Goal: Task Accomplishment & Management: Manage account settings

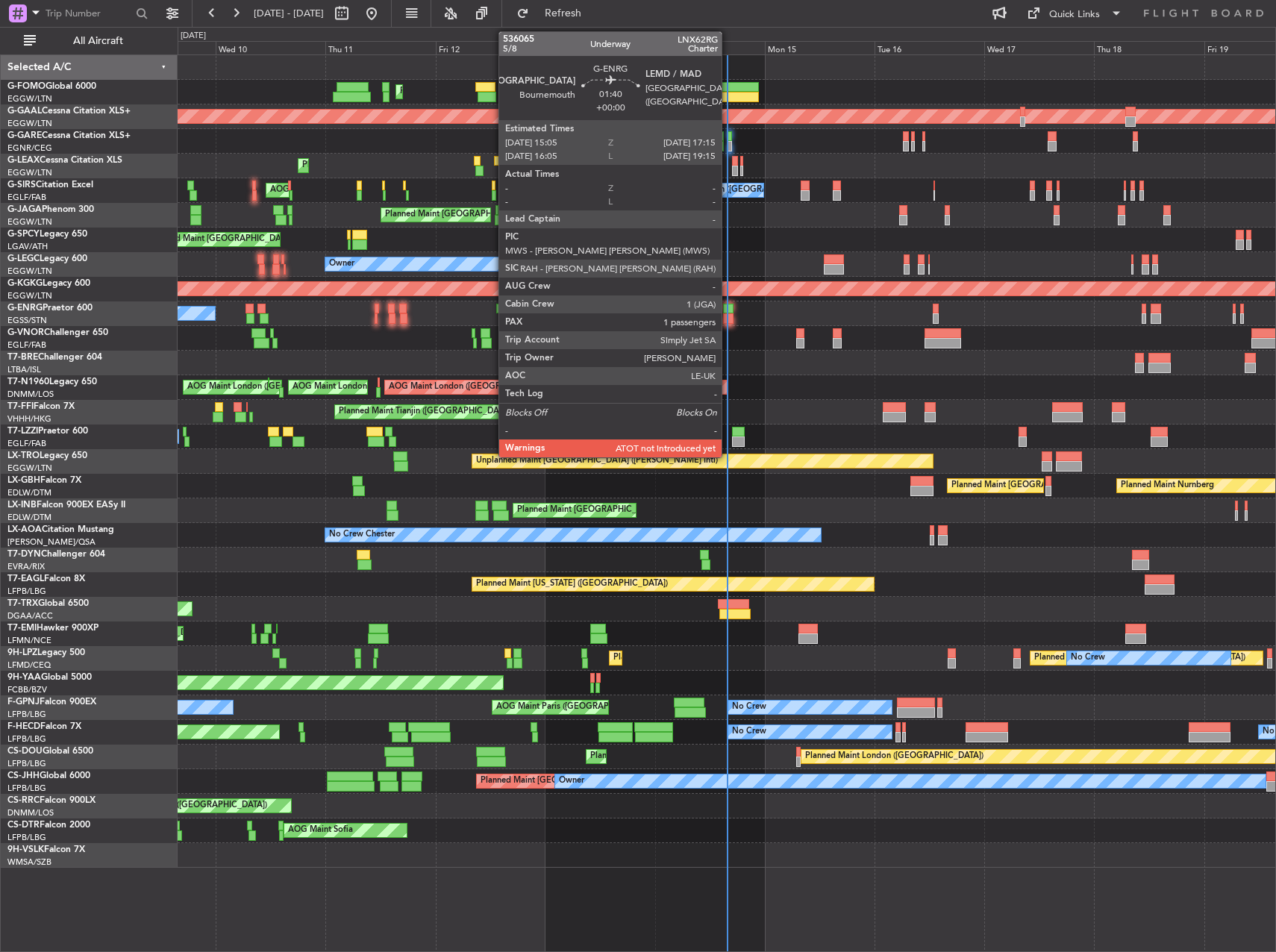
click at [728, 320] on div at bounding box center [728, 319] width 11 height 11
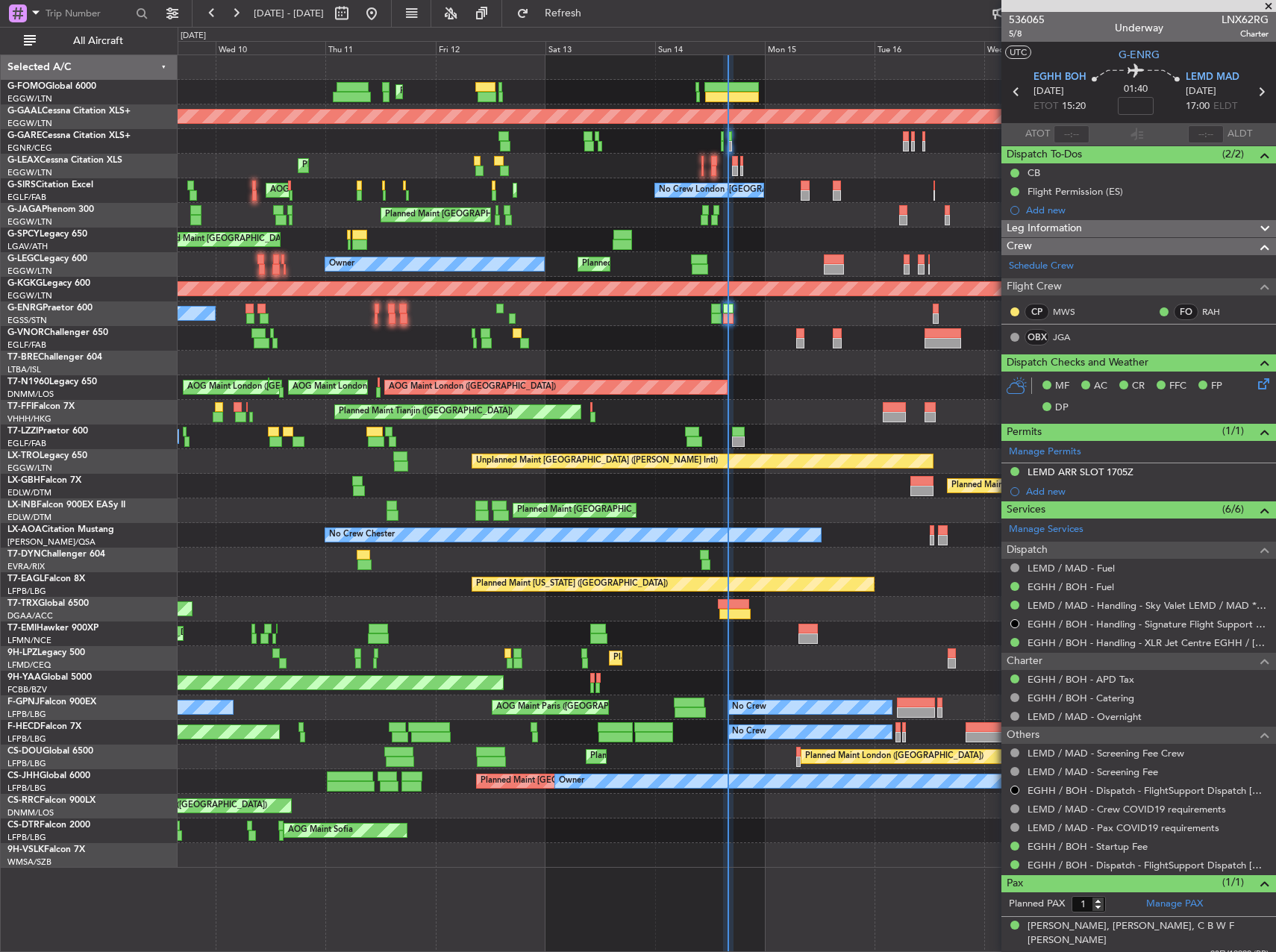
click at [856, 384] on div "AOG Maint London (Stansted) AOG Maint London (Stansted) AOG Maint London (Stans…" at bounding box center [726, 388] width 1098 height 25
click at [1074, 135] on input "text" at bounding box center [1071, 135] width 36 height 18
click at [862, 155] on div "Planned Maint [GEOGRAPHIC_DATA] ([GEOGRAPHIC_DATA])" at bounding box center [726, 166] width 1098 height 25
type input "15:15"
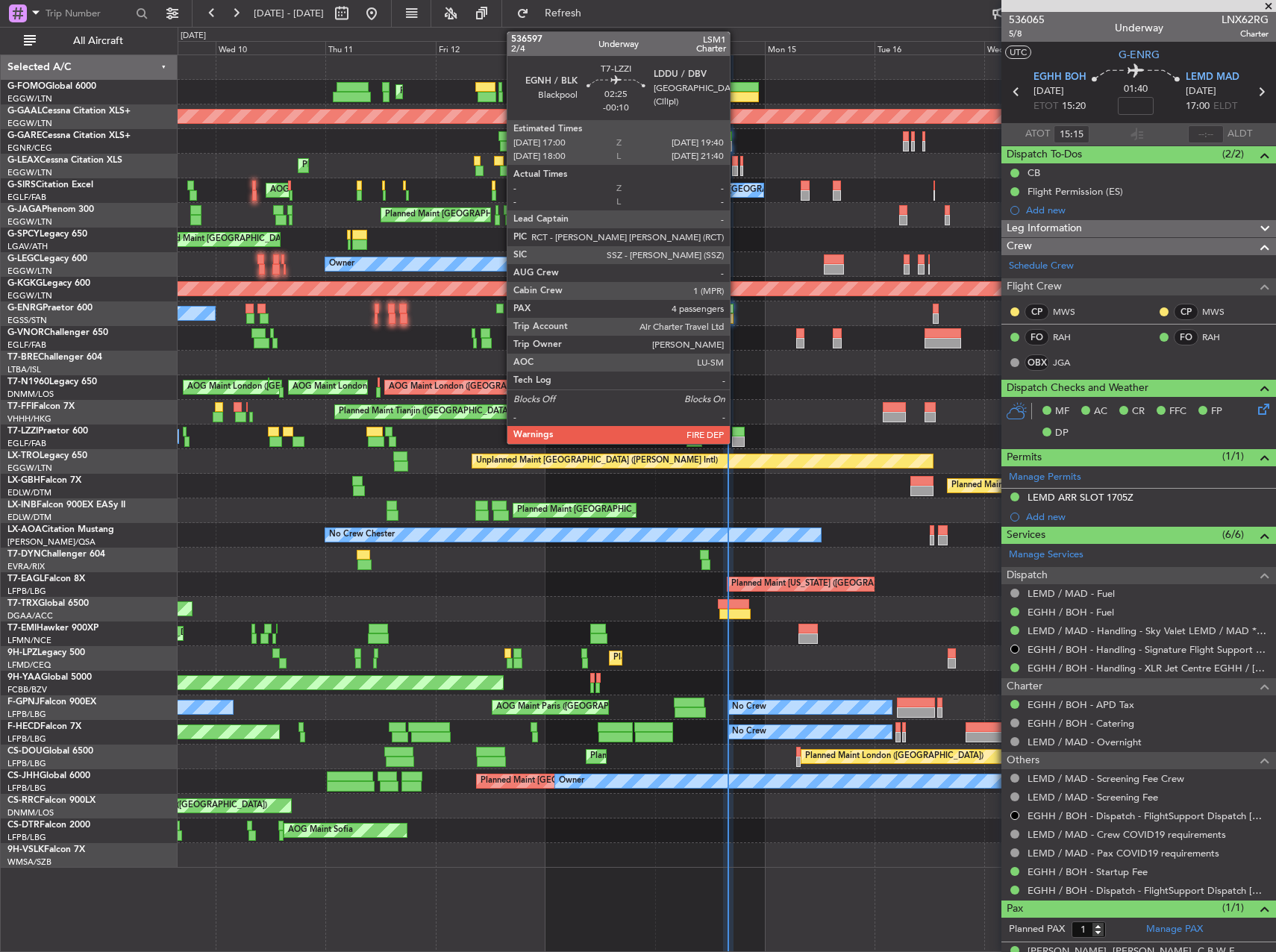
click at [737, 428] on div at bounding box center [738, 432] width 12 height 11
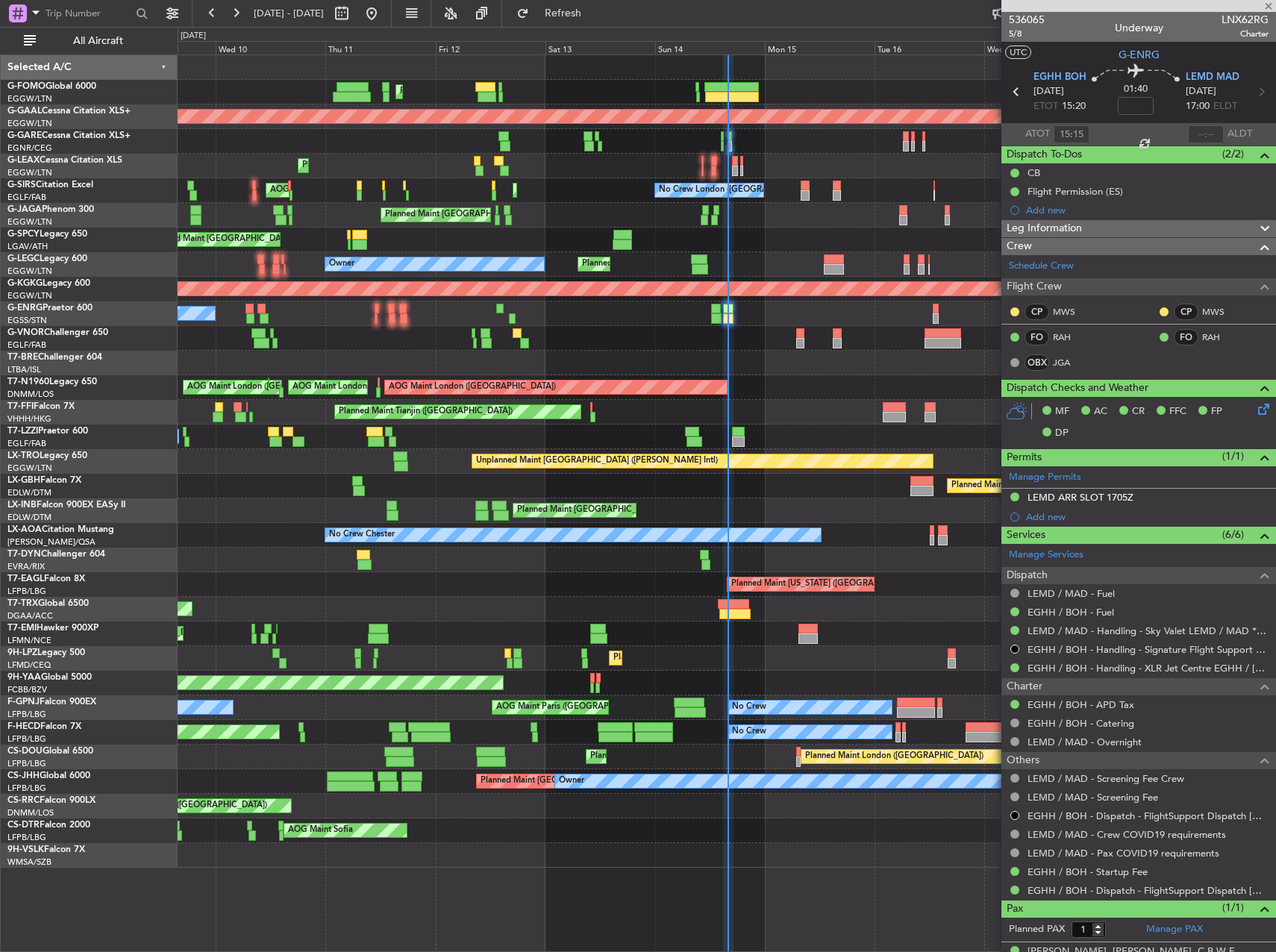
type input "-00:10"
type input "4"
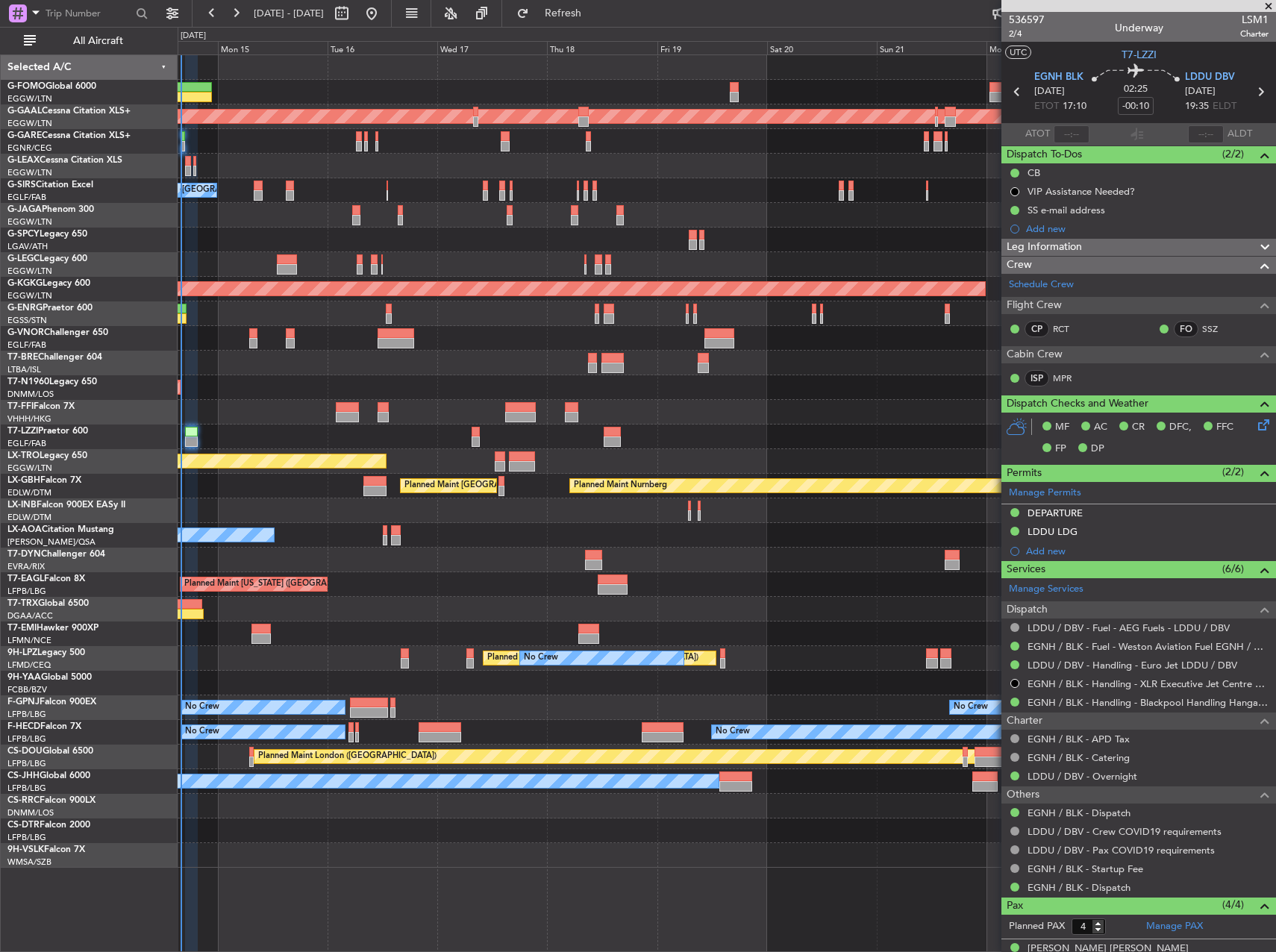
click at [314, 614] on div "Planned Maint Dusseldorf No Crew London (Farnborough) Planned Maint London (Far…" at bounding box center [726, 461] width 1098 height 812
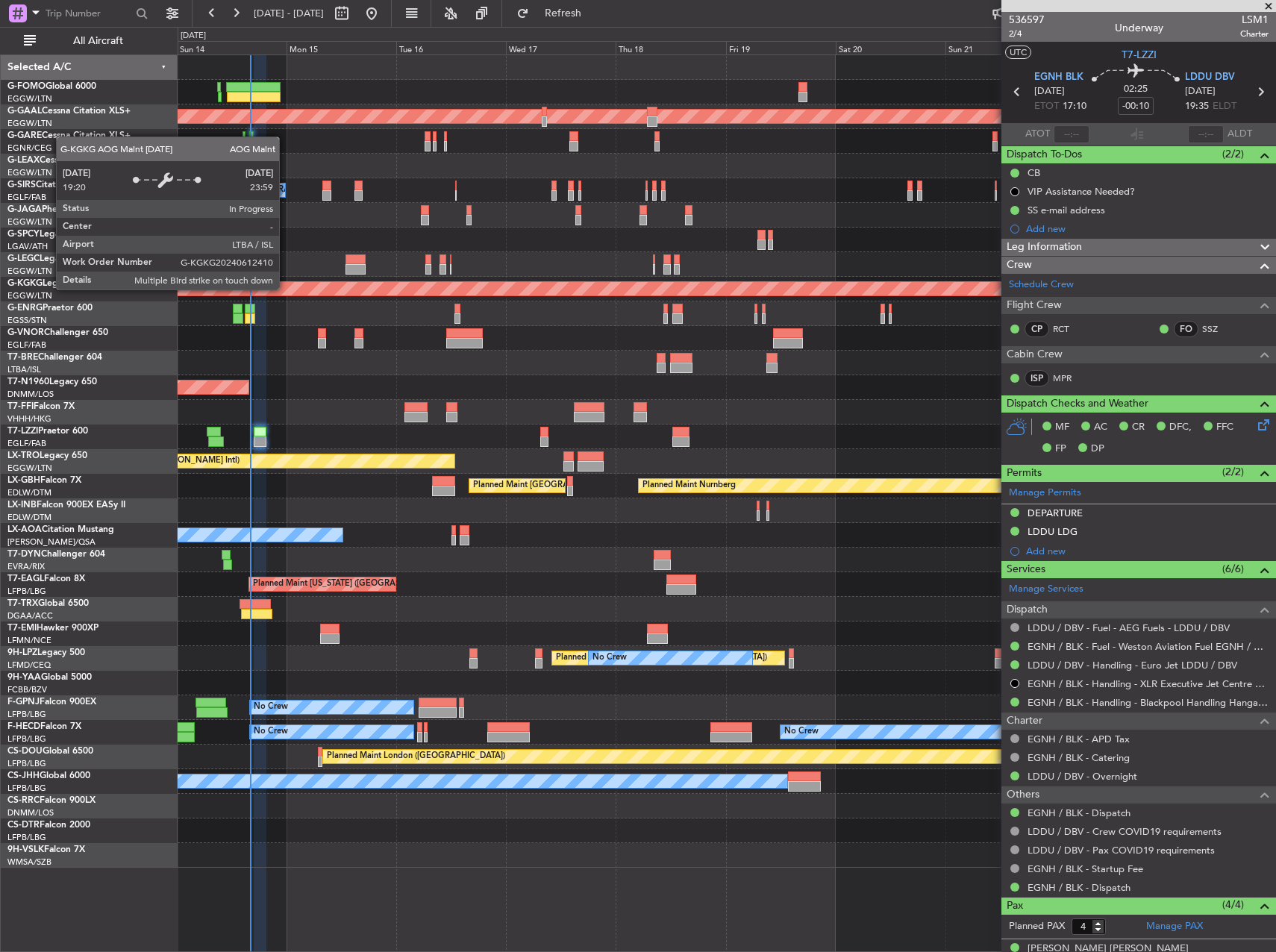
click at [390, 283] on div "AOG Maint [GEOGRAPHIC_DATA] (Ataturk)" at bounding box center [67, 289] width 1974 height 13
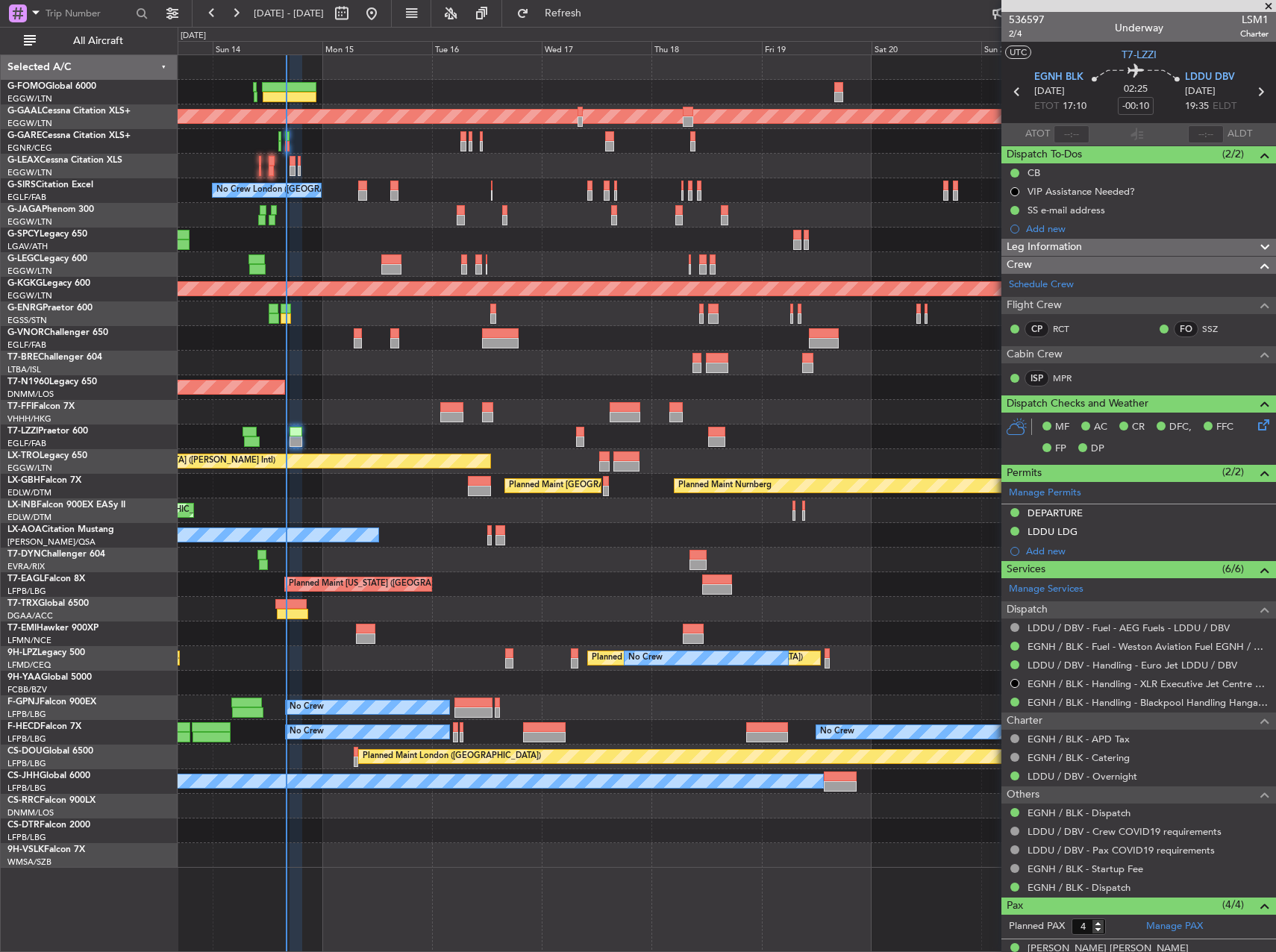
click at [292, 141] on div at bounding box center [726, 141] width 1098 height 25
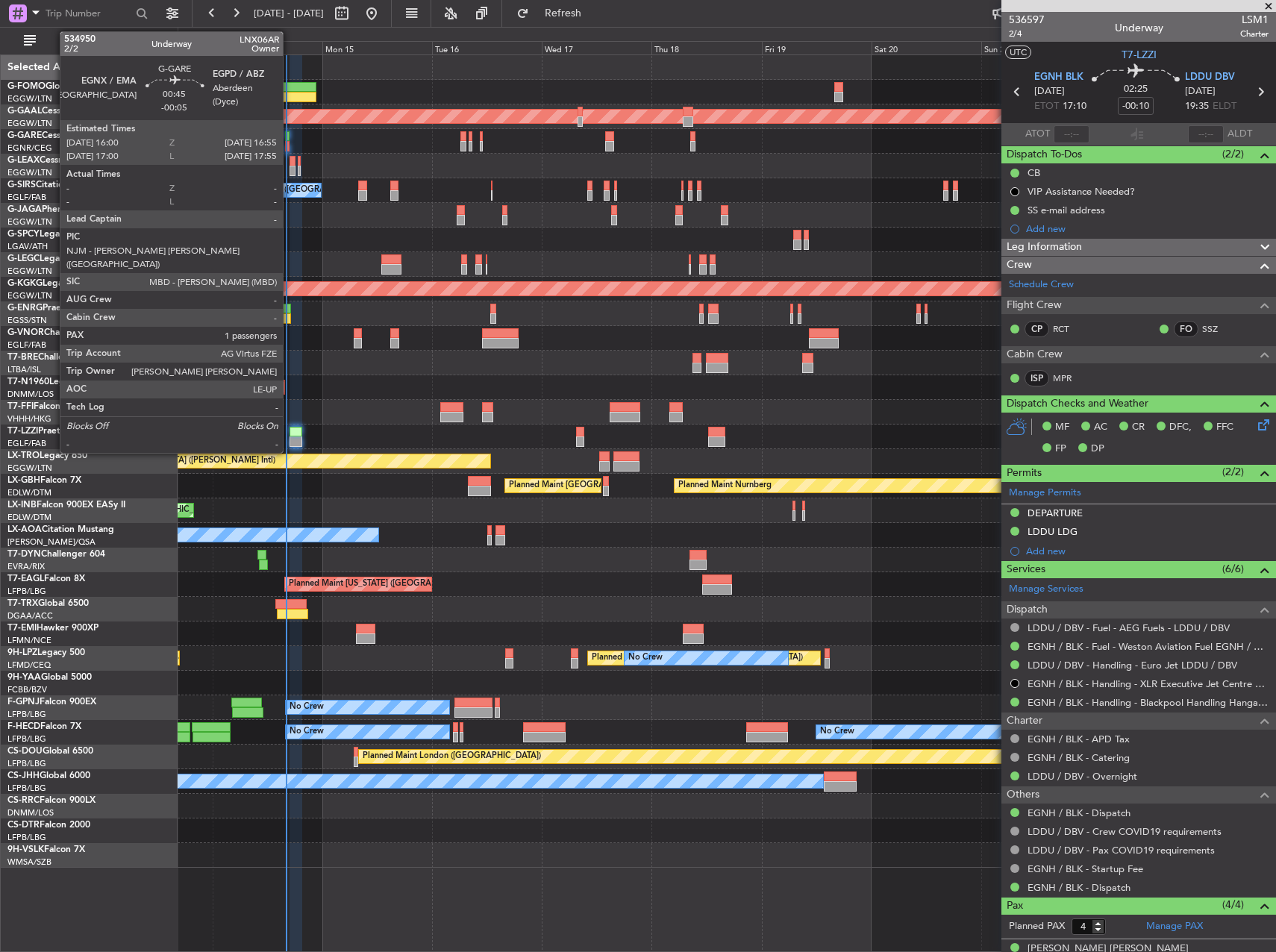
click at [290, 141] on div at bounding box center [287, 136] width 4 height 11
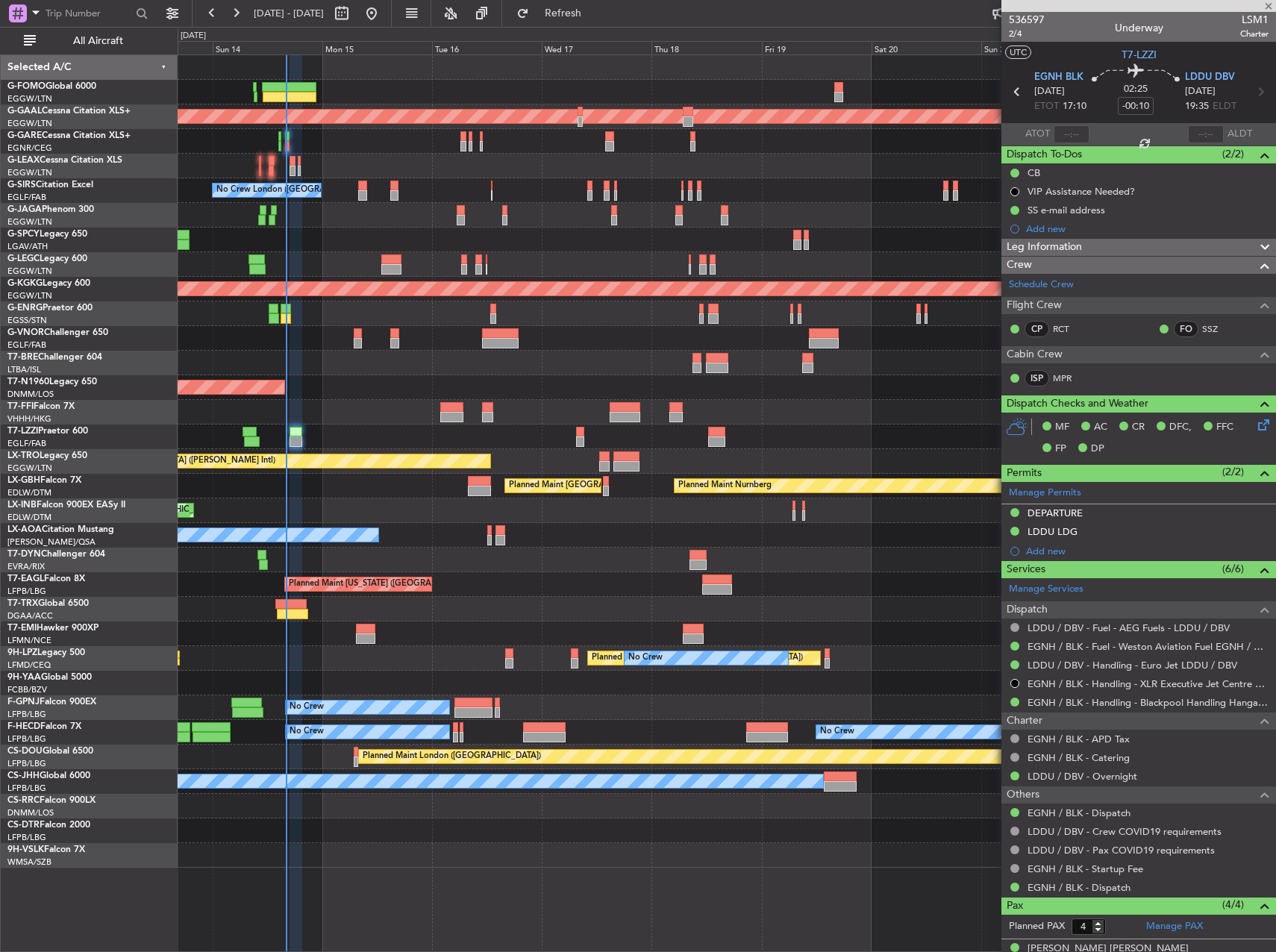
type input "-00:05"
type input "1"
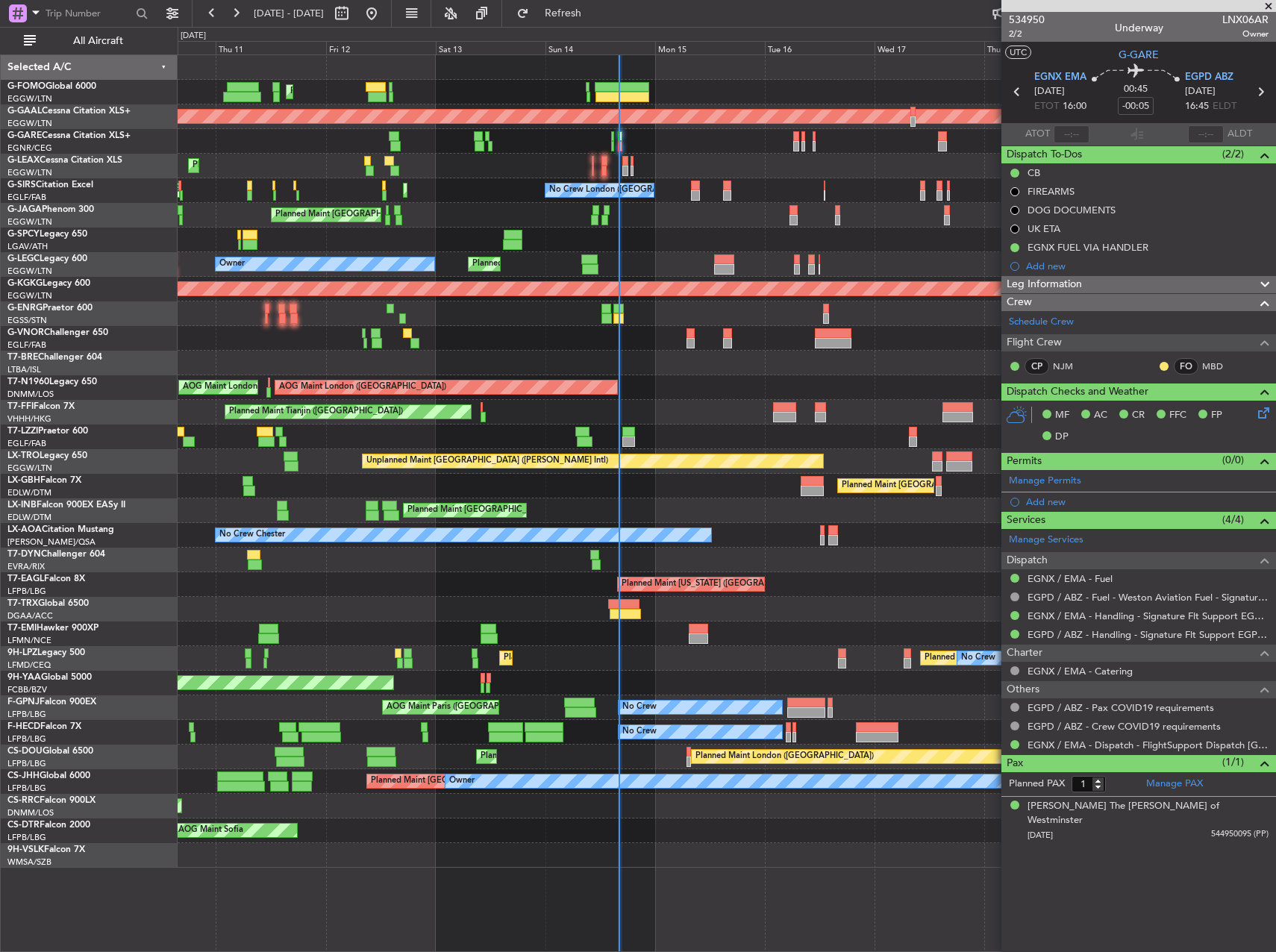
click at [837, 360] on div at bounding box center [726, 363] width 1098 height 25
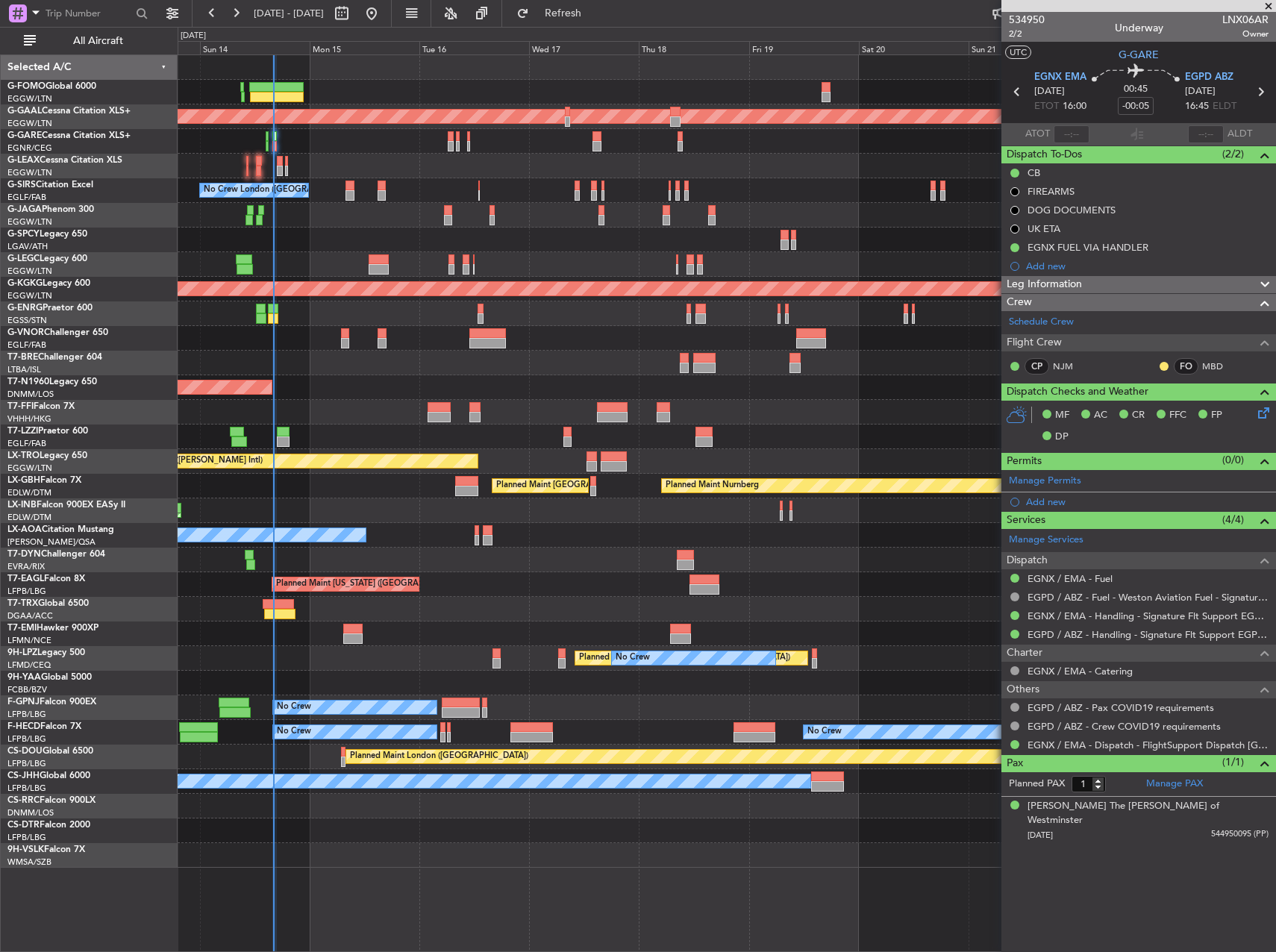
click at [408, 288] on div "Planned Maint London (Luton) Planned Maint Dusseldorf No Crew London (Farnborou…" at bounding box center [726, 461] width 1098 height 812
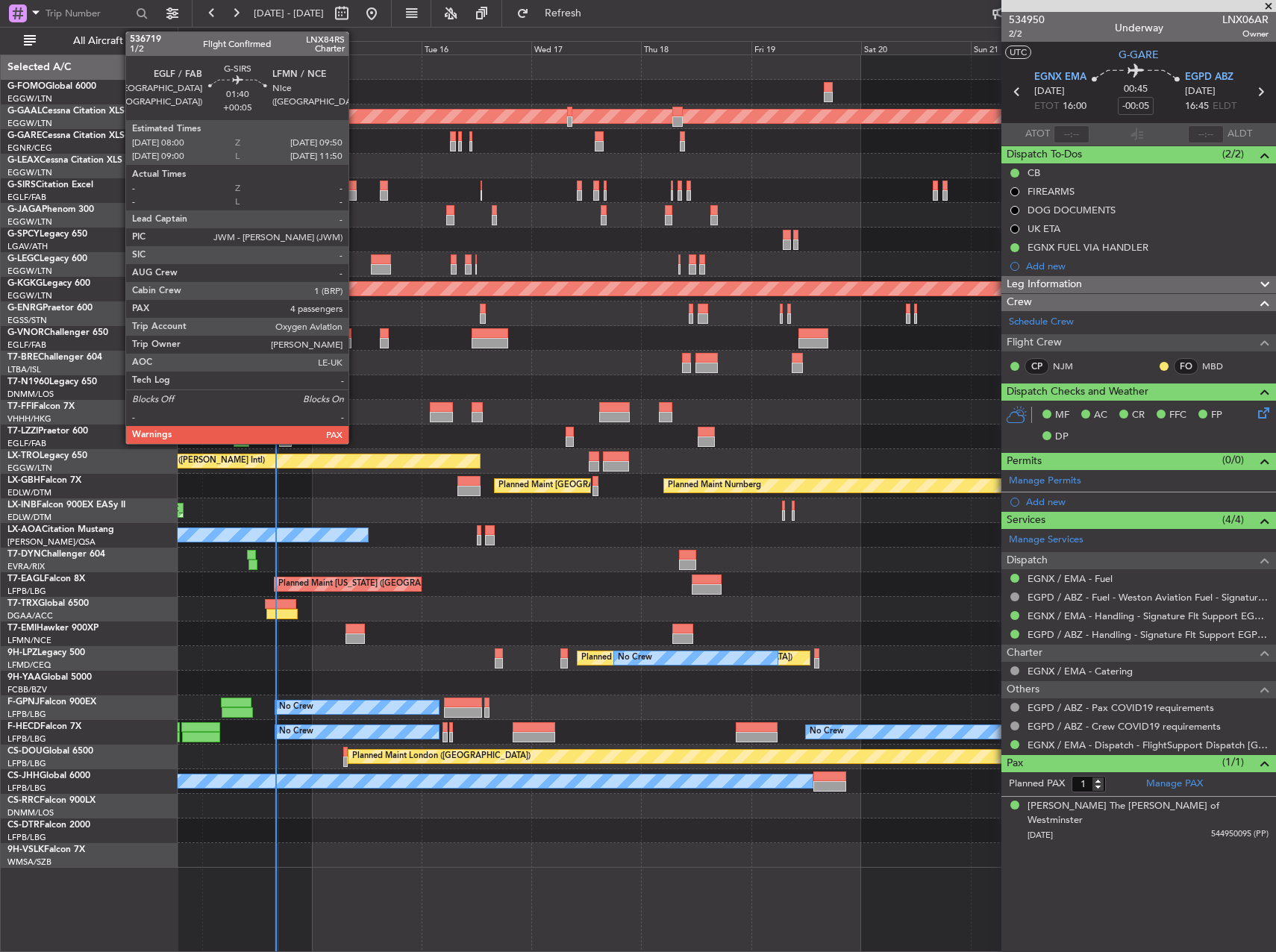
click at [355, 190] on div at bounding box center [352, 186] width 9 height 11
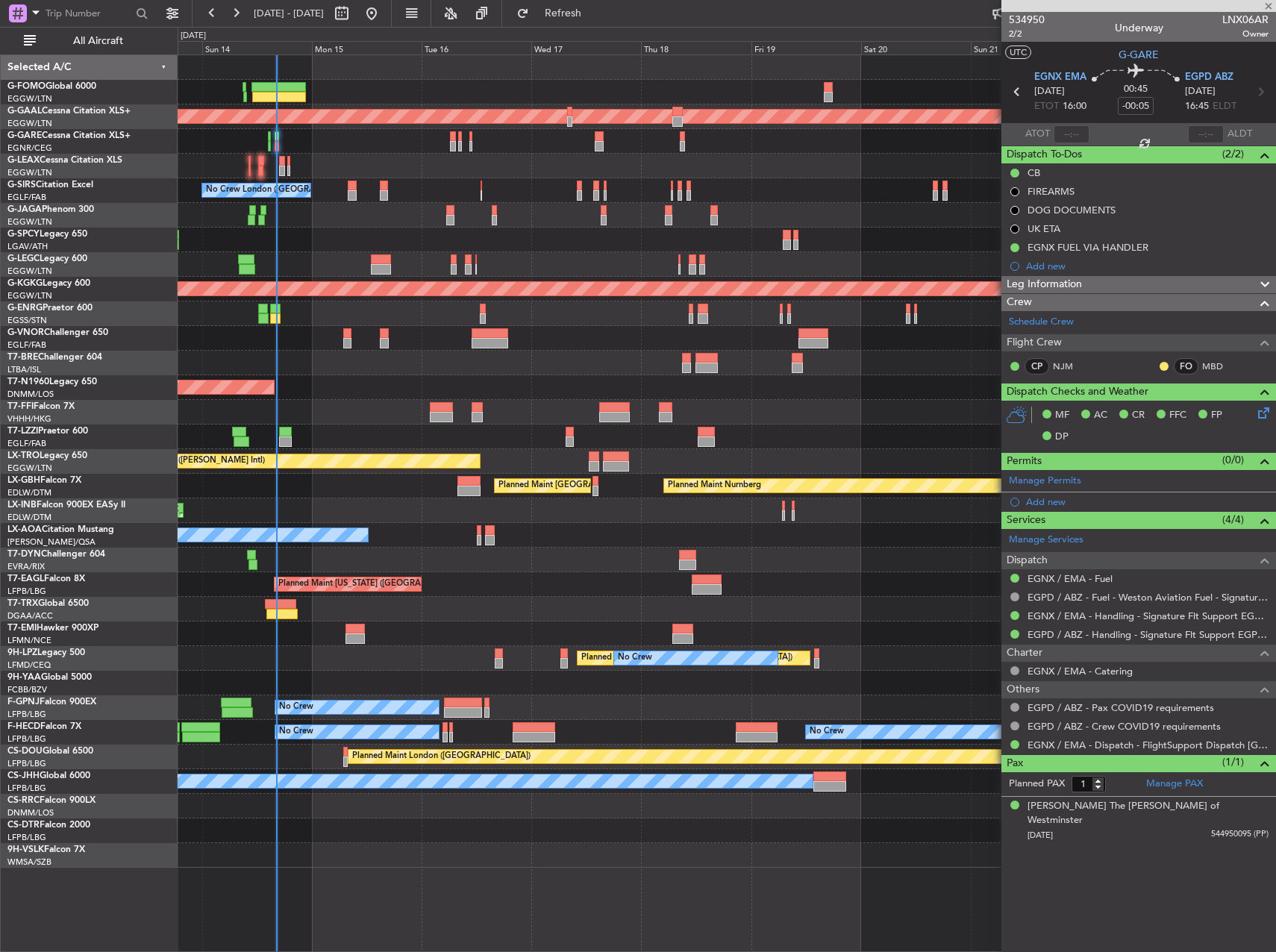
type input "+00:05"
type input "4"
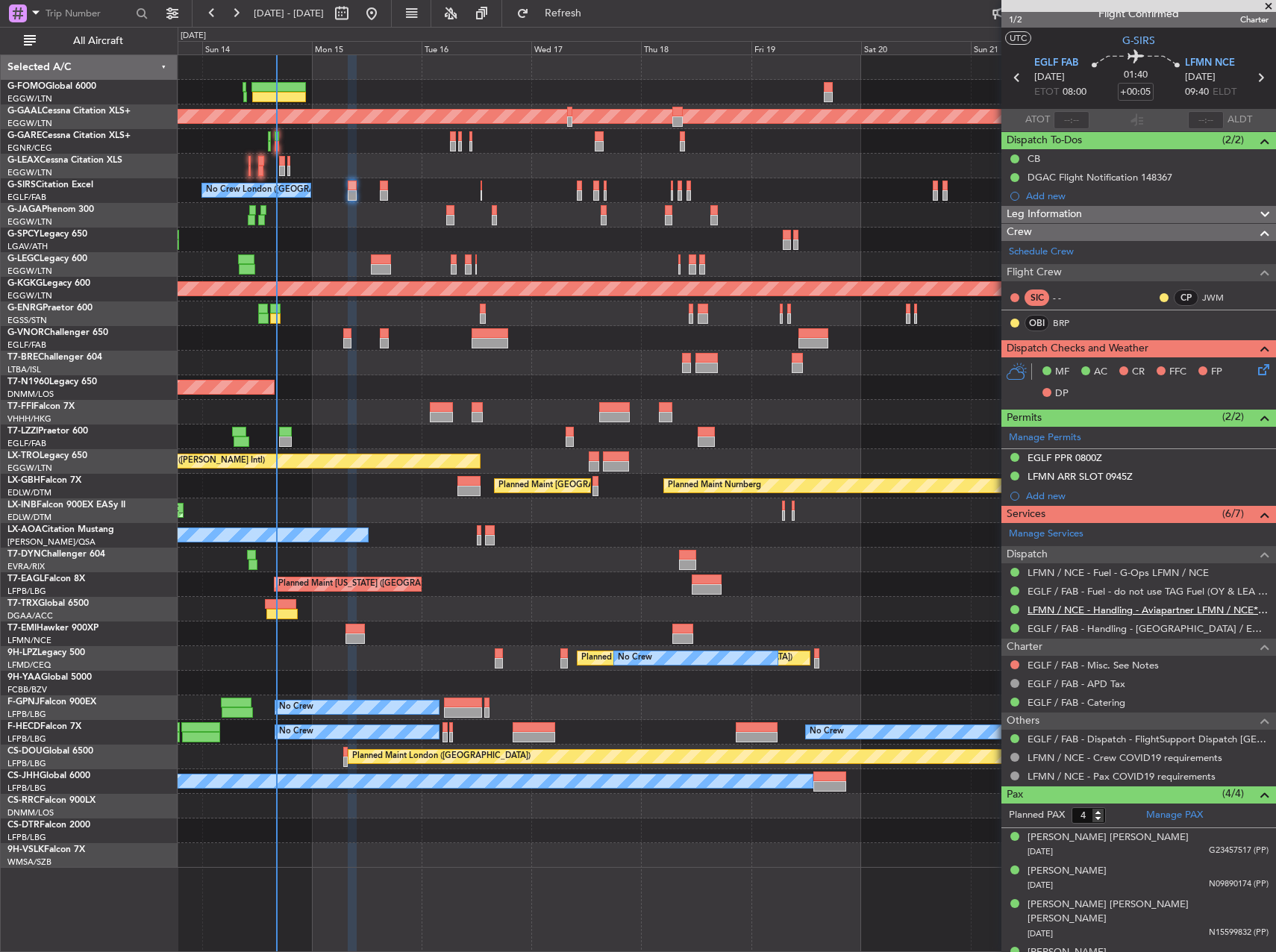
scroll to position [24, 0]
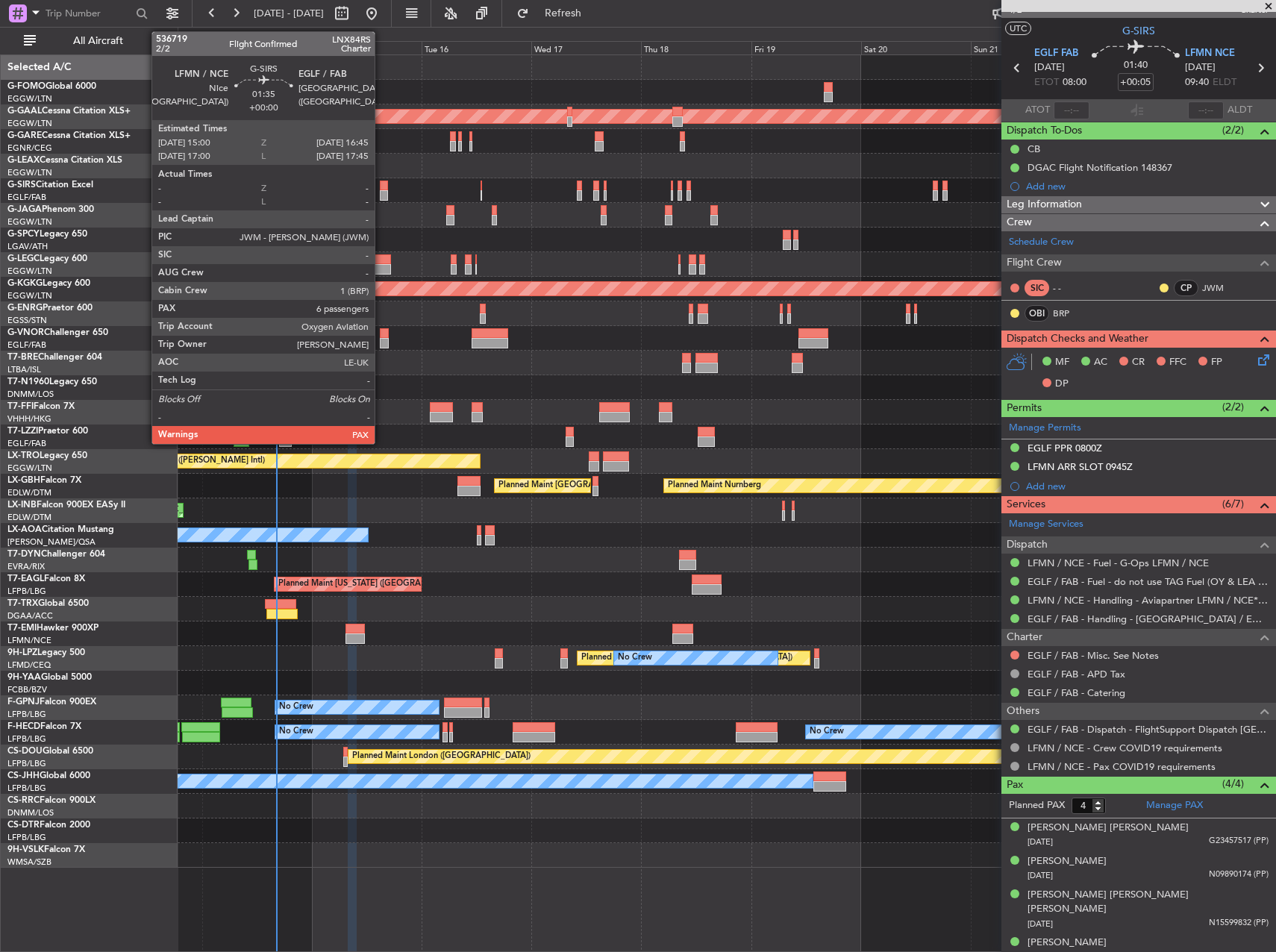
click at [381, 193] on div at bounding box center [384, 196] width 8 height 11
type input "6"
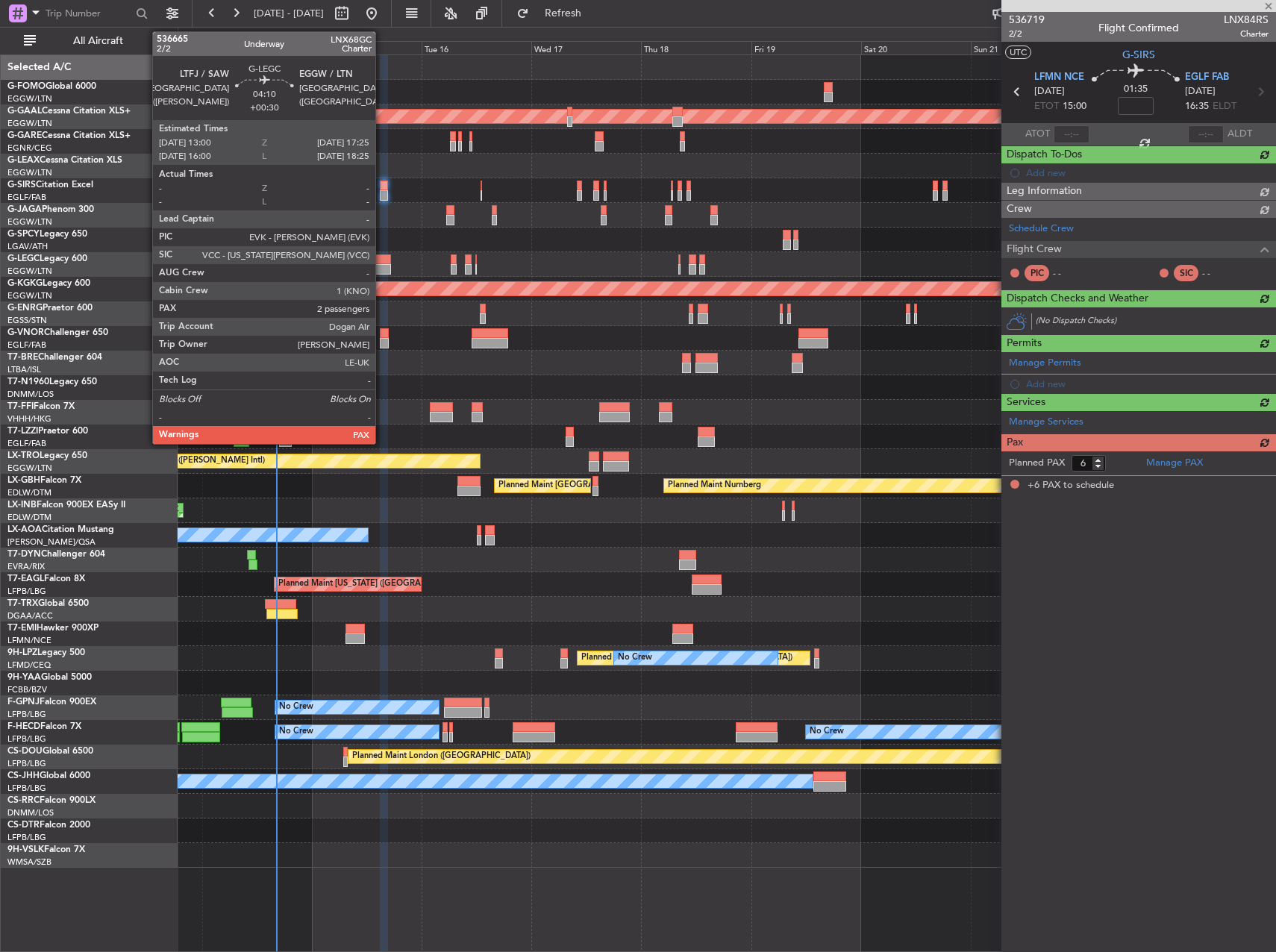
scroll to position [0, 0]
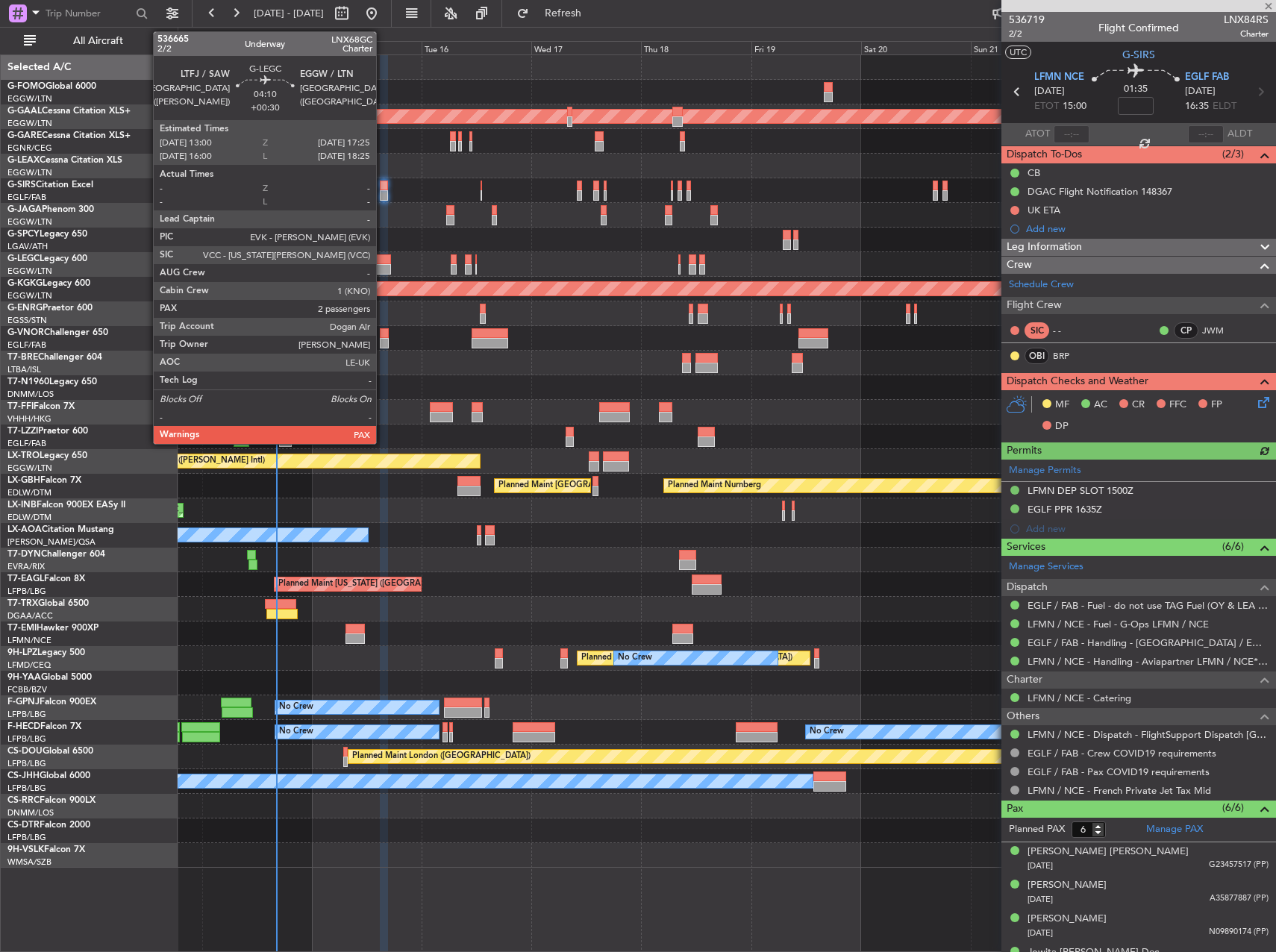
click at [383, 268] on div at bounding box center [381, 269] width 21 height 11
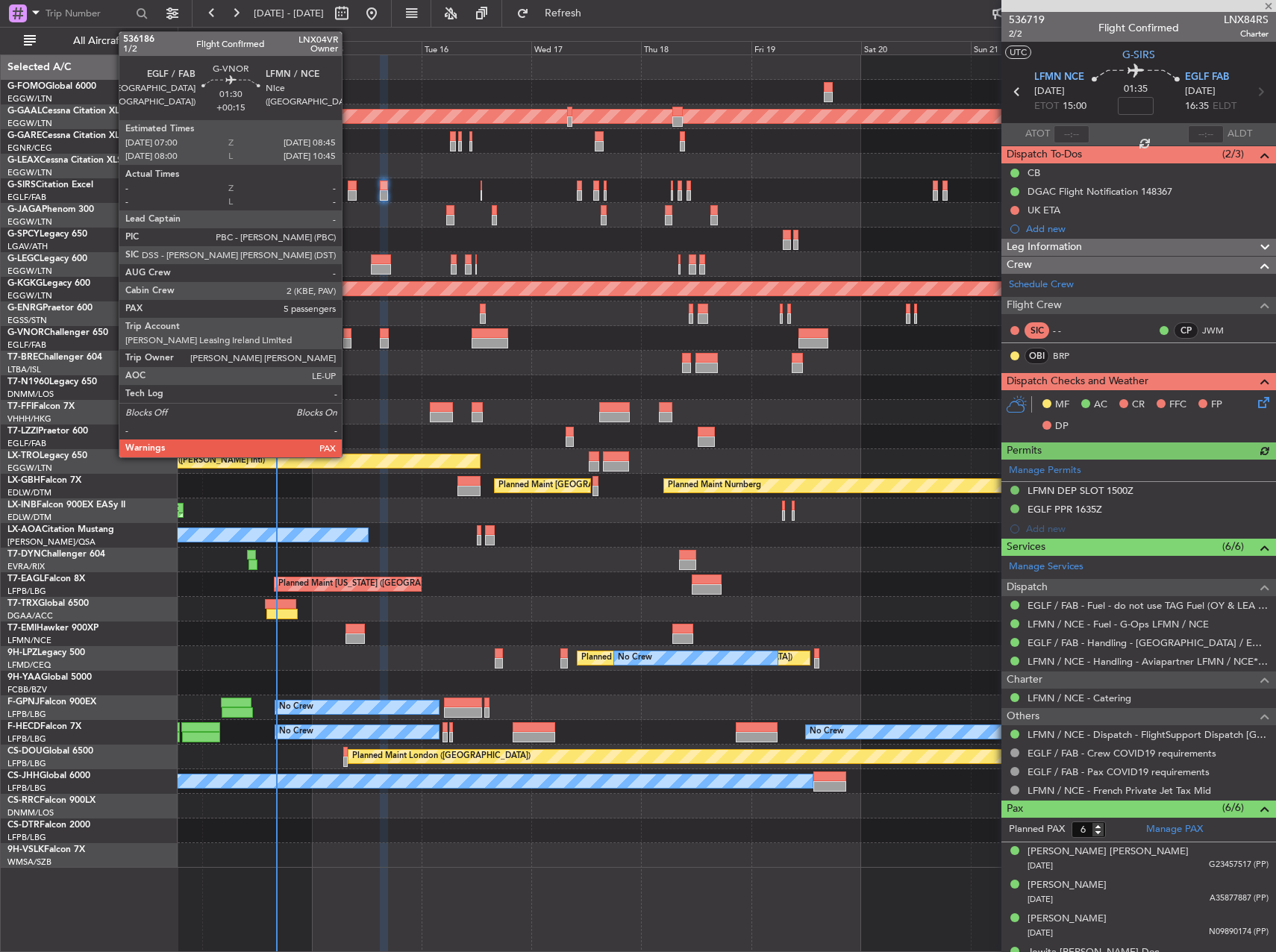
type input "+00:30"
type input "2"
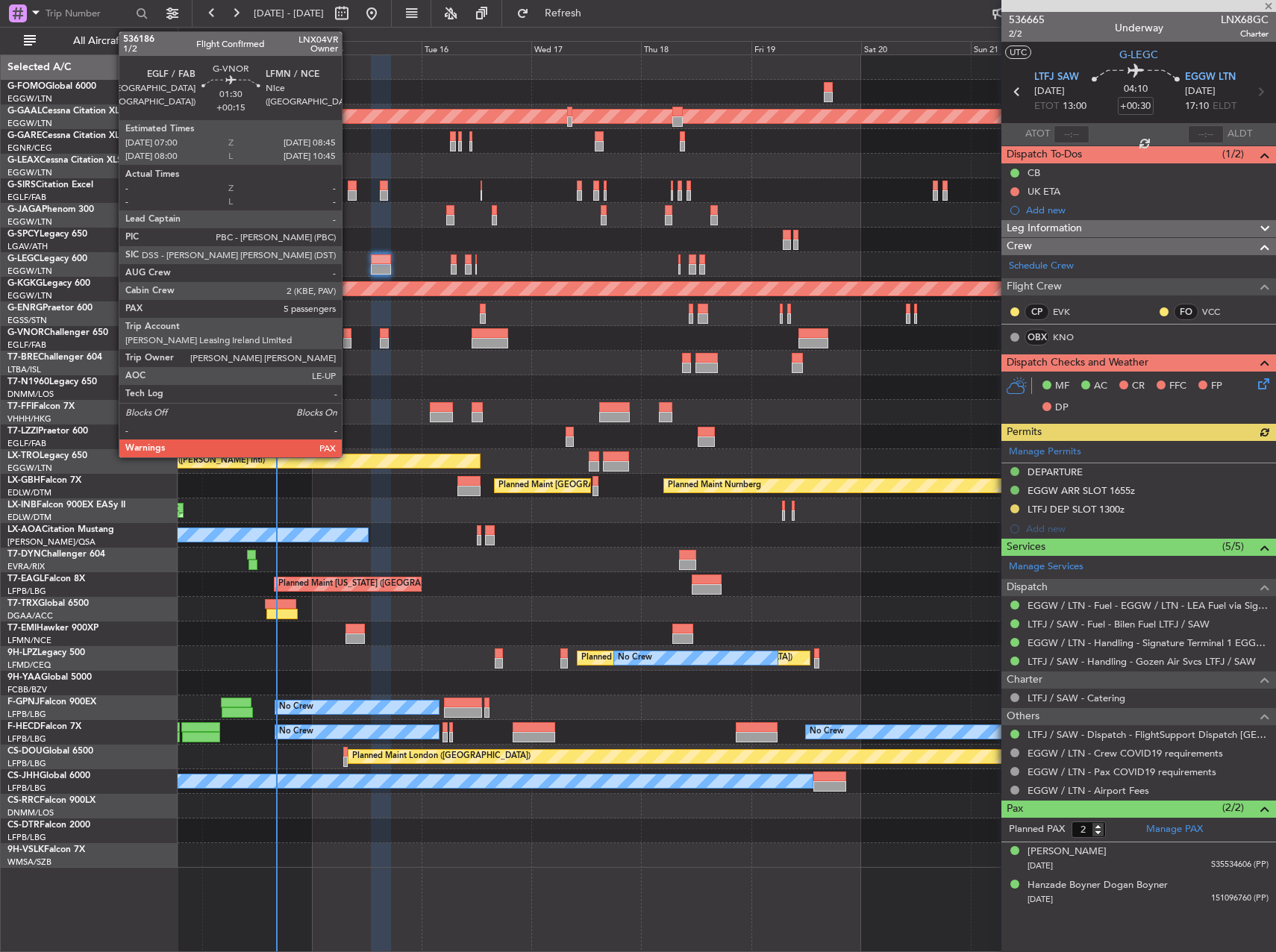
click at [349, 343] on div at bounding box center [347, 343] width 8 height 11
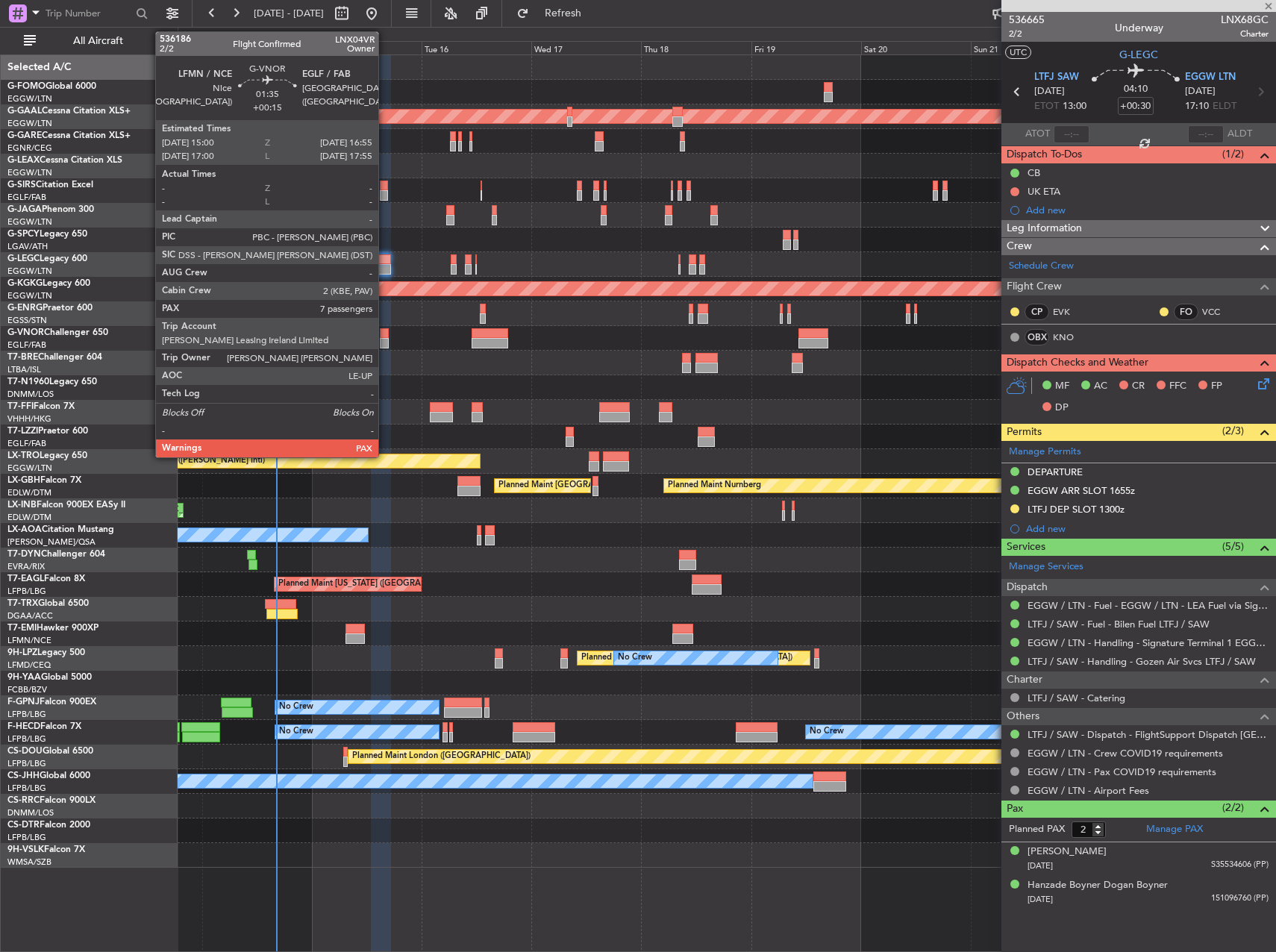
type input "+00:15"
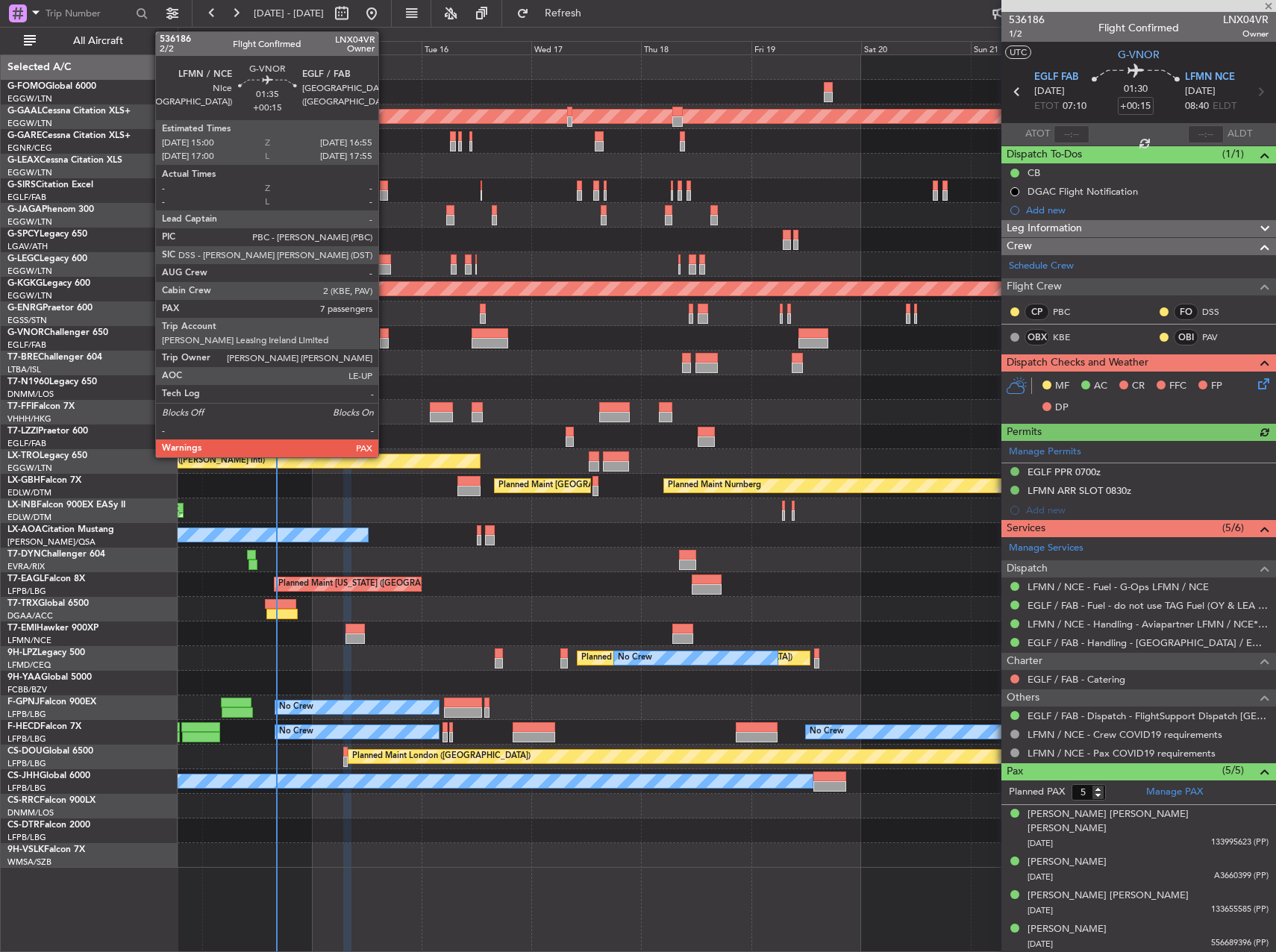
click at [385, 343] on div at bounding box center [384, 343] width 9 height 11
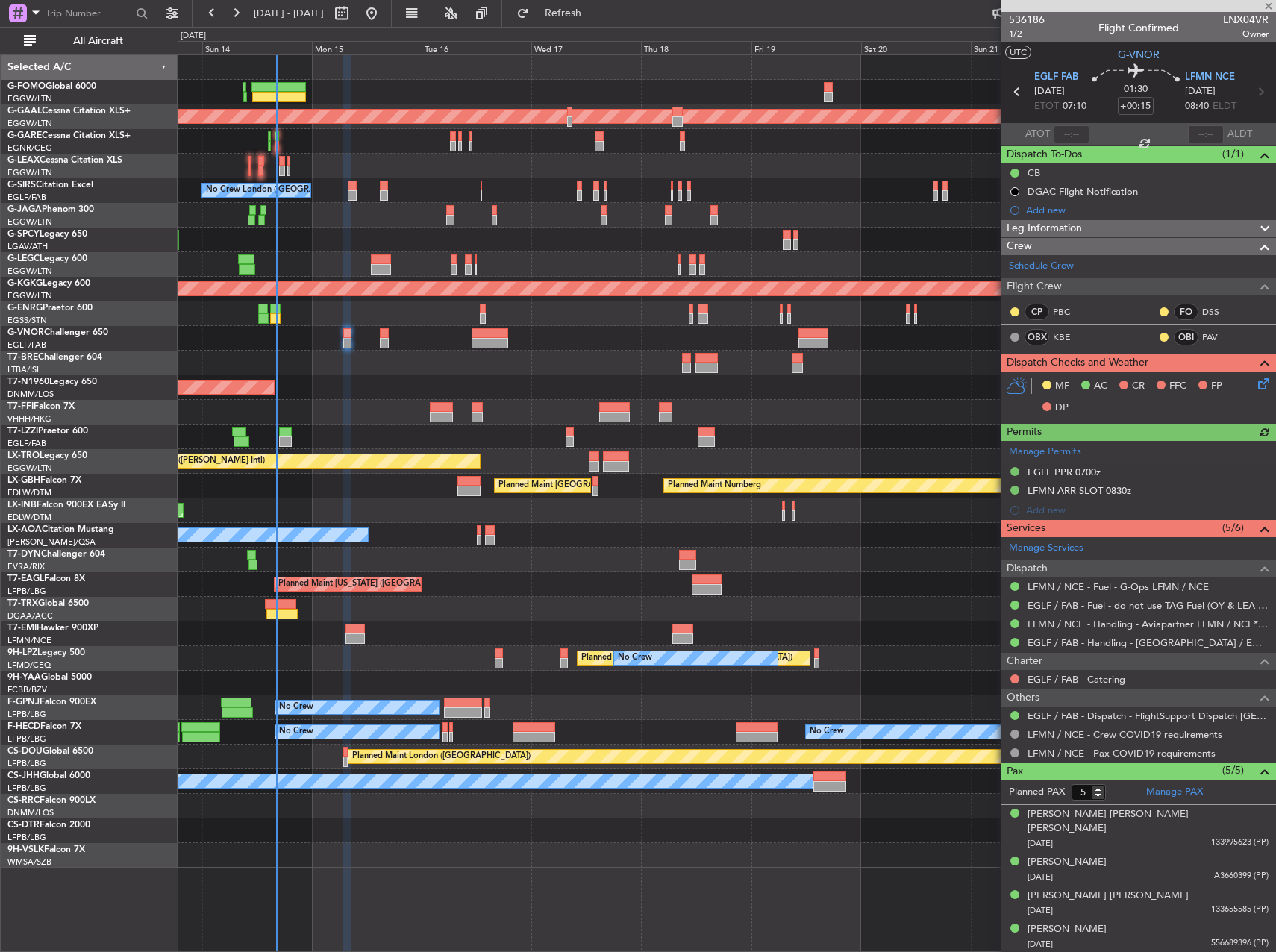
type input "7"
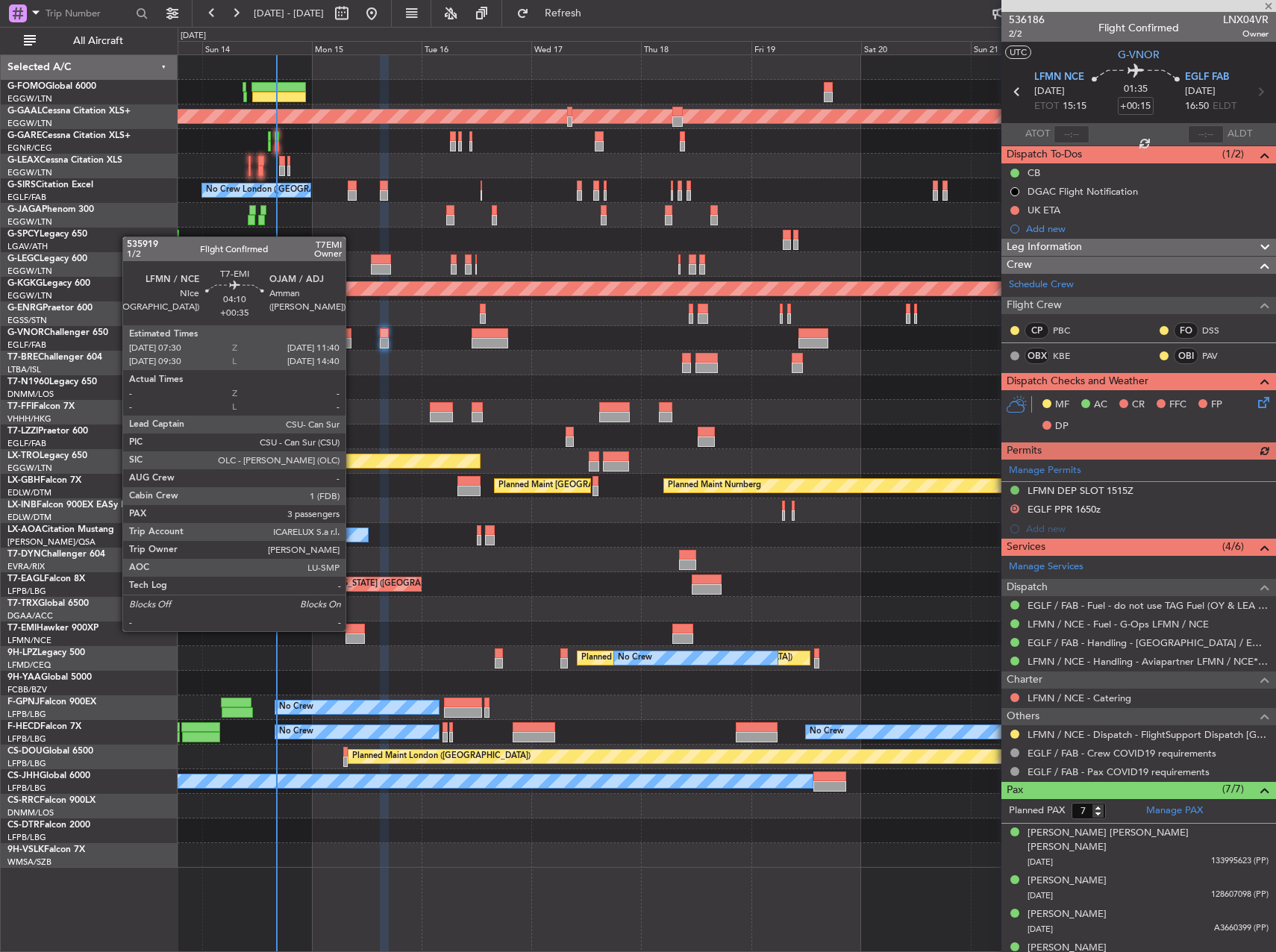
click at [352, 630] on div at bounding box center [355, 629] width 19 height 11
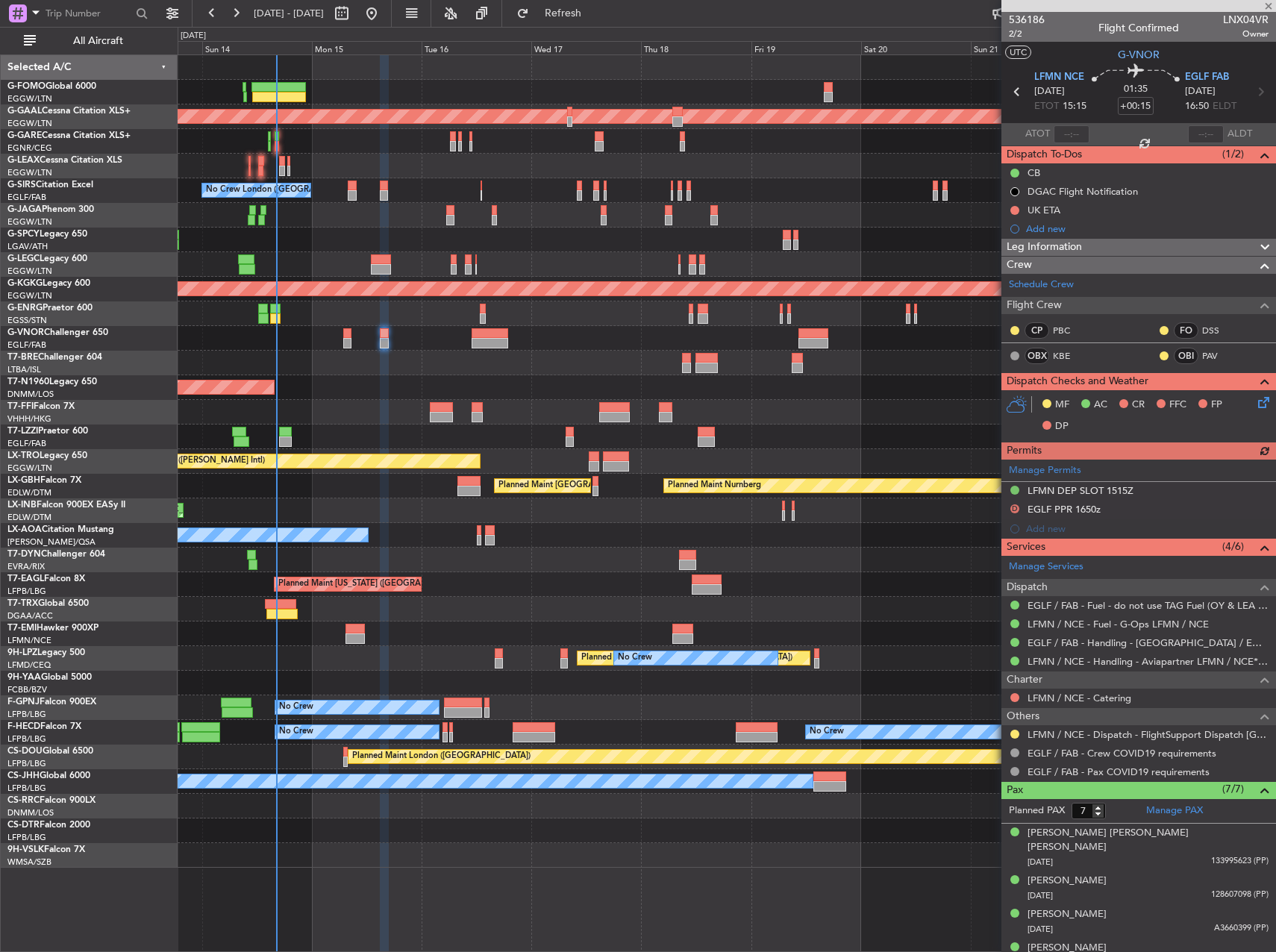
type input "+00:35"
type input "3"
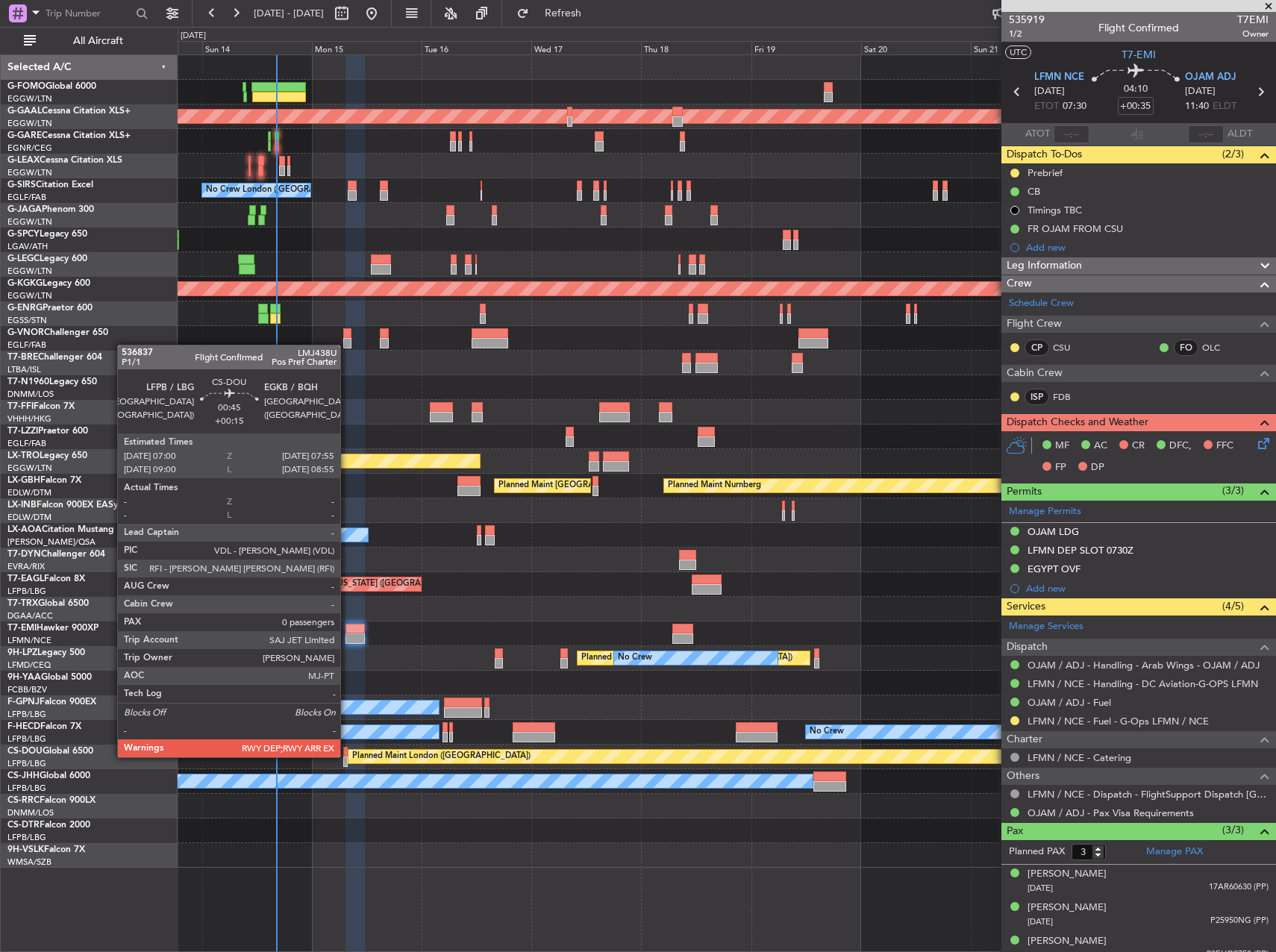
click at [347, 756] on div at bounding box center [345, 752] width 4 height 11
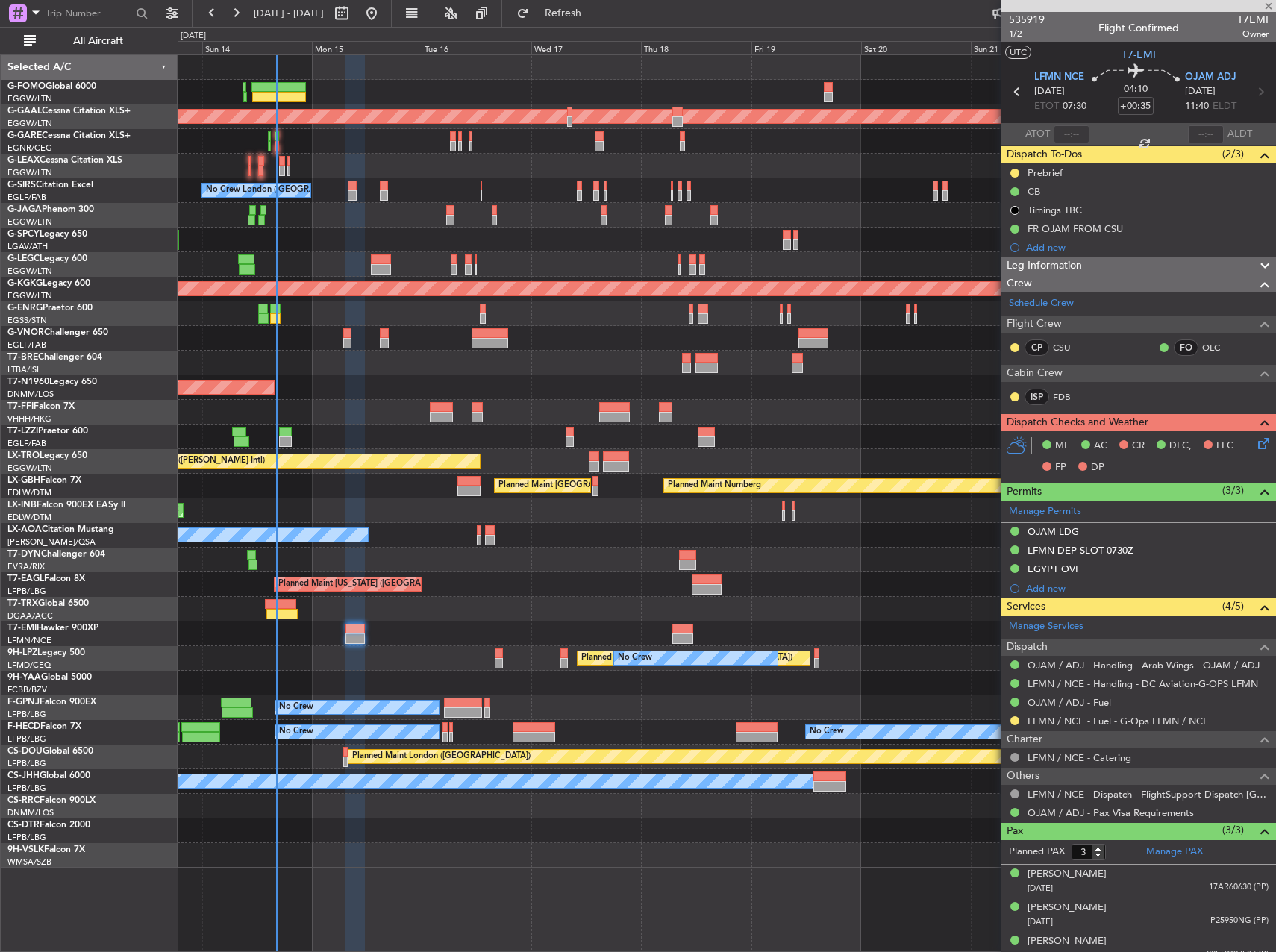
type input "+00:15"
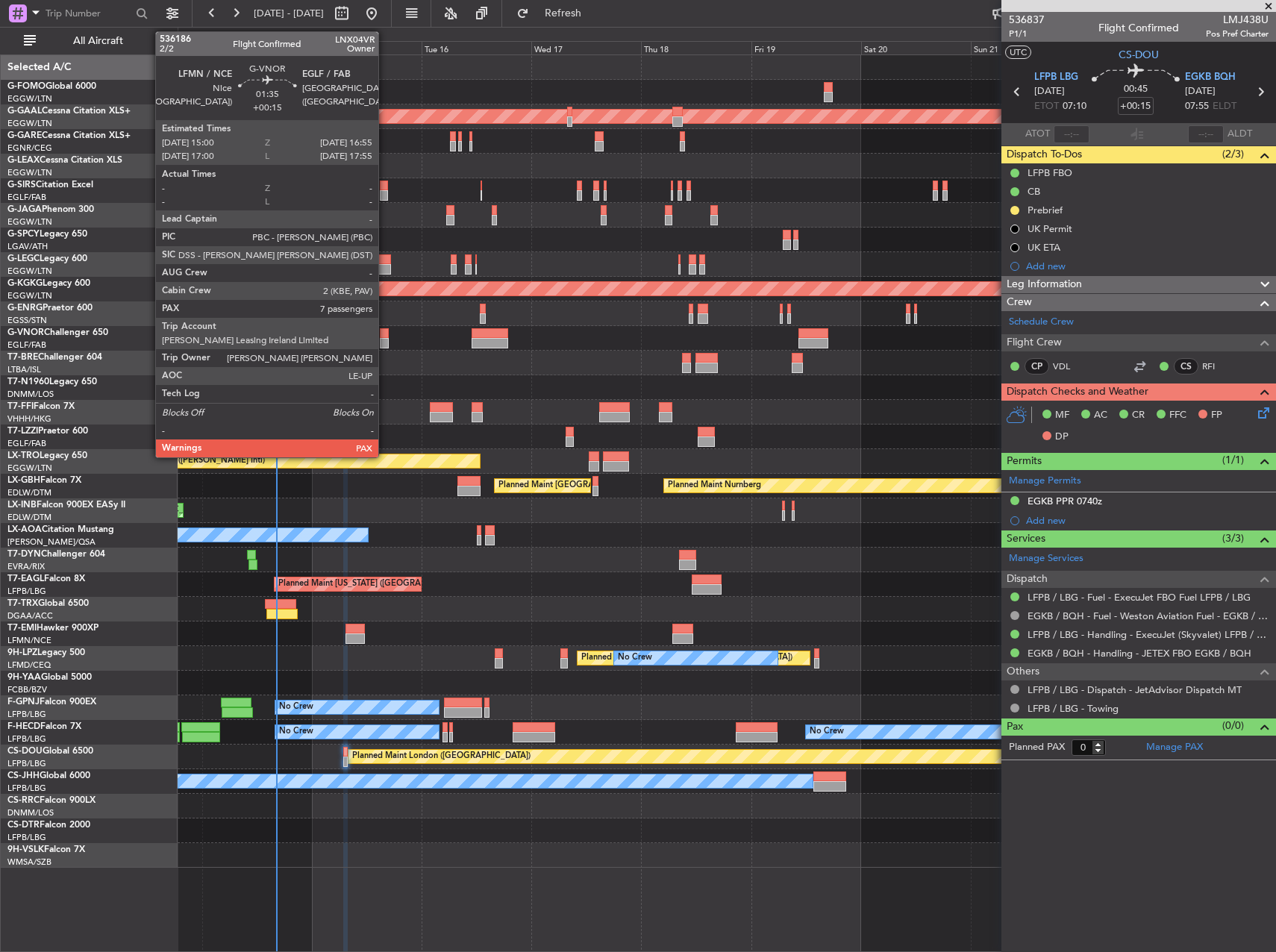
click at [385, 340] on div at bounding box center [384, 343] width 9 height 11
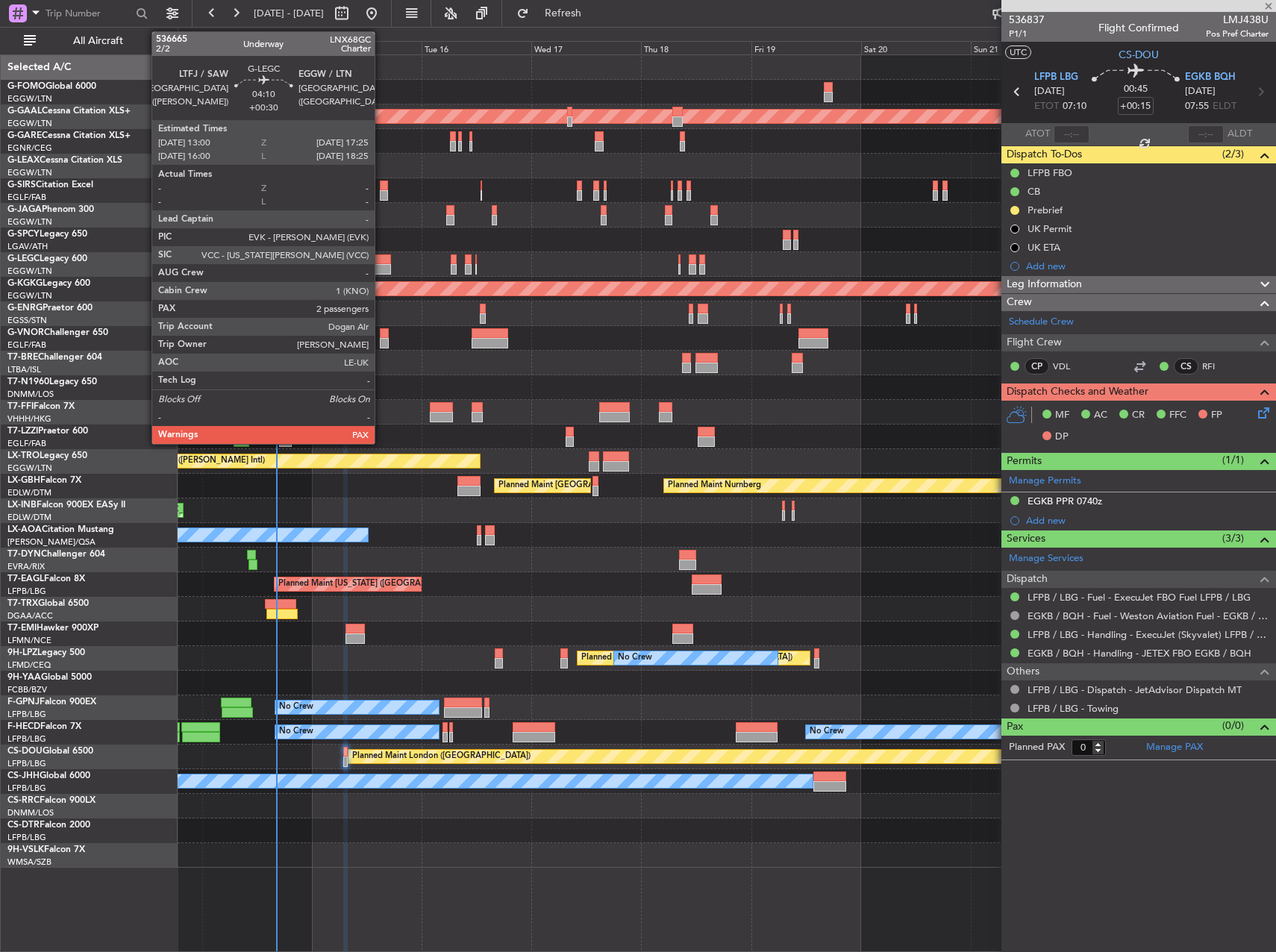
type input "7"
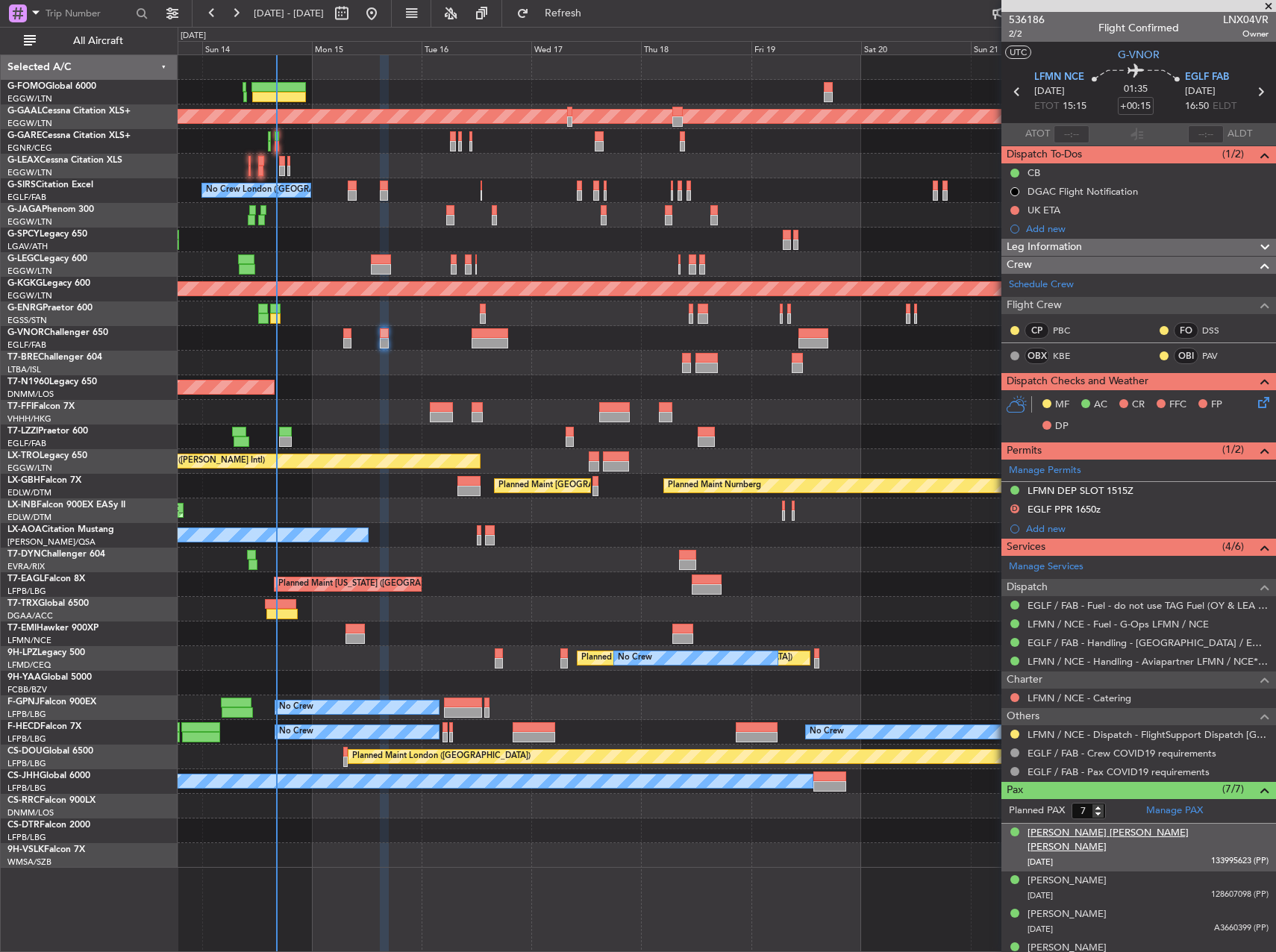
click at [1175, 836] on div "[PERSON_NAME] [PERSON_NAME] [PERSON_NAME]" at bounding box center [1149, 840] width 241 height 29
click at [1015, 733] on button at bounding box center [1015, 734] width 9 height 9
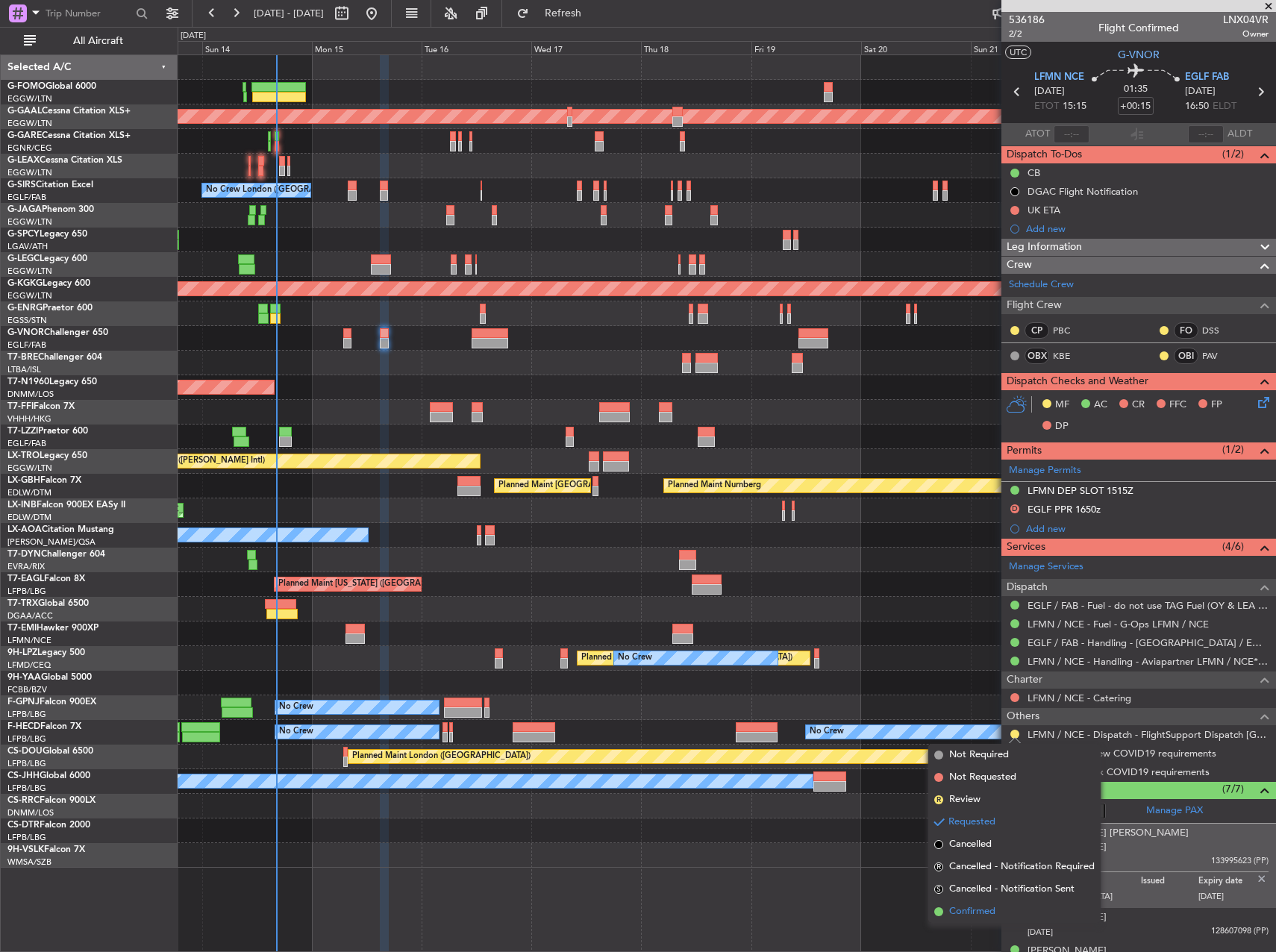
click at [1031, 915] on li "Confirmed" at bounding box center [1014, 911] width 172 height 22
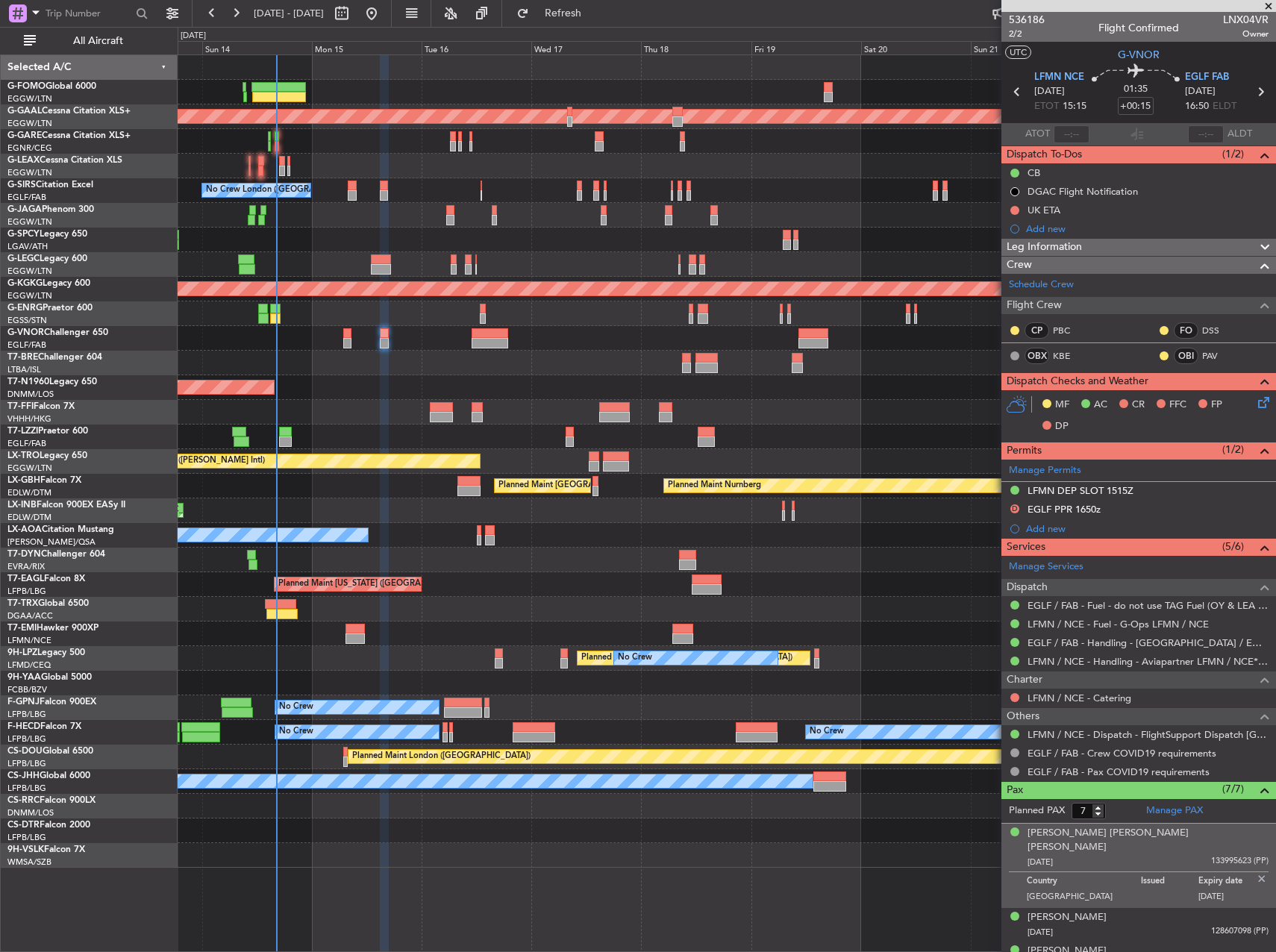
click at [894, 439] on div at bounding box center [726, 437] width 1098 height 25
click at [944, 562] on div at bounding box center [726, 560] width 1098 height 25
click at [1015, 506] on button "D" at bounding box center [1015, 508] width 9 height 9
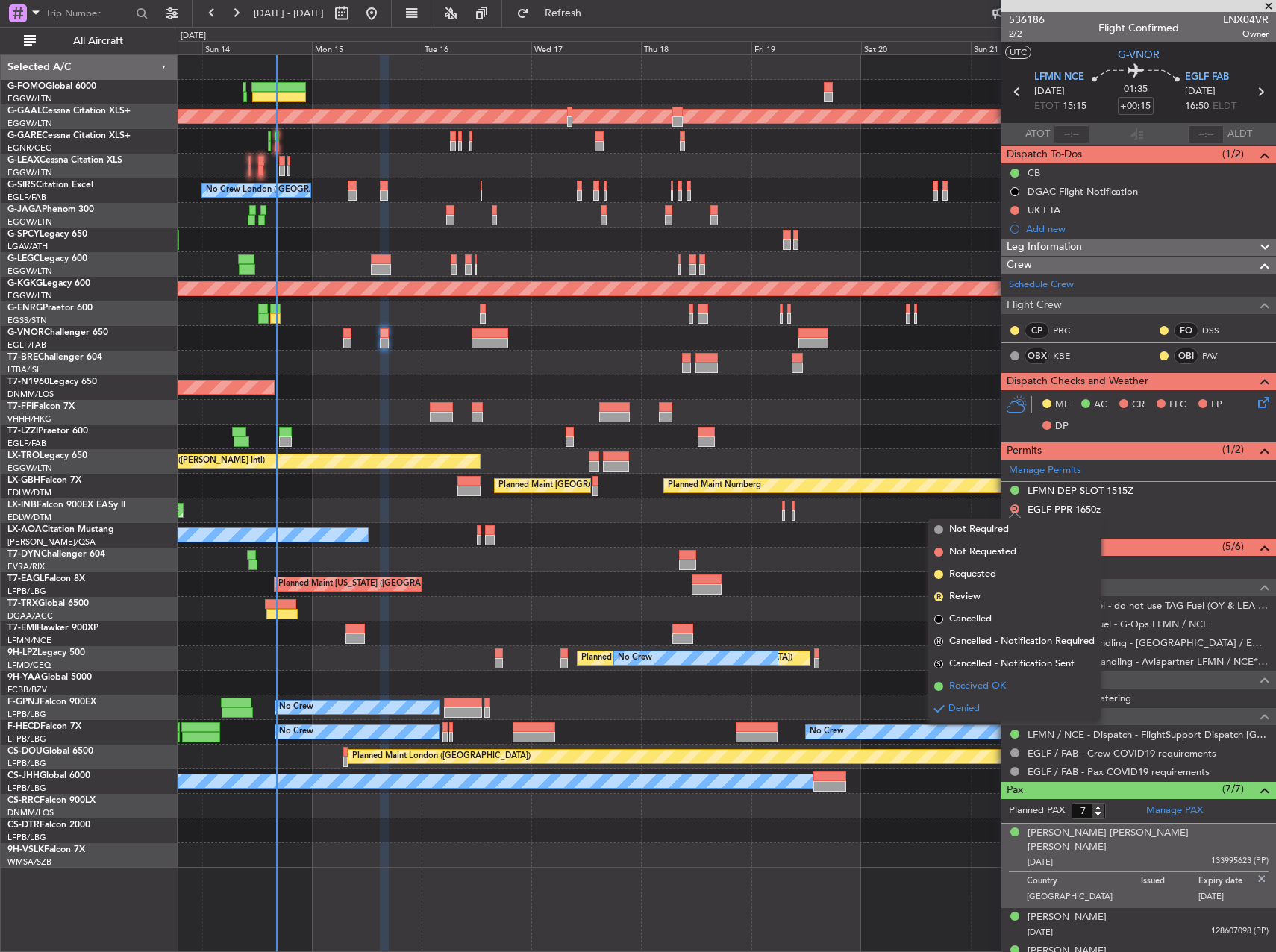
click at [983, 690] on span "Received OK" at bounding box center [978, 687] width 57 height 15
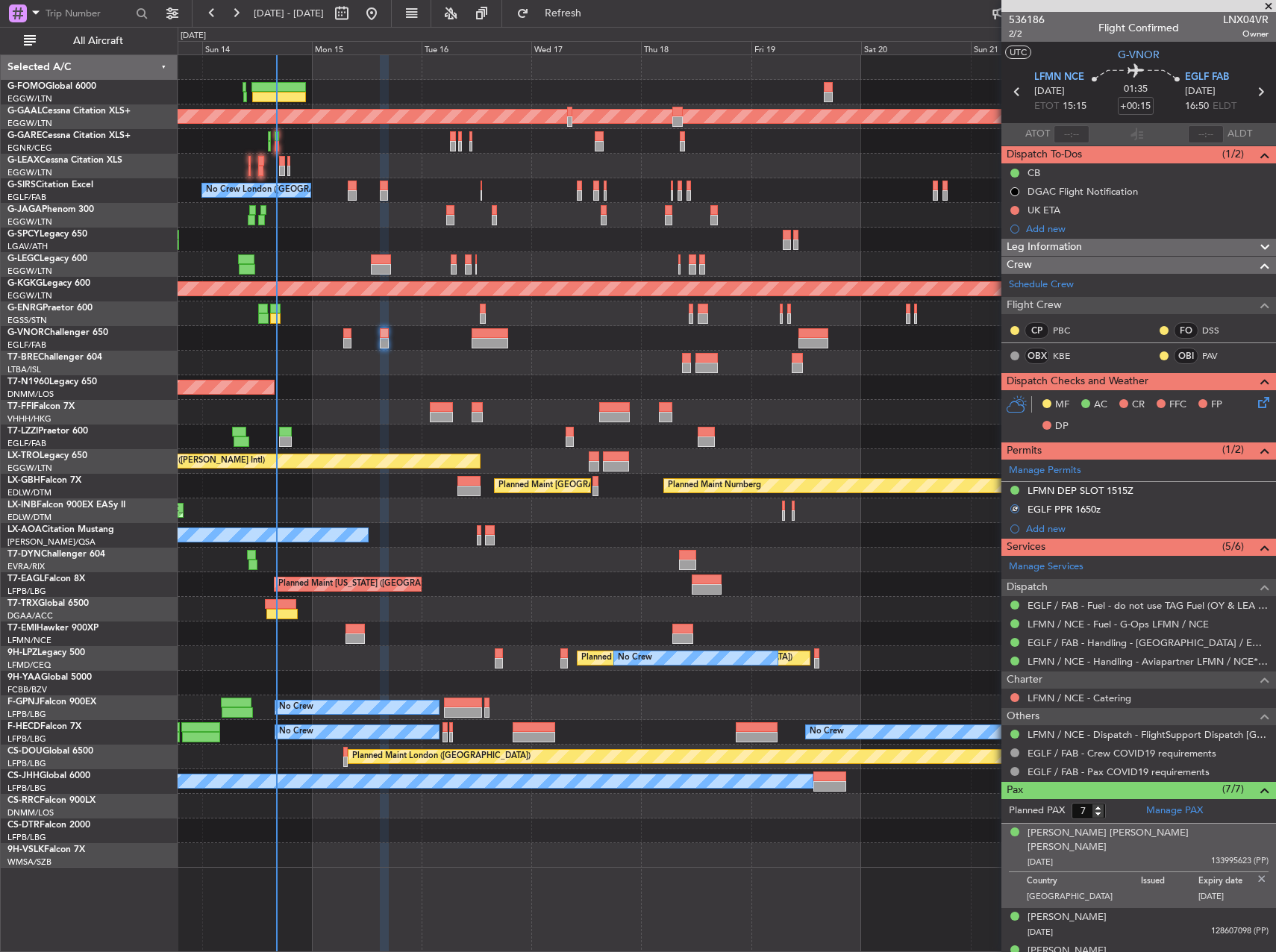
click at [861, 545] on div "No Crew Chester" at bounding box center [726, 536] width 1098 height 25
click at [914, 565] on div at bounding box center [726, 560] width 1098 height 25
click at [797, 602] on div at bounding box center [726, 609] width 1098 height 25
click at [1015, 37] on span "2/2" at bounding box center [1026, 33] width 36 height 12
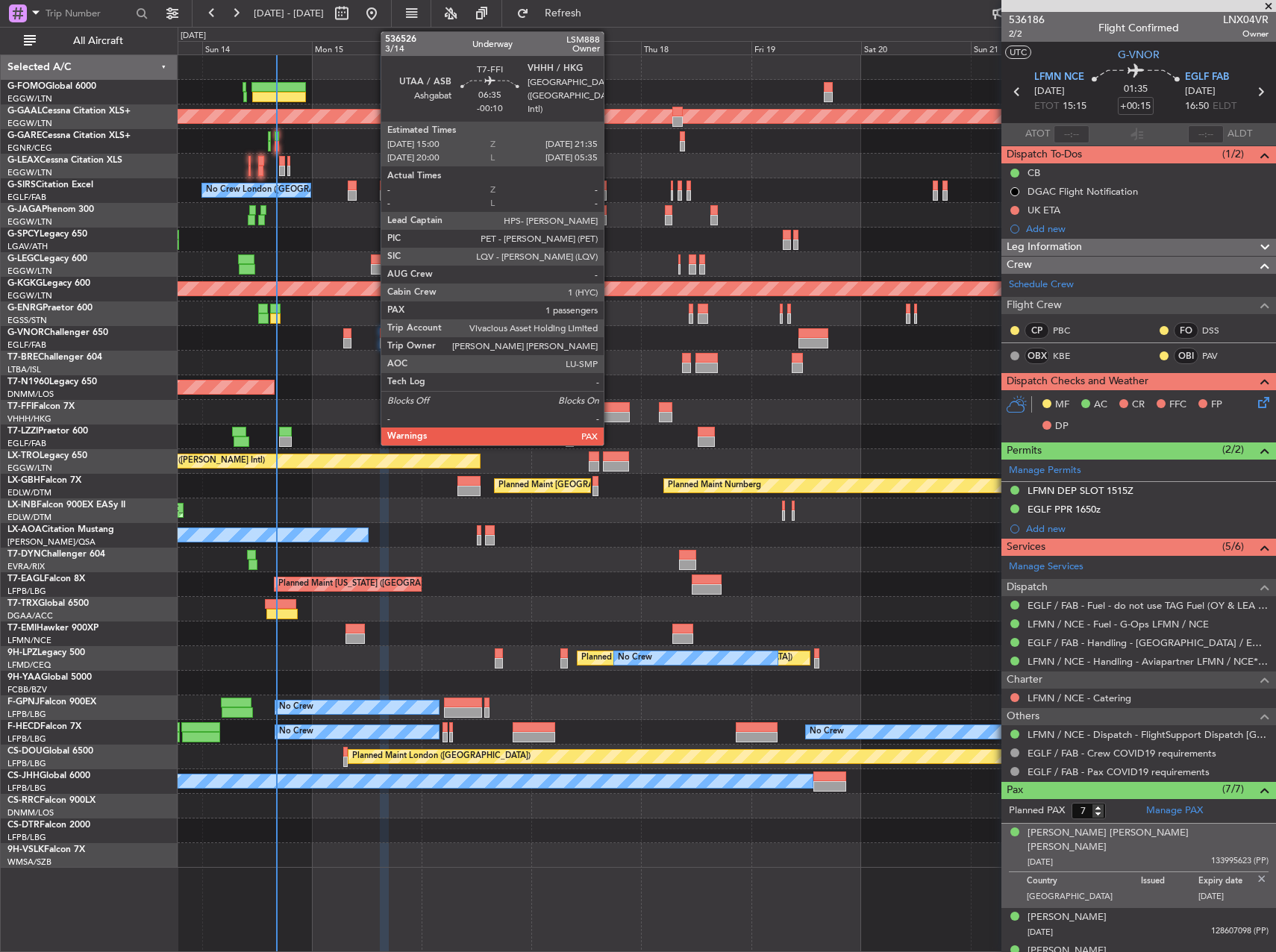
click at [610, 402] on div at bounding box center [614, 407] width 31 height 11
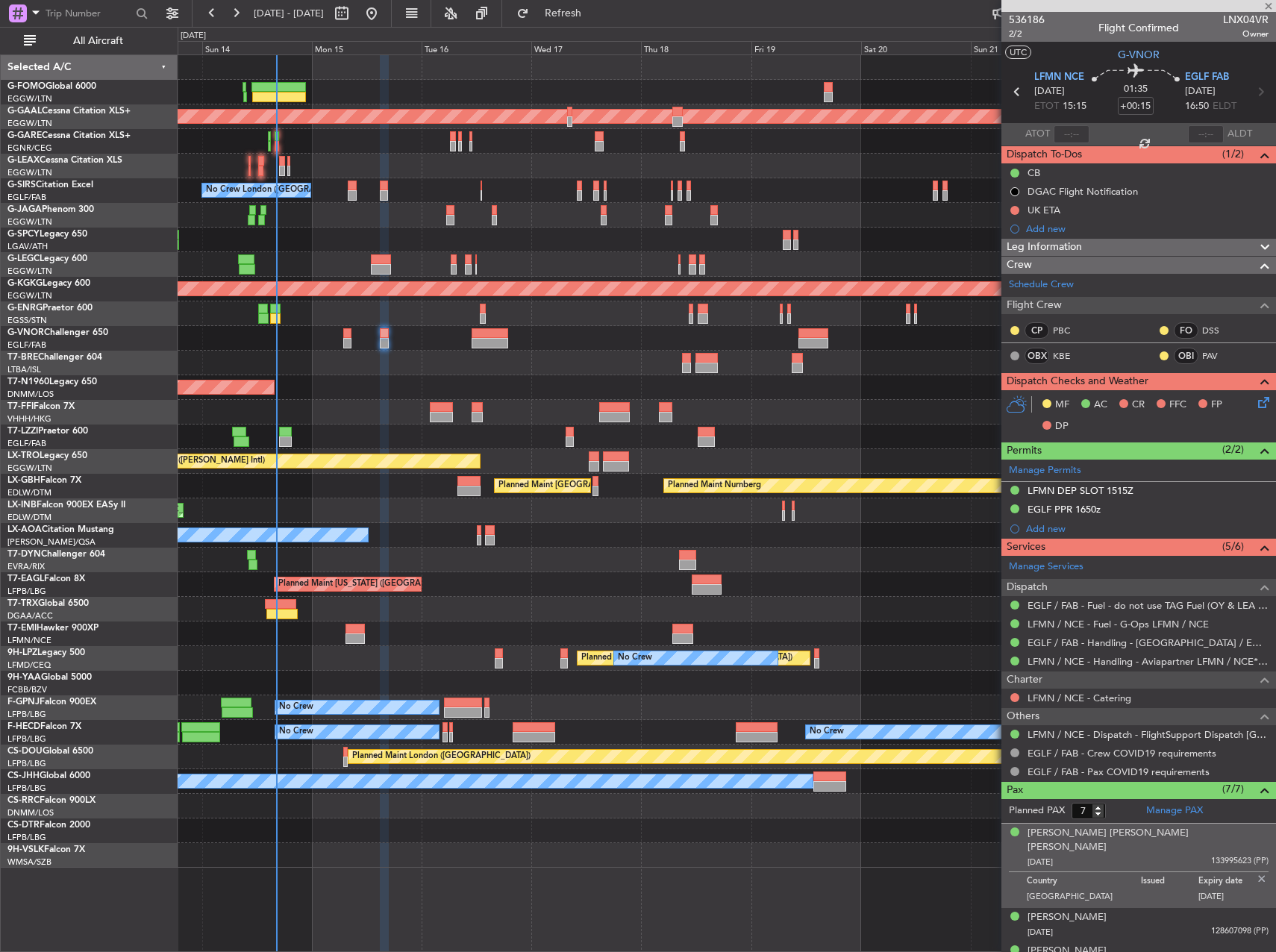
click at [613, 360] on div at bounding box center [726, 363] width 1098 height 25
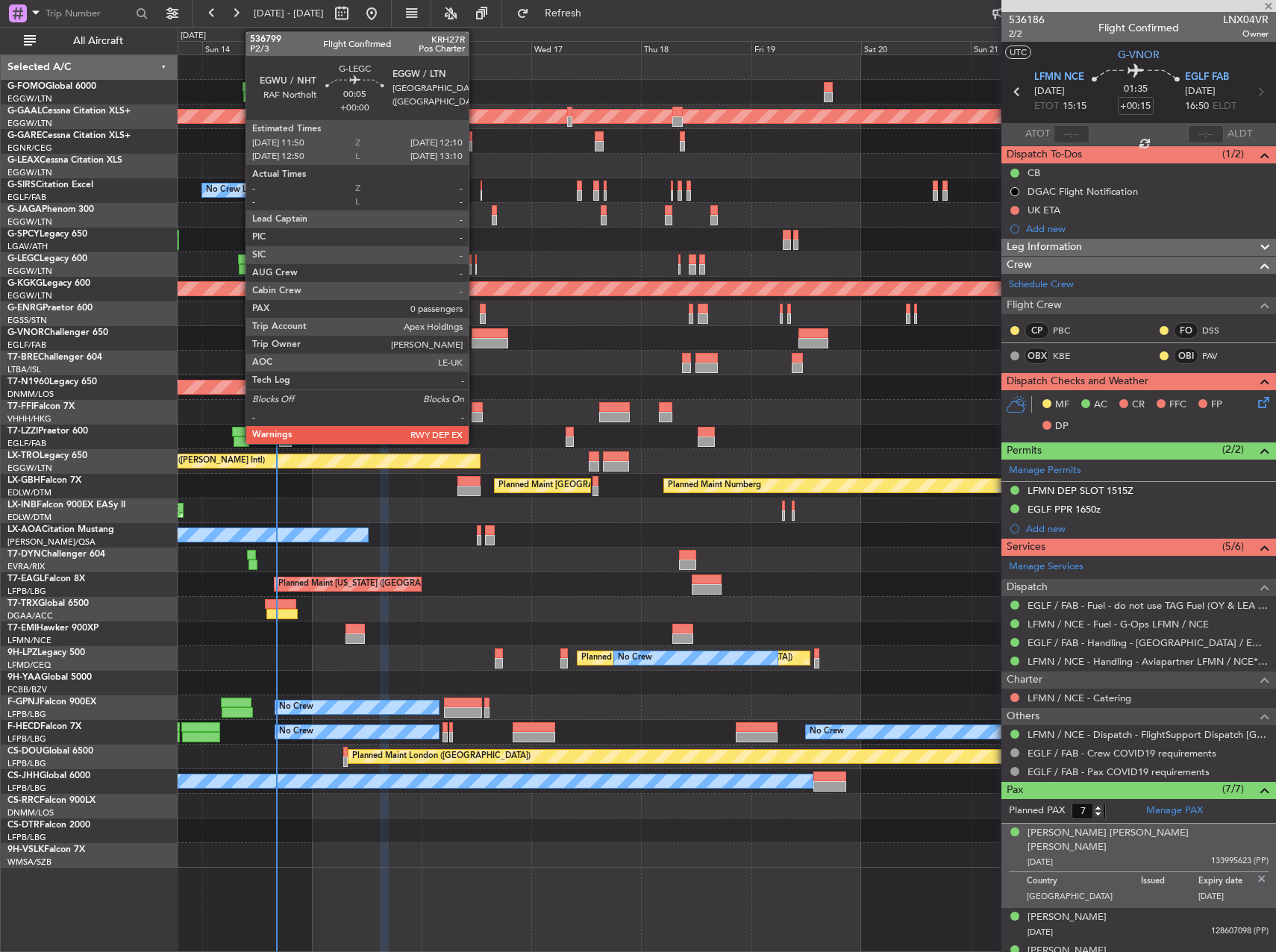
type input "-00:10"
type input "1"
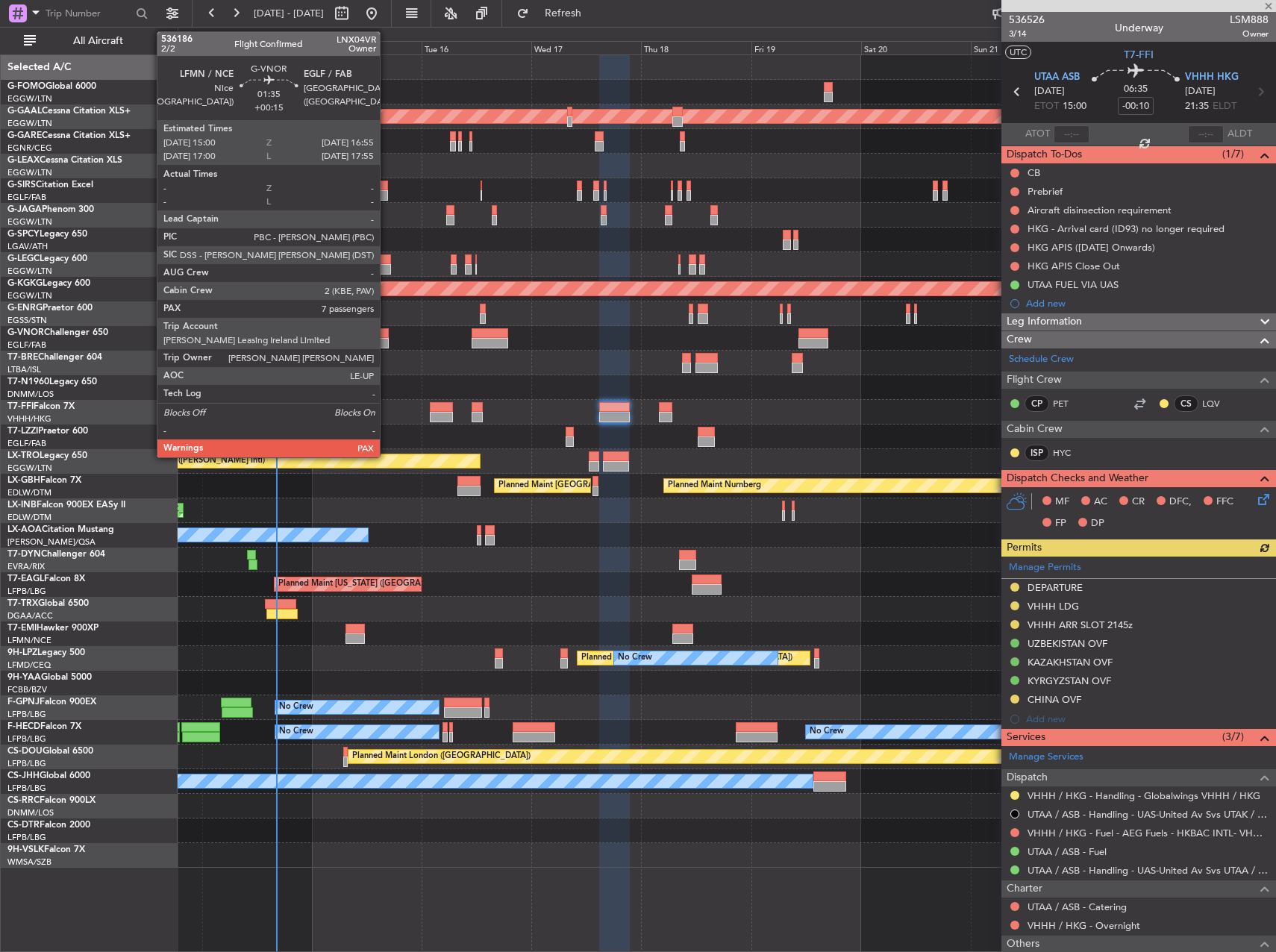
click at [386, 340] on div at bounding box center [384, 343] width 9 height 11
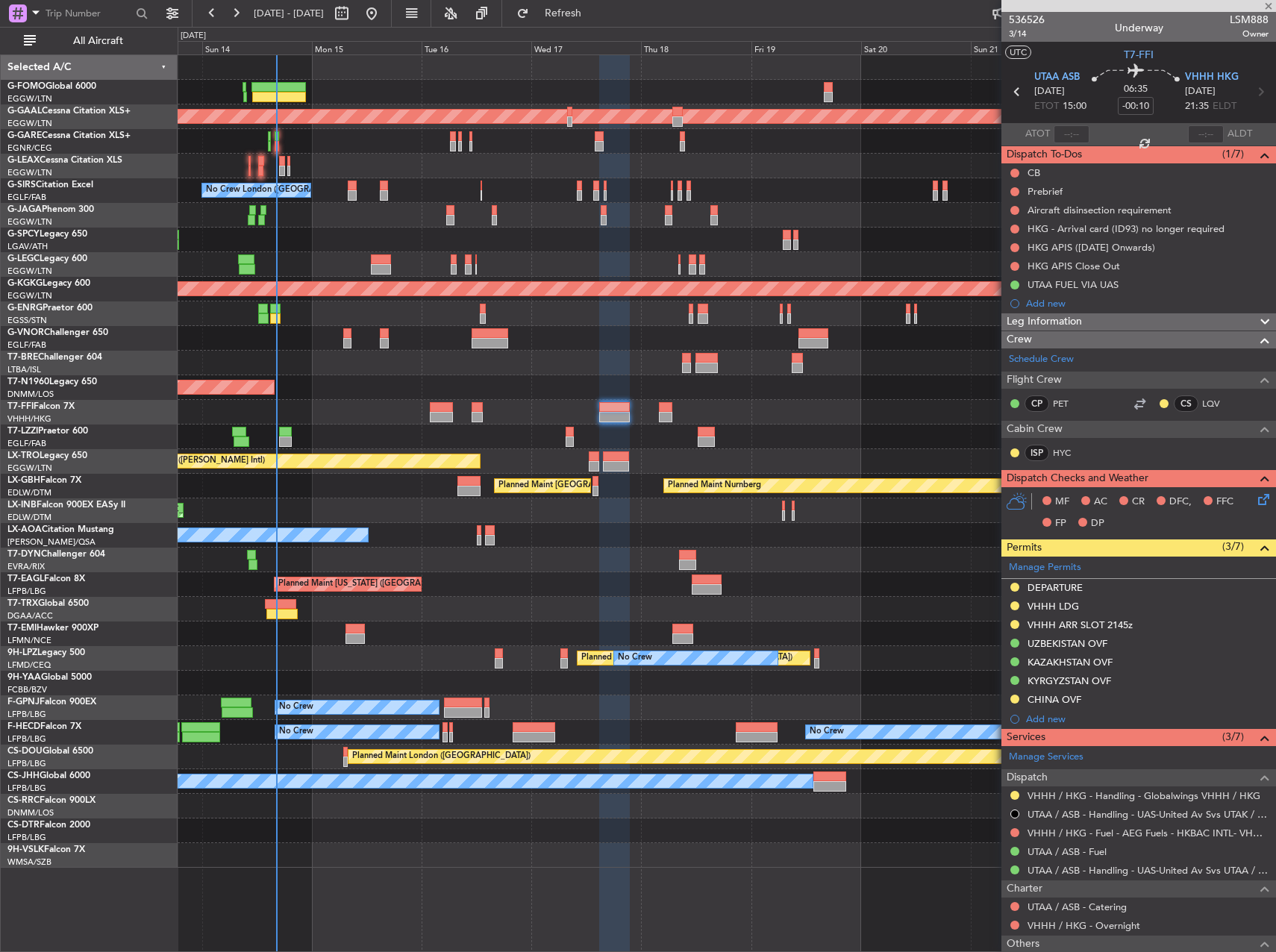
type input "+00:15"
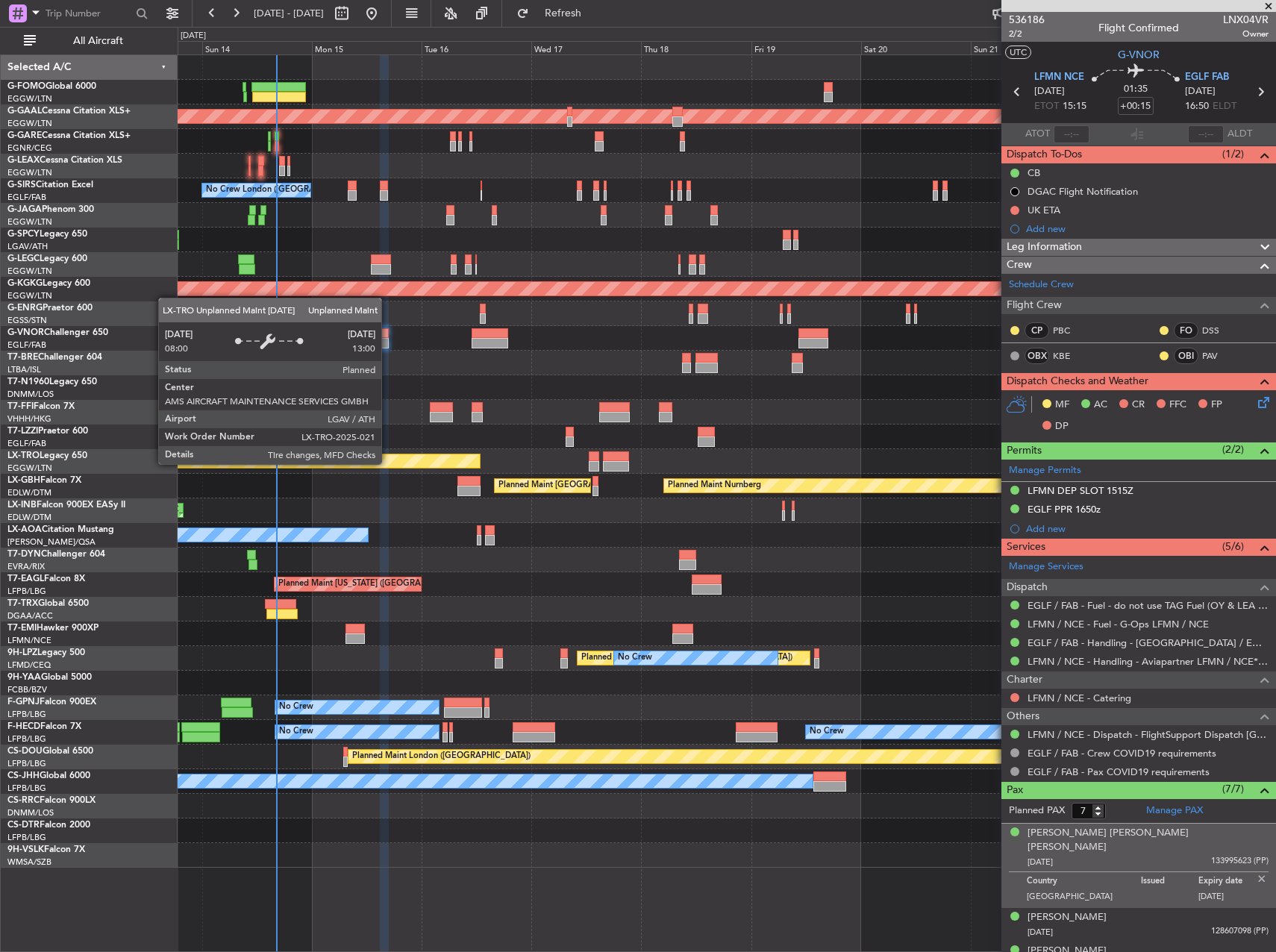
click at [388, 464] on div "Unplanned Maint [GEOGRAPHIC_DATA] ([PERSON_NAME] Intl)" at bounding box center [250, 461] width 461 height 13
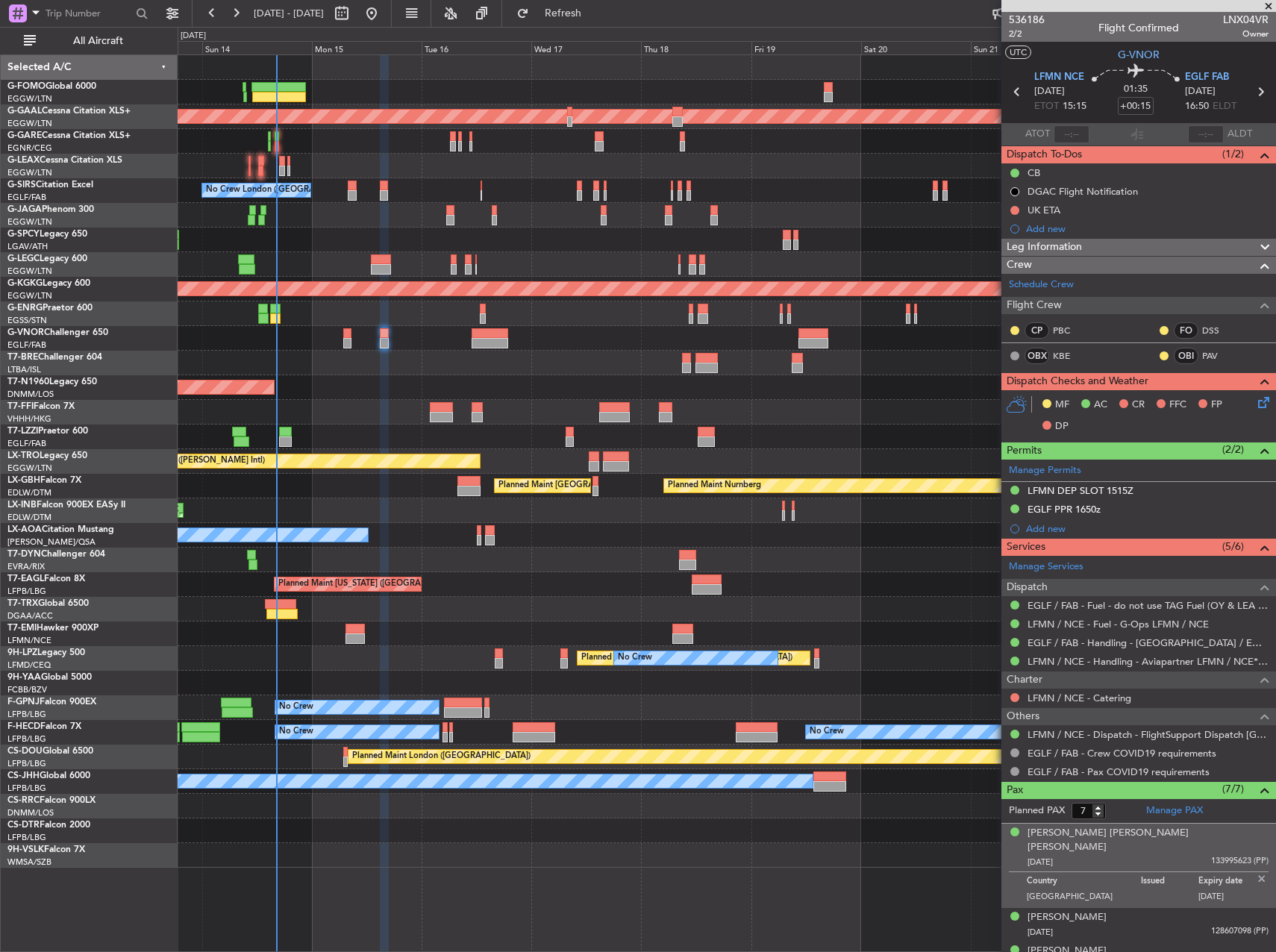
click at [390, 444] on div at bounding box center [726, 437] width 1098 height 25
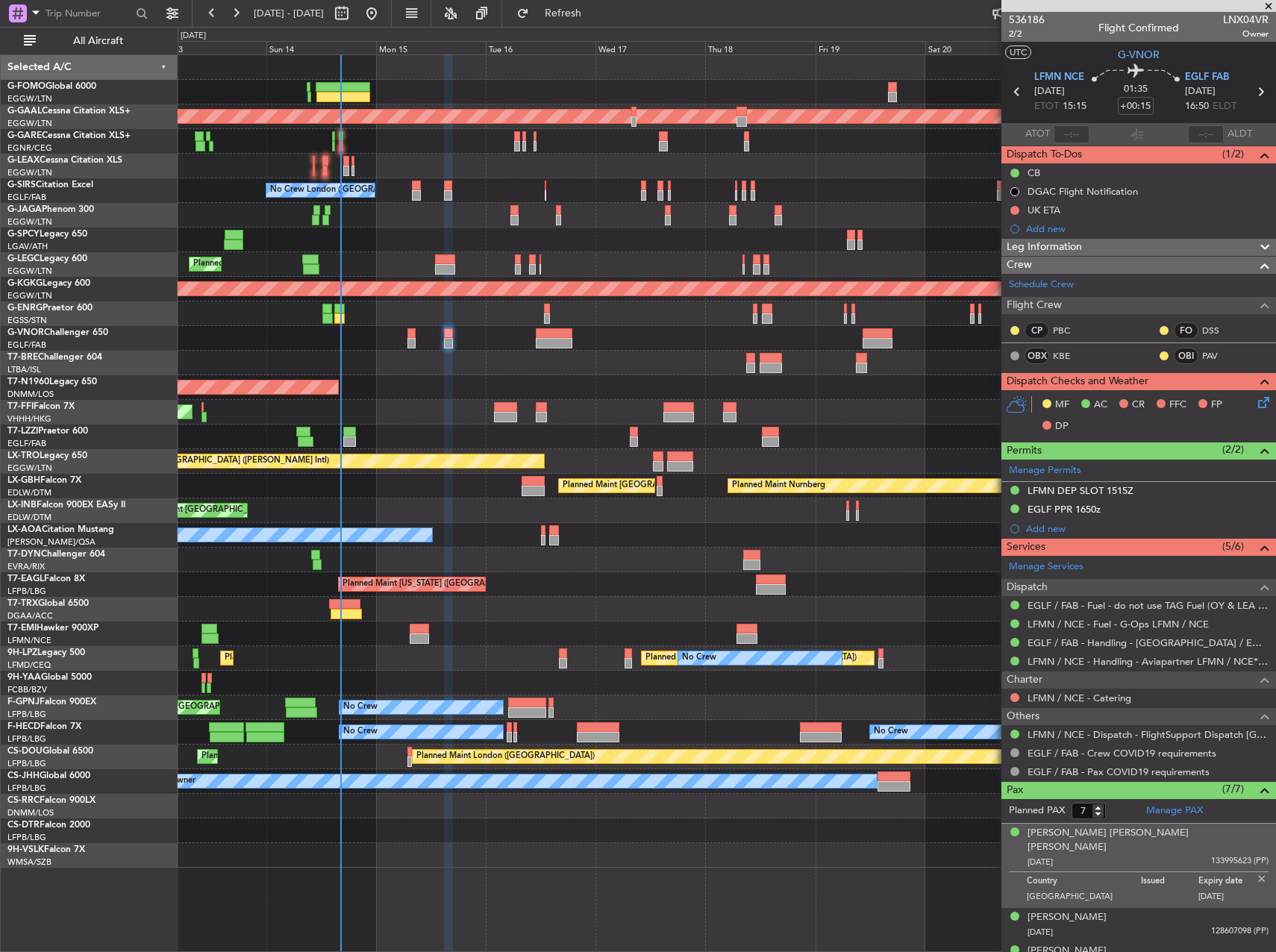
click at [479, 439] on div at bounding box center [726, 437] width 1098 height 25
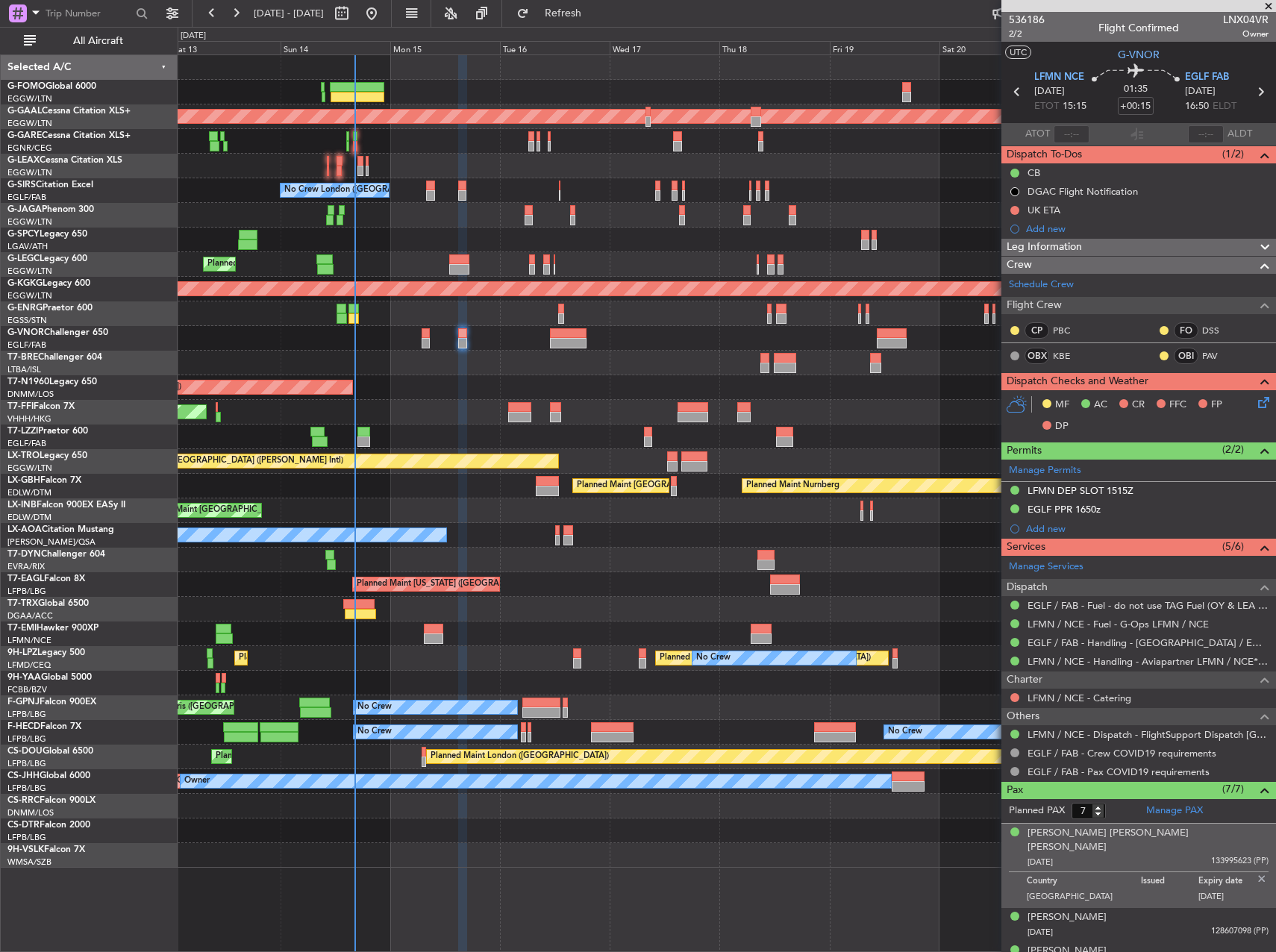
click at [450, 414] on div "Planned Maint London (Luton) Planned Maint Dusseldorf Planned Maint London (Lut…" at bounding box center [726, 461] width 1098 height 812
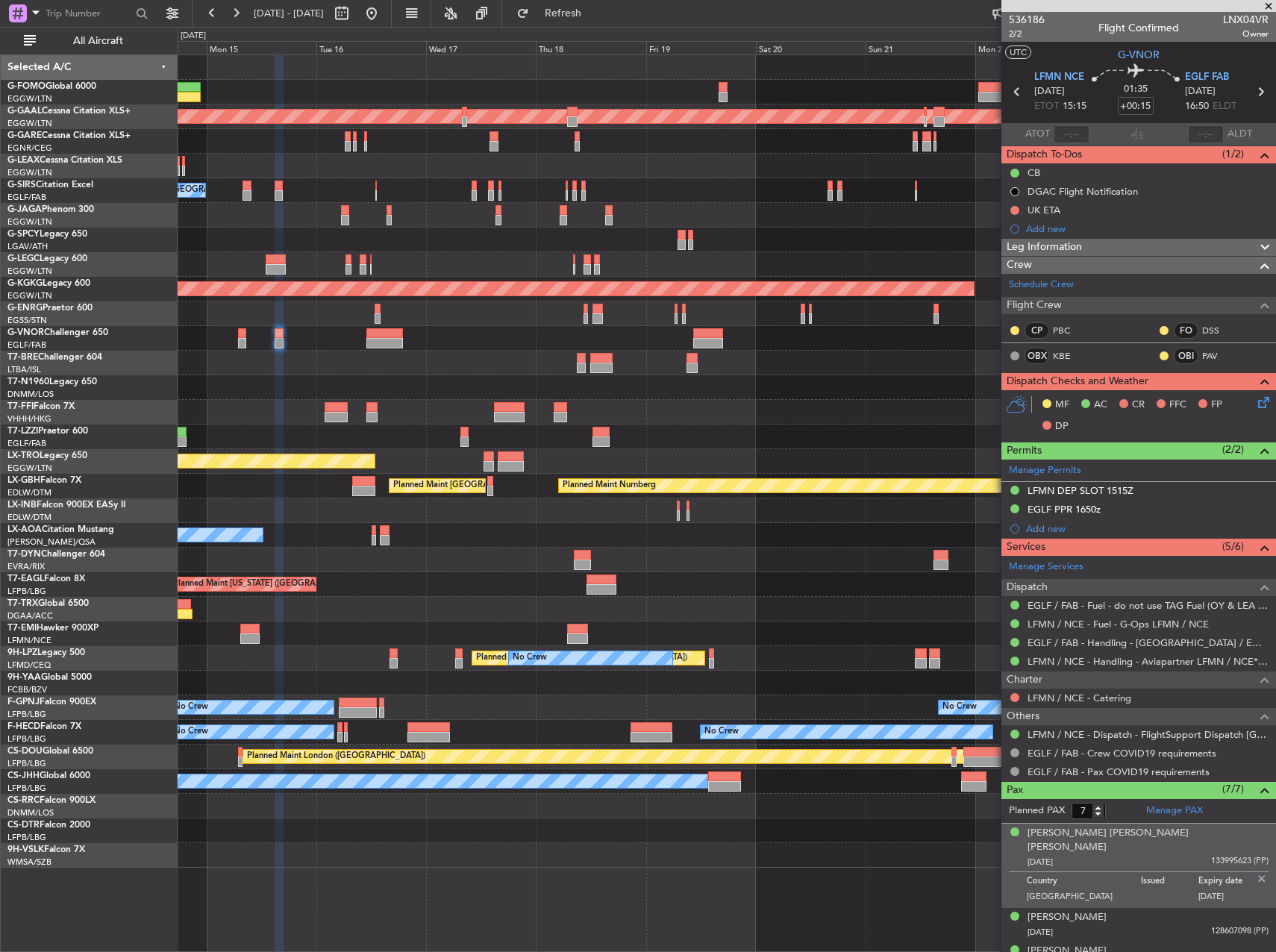
click at [450, 531] on div "No Crew Chester" at bounding box center [726, 536] width 1098 height 25
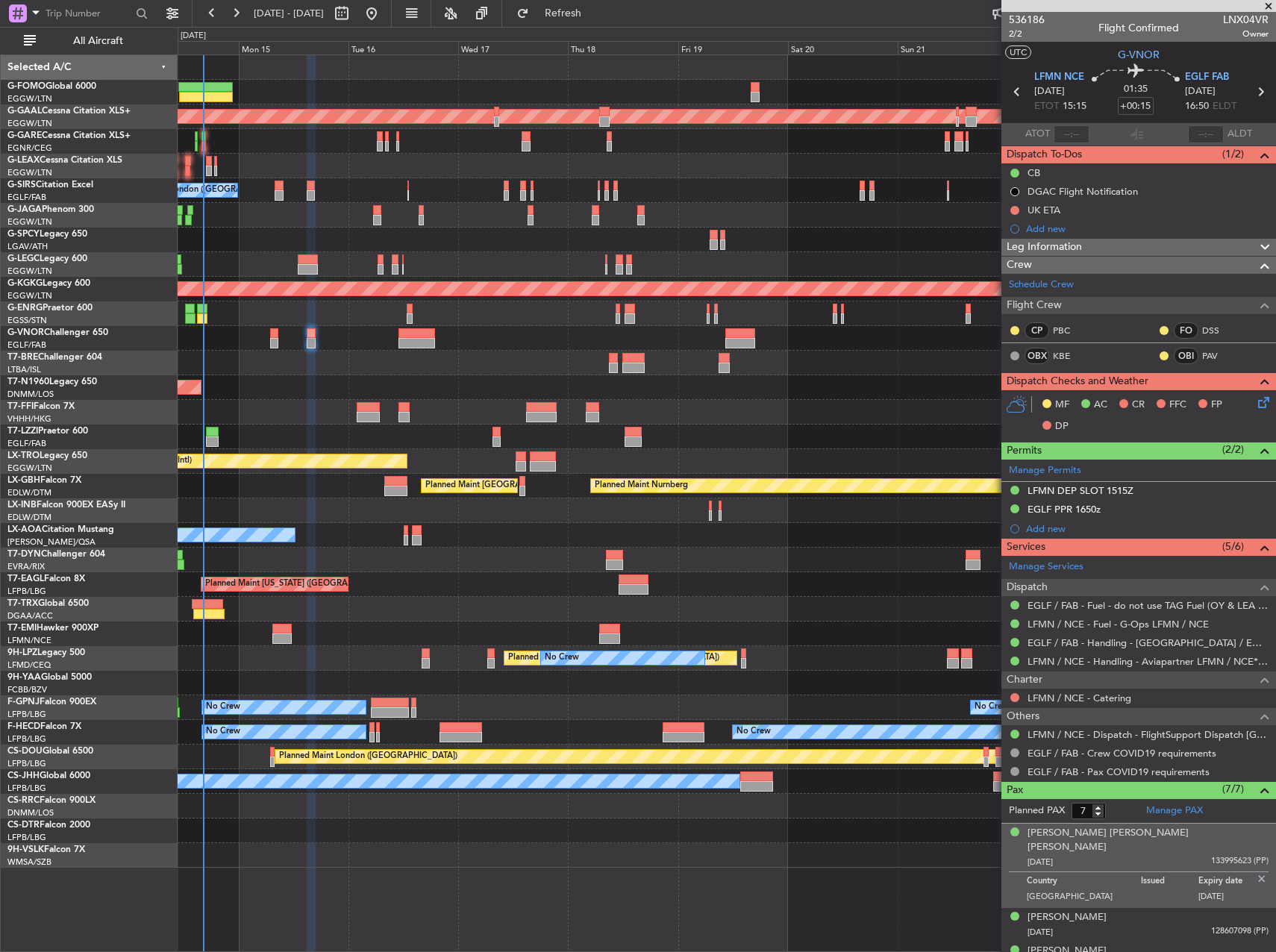
click at [452, 374] on div "Planned Maint Dusseldorf No Crew London (Farnborough) Planned Maint London (Far…" at bounding box center [726, 461] width 1098 height 812
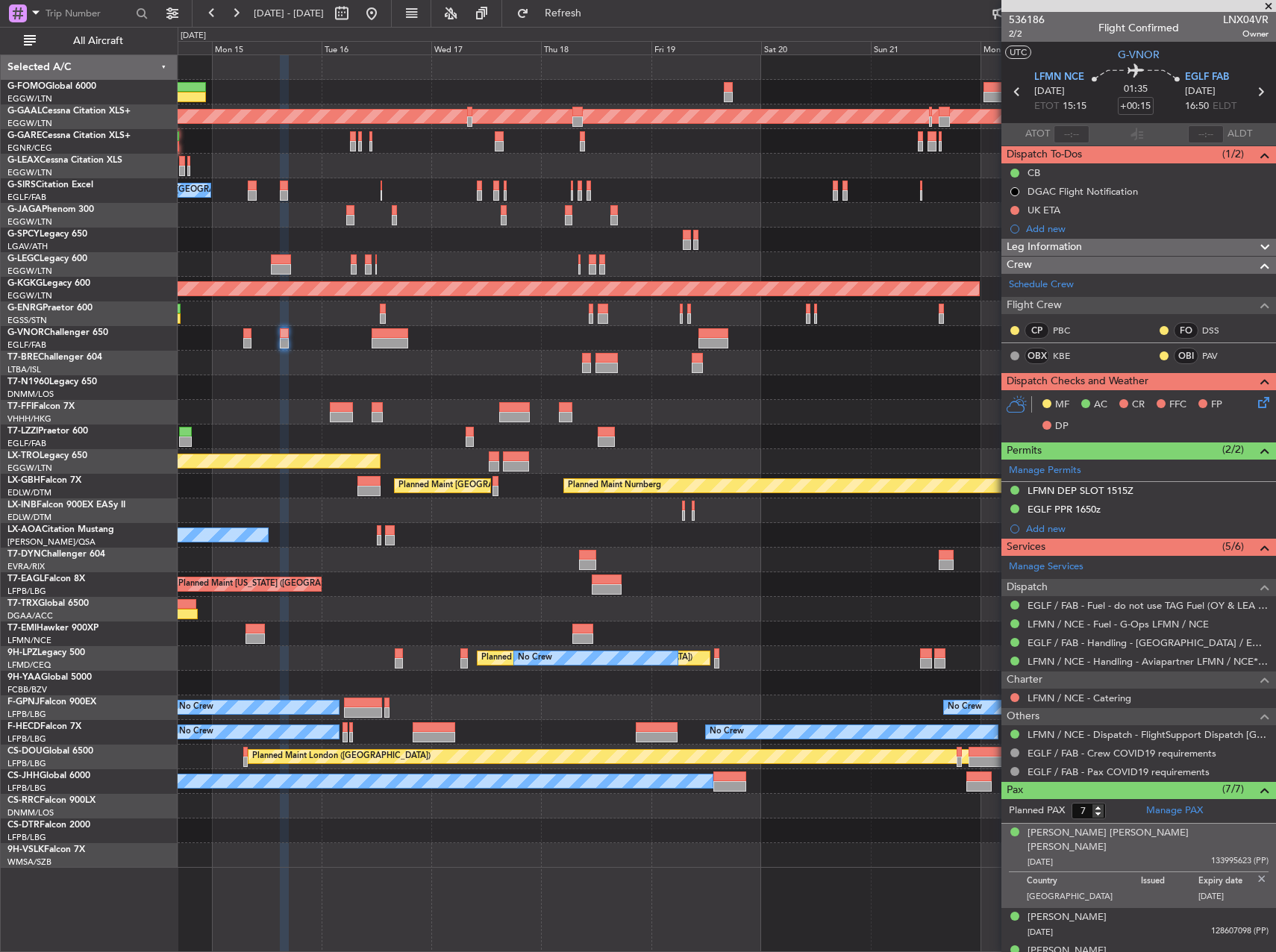
click at [573, 342] on div at bounding box center [726, 339] width 1098 height 25
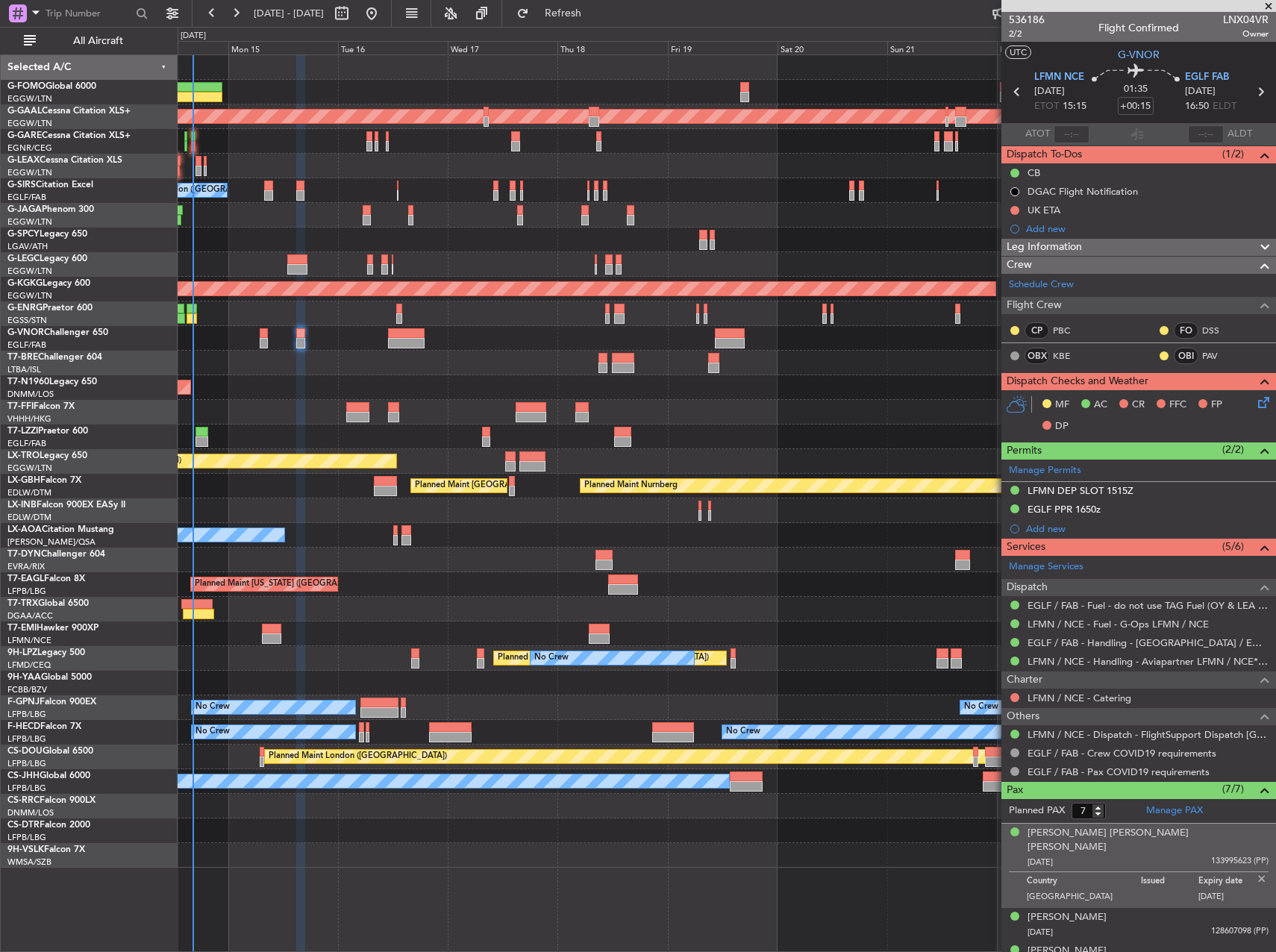
click at [584, 341] on div at bounding box center [726, 339] width 1098 height 25
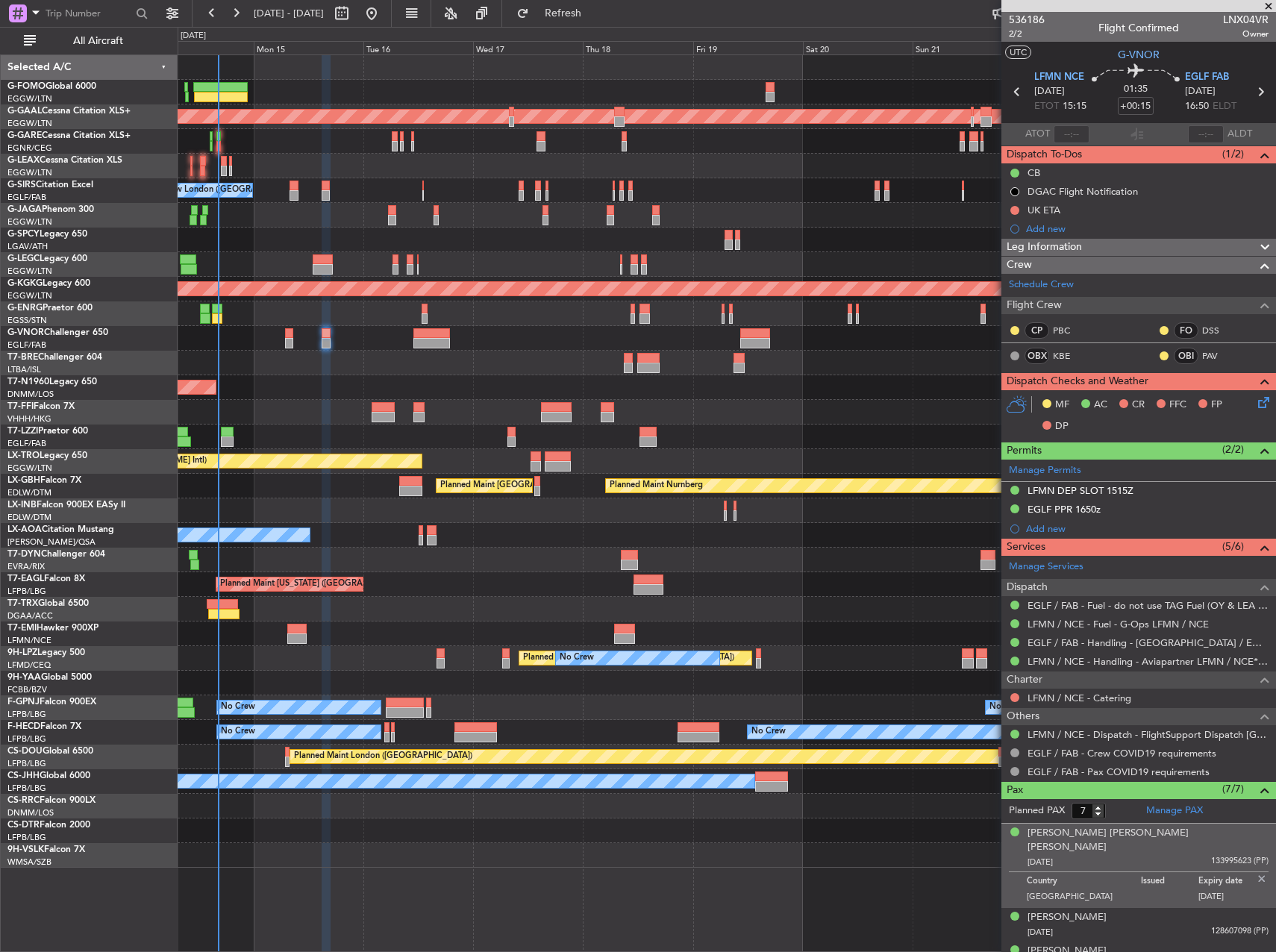
click at [360, 473] on div "Planned Maint Dusseldorf No Crew London (Farnborough) Planned Maint London (Far…" at bounding box center [726, 461] width 1098 height 812
click at [365, 559] on div "Planned Maint Dusseldorf No Crew London (Farnborough) Planned Maint London (Far…" at bounding box center [726, 461] width 1098 height 812
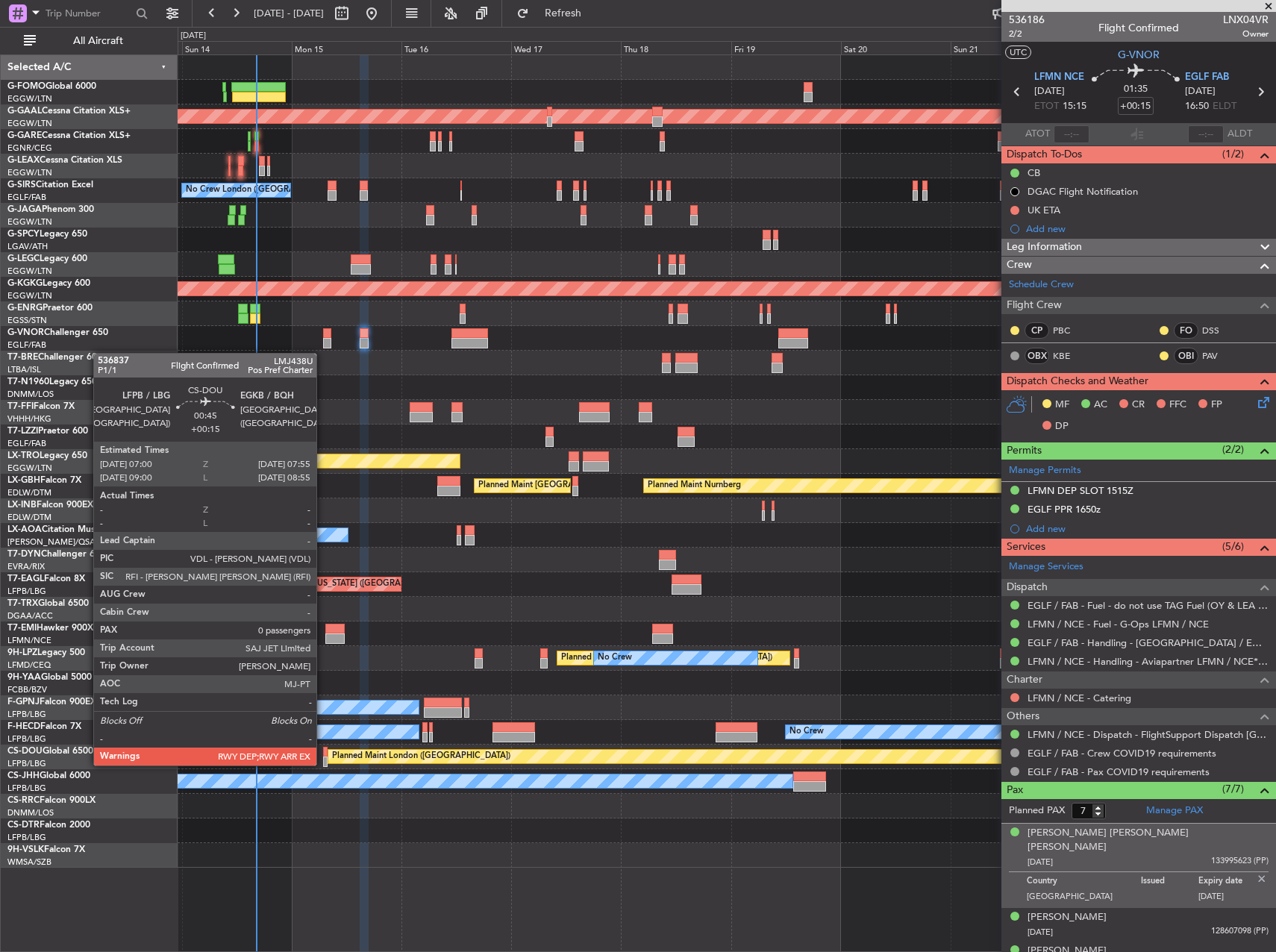
click at [323, 764] on div at bounding box center [325, 761] width 4 height 11
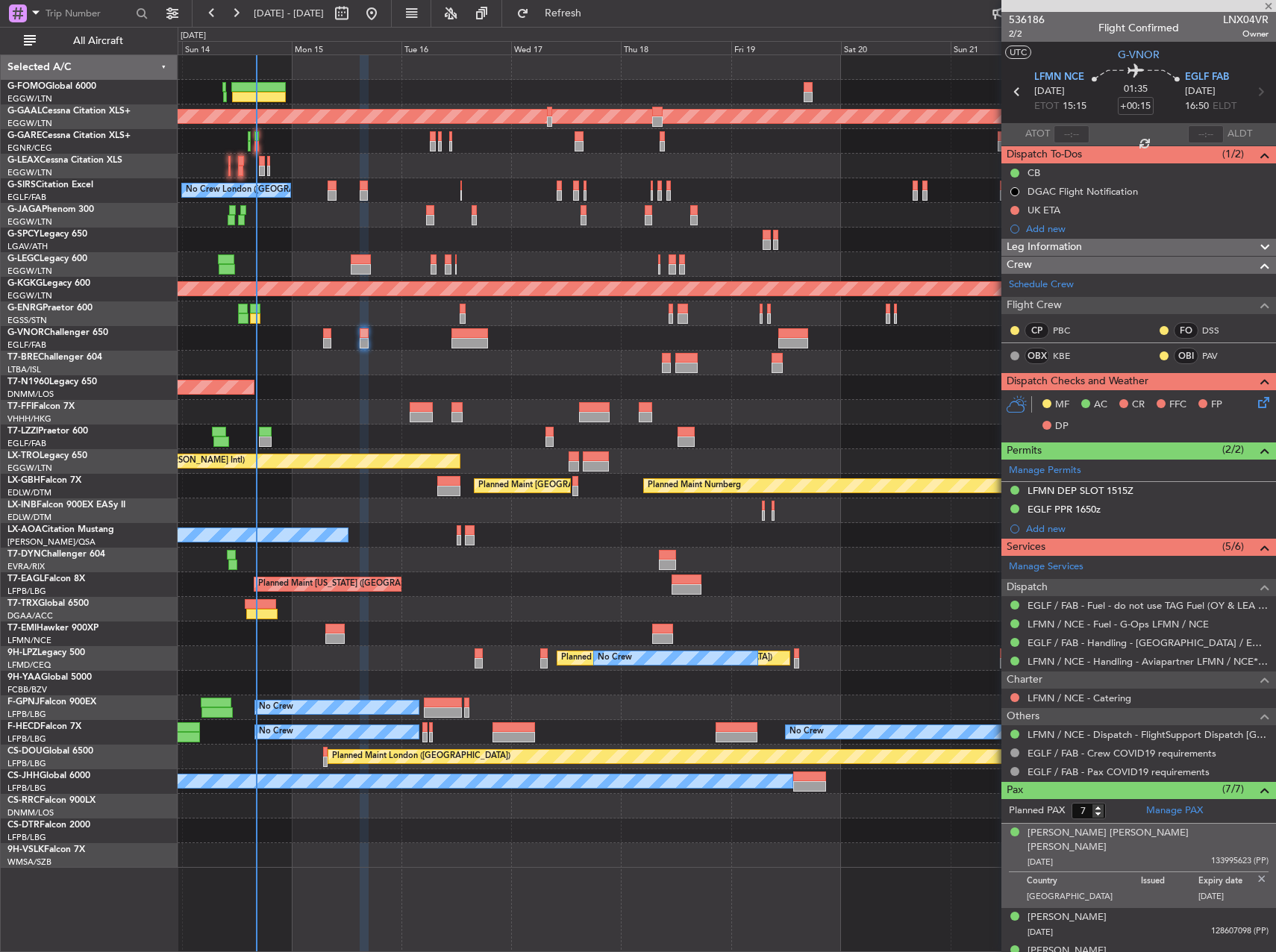
type input "0"
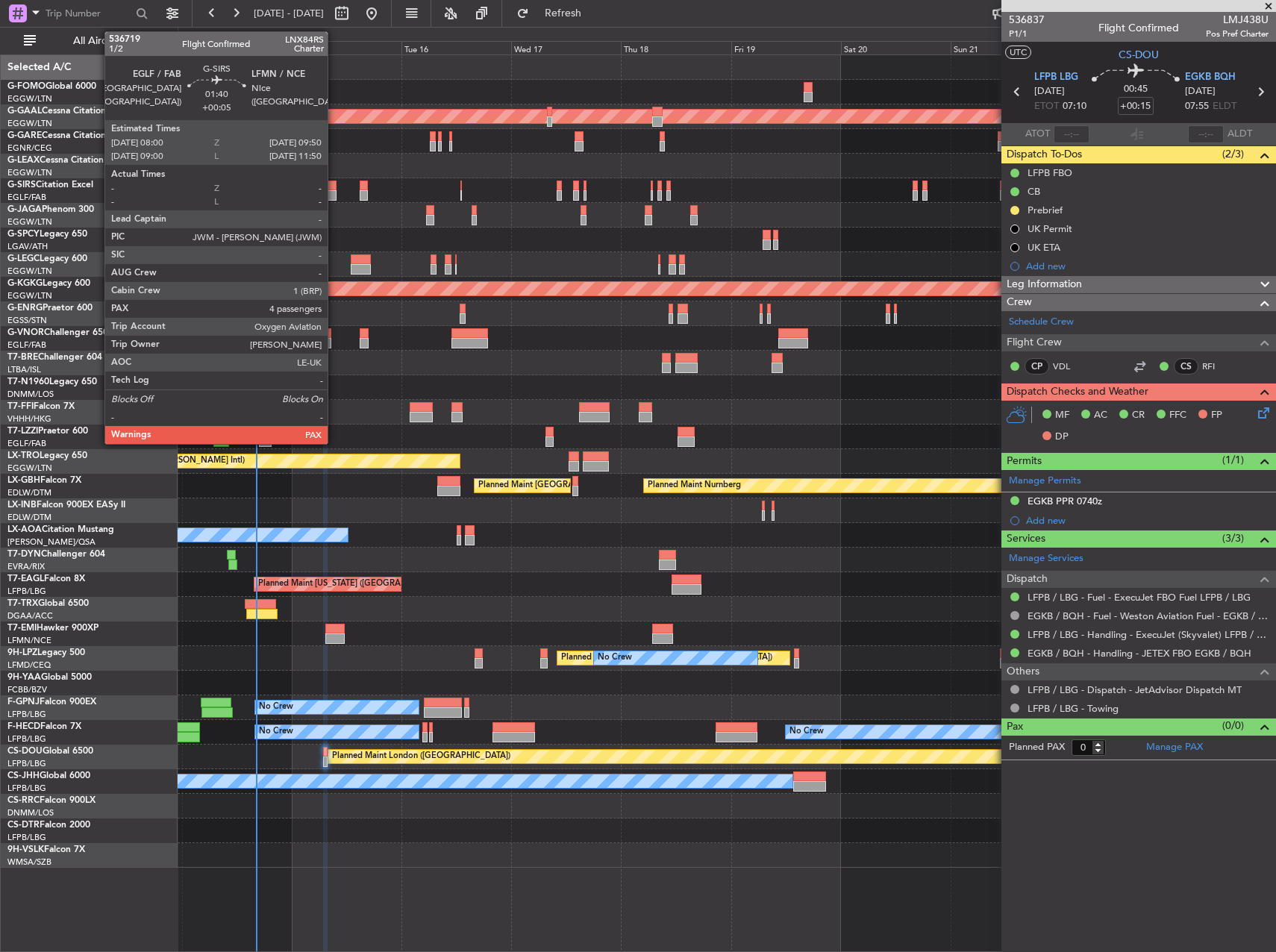
click at [335, 196] on div at bounding box center [332, 196] width 9 height 11
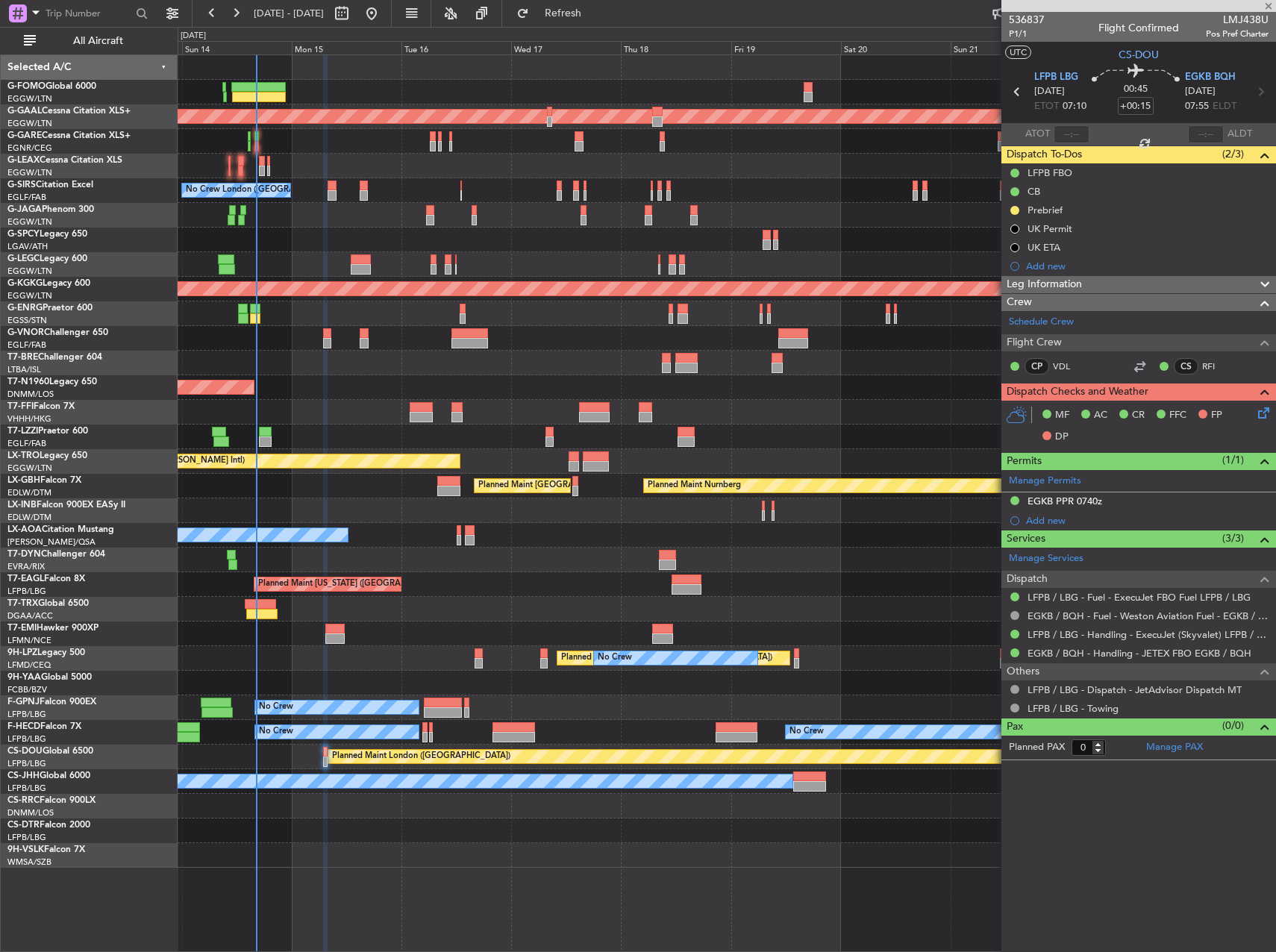
type input "+00:05"
type input "4"
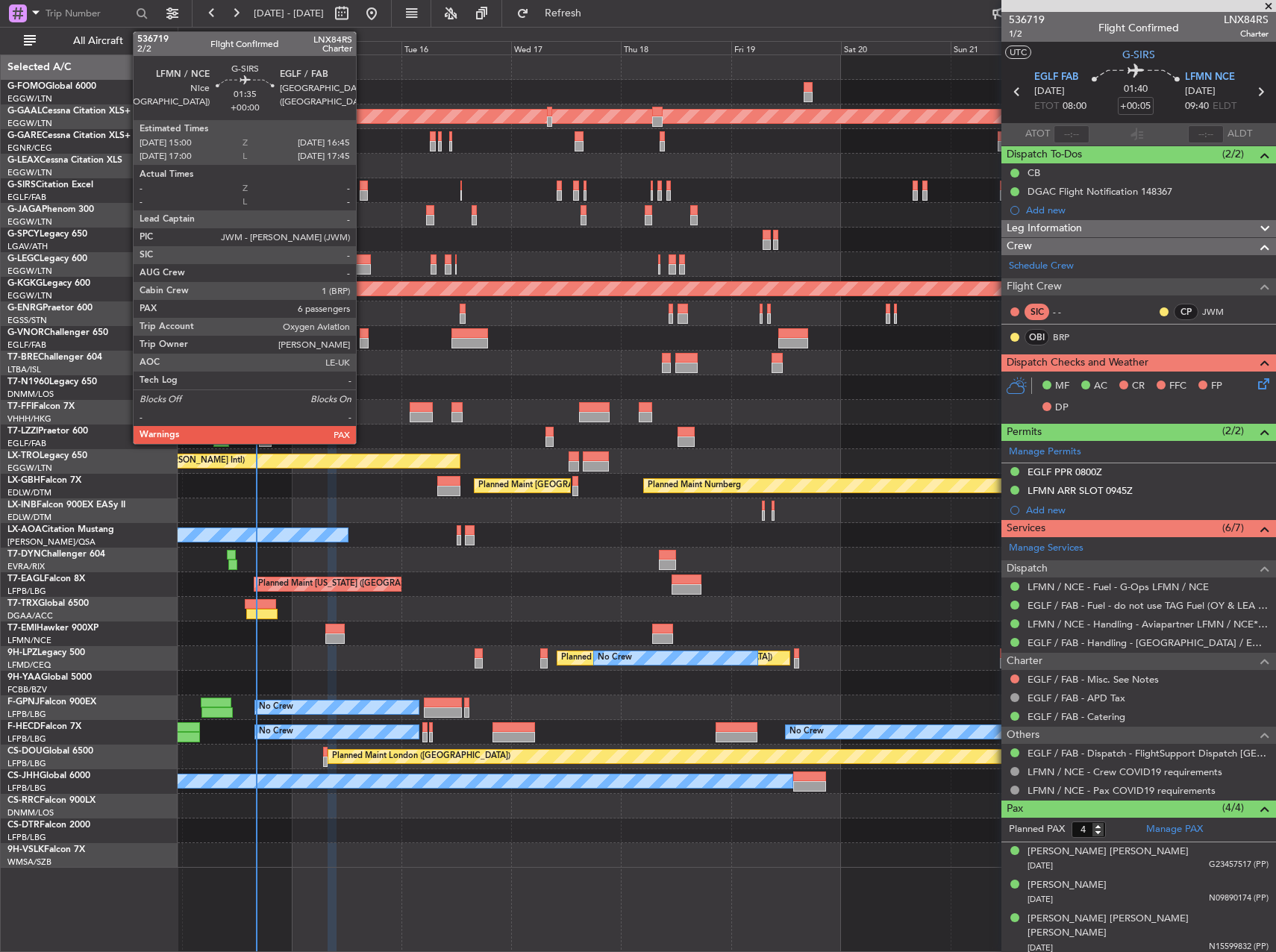
click at [363, 189] on div at bounding box center [364, 186] width 8 height 11
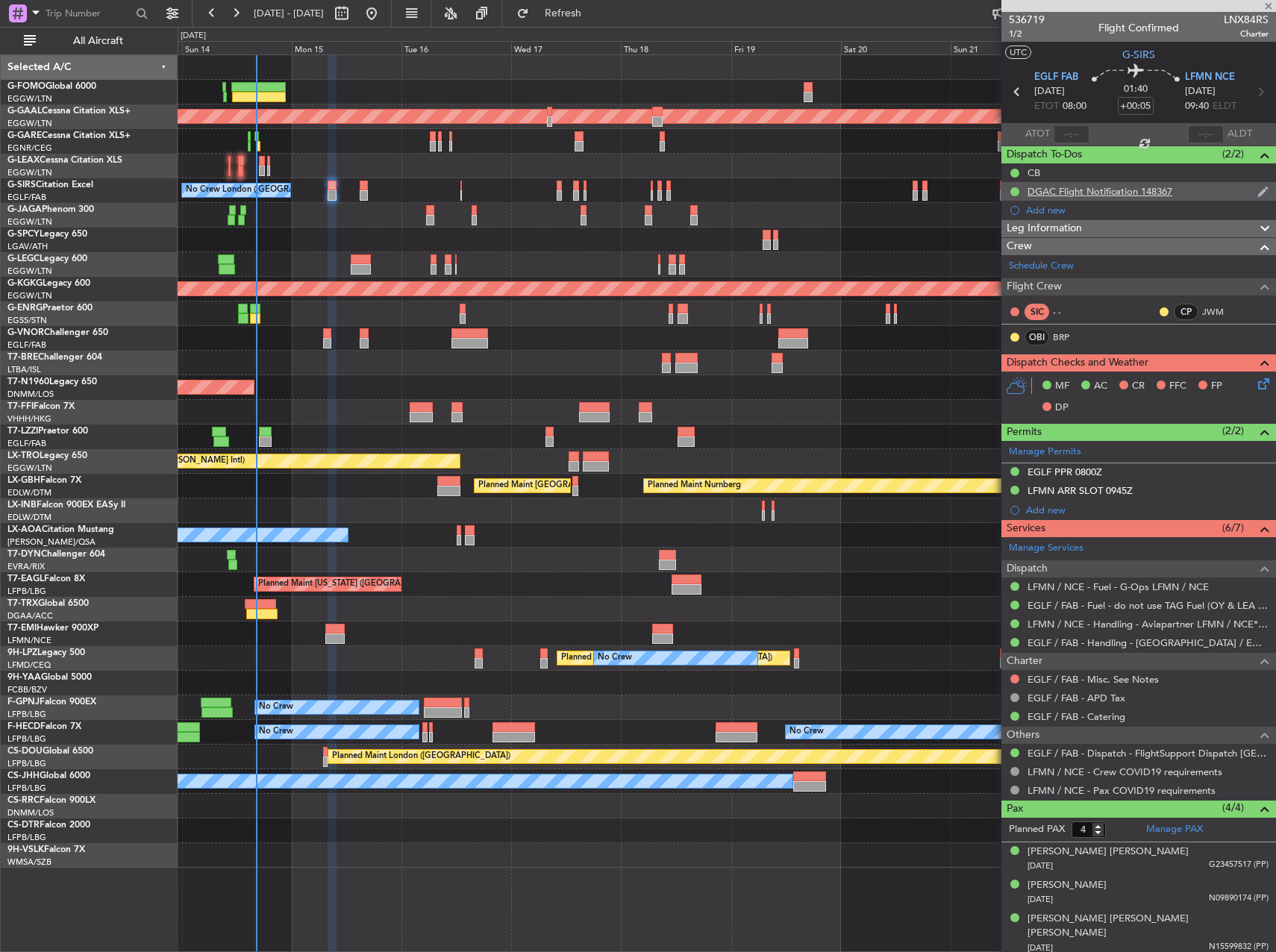
type input "6"
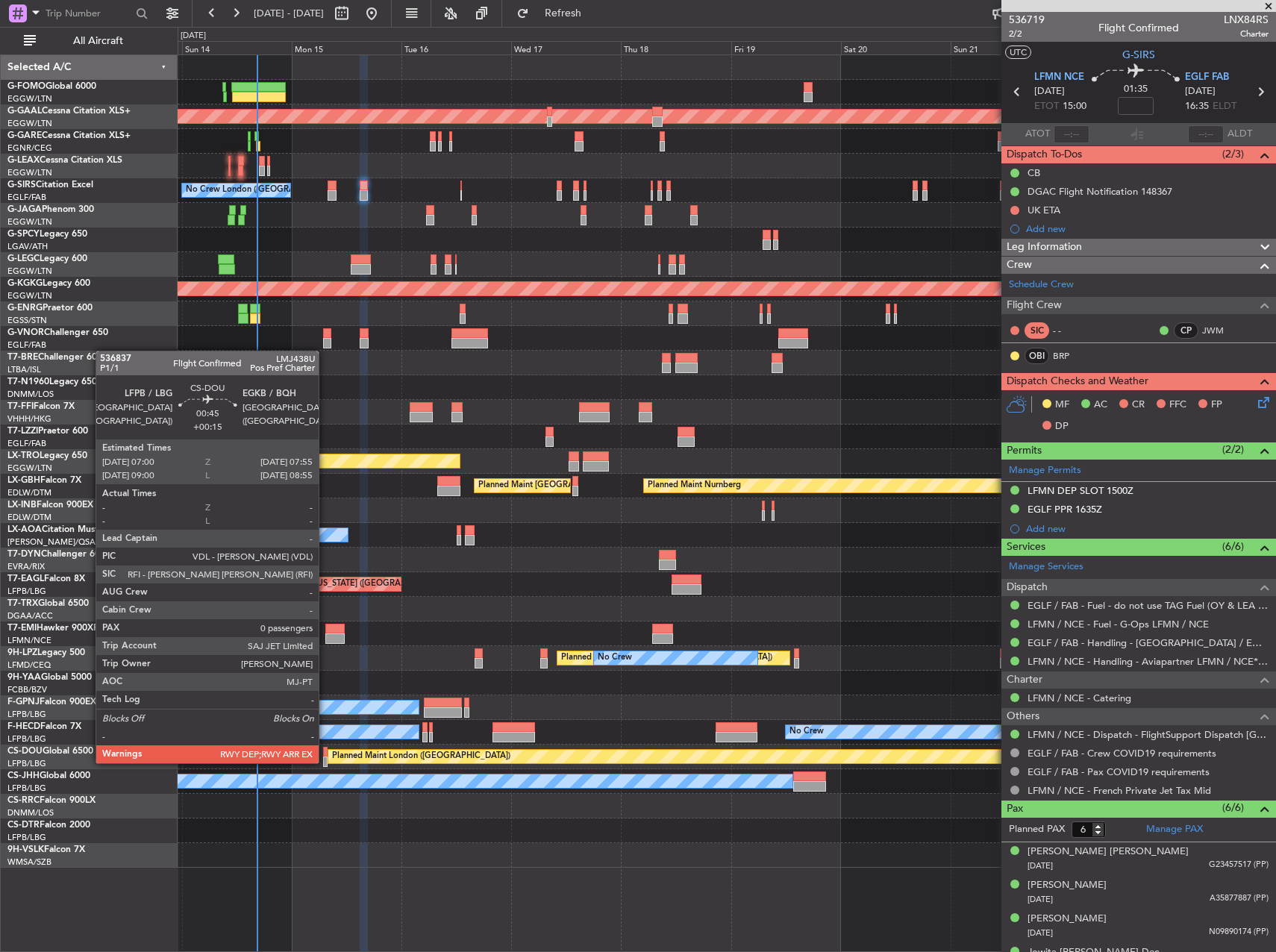
click at [325, 761] on div at bounding box center [325, 761] width 4 height 11
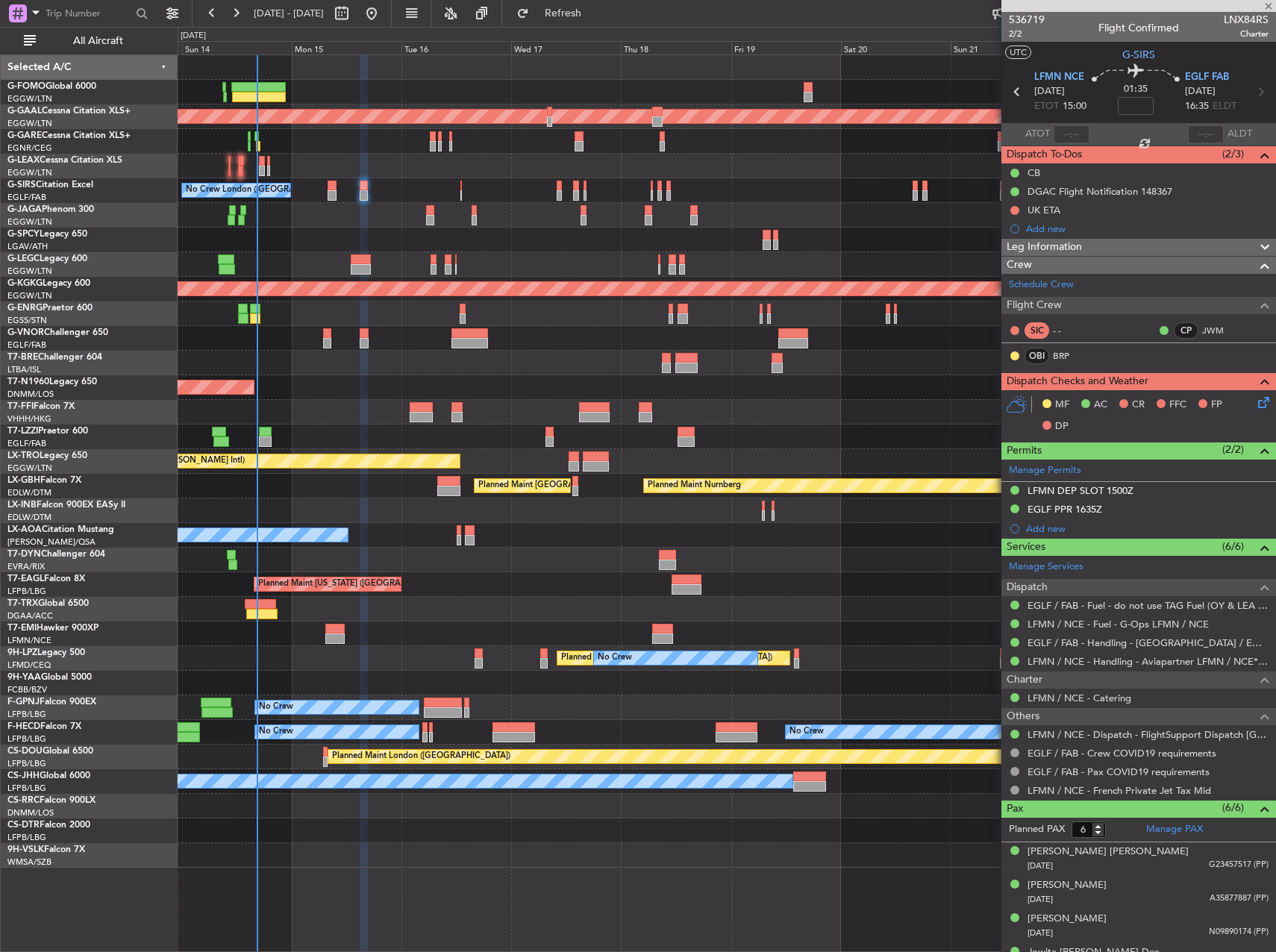
type input "+00:15"
type input "0"
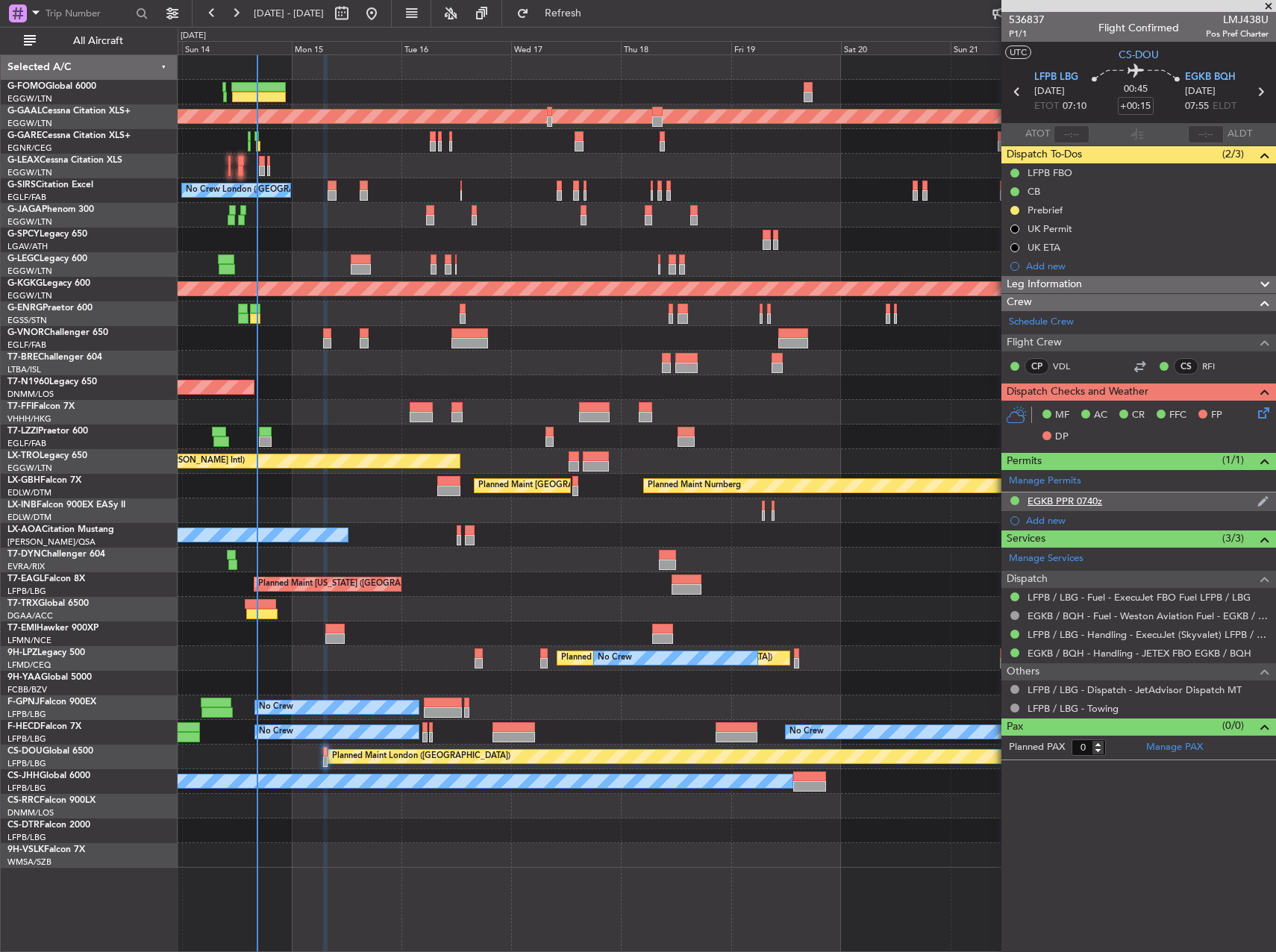
click at [1064, 503] on div "EGKB PPR 0740z" at bounding box center [1065, 500] width 75 height 12
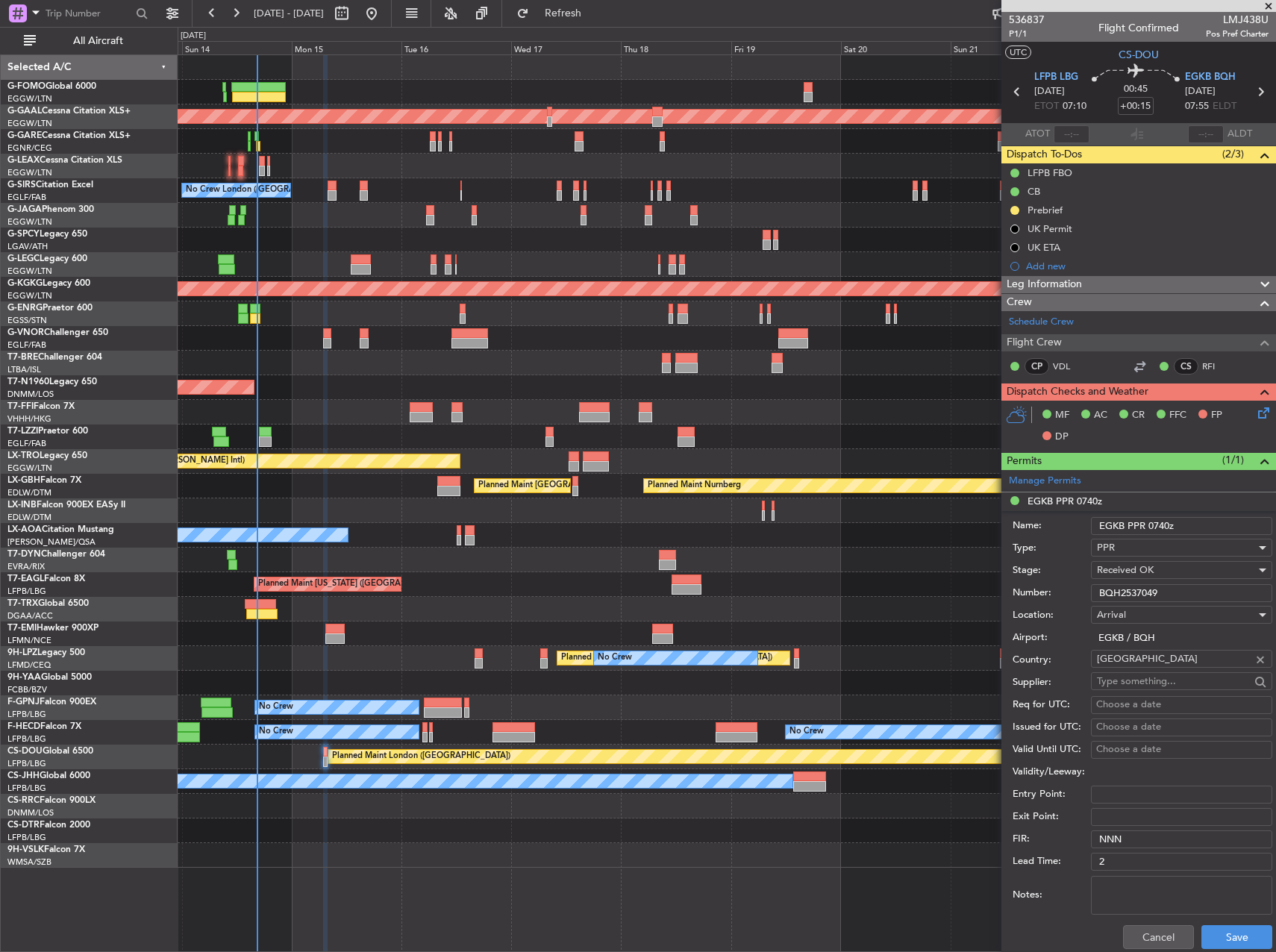
click at [1148, 588] on input "BQH2537049" at bounding box center [1182, 593] width 181 height 18
click at [1147, 586] on input "BQH2537049" at bounding box center [1182, 593] width 181 height 18
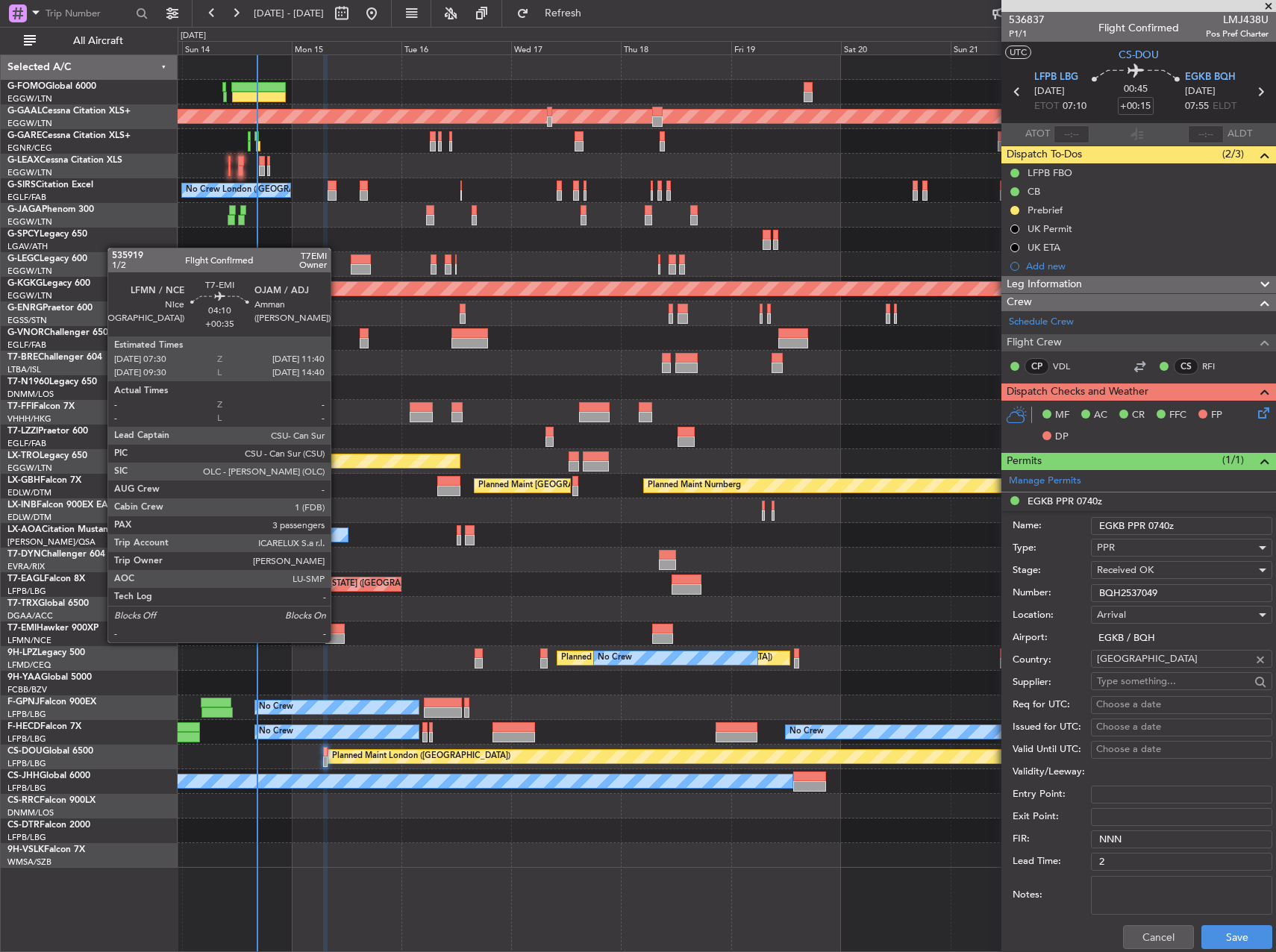
click at [337, 641] on div at bounding box center [335, 638] width 19 height 11
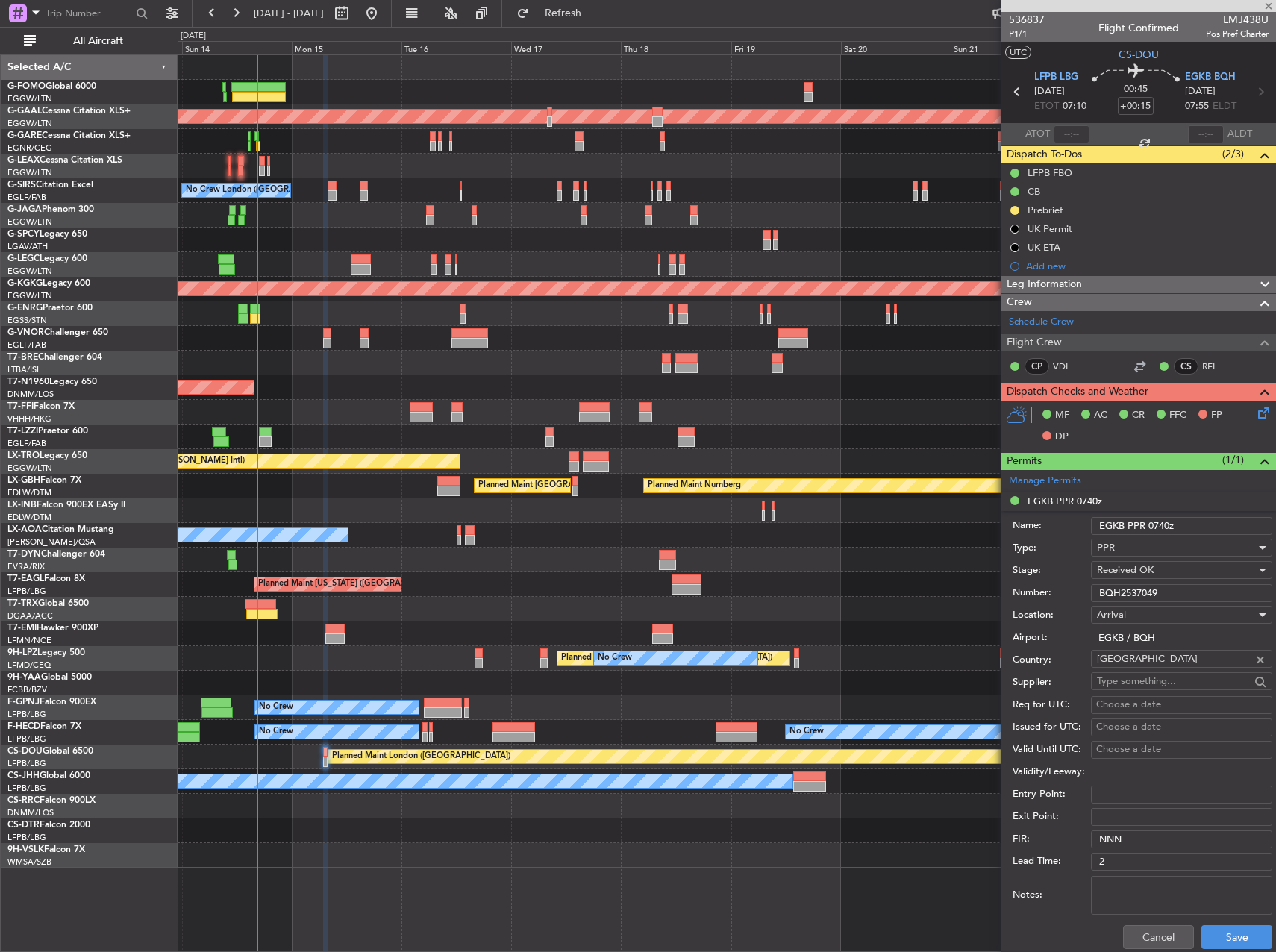
type input "+00:35"
type input "3"
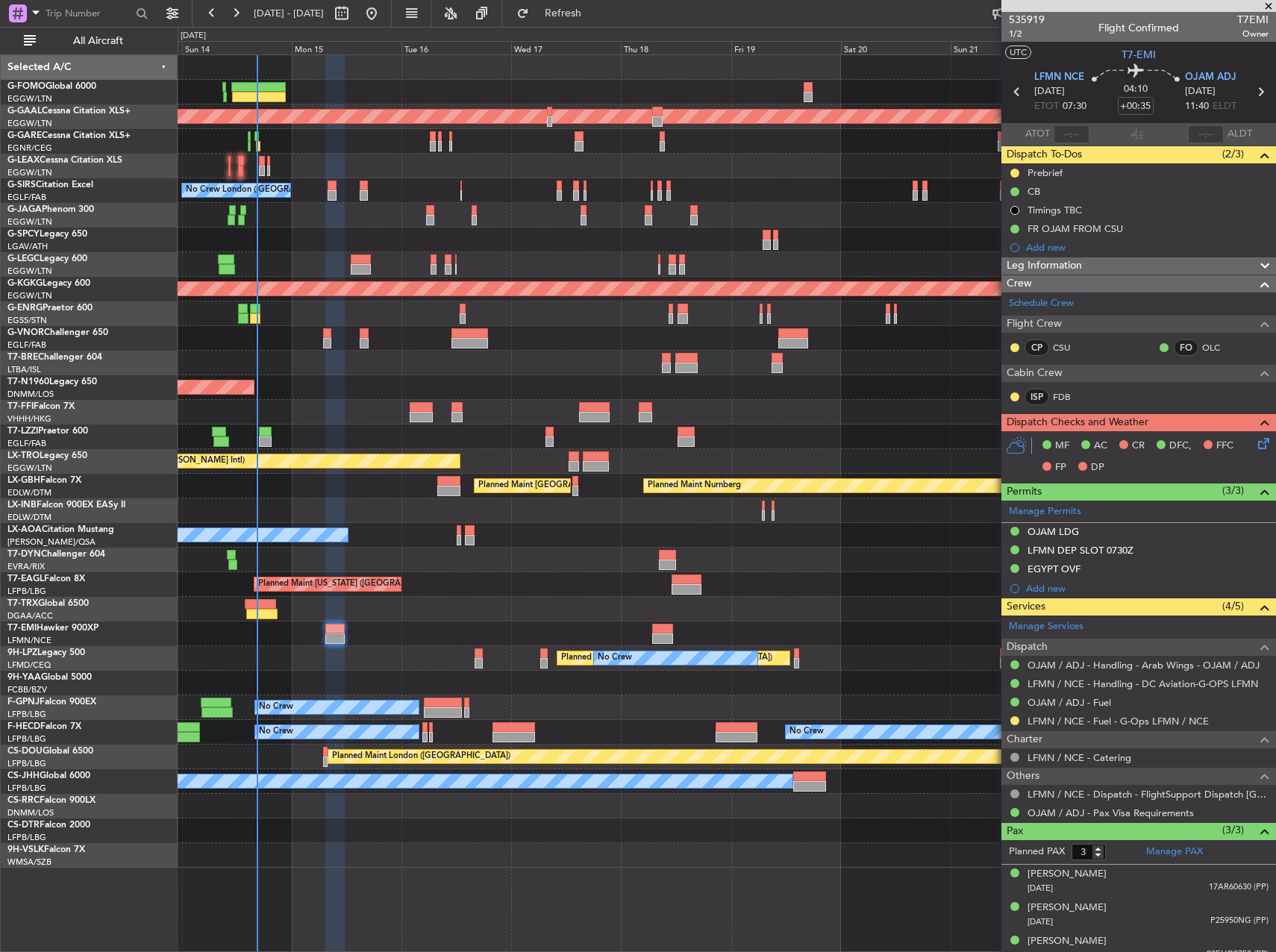
click at [845, 608] on div at bounding box center [726, 609] width 1098 height 25
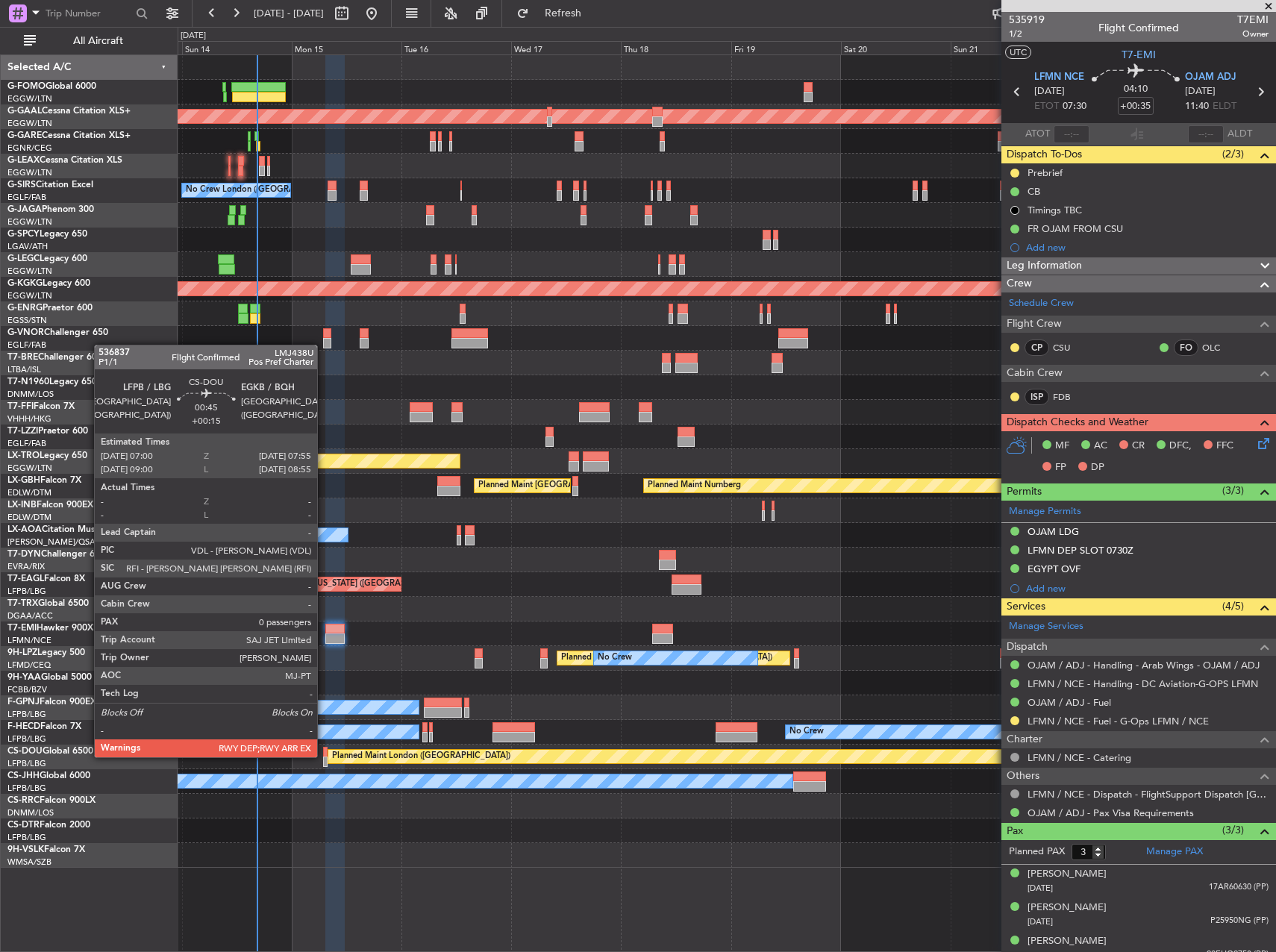
click at [324, 756] on div at bounding box center [325, 752] width 4 height 11
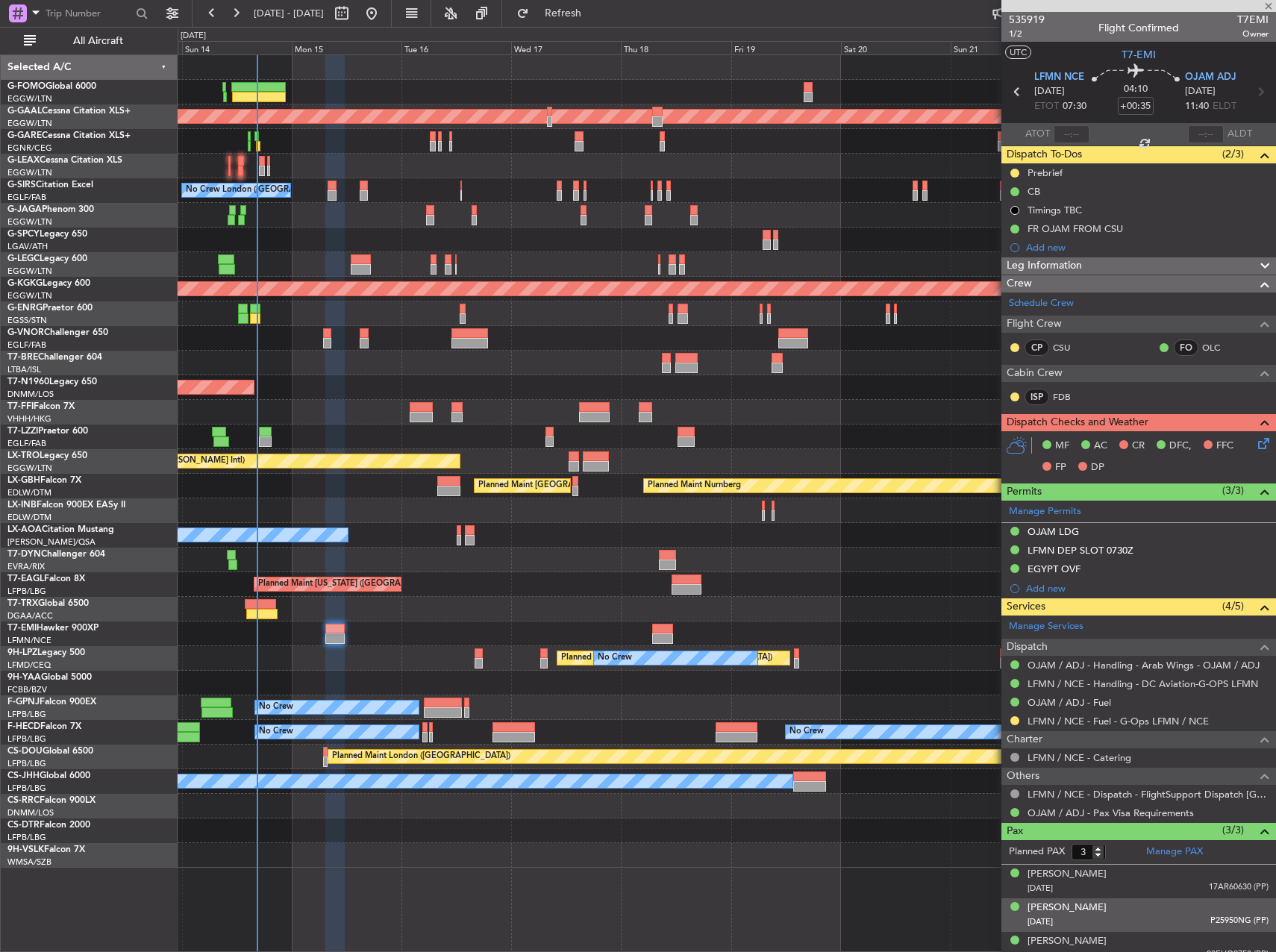
type input "+00:15"
type input "0"
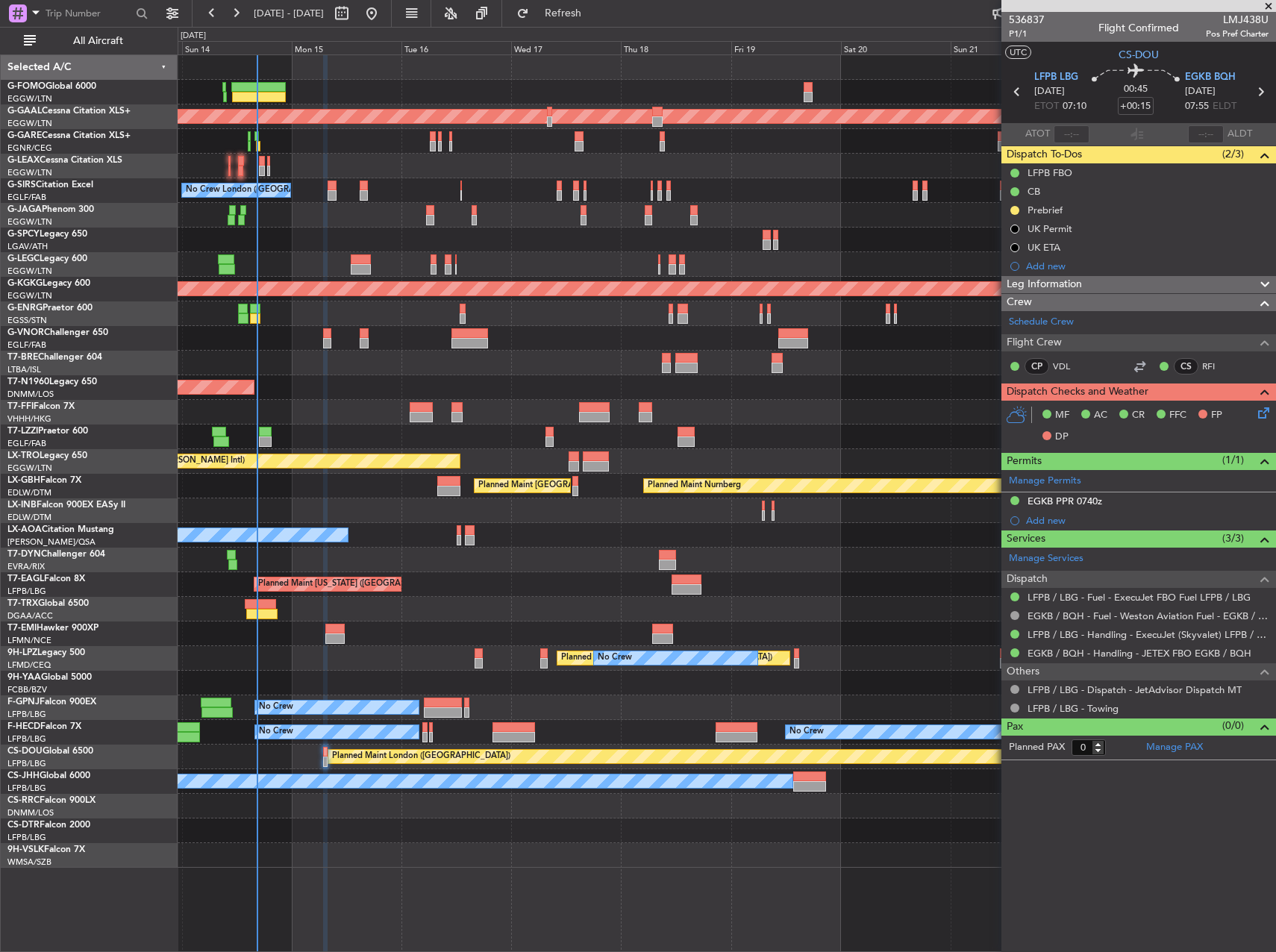
click at [1062, 277] on span "Leg Information" at bounding box center [1045, 285] width 76 height 17
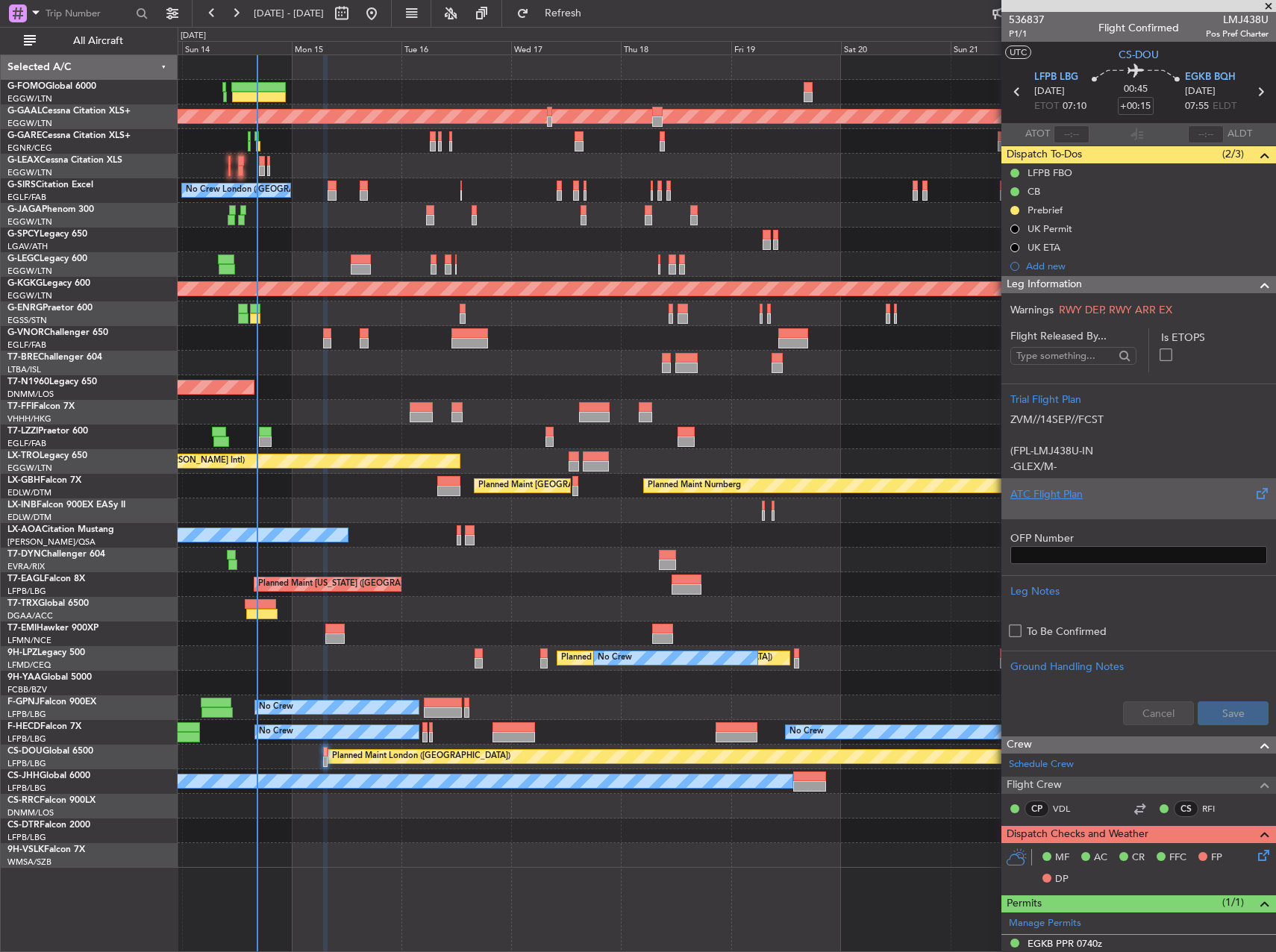
click at [1124, 502] on div at bounding box center [1139, 506] width 256 height 9
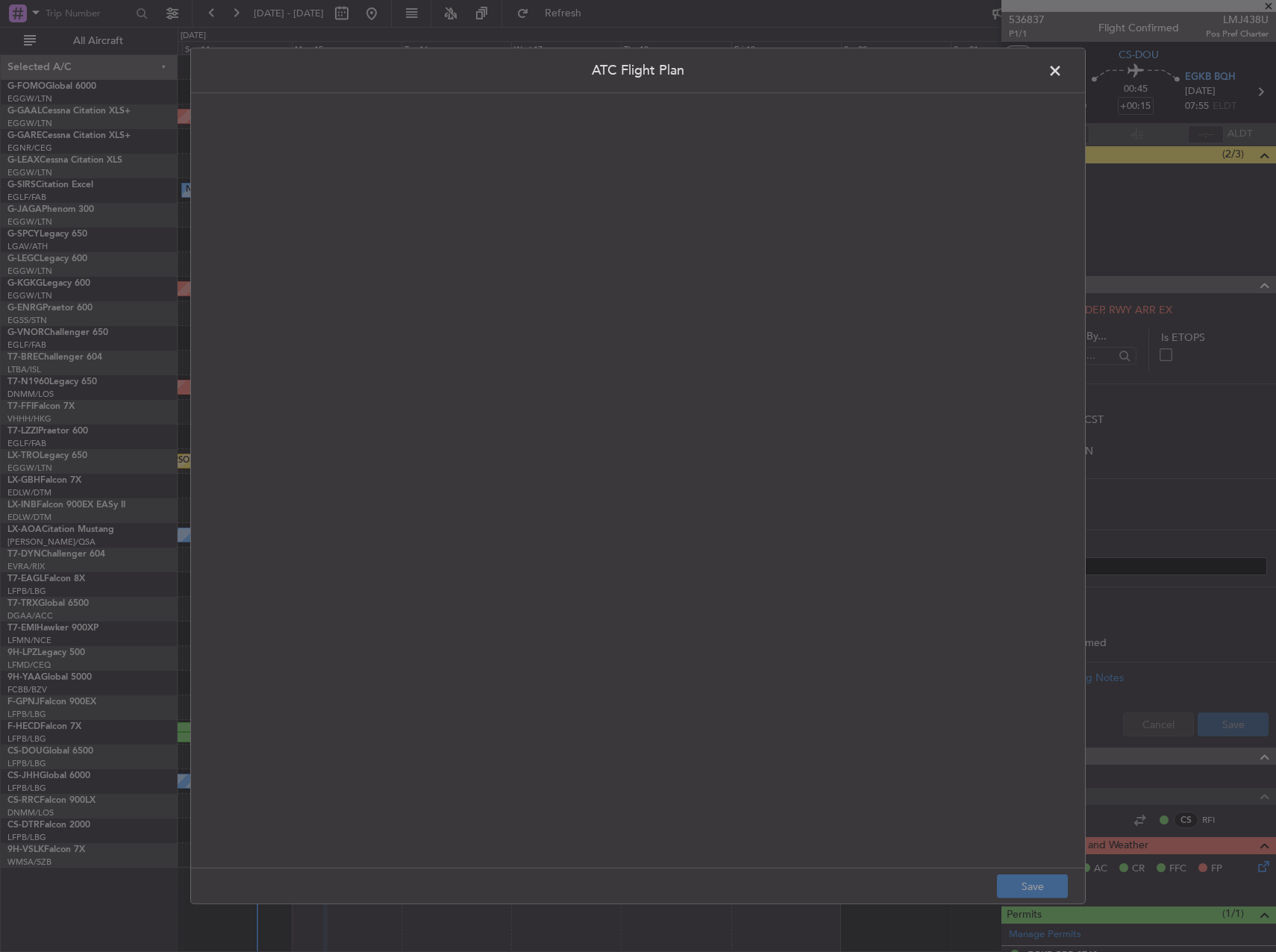
click at [737, 316] on quill-editor at bounding box center [638, 464] width 864 height 713
click at [724, 362] on div at bounding box center [638, 496] width 863 height 712
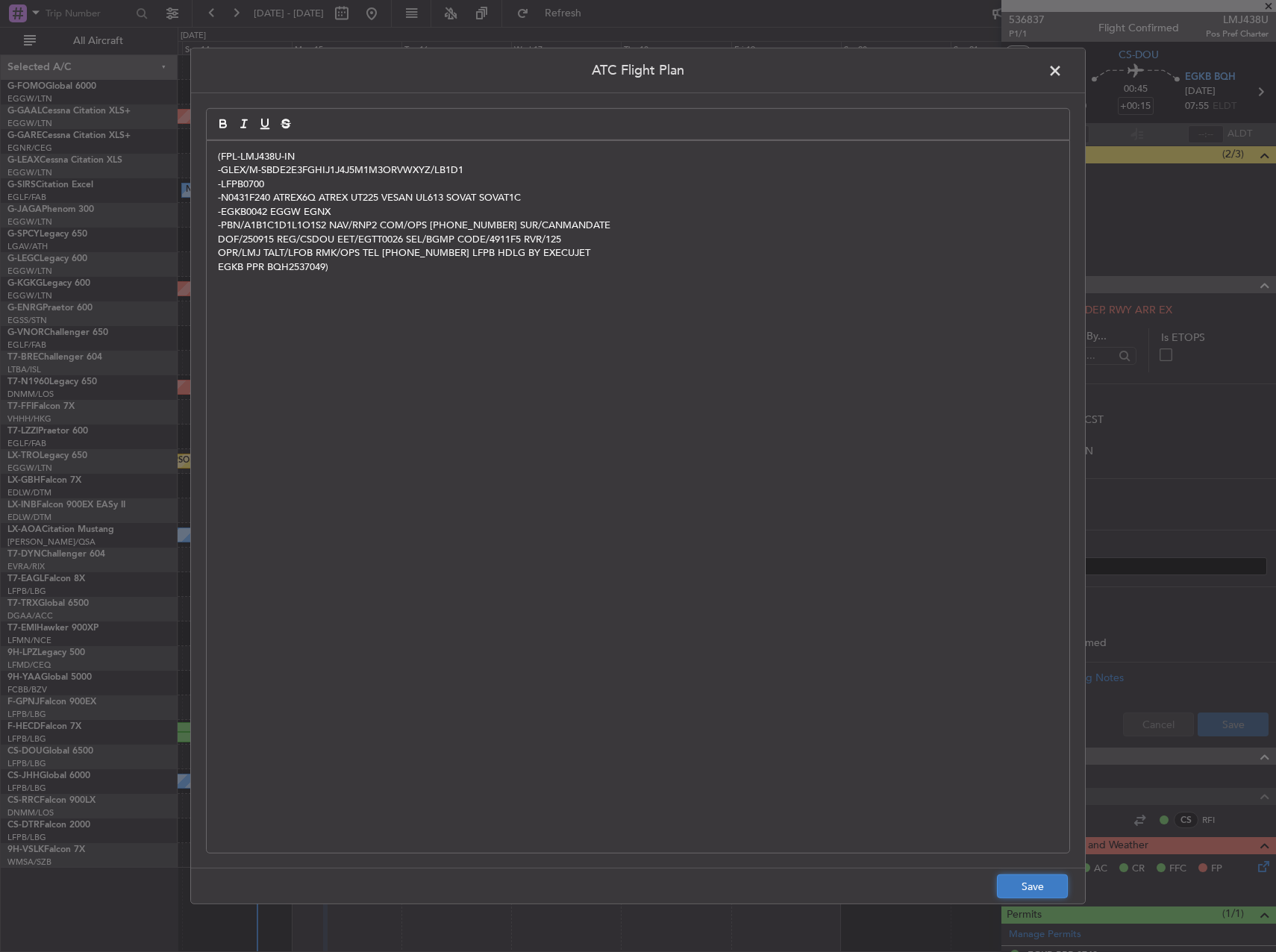
click at [1035, 887] on button "Save" at bounding box center [1032, 886] width 71 height 24
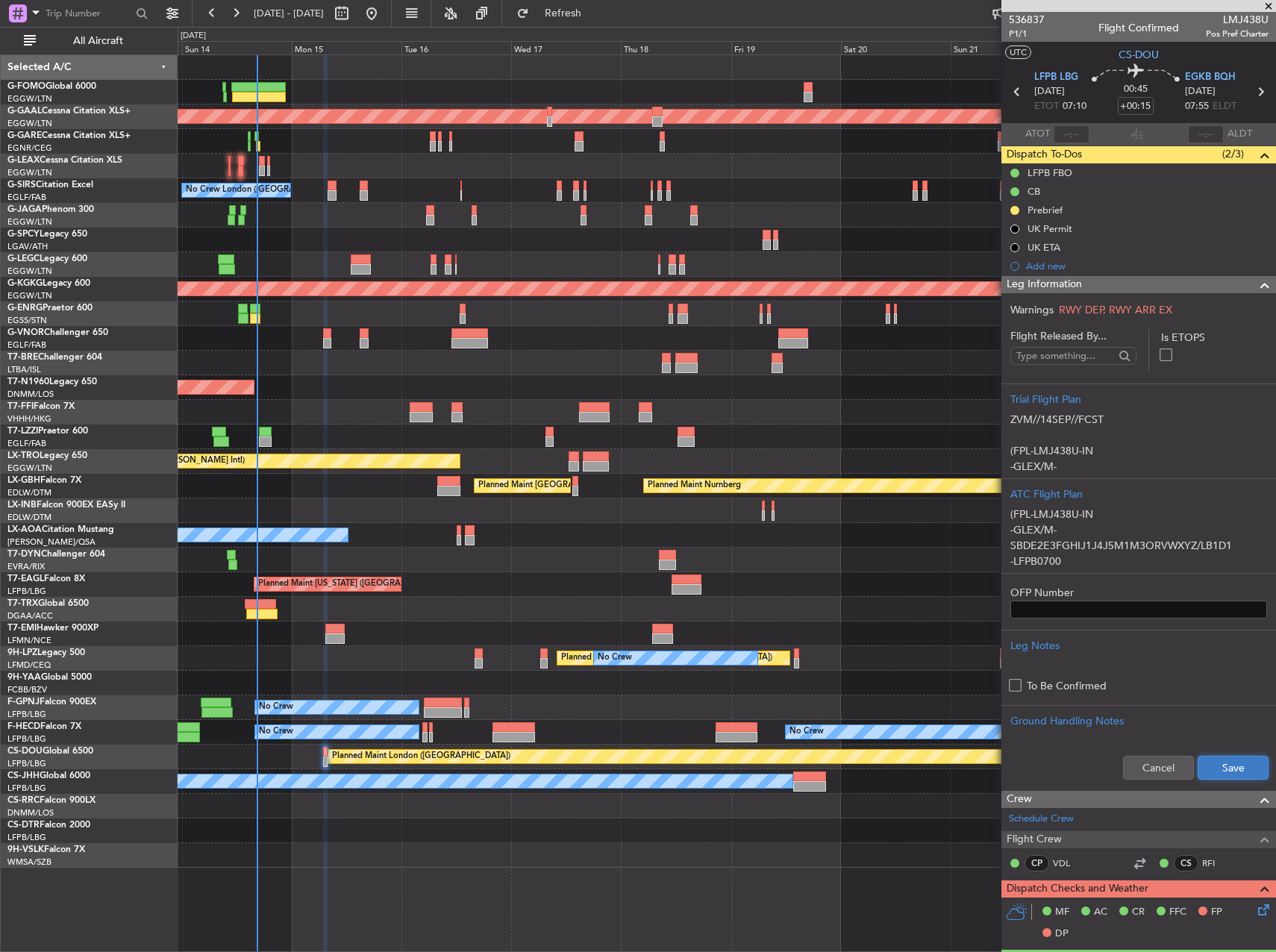
click at [1230, 763] on button "Save" at bounding box center [1233, 767] width 71 height 24
click at [1015, 211] on button at bounding box center [1015, 210] width 9 height 9
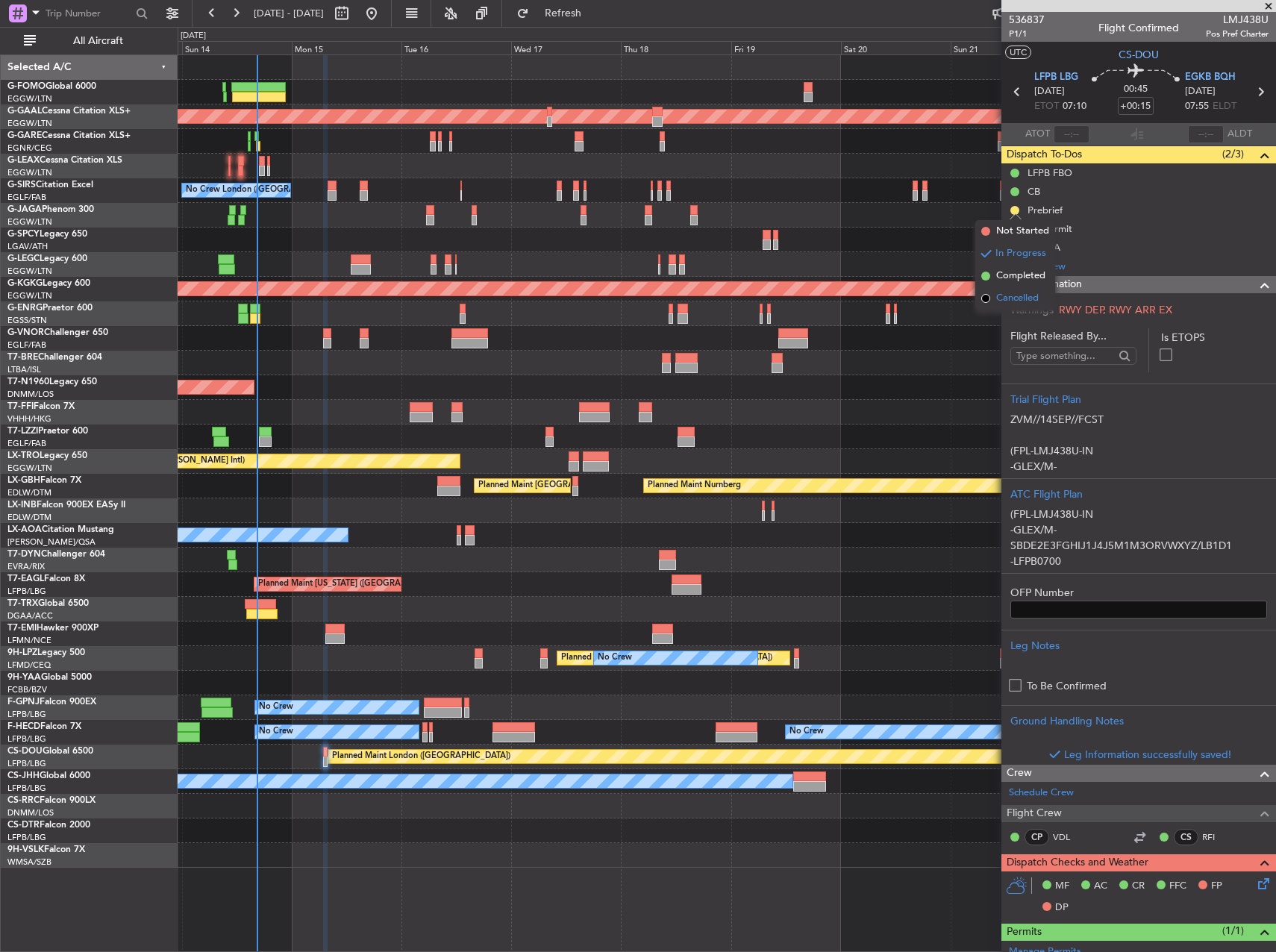
click at [1024, 297] on span "Cancelled" at bounding box center [1017, 299] width 42 height 15
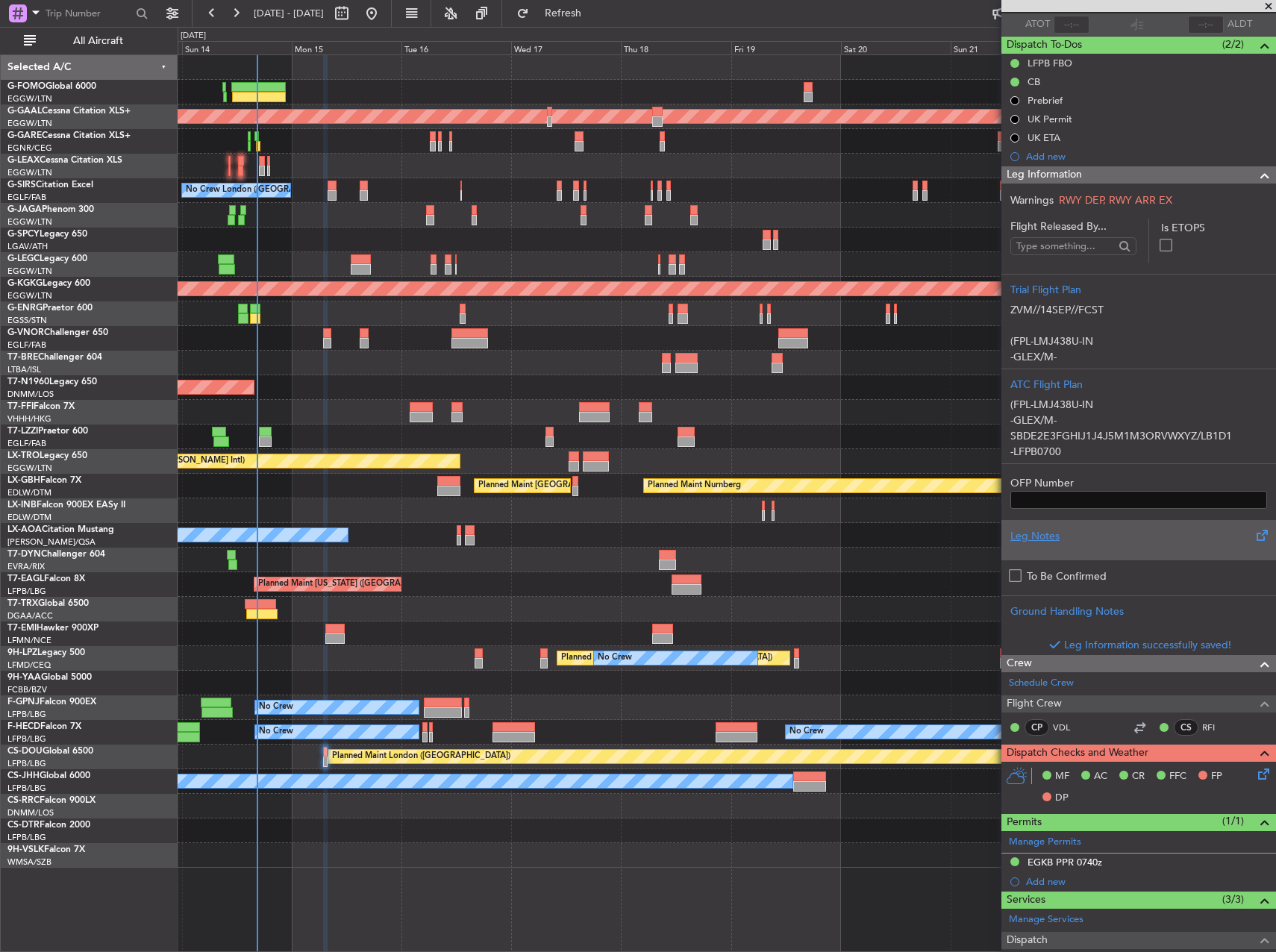
scroll to position [278, 0]
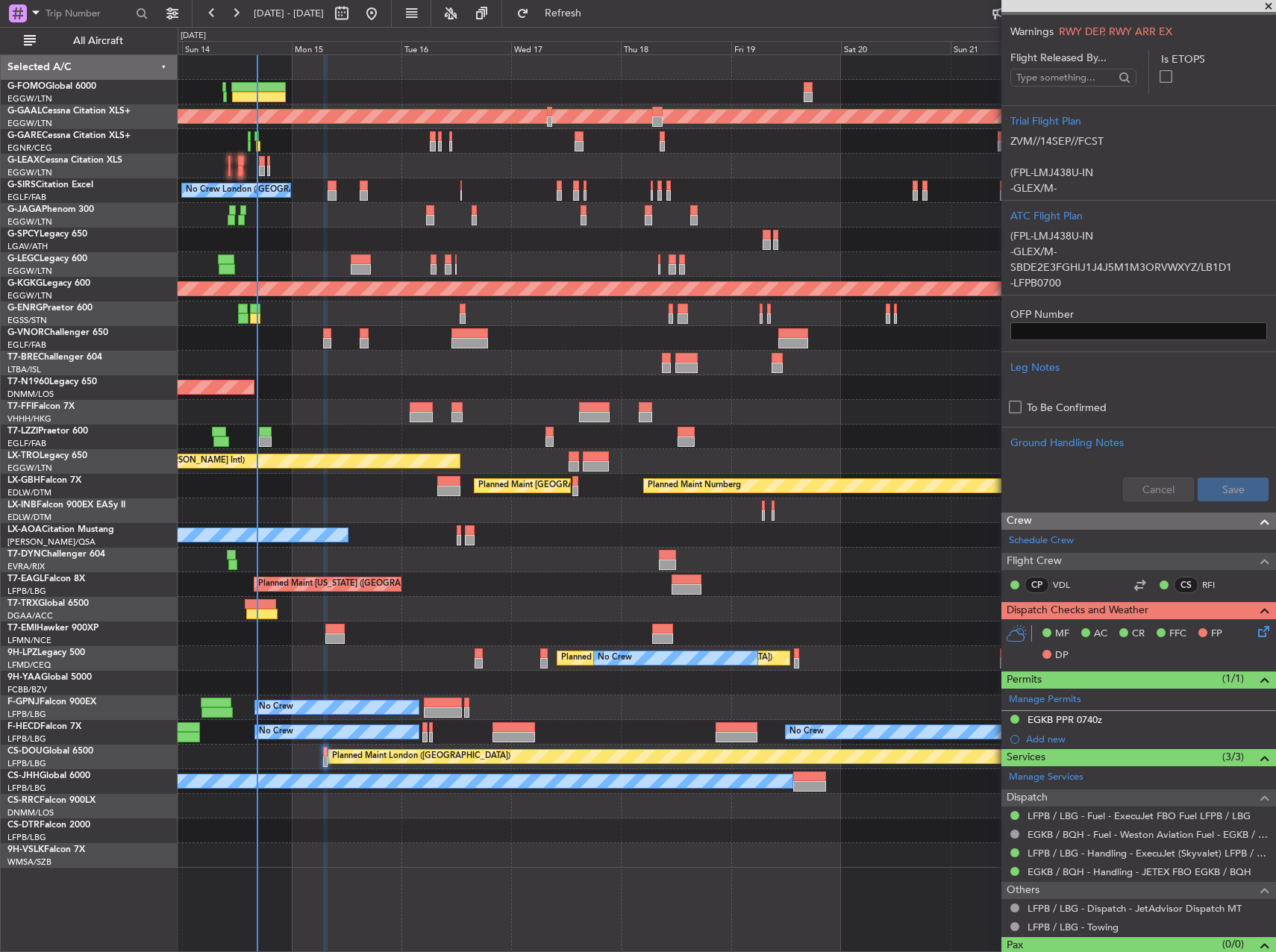
click at [1255, 627] on icon at bounding box center [1261, 629] width 12 height 12
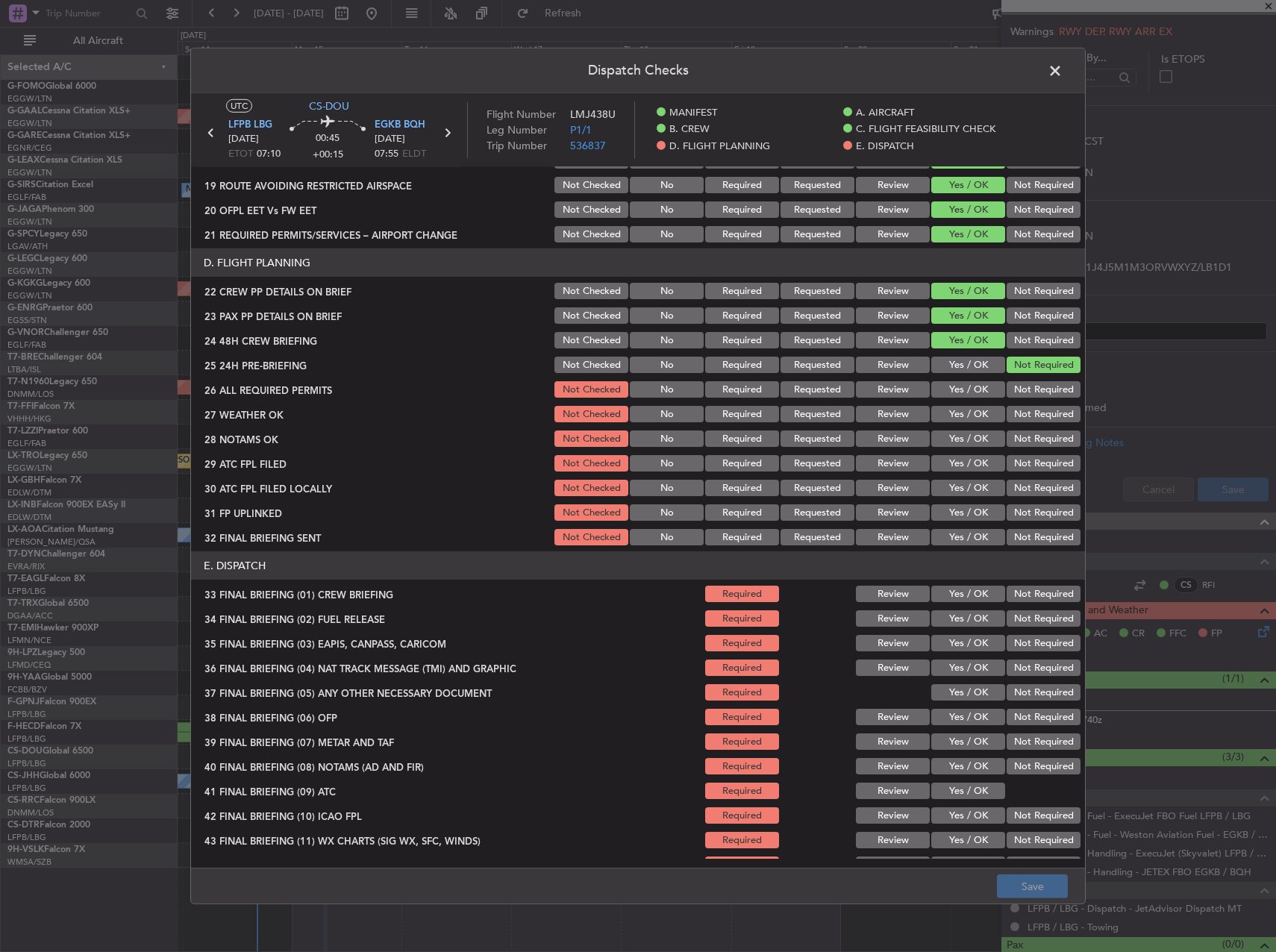
scroll to position [658, 0]
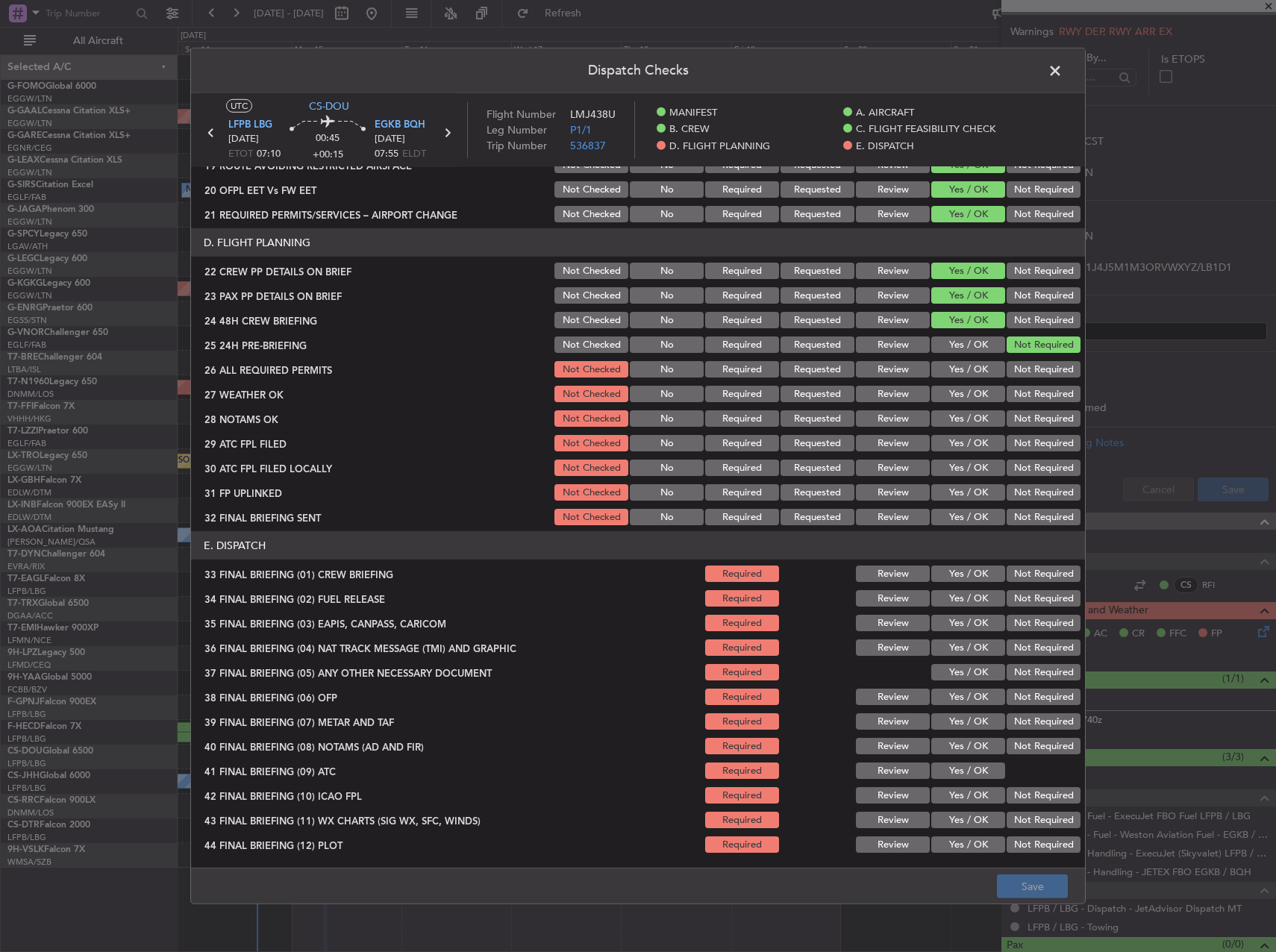
click at [963, 369] on button "Yes / OK" at bounding box center [968, 369] width 74 height 17
click at [968, 401] on button "Yes / OK" at bounding box center [968, 394] width 74 height 17
click at [973, 421] on button "Yes / OK" at bounding box center [968, 419] width 74 height 17
click at [974, 452] on div "Yes / OK" at bounding box center [966, 443] width 76 height 21
click at [856, 389] on button "Review" at bounding box center [892, 394] width 74 height 17
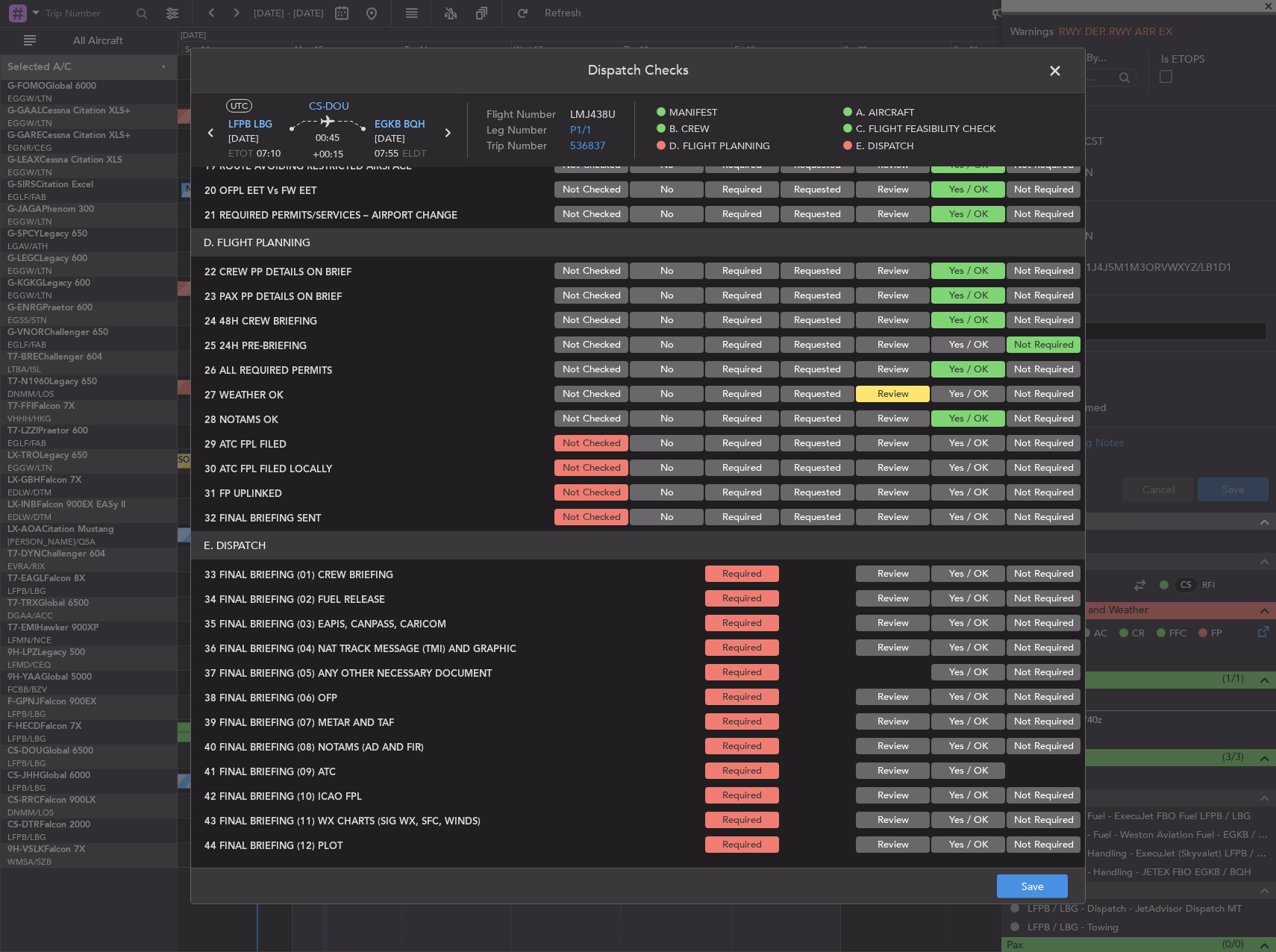
click at [900, 414] on button "Review" at bounding box center [892, 419] width 74 height 17
click at [945, 440] on button "Yes / OK" at bounding box center [968, 444] width 74 height 17
click at [949, 456] on section "D. FLIGHT PLANNING 22 CREW PP DETAILS ON BRIEF Not Checked No Required Requeste…" at bounding box center [638, 378] width 894 height 300
click at [951, 468] on button "Yes / OK" at bounding box center [968, 468] width 74 height 17
click at [956, 488] on button "Yes / OK" at bounding box center [968, 493] width 74 height 17
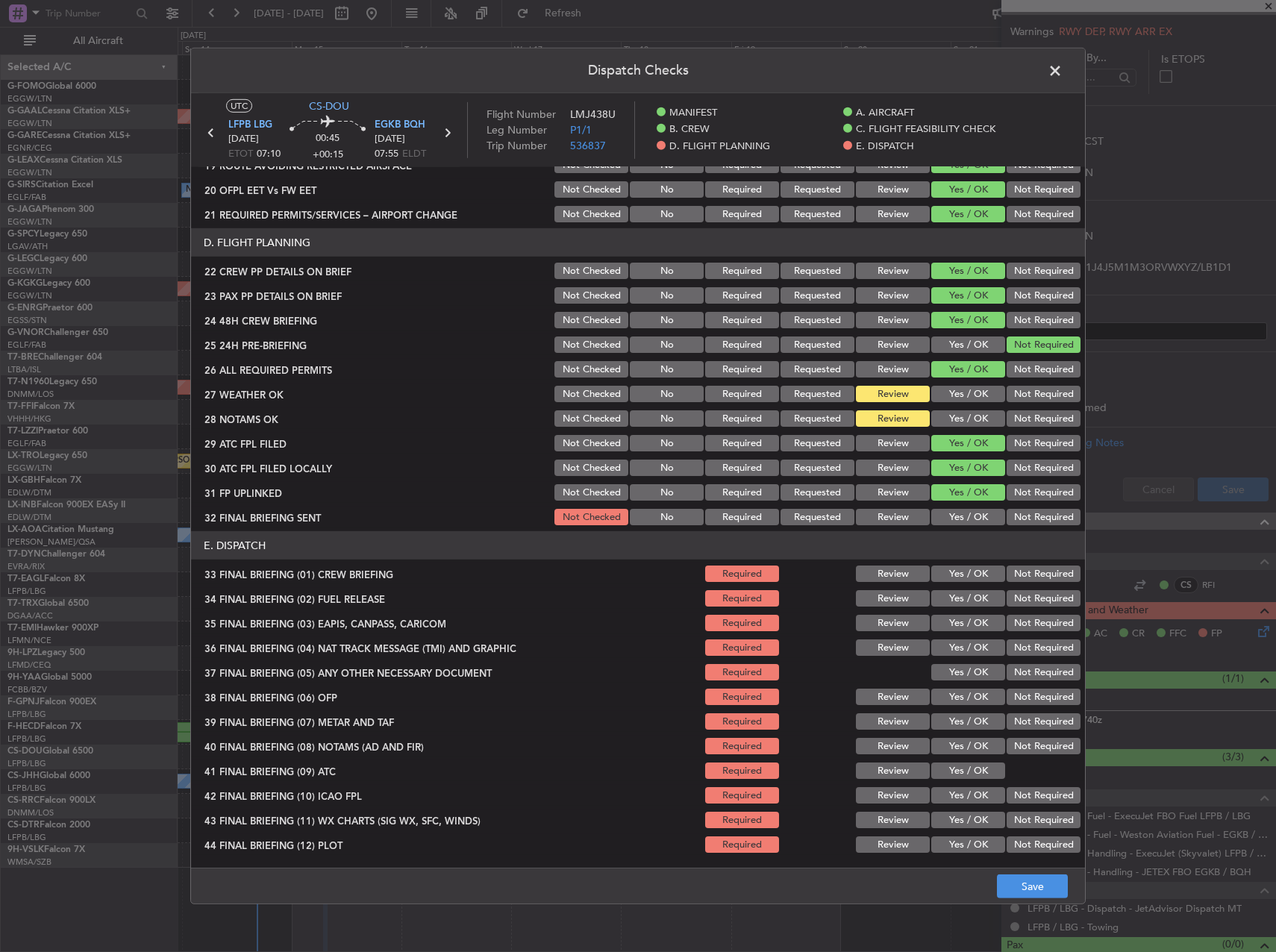
click at [957, 498] on button "Yes / OK" at bounding box center [968, 493] width 74 height 17
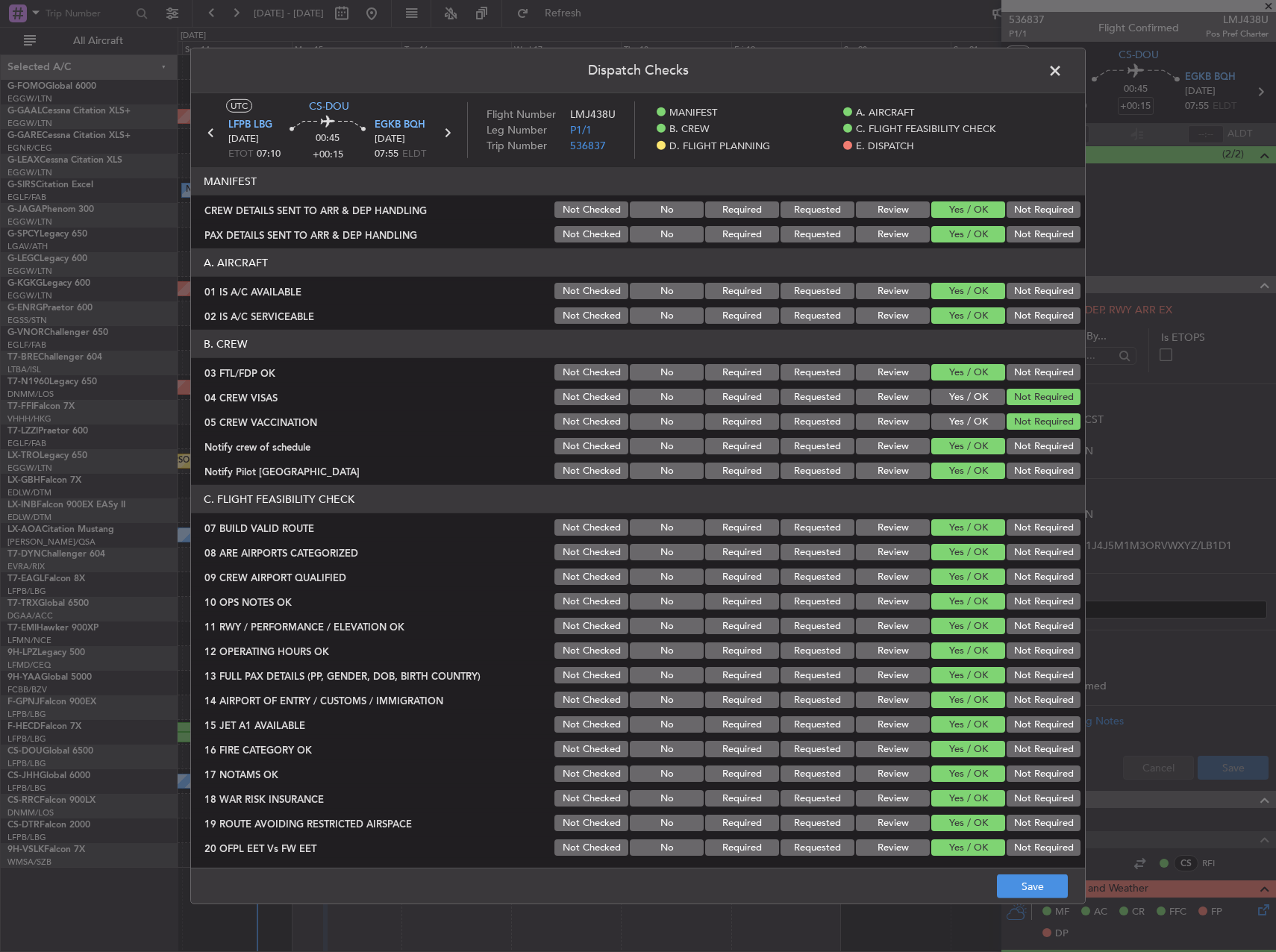
scroll to position [658, 0]
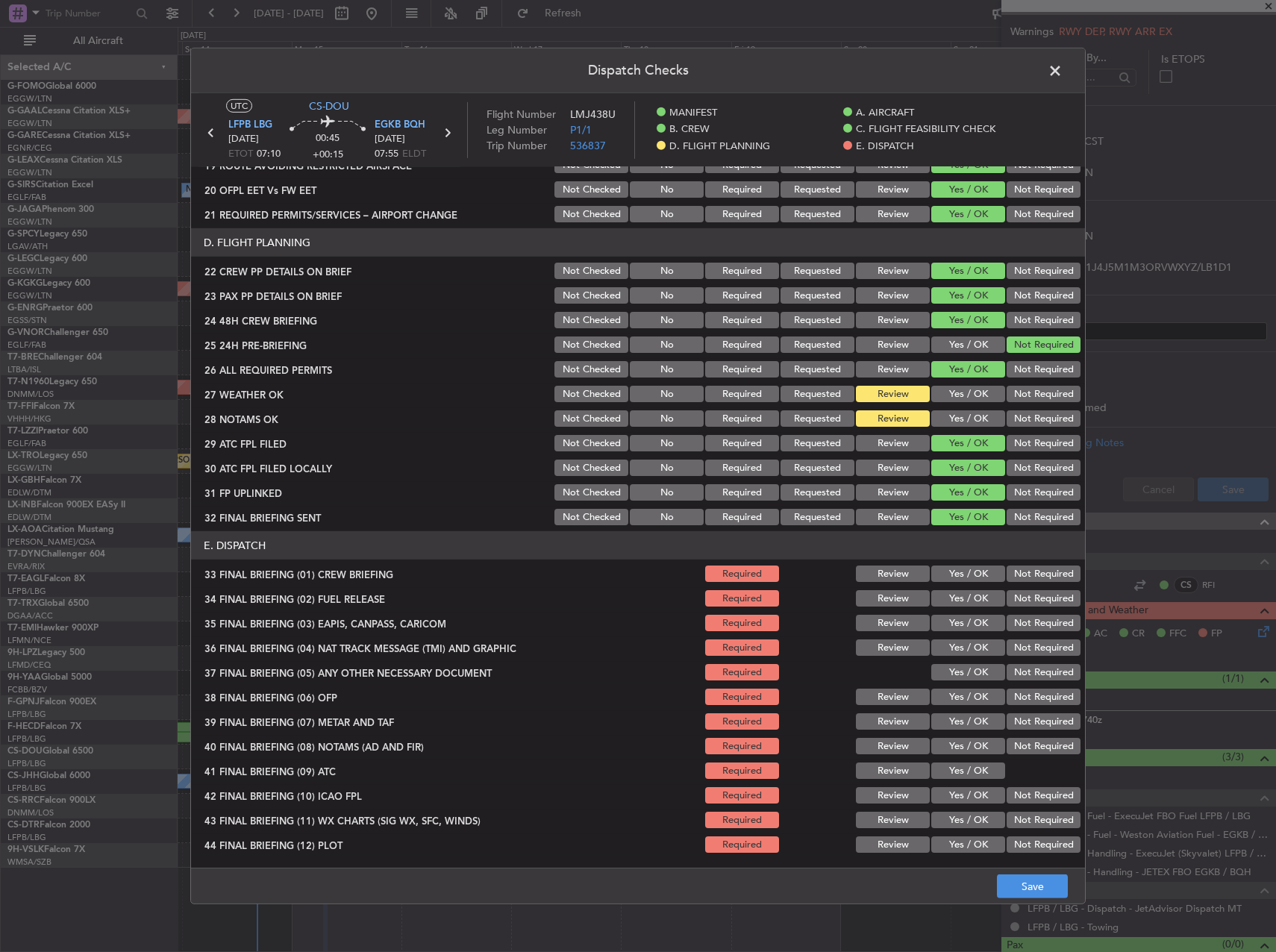
click at [982, 576] on button "Yes / OK" at bounding box center [968, 574] width 74 height 17
click at [982, 600] on button "Yes / OK" at bounding box center [968, 598] width 74 height 17
click at [1023, 573] on button "Not Required" at bounding box center [1044, 574] width 74 height 17
click at [948, 566] on button "Yes / OK" at bounding box center [968, 574] width 74 height 17
click at [1029, 597] on button "Not Required" at bounding box center [1044, 598] width 74 height 17
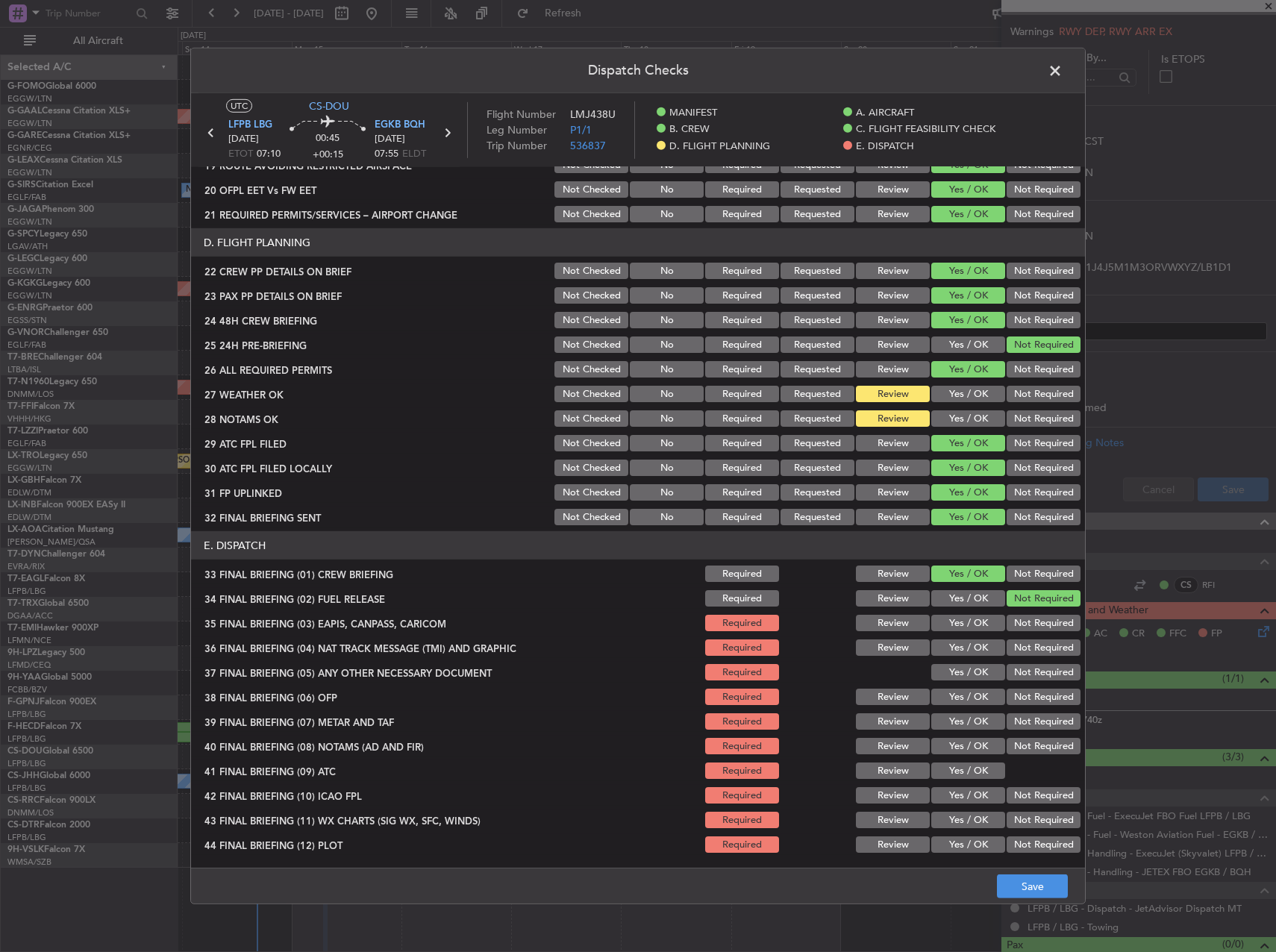
click at [966, 596] on button "Yes / OK" at bounding box center [968, 598] width 74 height 17
click at [1012, 625] on button "Not Required" at bounding box center [1044, 623] width 74 height 17
click at [1017, 643] on button "Not Required" at bounding box center [1044, 647] width 74 height 17
click at [1019, 662] on div "Not Required" at bounding box center [1042, 672] width 76 height 21
click at [1020, 673] on button "Not Required" at bounding box center [1044, 672] width 74 height 17
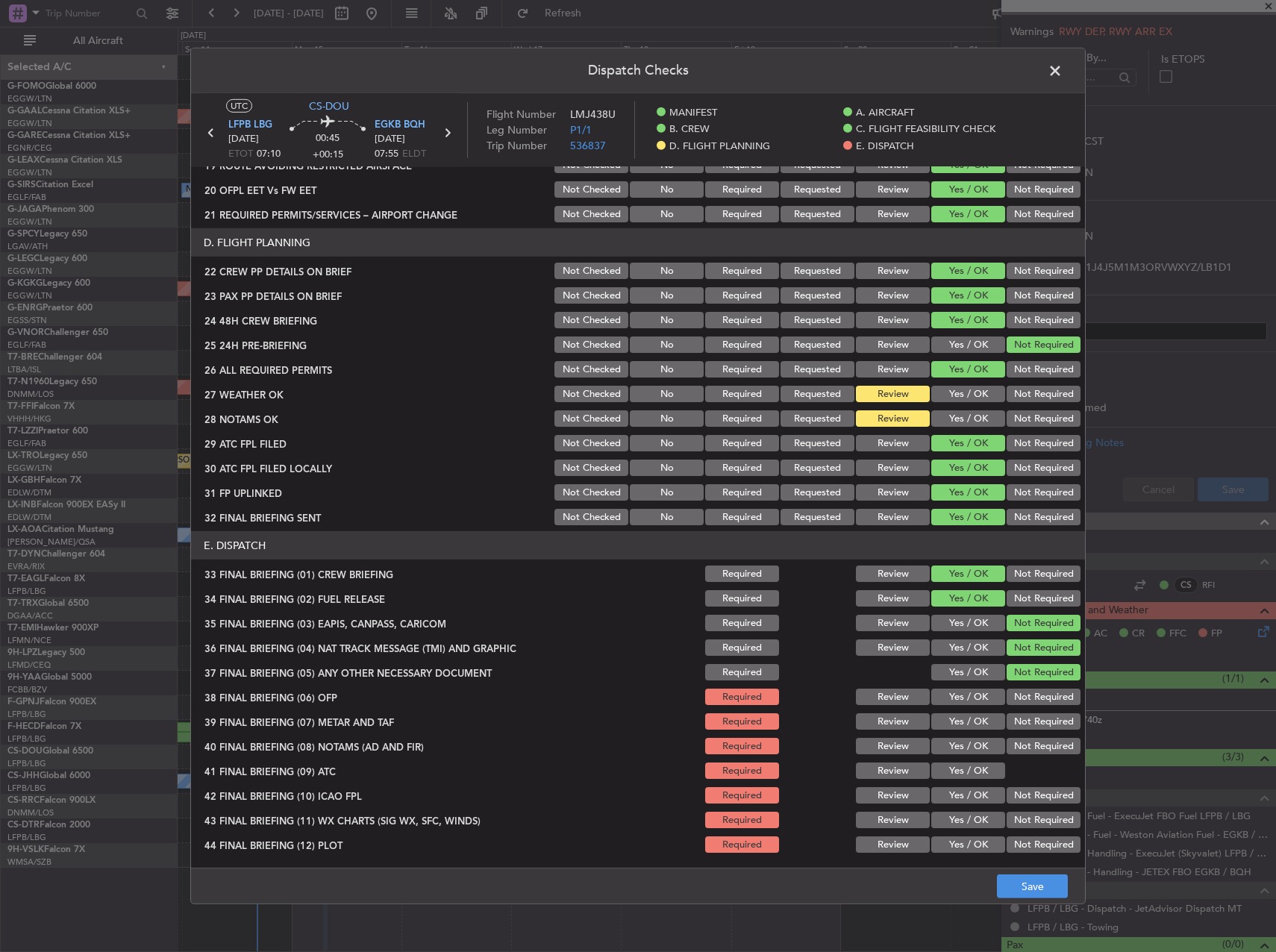
click at [978, 699] on button "Yes / OK" at bounding box center [968, 697] width 74 height 17
click at [973, 723] on button "Yes / OK" at bounding box center [968, 721] width 74 height 17
click at [971, 748] on button "Yes / OK" at bounding box center [968, 746] width 74 height 17
click at [971, 766] on button "Yes / OK" at bounding box center [968, 771] width 74 height 17
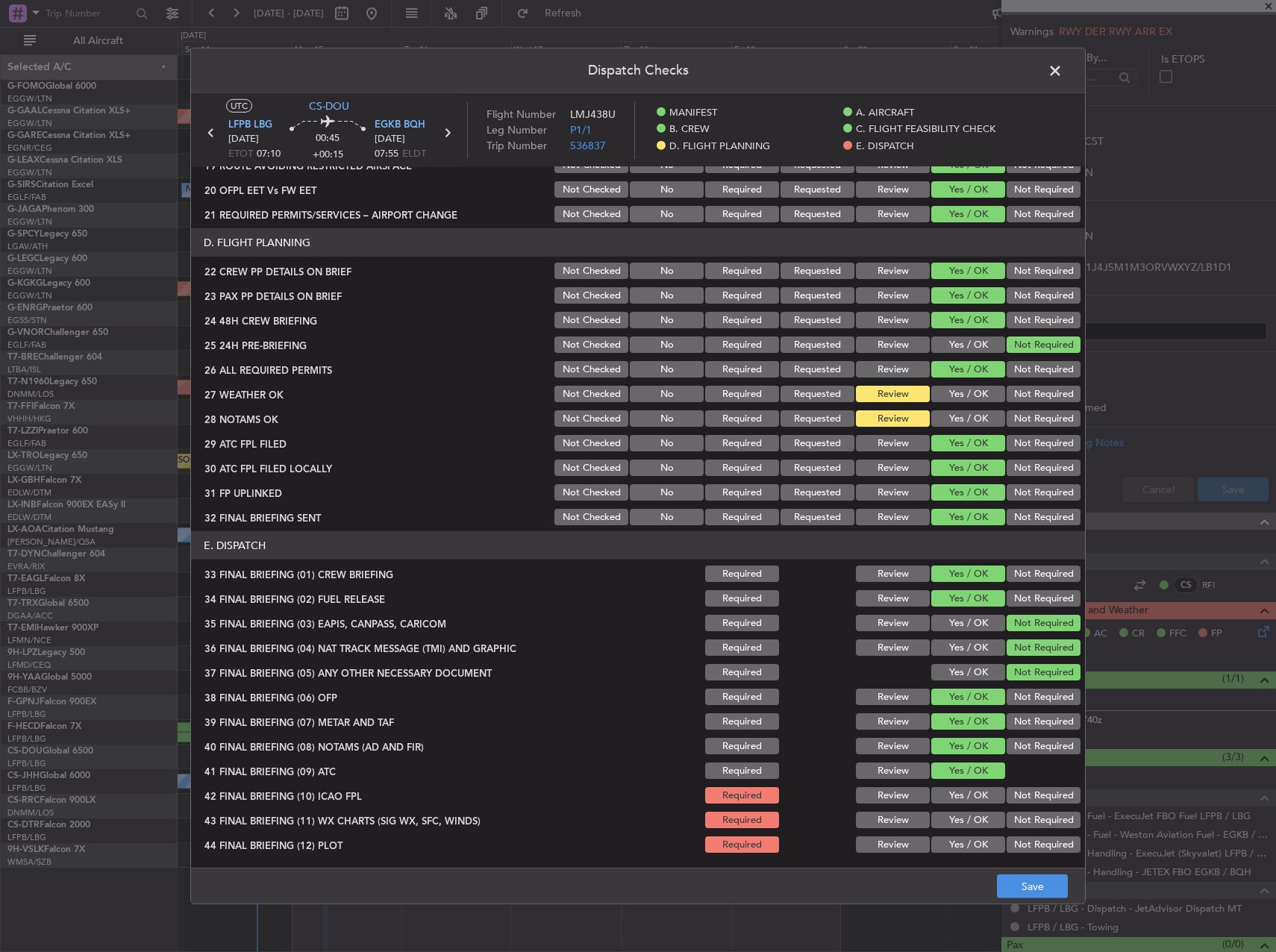
click at [969, 786] on div "Yes / OK" at bounding box center [966, 795] width 76 height 21
click at [969, 801] on button "Yes / OK" at bounding box center [968, 796] width 74 height 17
click at [966, 817] on button "Yes / OK" at bounding box center [968, 821] width 74 height 17
click at [968, 840] on button "Yes / OK" at bounding box center [968, 845] width 74 height 17
click at [1011, 790] on button "Not Required" at bounding box center [1044, 796] width 74 height 17
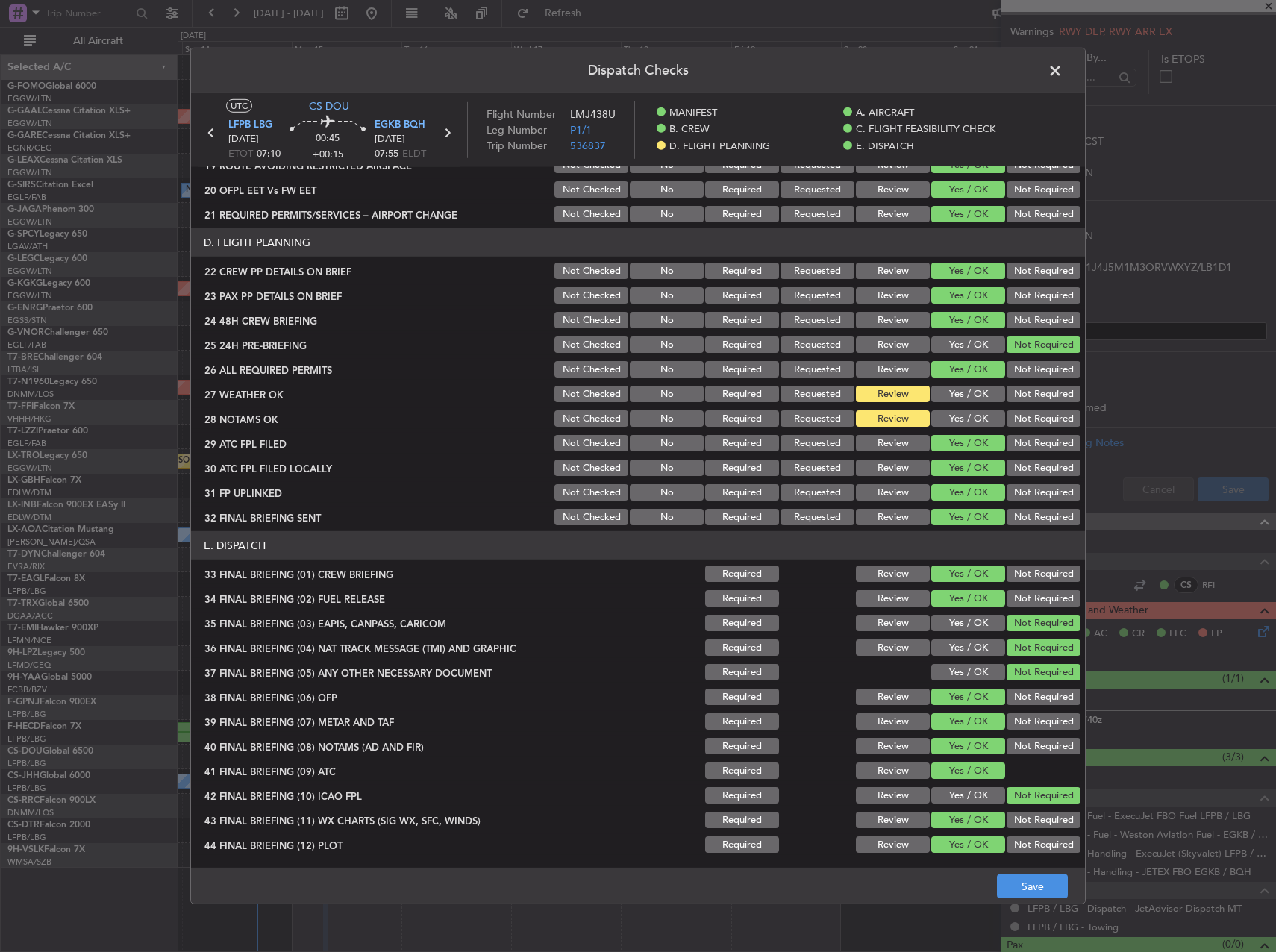
click at [1030, 592] on button "Not Required" at bounding box center [1044, 598] width 74 height 17
click at [1029, 882] on button "Save" at bounding box center [1032, 886] width 71 height 24
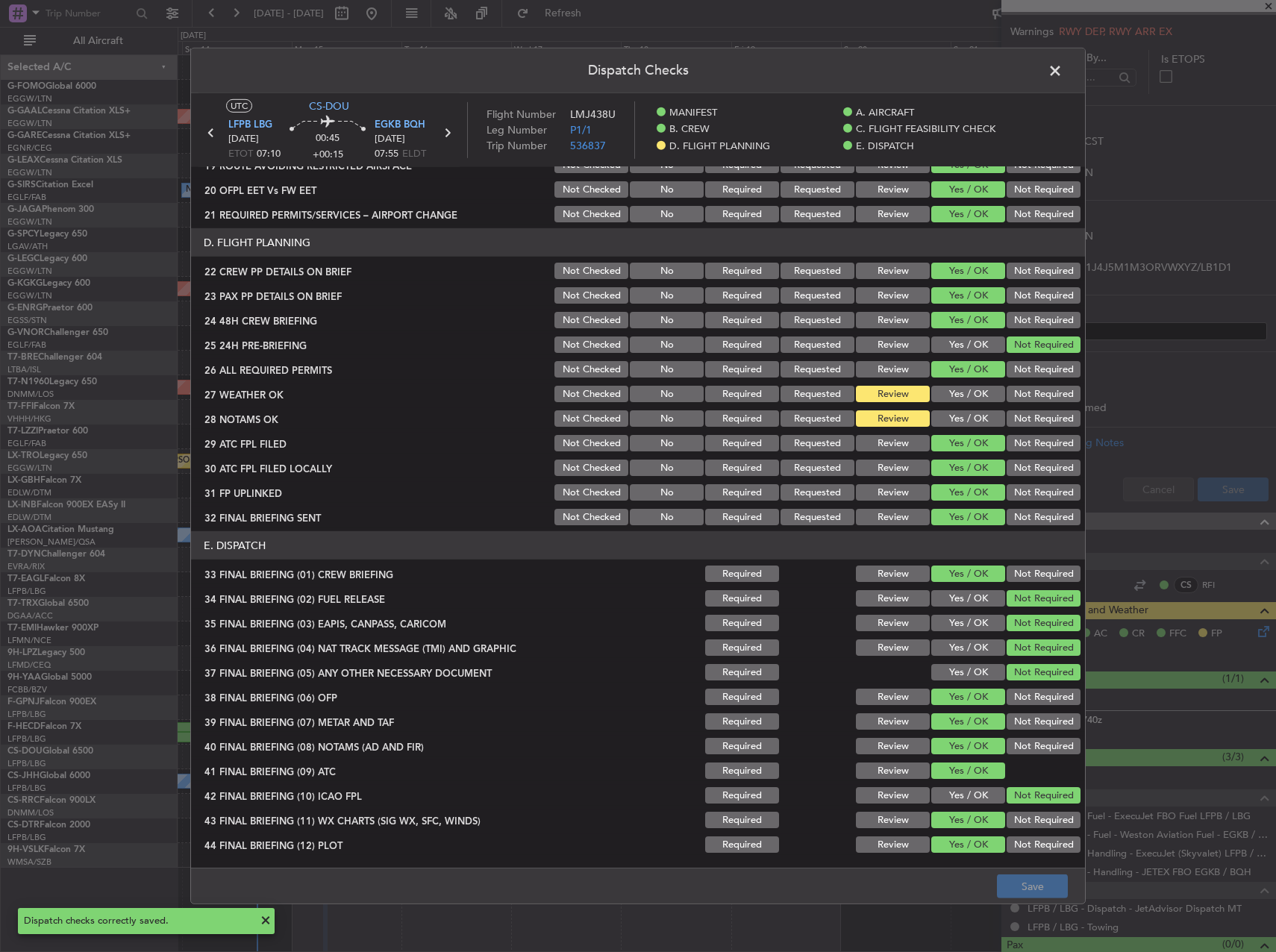
click at [1063, 64] on span at bounding box center [1063, 75] width 0 height 30
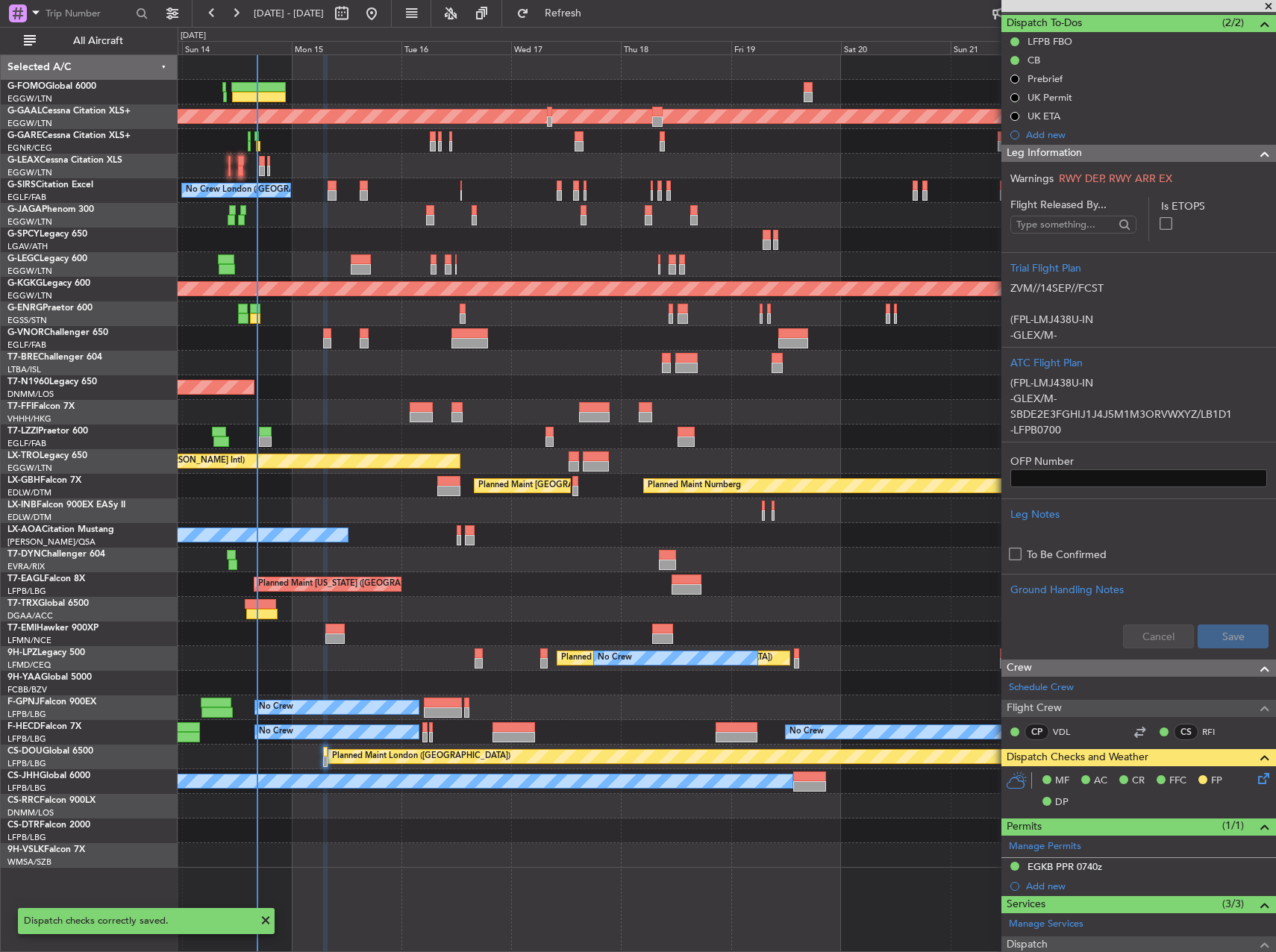
scroll to position [305, 0]
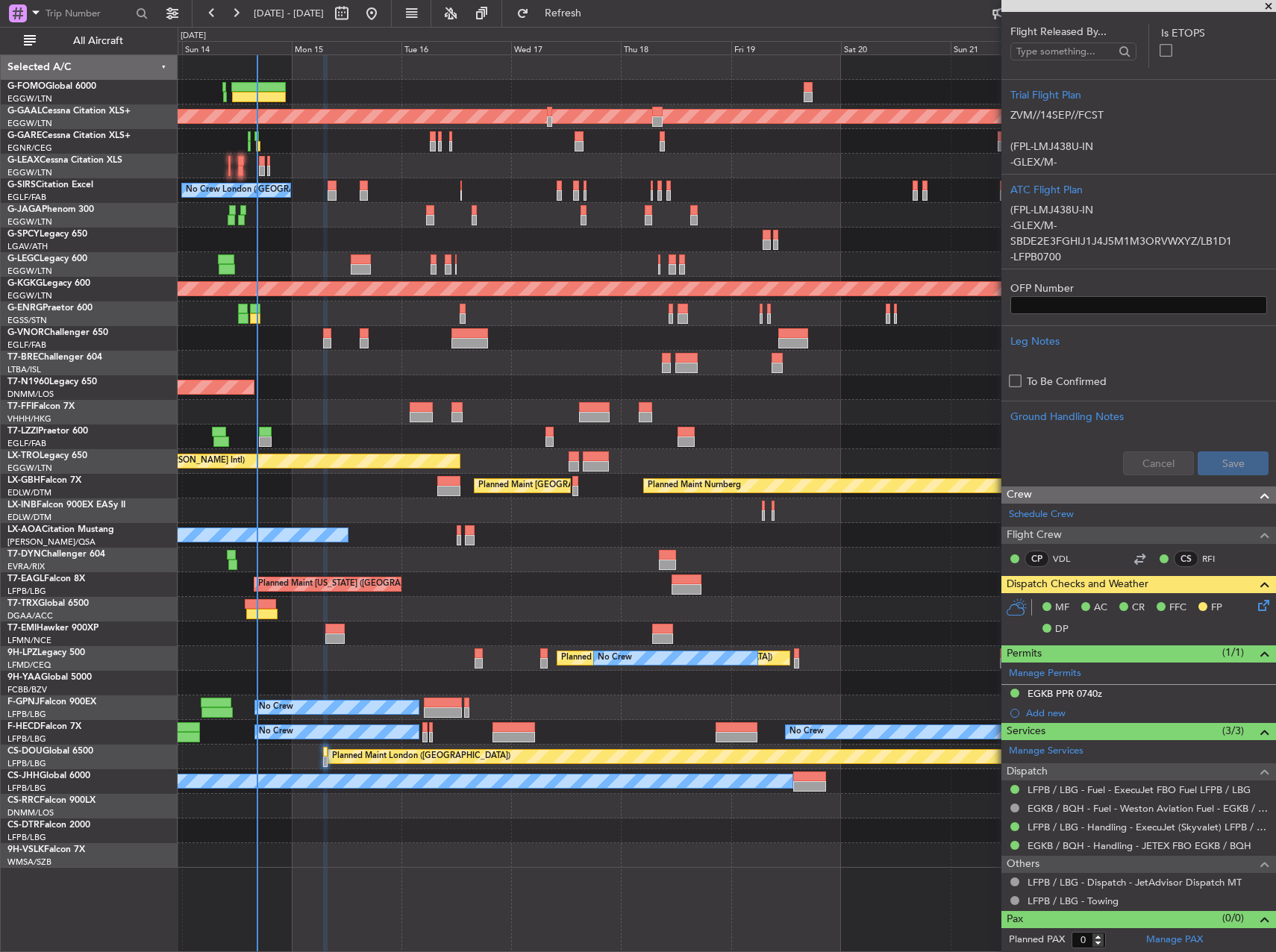
click at [448, 601] on div at bounding box center [726, 609] width 1098 height 25
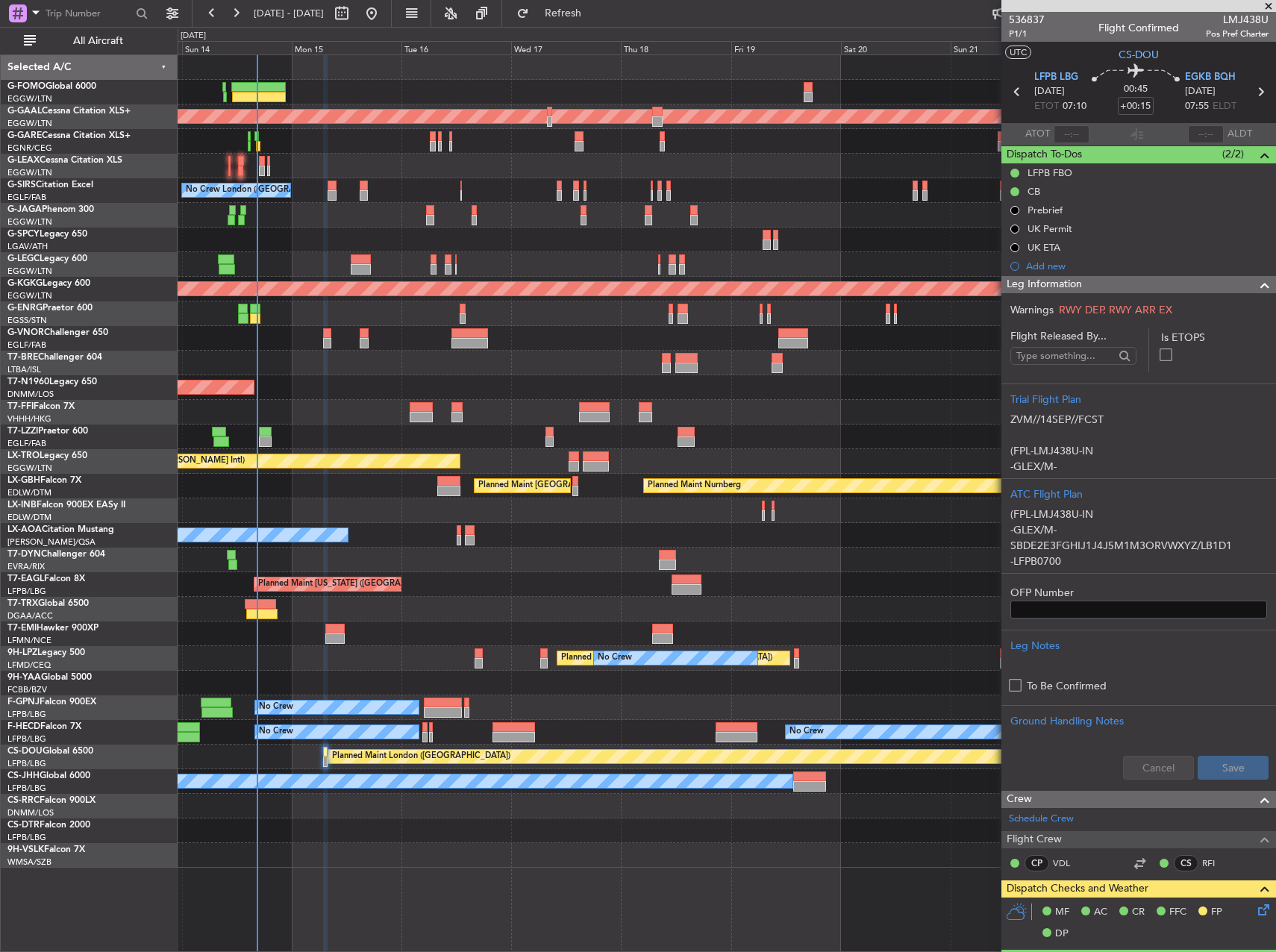
click at [1023, 36] on mat-tooltip-component "Trip Number" at bounding box center [1026, 47] width 74 height 40
click at [1022, 28] on span "P1/1" at bounding box center [1026, 33] width 36 height 12
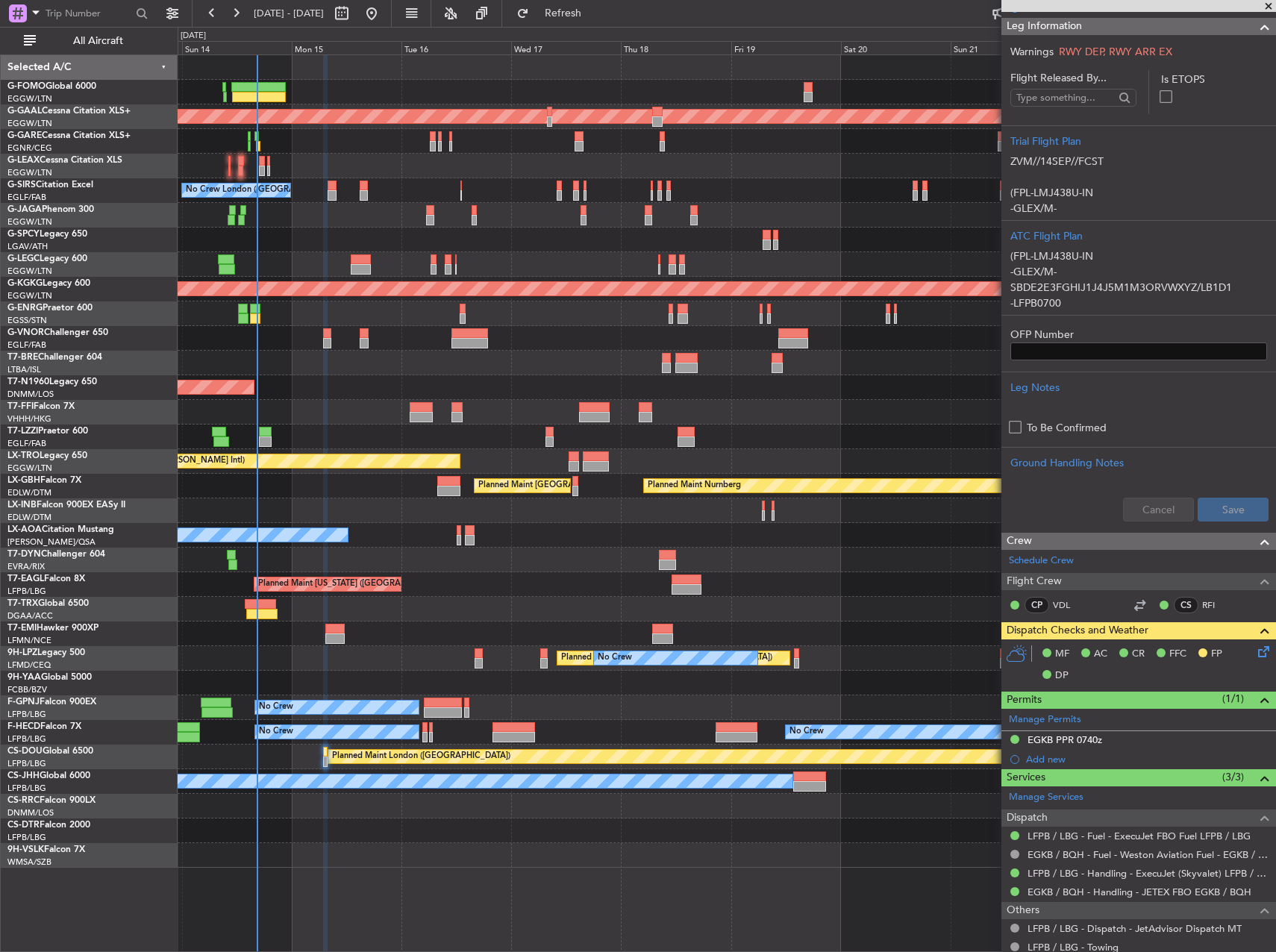
scroll to position [305, 0]
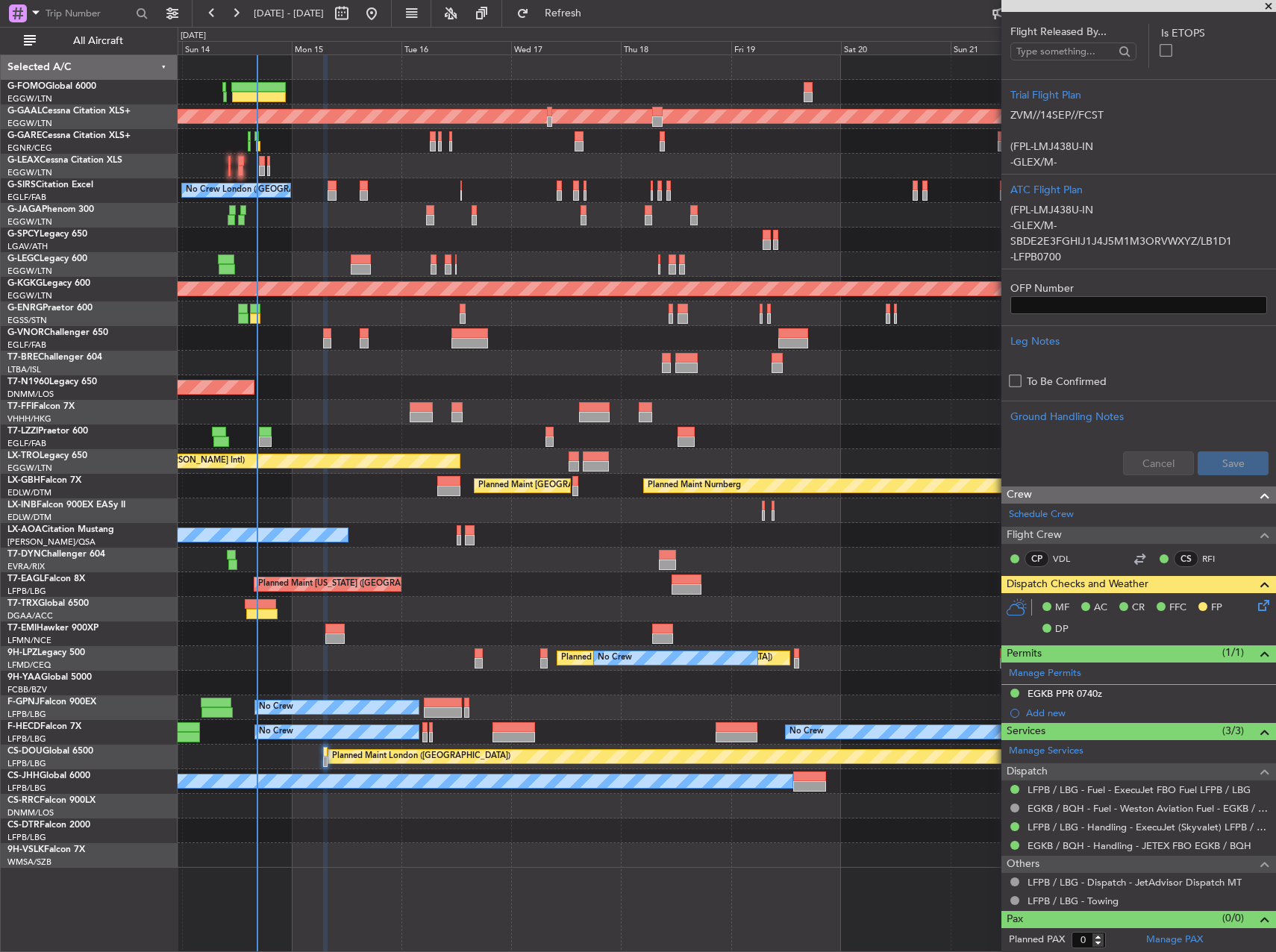
click at [951, 835] on div "Planned Maint Nice (Côte d'Azur Airport) AOG Maint Sofia" at bounding box center [726, 831] width 1098 height 25
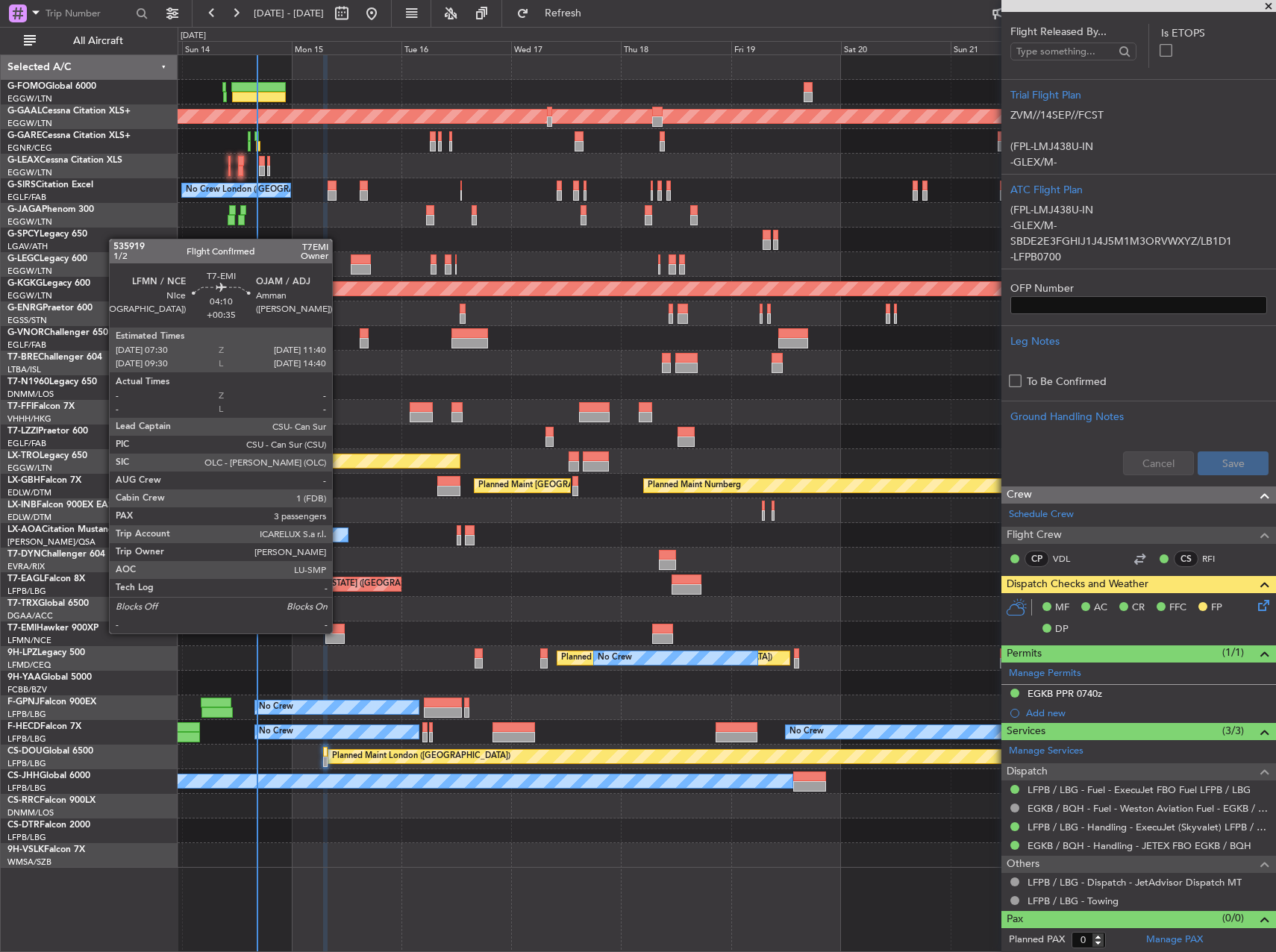
click at [339, 632] on div at bounding box center [335, 629] width 19 height 11
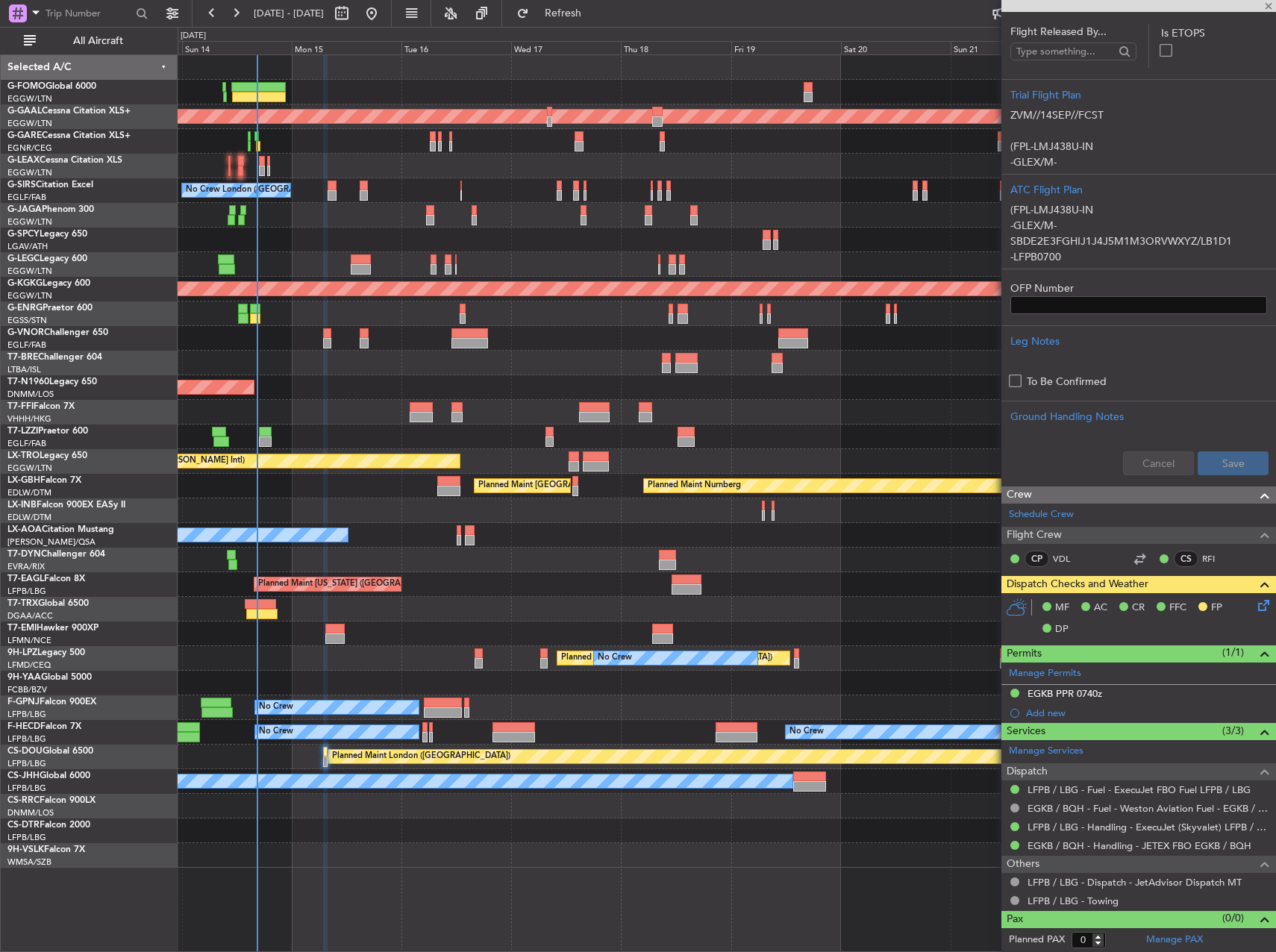
type input "+00:35"
type input "3"
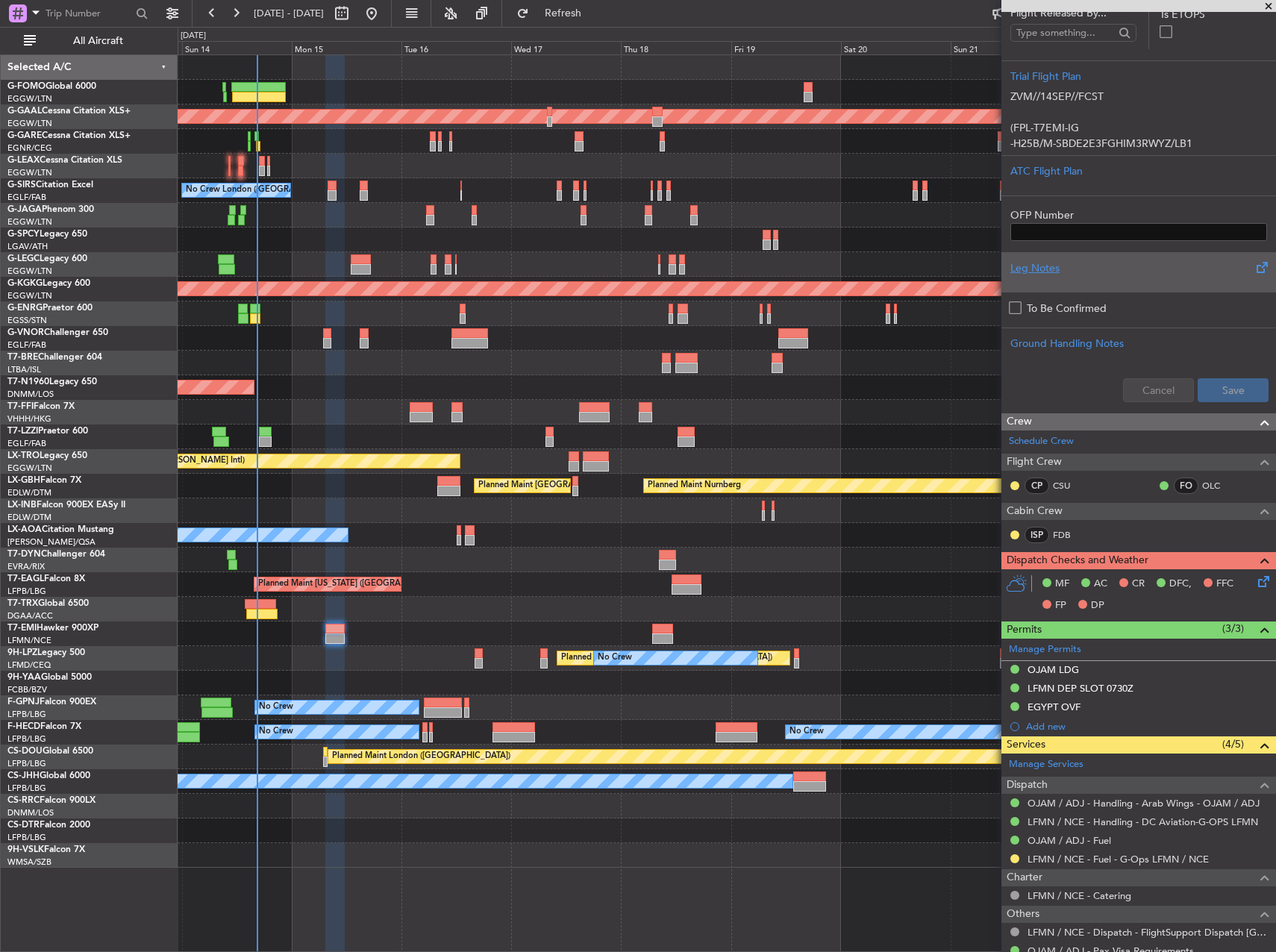
scroll to position [0, 0]
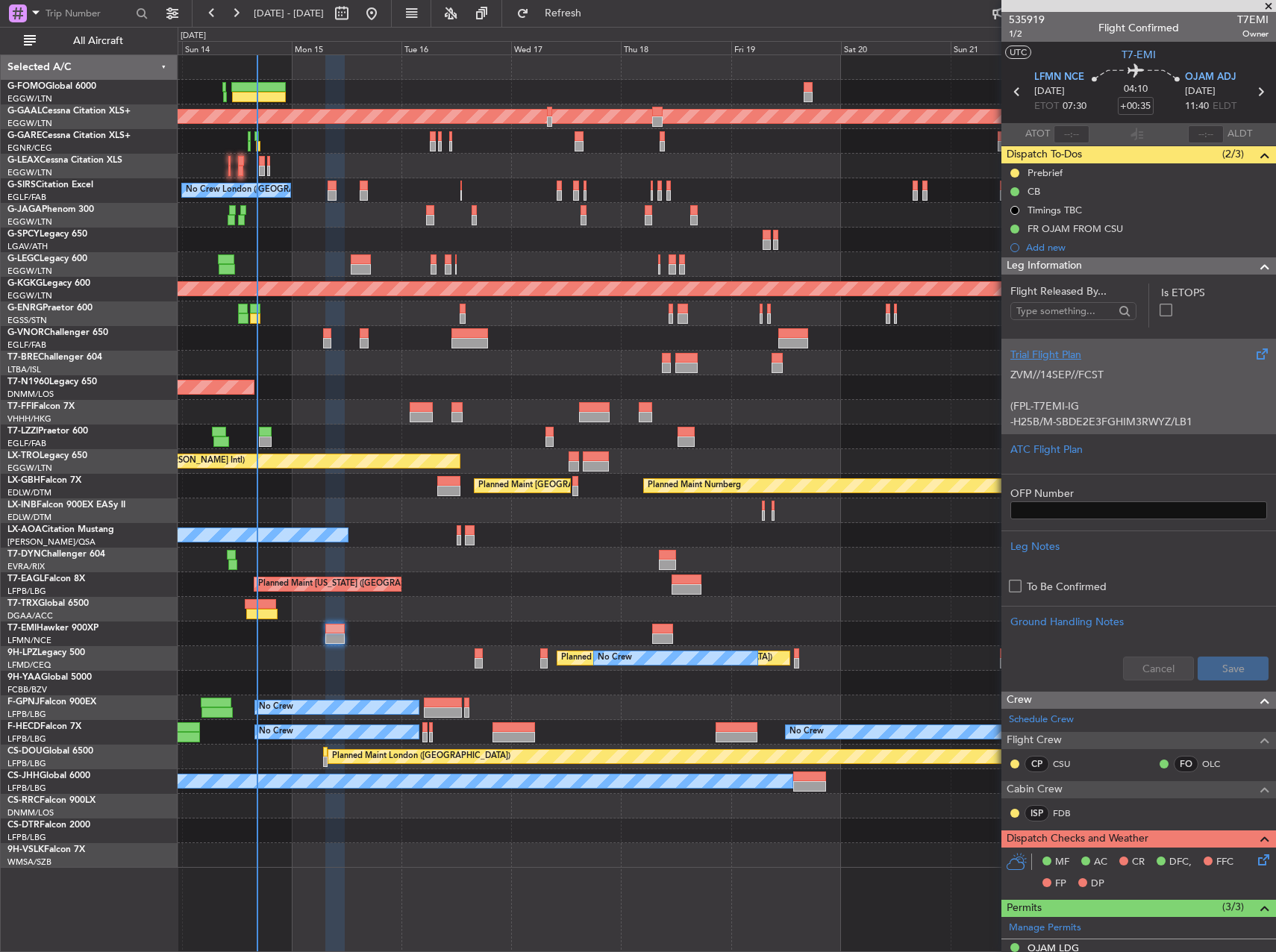
click at [1072, 399] on p "(FPL-T7EMI-IG" at bounding box center [1139, 406] width 256 height 16
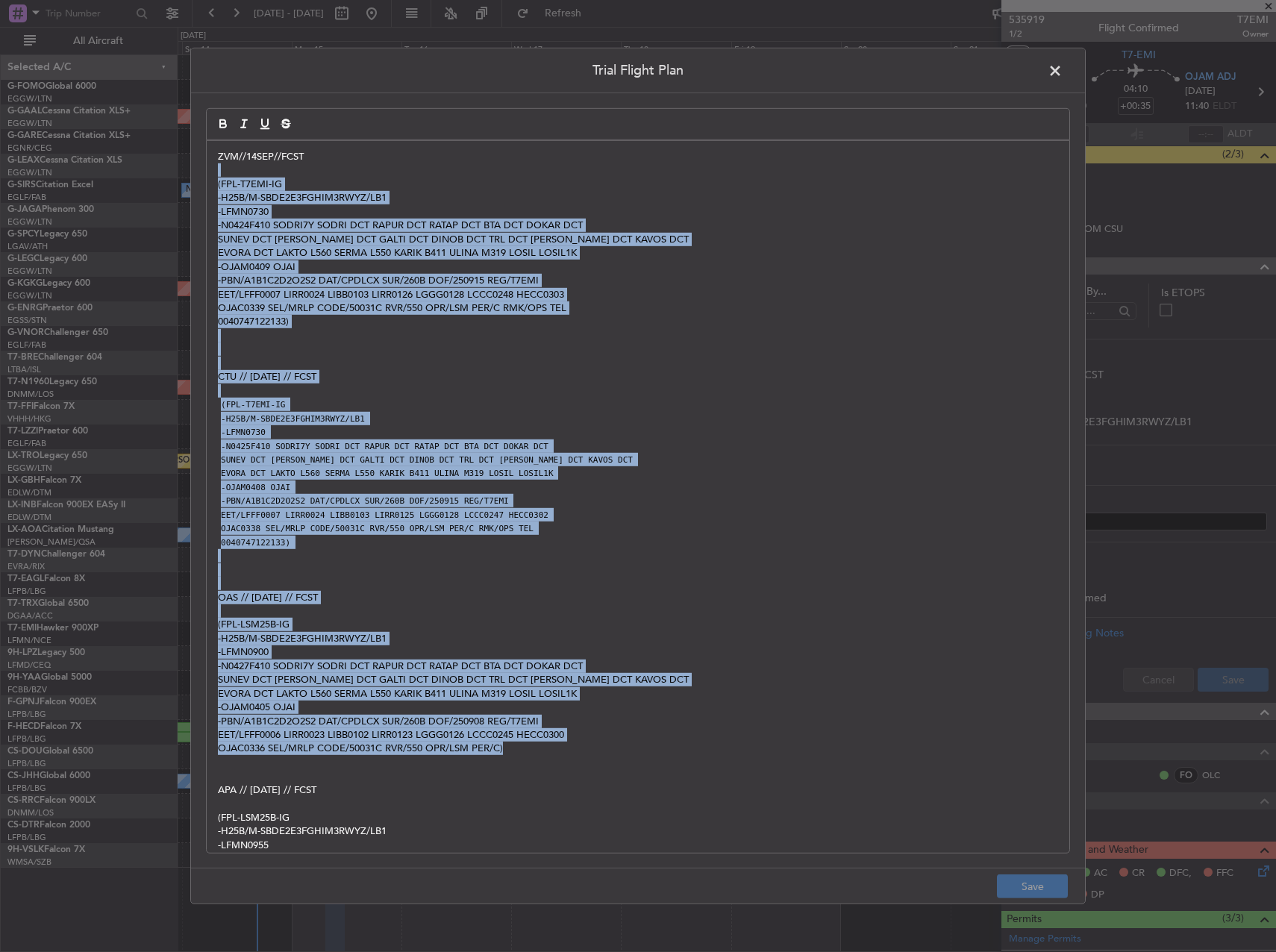
drag, startPoint x: 218, startPoint y: 169, endPoint x: 711, endPoint y: 607, distance: 659.5
click at [752, 739] on div "ZVM//14SEP//FCST (FPL-T7EMI-IG -H25B/M-SBDE2E3FGHIM3RWYZ/LB1 -LFMN0730 -N0424F4…" at bounding box center [638, 496] width 863 height 712
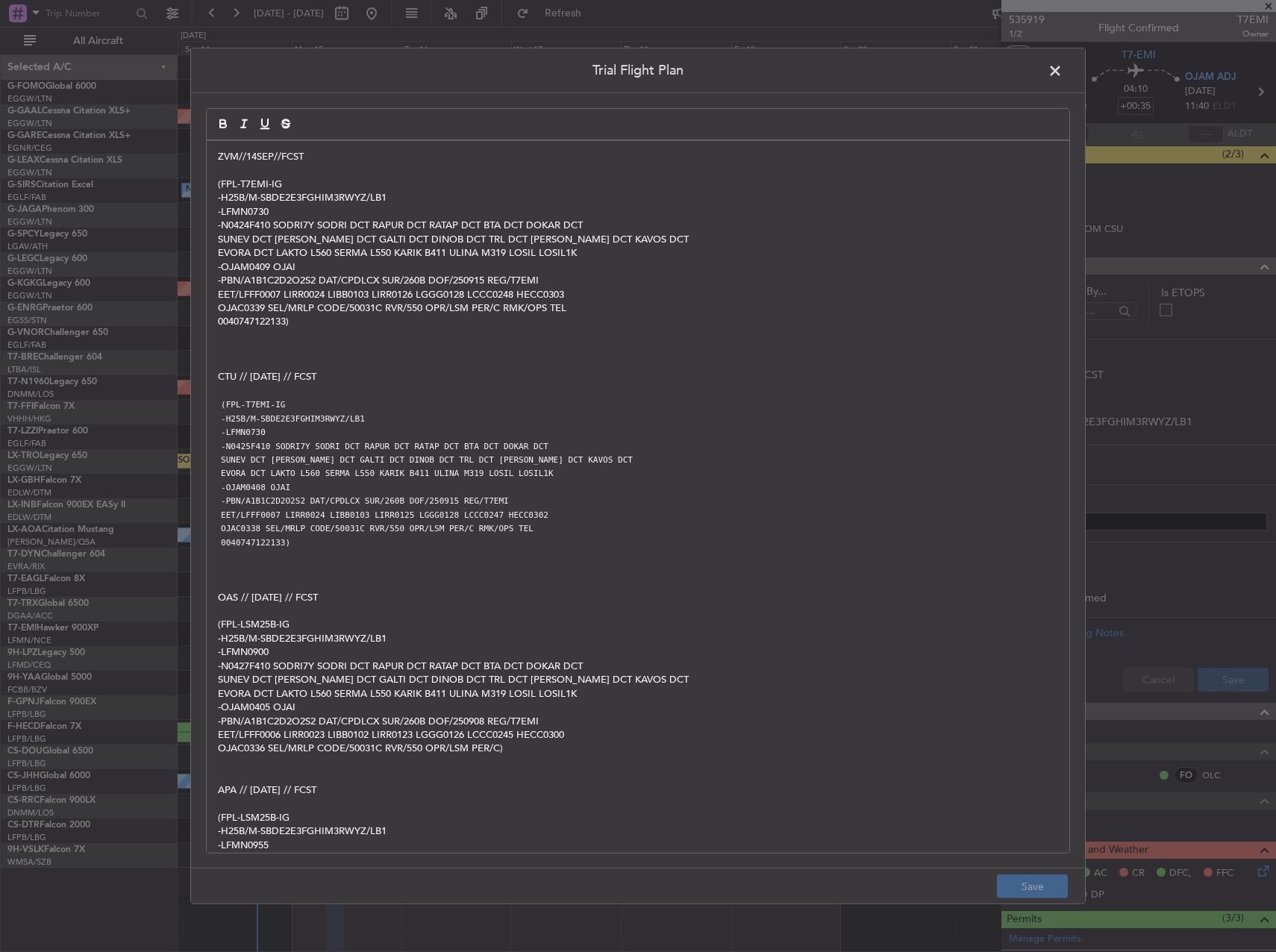
click at [1063, 73] on span at bounding box center [1063, 75] width 0 height 30
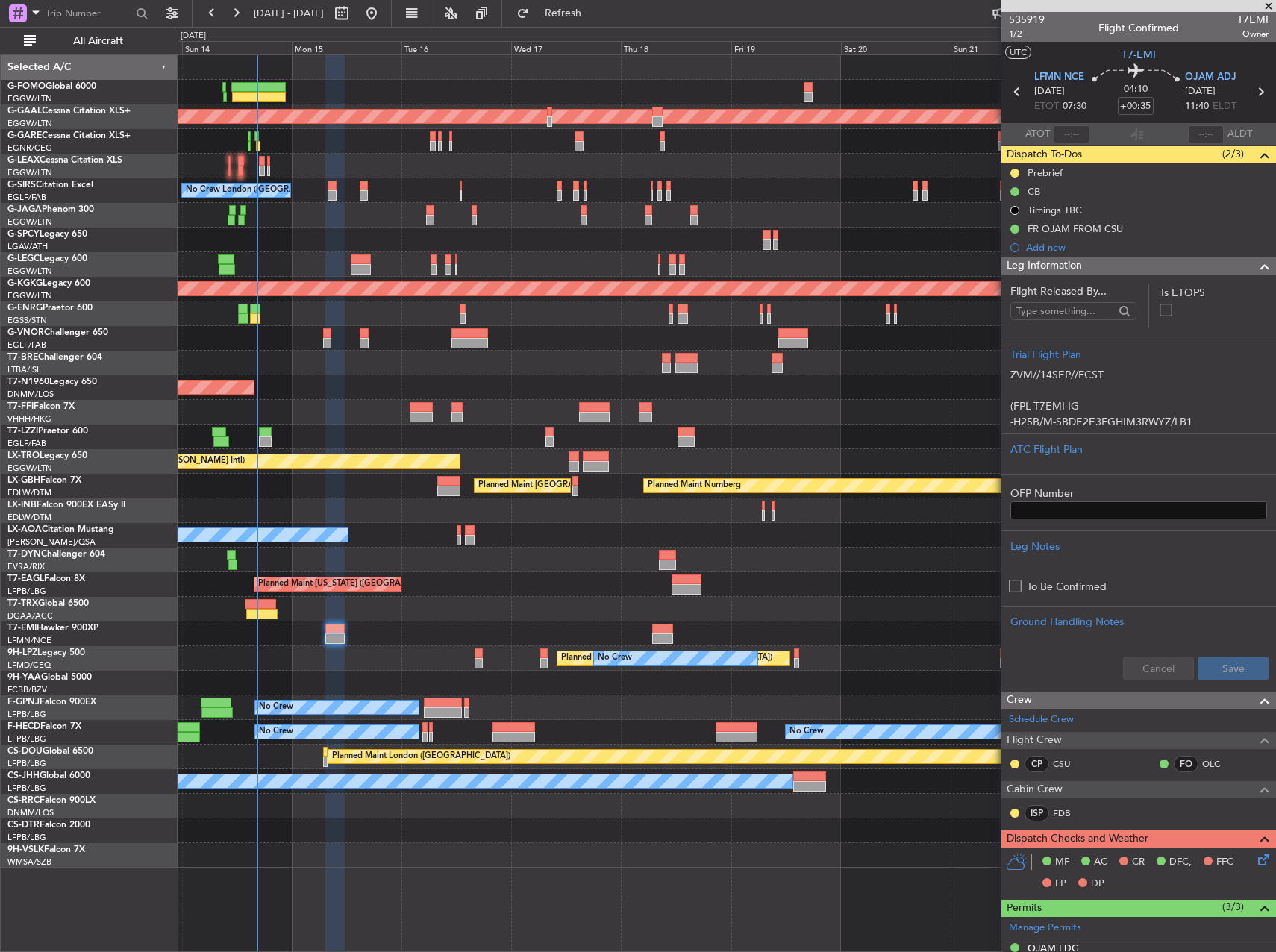
click at [751, 386] on div "AOG Maint London ([GEOGRAPHIC_DATA])" at bounding box center [726, 388] width 1098 height 25
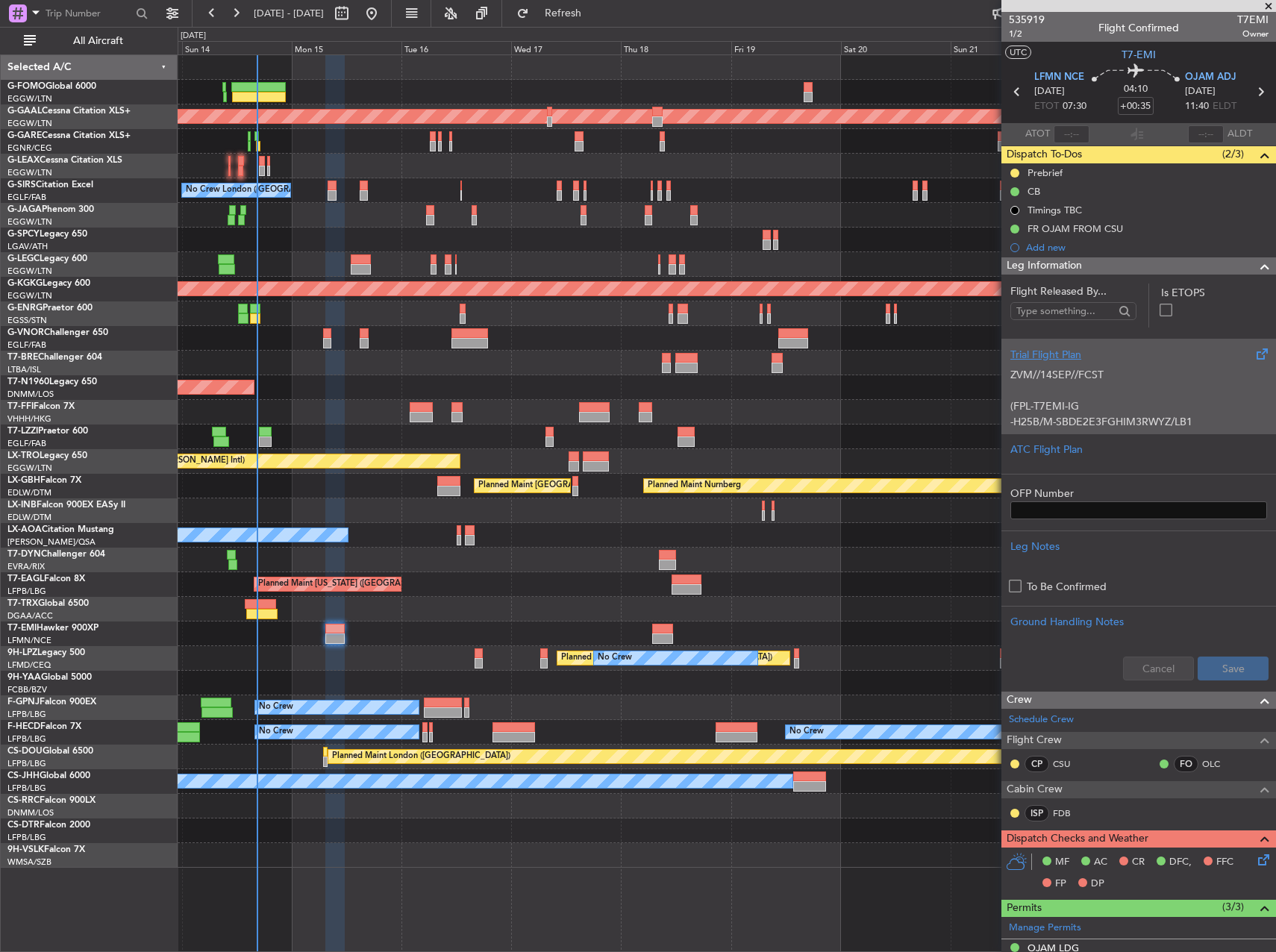
click at [1130, 388] on p at bounding box center [1139, 390] width 256 height 16
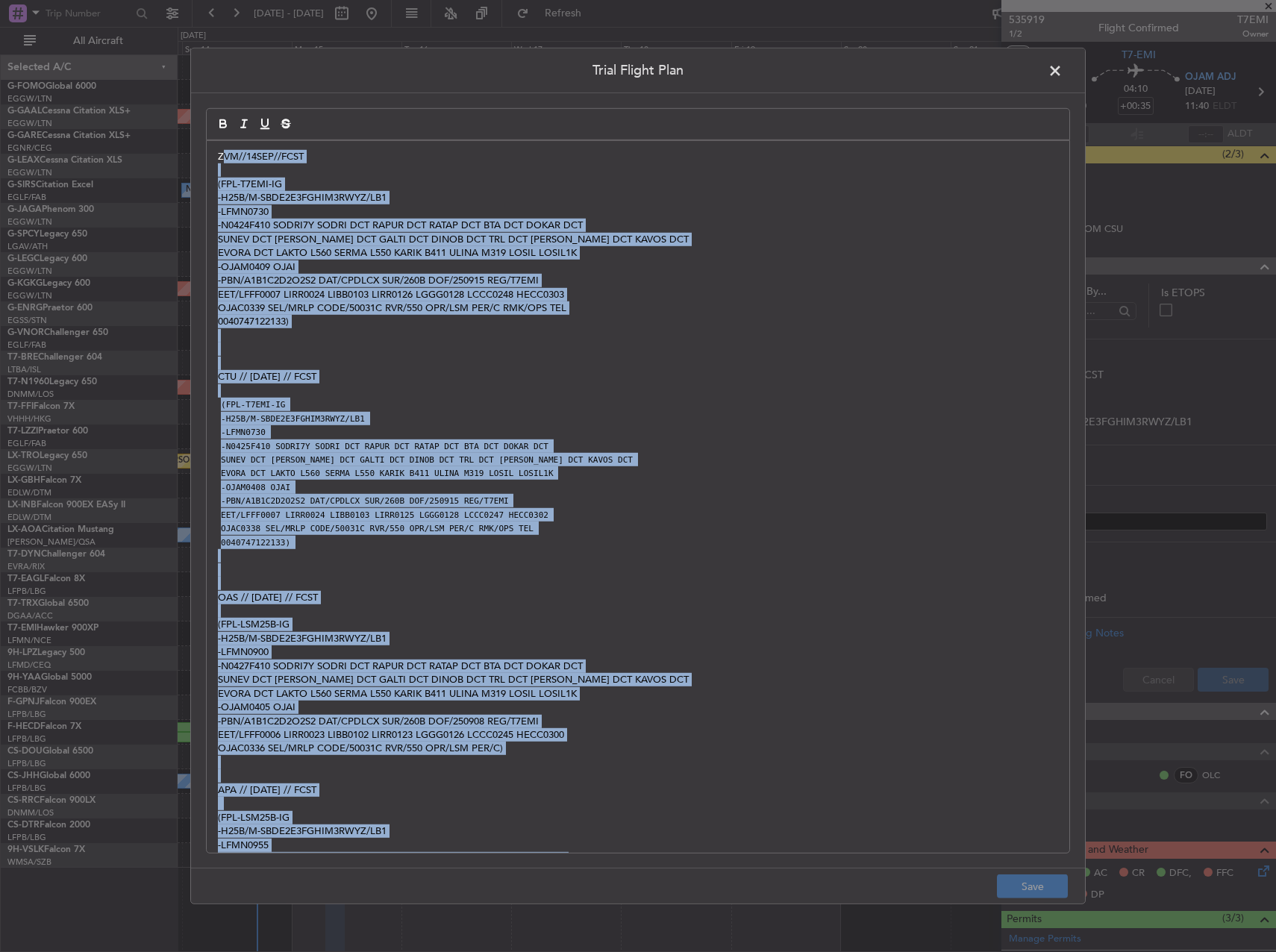
scroll to position [119, 0]
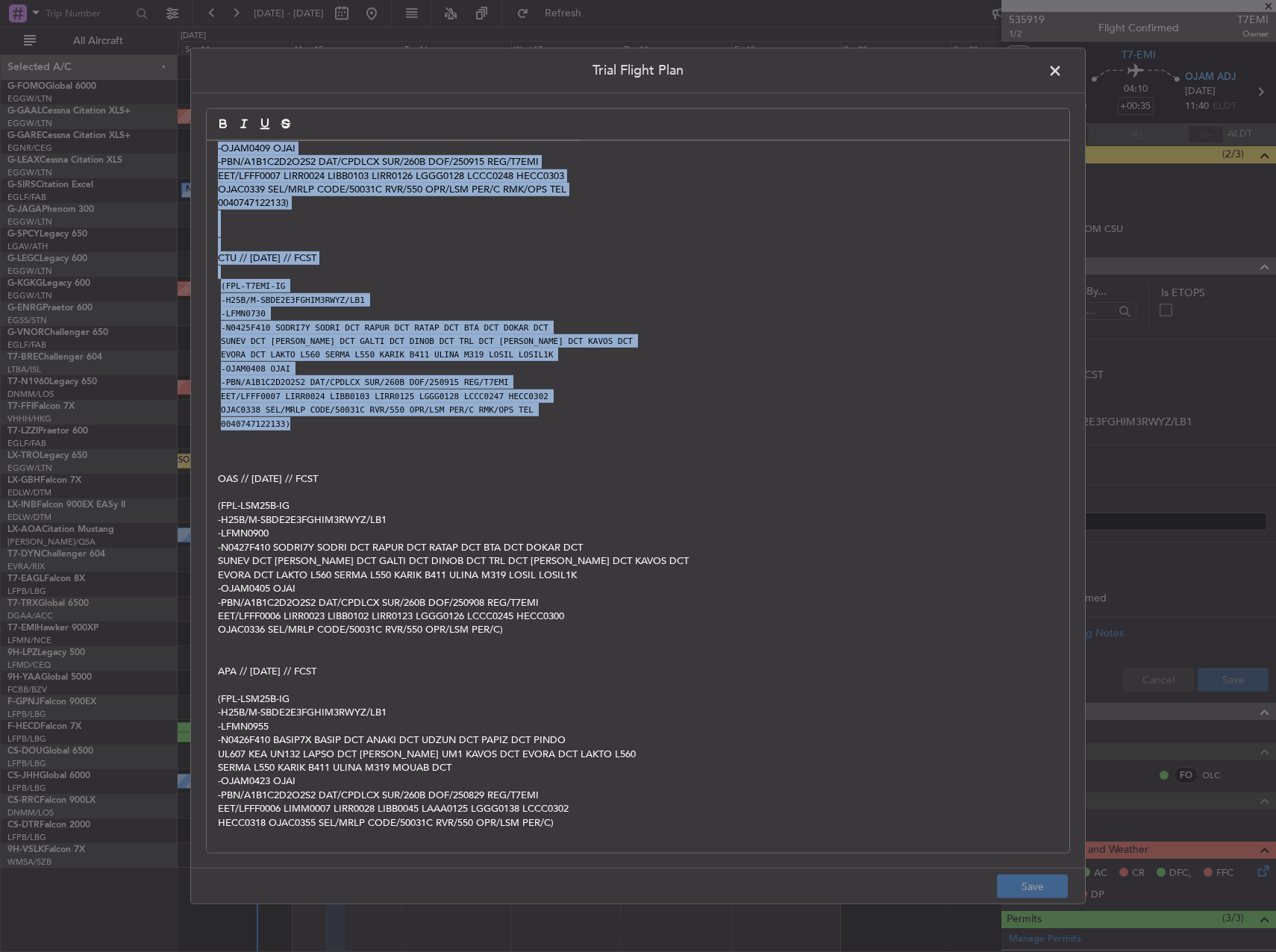
drag, startPoint x: 226, startPoint y: 155, endPoint x: 698, endPoint y: 427, distance: 544.8
click at [698, 427] on div "ZVM//14SEP//FCST (FPL-T7EMI-IG -H25B/M-SBDE2E3FGHIM3RWYZ/LB1 -LFMN0730 -N0424F4…" at bounding box center [638, 496] width 863 height 712
click at [502, 401] on code "EET/LFFF0007 LIRR0024 LIBB0103 LIRR0125 LGGG0128 LCCC0247 HECC0302" at bounding box center [385, 396] width 334 height 12
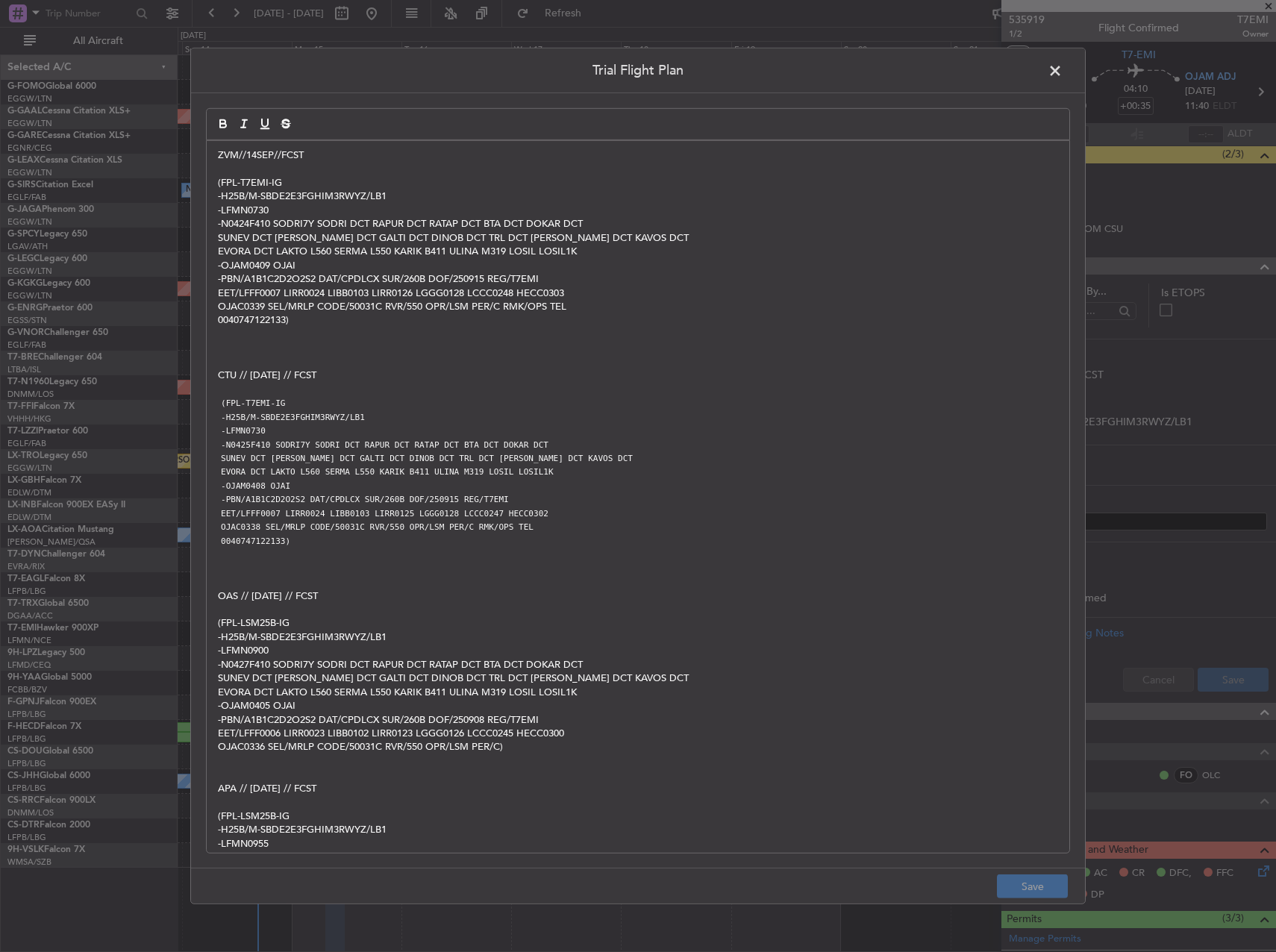
scroll to position [0, 0]
click at [1063, 73] on span at bounding box center [1063, 75] width 0 height 30
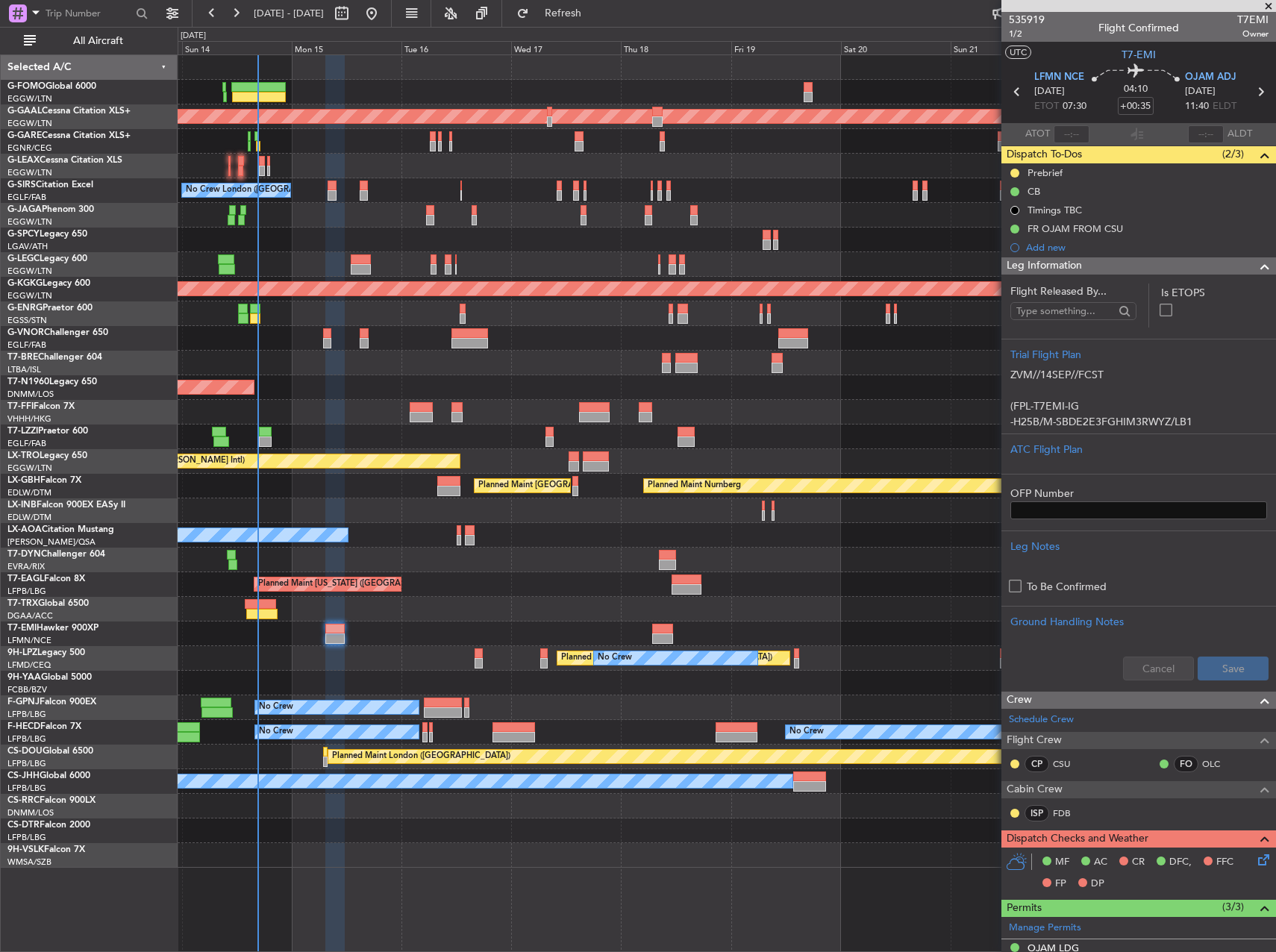
click at [949, 399] on div "AOG Maint London ([GEOGRAPHIC_DATA])" at bounding box center [726, 388] width 1098 height 25
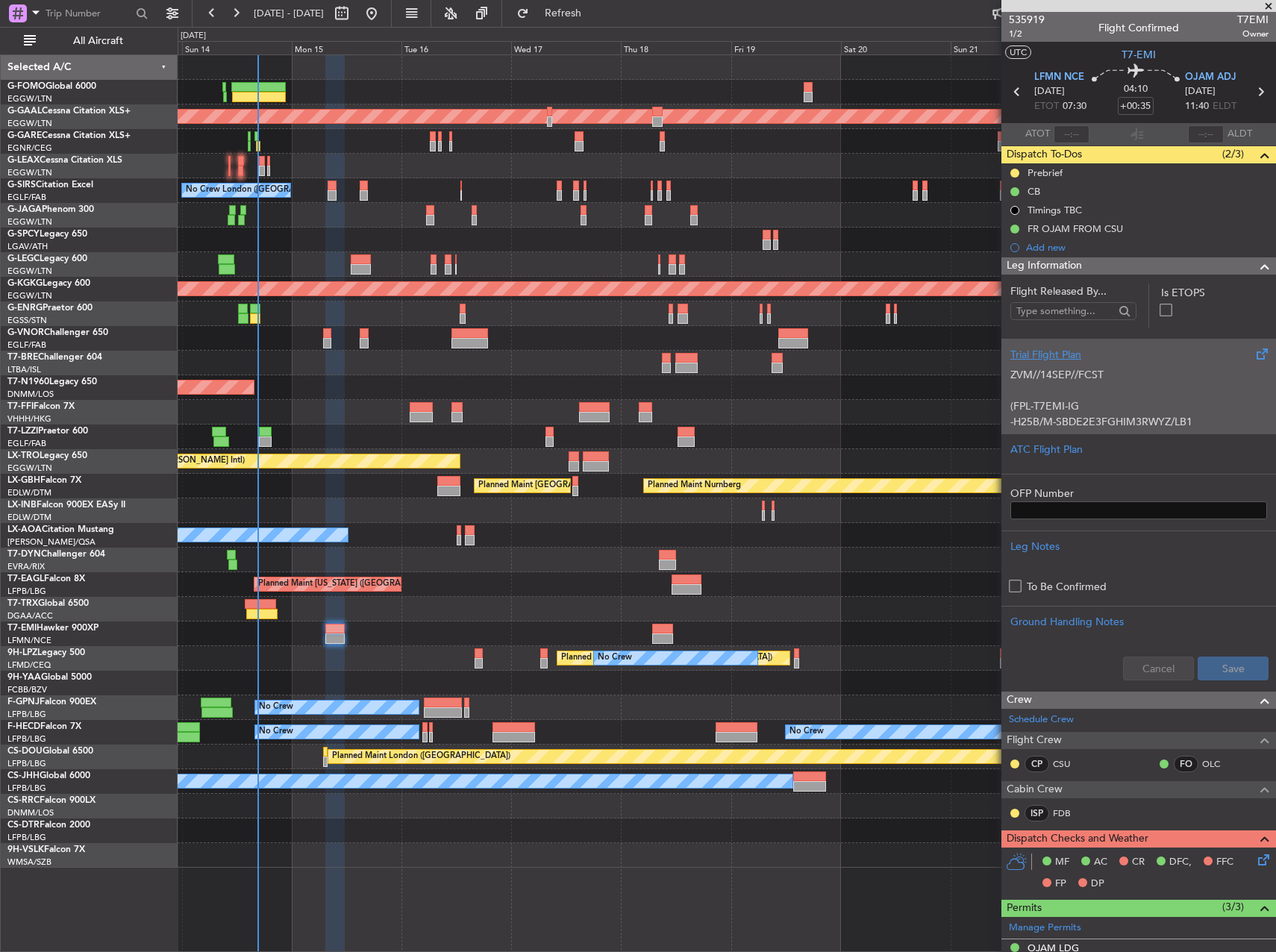
click at [1087, 394] on p at bounding box center [1139, 390] width 256 height 16
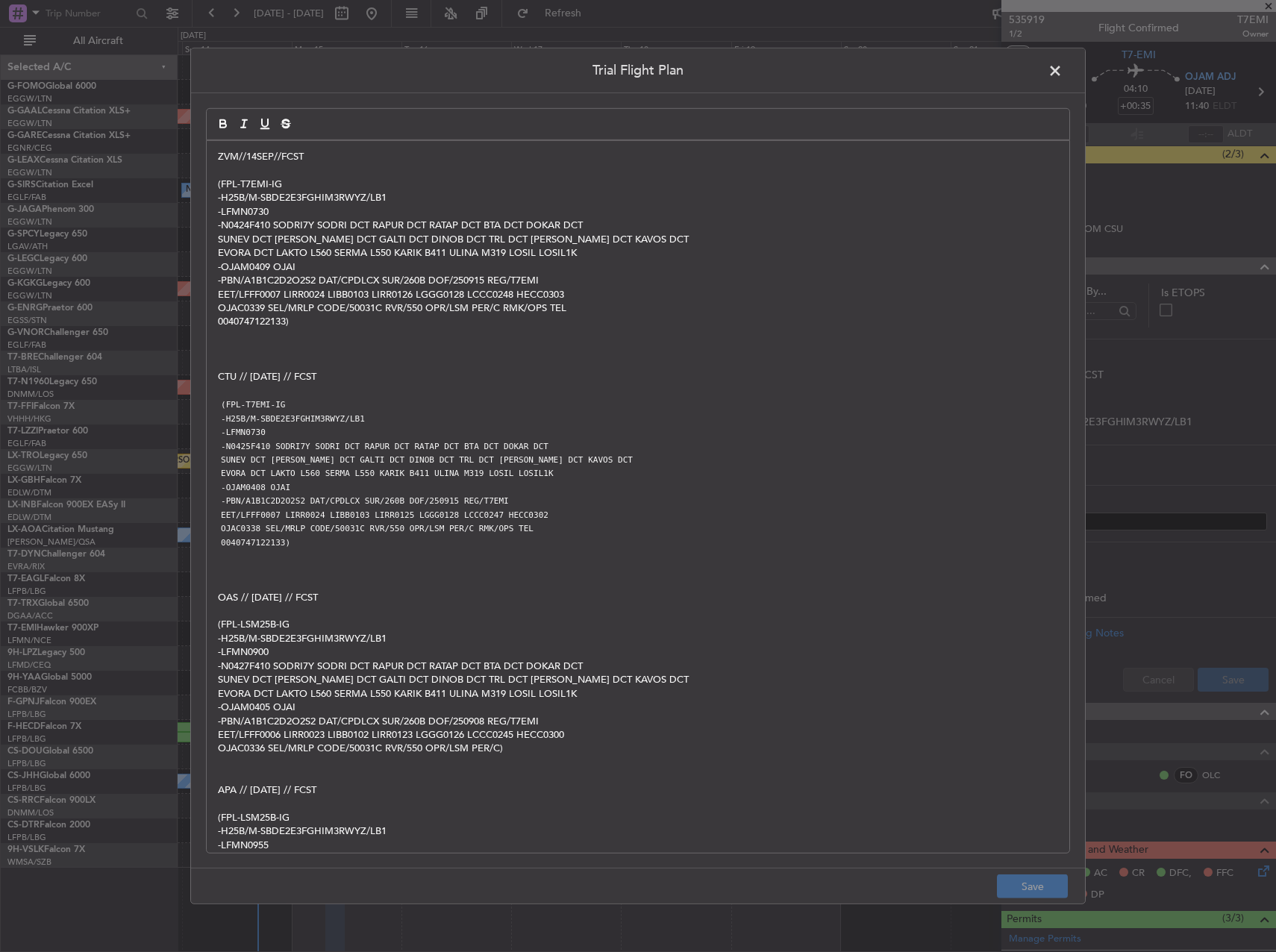
click at [330, 322] on p "0040747122133)" at bounding box center [638, 321] width 841 height 13
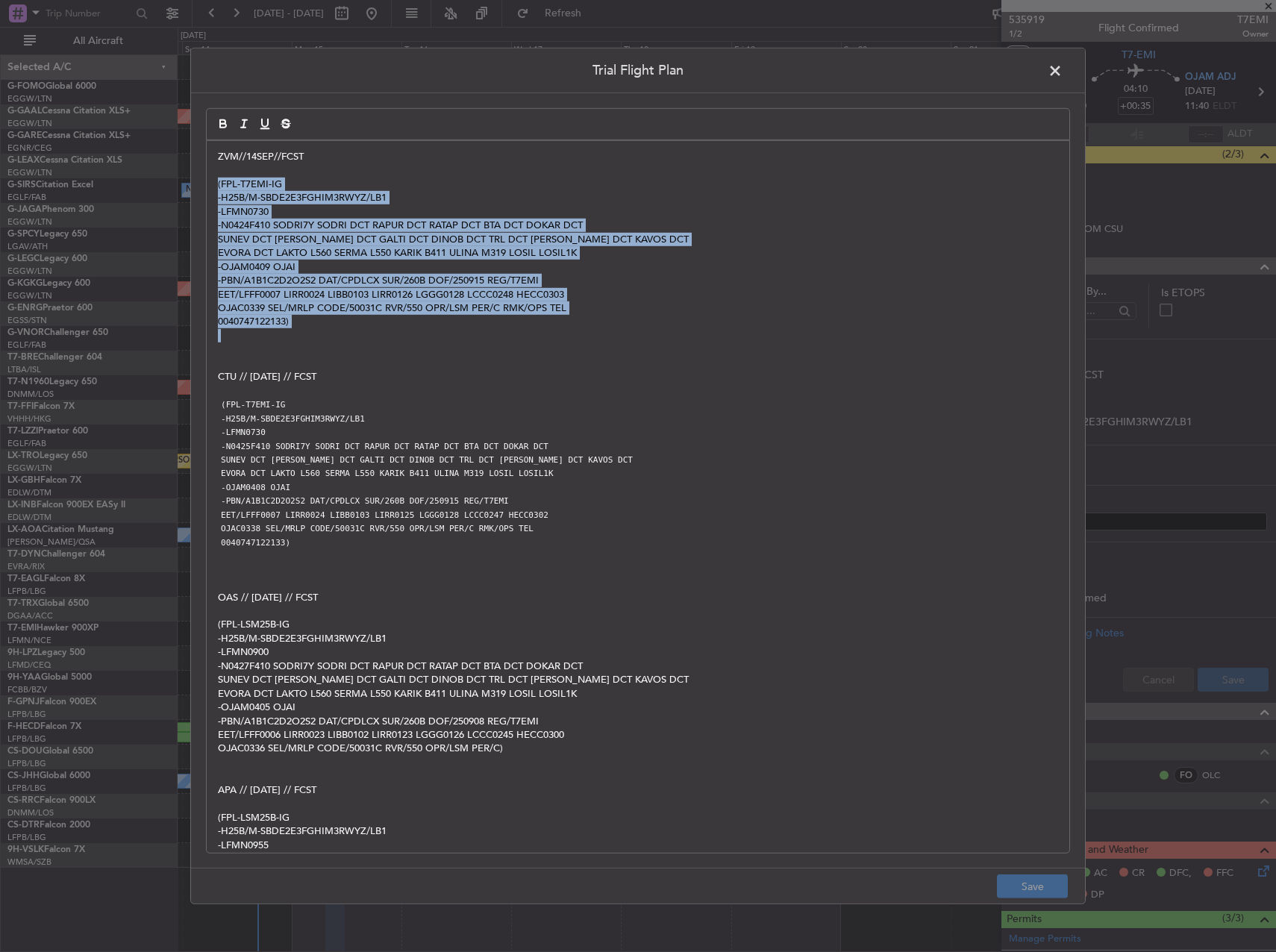
drag, startPoint x: 329, startPoint y: 322, endPoint x: 215, endPoint y: 186, distance: 177.5
click at [215, 186] on div "ZVM//14SEP//FCST (FPL-T7EMI-IG -H25B/M-SBDE2E3FGHIM3RWYZ/LB1 -LFMN0730 -N0424F4…" at bounding box center [638, 496] width 863 height 712
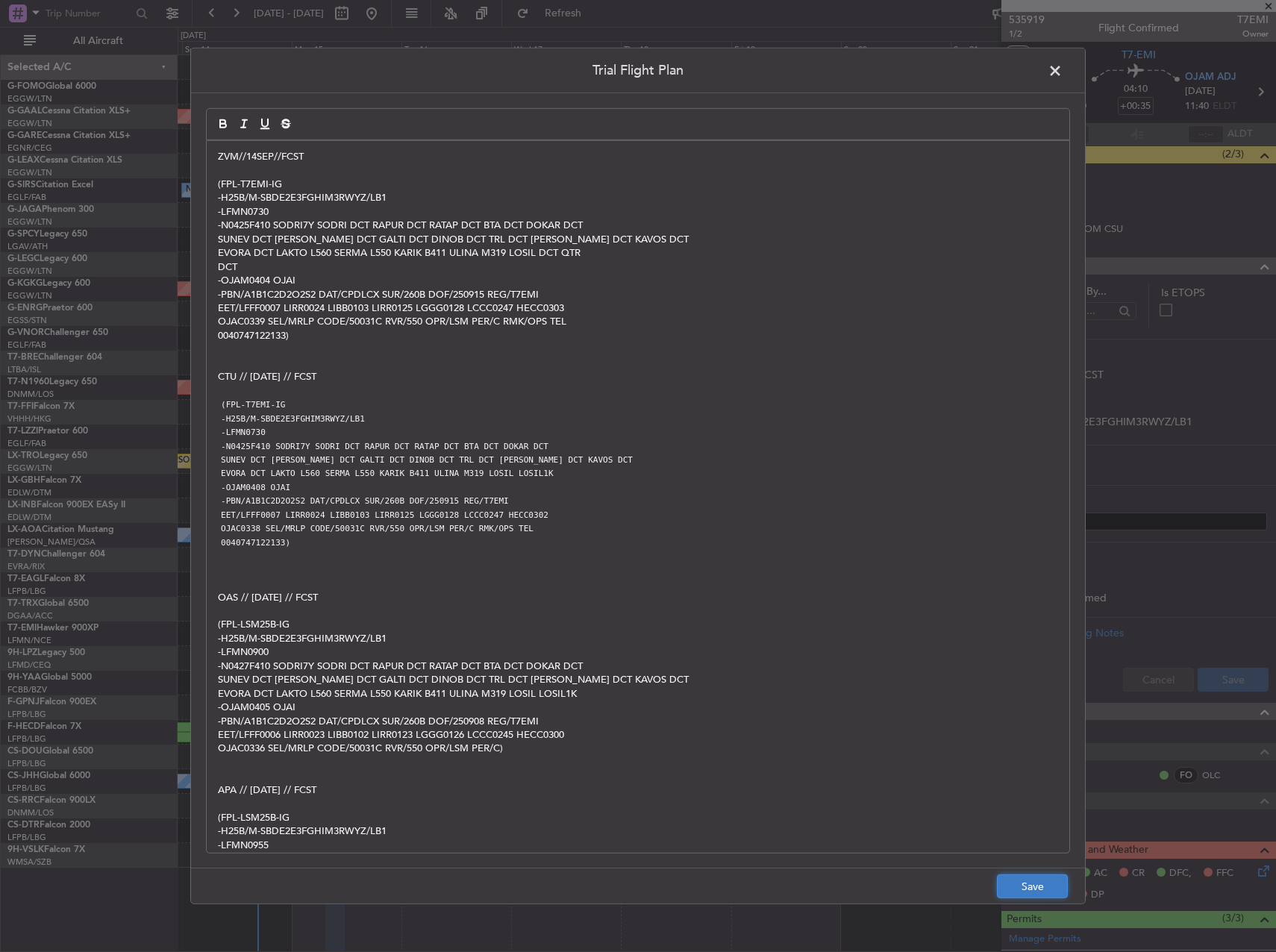
click at [1045, 885] on button "Save" at bounding box center [1032, 886] width 71 height 24
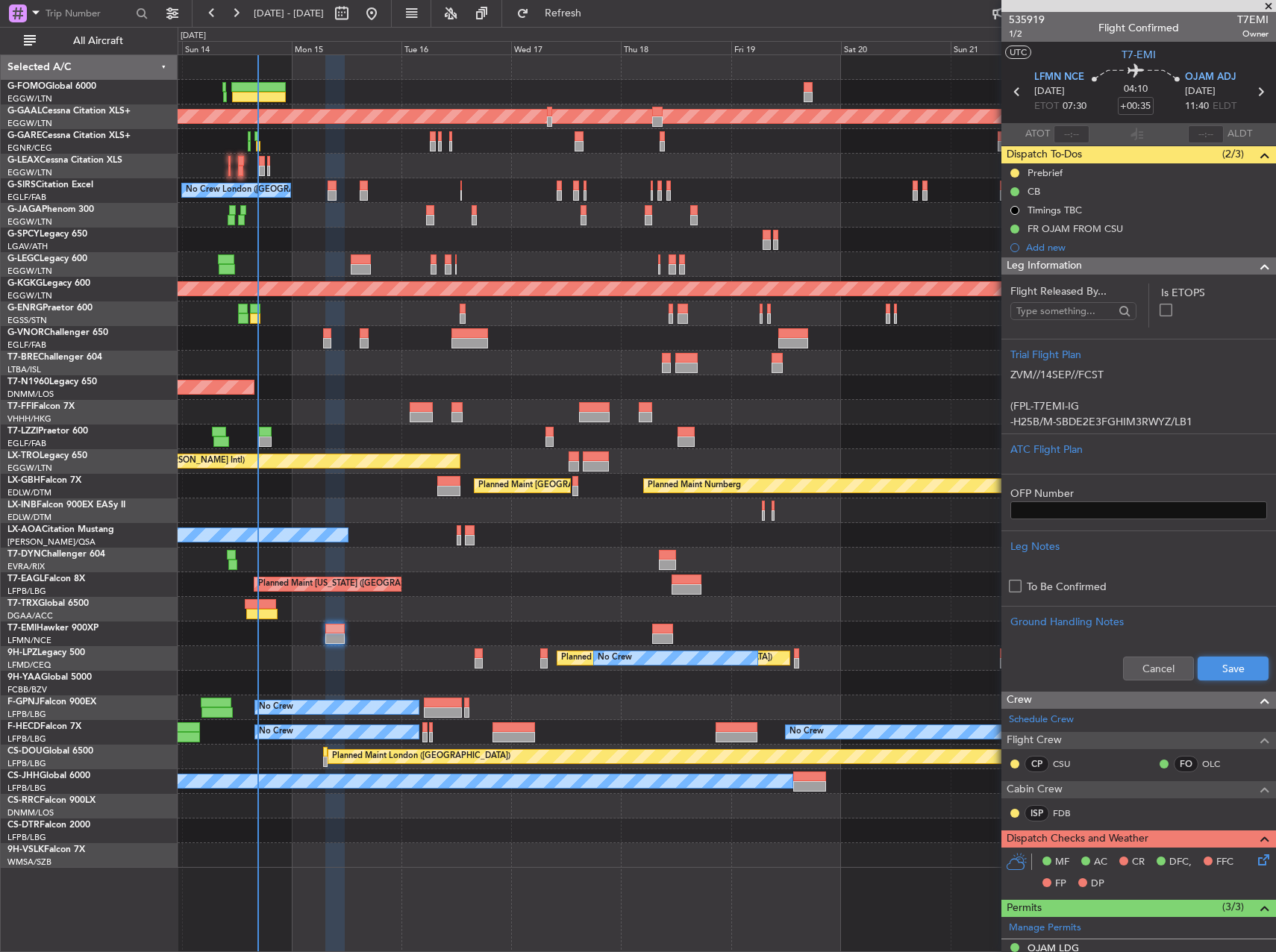
drag, startPoint x: 1223, startPoint y: 672, endPoint x: 1234, endPoint y: 671, distance: 11.0
click at [1224, 670] on button "Save" at bounding box center [1233, 668] width 71 height 24
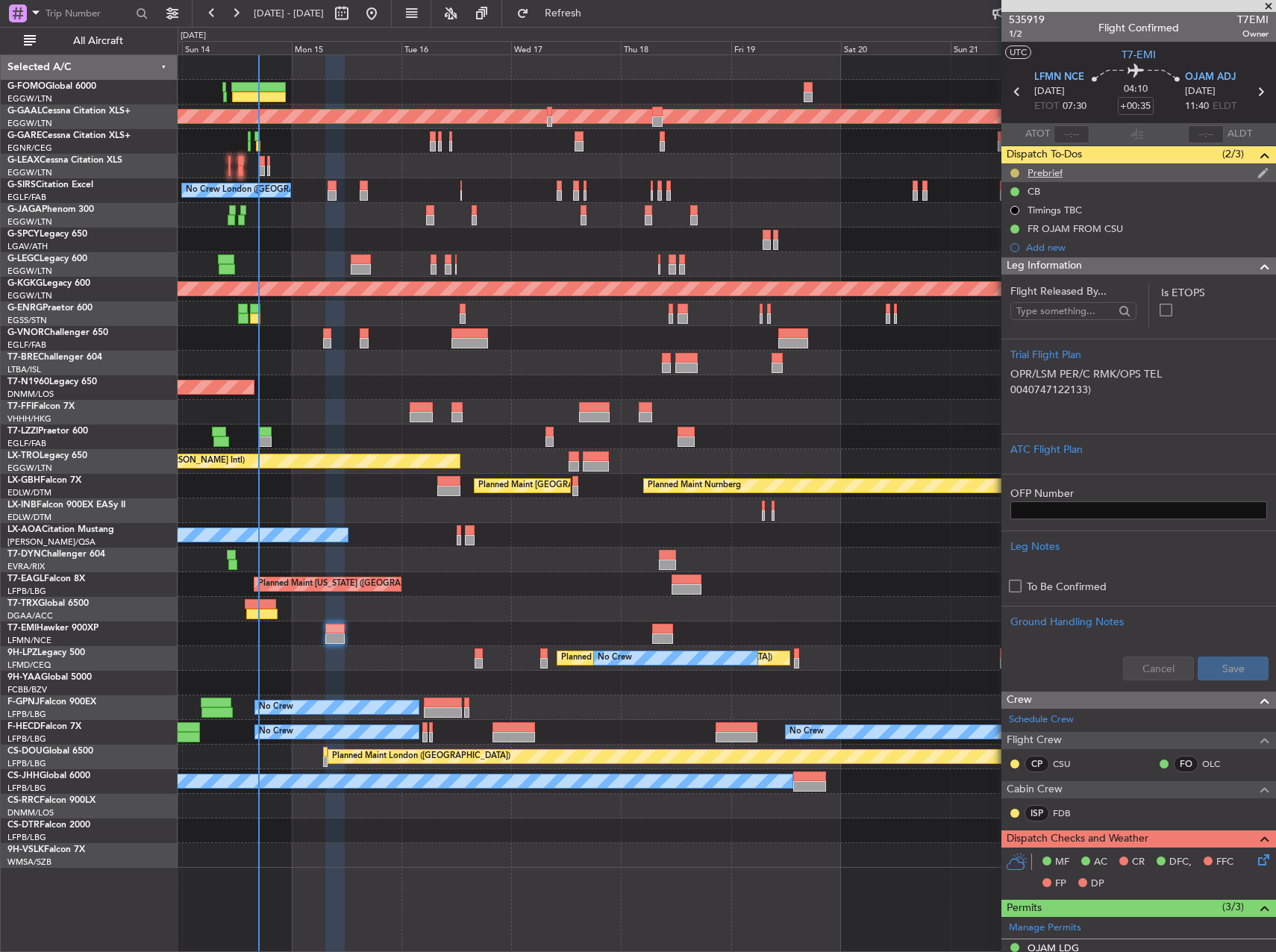
click at [1018, 174] on button at bounding box center [1015, 173] width 9 height 9
click at [1007, 254] on span "Cancelled" at bounding box center [1017, 261] width 42 height 15
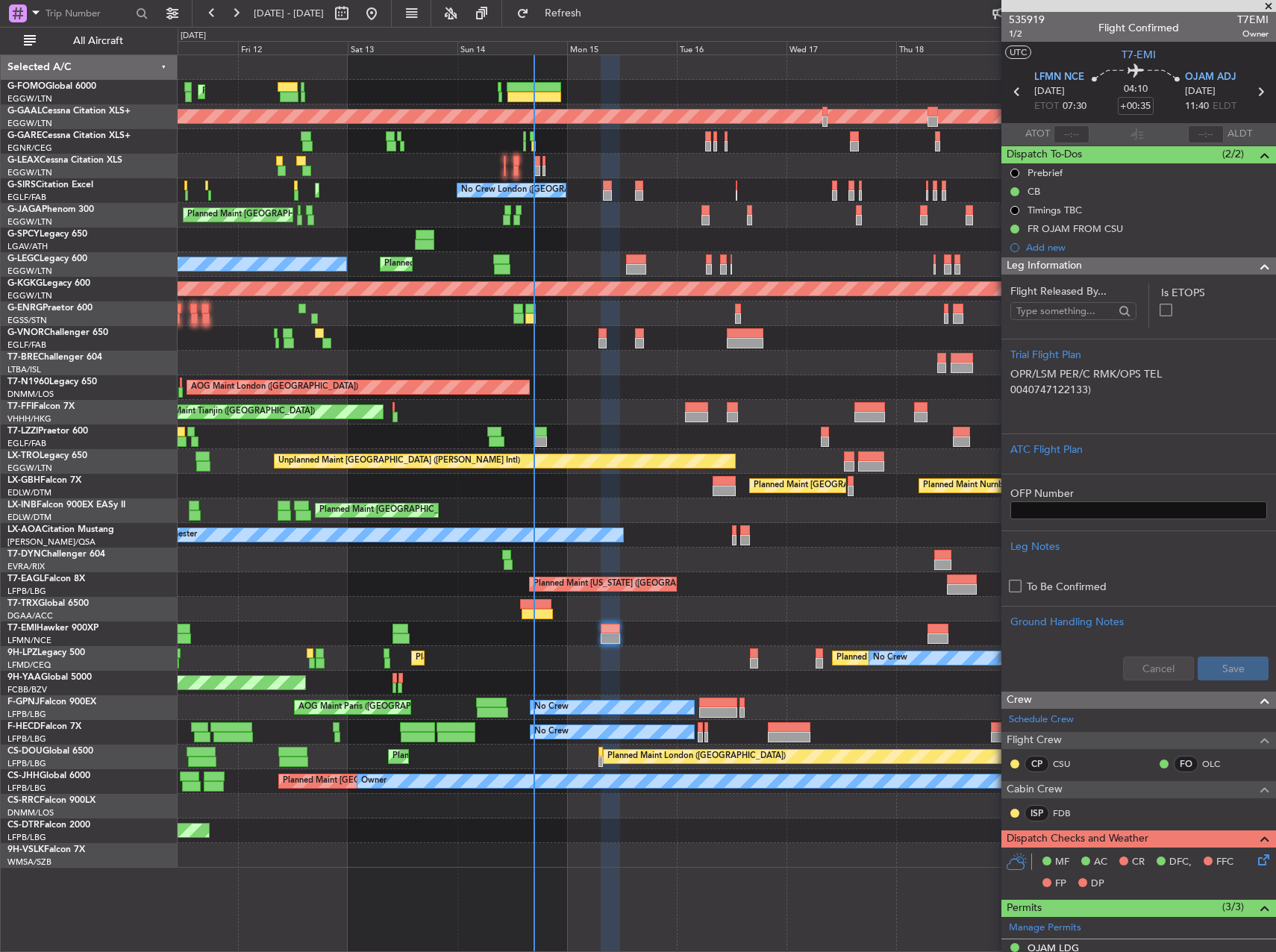
click at [896, 682] on div "AOG Maint Brazzaville (Maya-maya)" at bounding box center [726, 683] width 1098 height 25
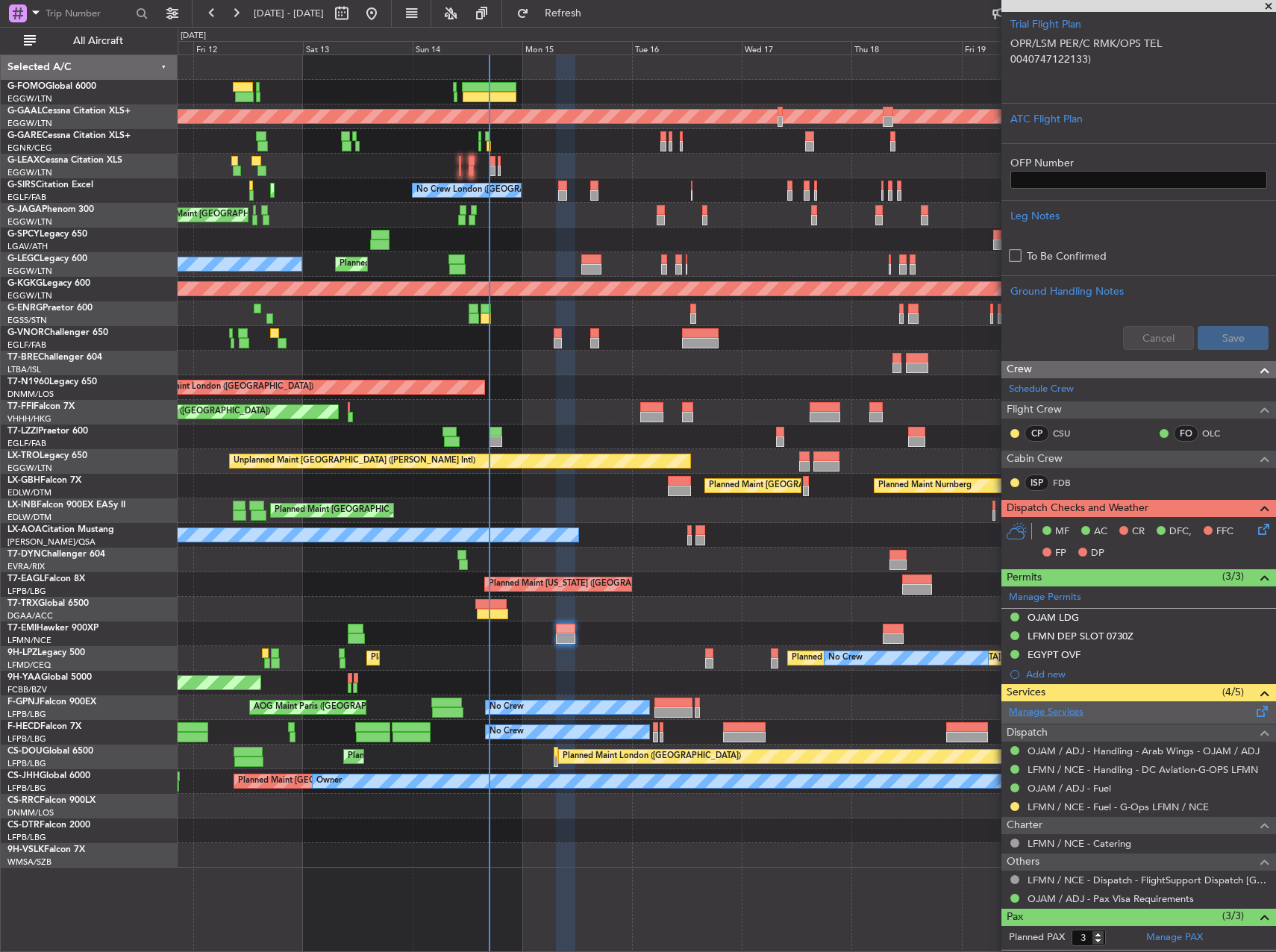
scroll to position [373, 0]
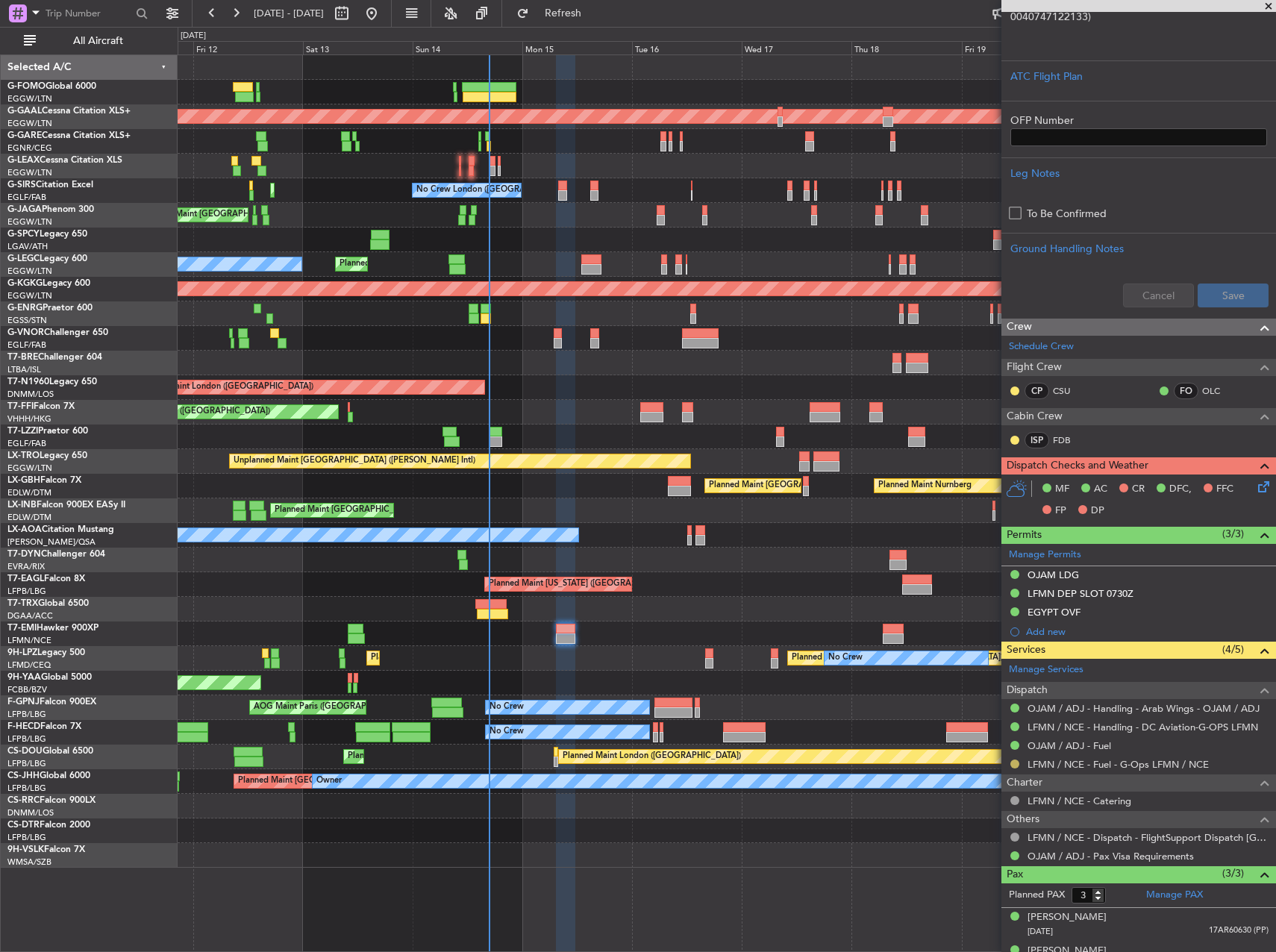
click at [1016, 761] on button at bounding box center [1015, 764] width 9 height 9
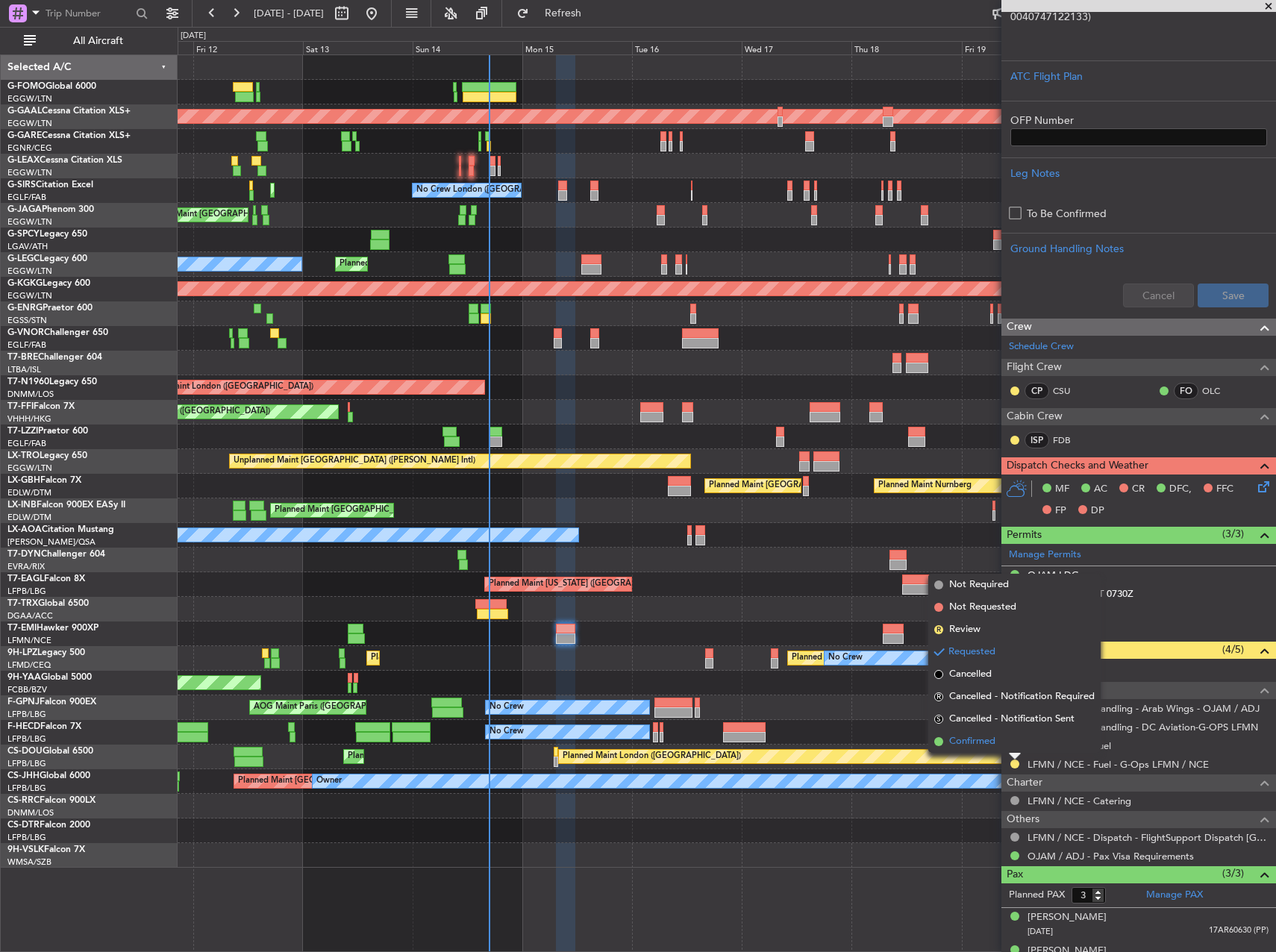
click at [986, 744] on span "Confirmed" at bounding box center [973, 741] width 47 height 15
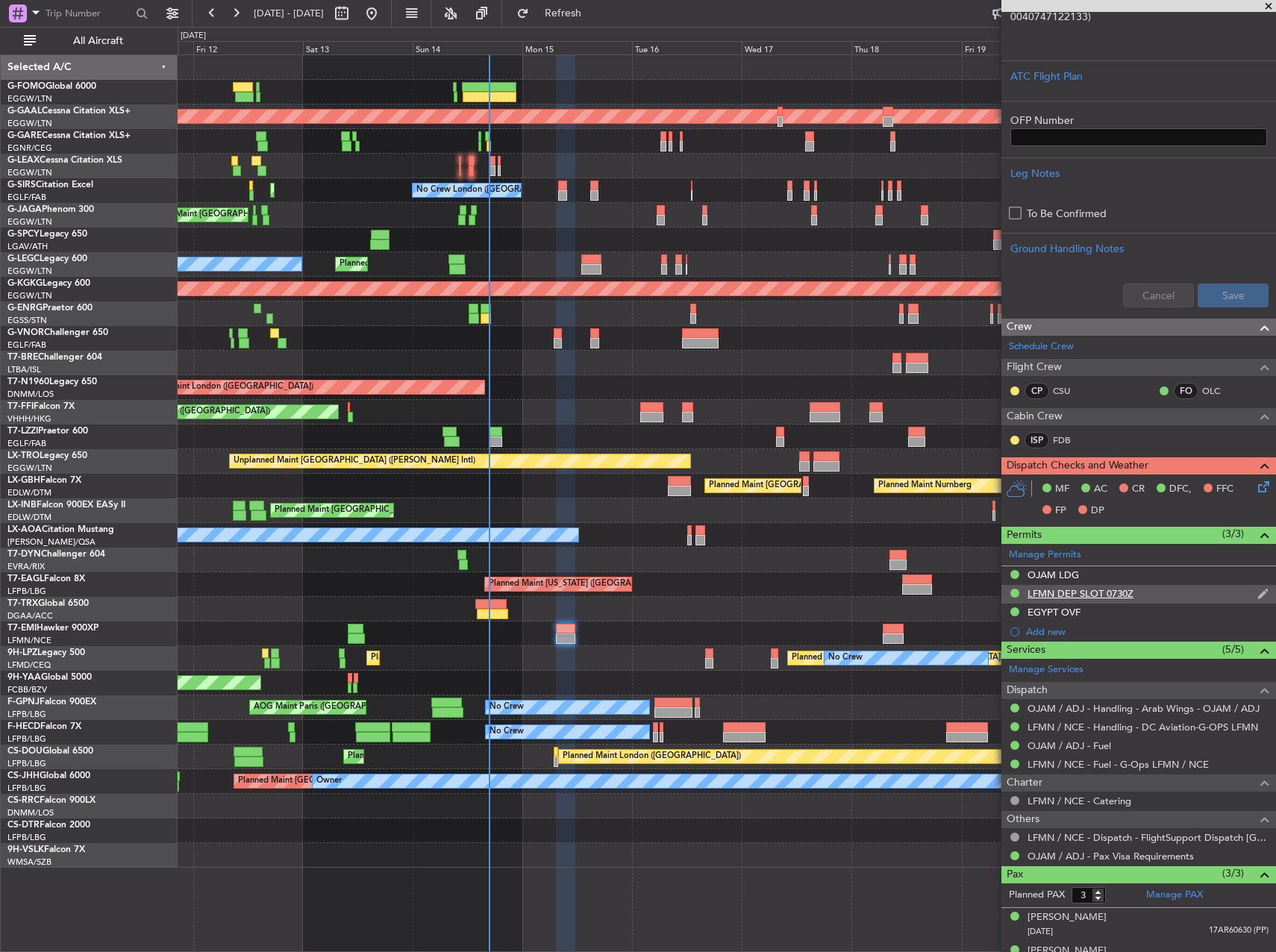
click at [1050, 589] on div "LFMN DEP SLOT 0730Z" at bounding box center [1080, 593] width 106 height 12
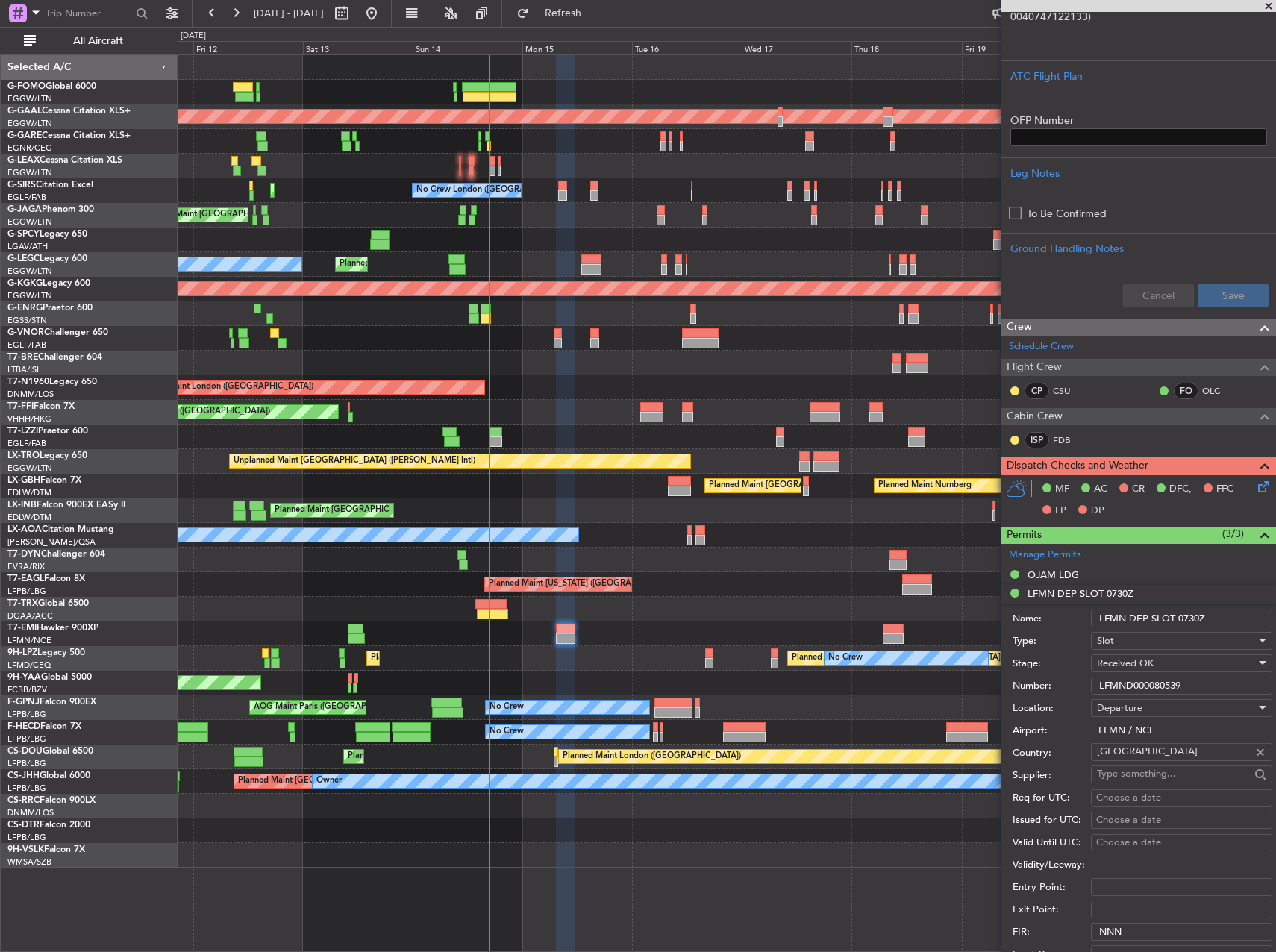
click at [1144, 682] on input "LFMND000080539" at bounding box center [1182, 686] width 181 height 18
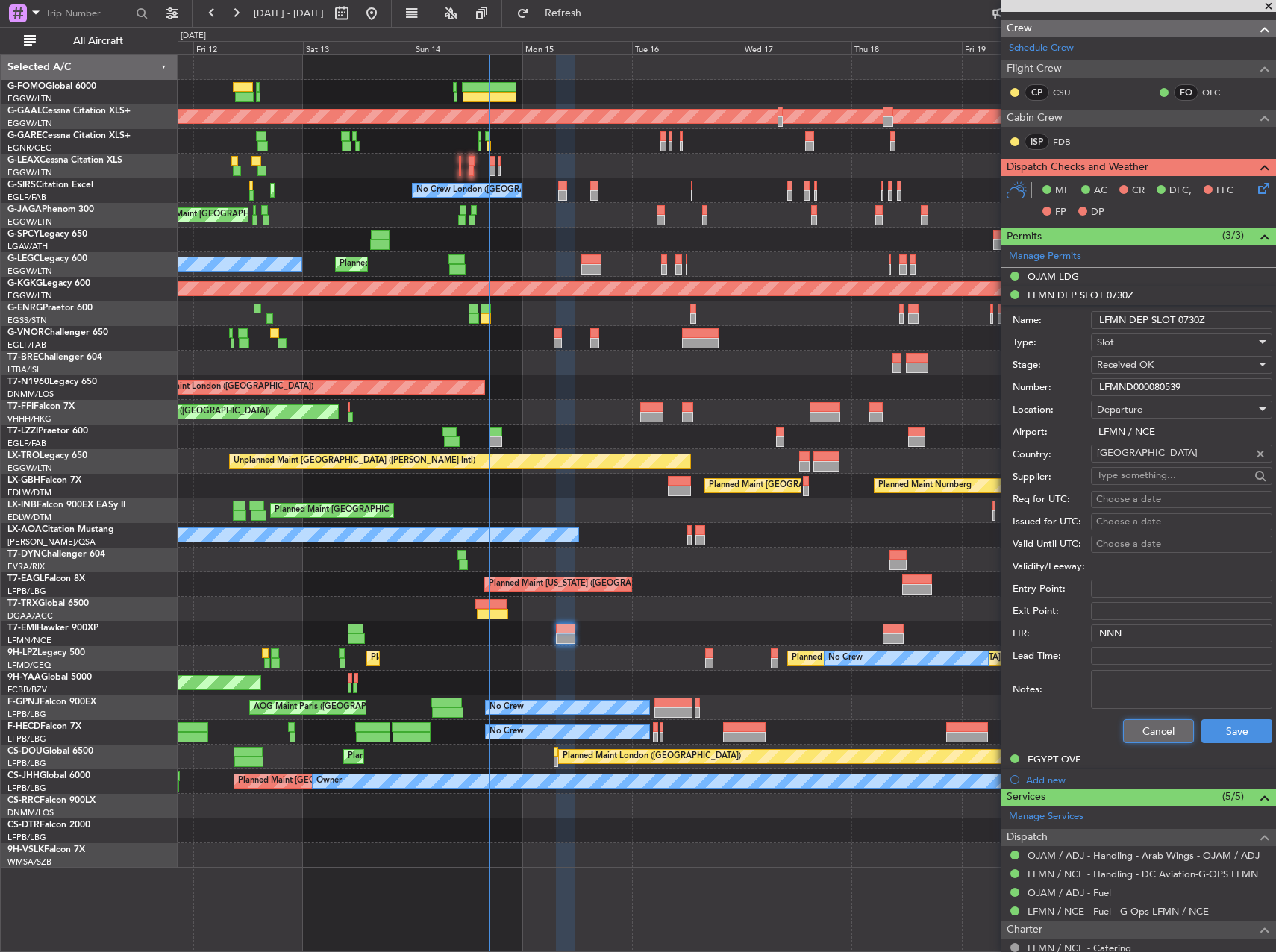
click at [1156, 726] on button "Cancel" at bounding box center [1158, 731] width 71 height 24
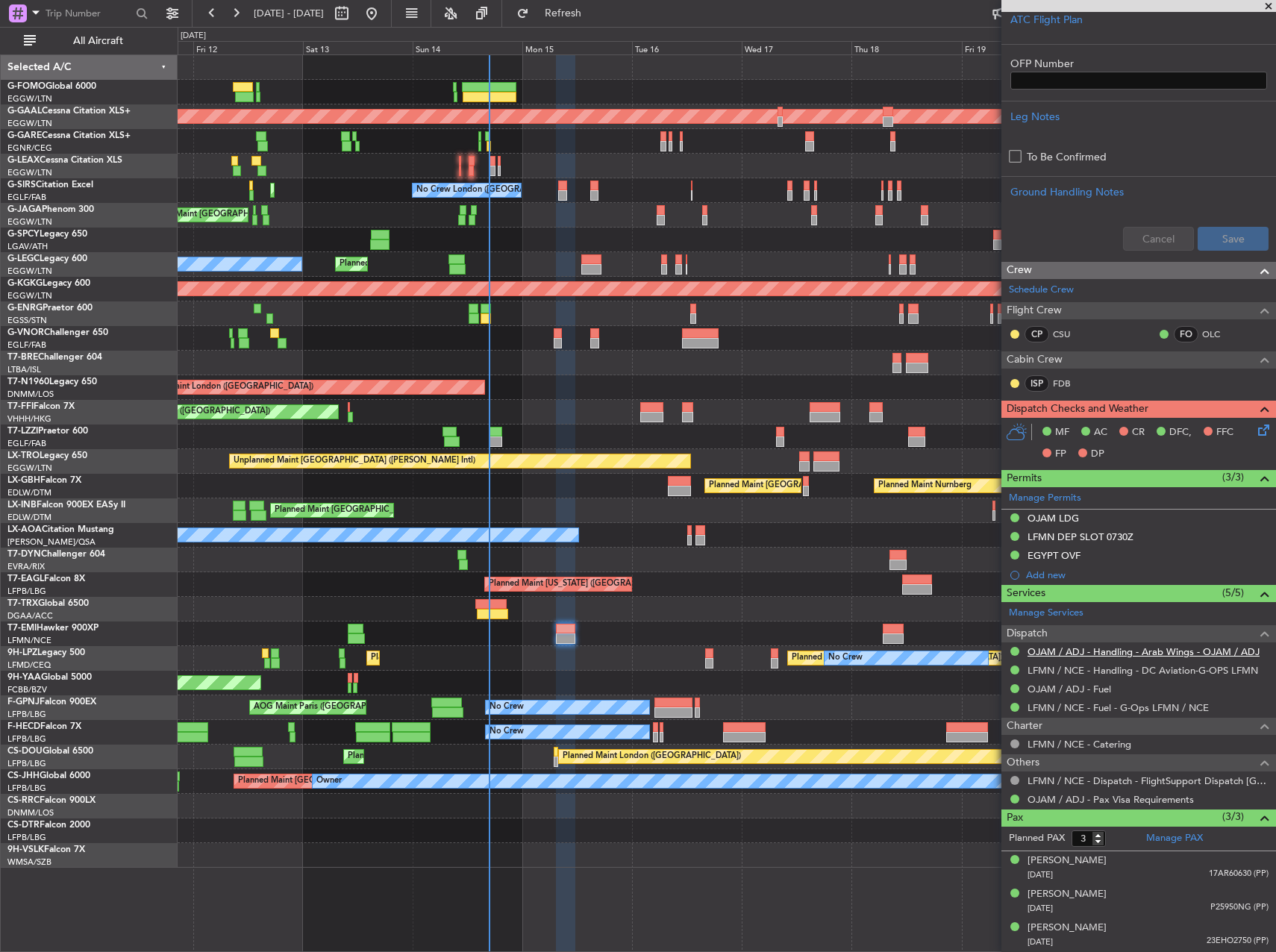
scroll to position [429, 0]
click at [1052, 552] on div "EGYPT OVF" at bounding box center [1055, 556] width 53 height 12
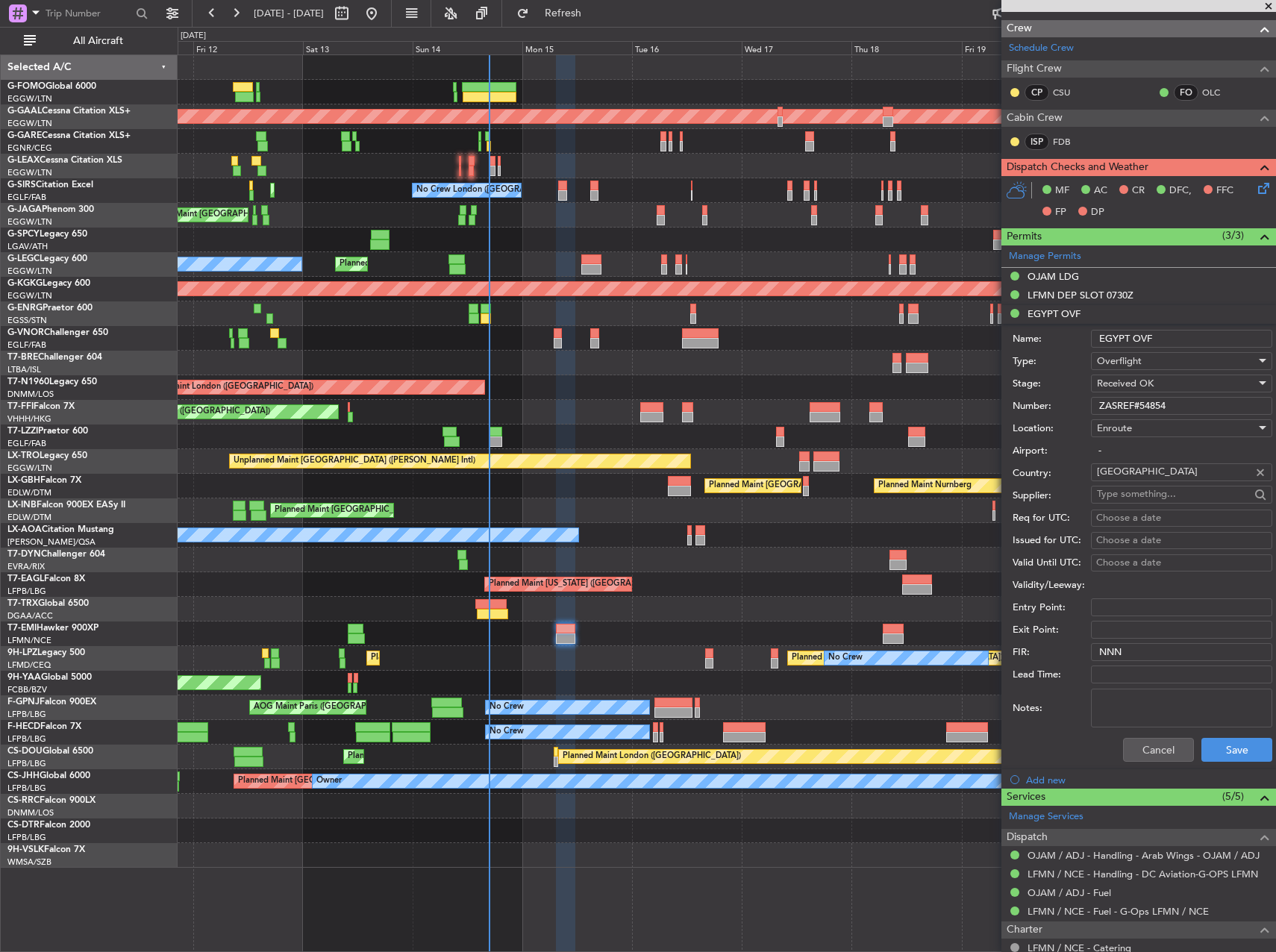
click at [1137, 407] on input "ZASREF#54854" at bounding box center [1182, 406] width 181 height 18
click at [1173, 397] on input "ZASREF#54854" at bounding box center [1182, 406] width 181 height 18
drag, startPoint x: 1166, startPoint y: 401, endPoint x: 1143, endPoint y: 403, distance: 23.1
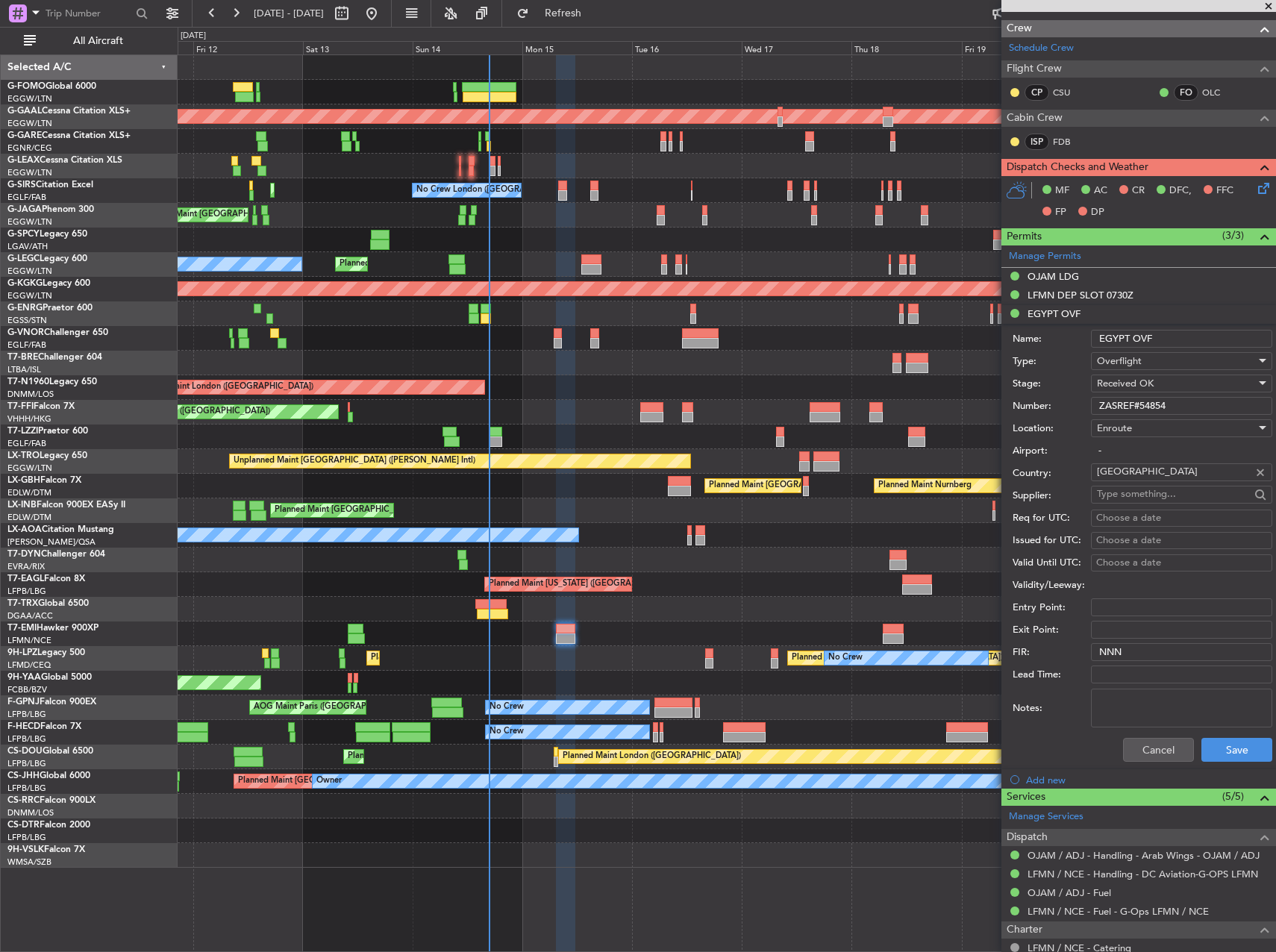
click at [1143, 403] on input "ZASREF#54854" at bounding box center [1182, 406] width 181 height 18
click at [1051, 271] on div "OJAM LDG" at bounding box center [1054, 276] width 52 height 12
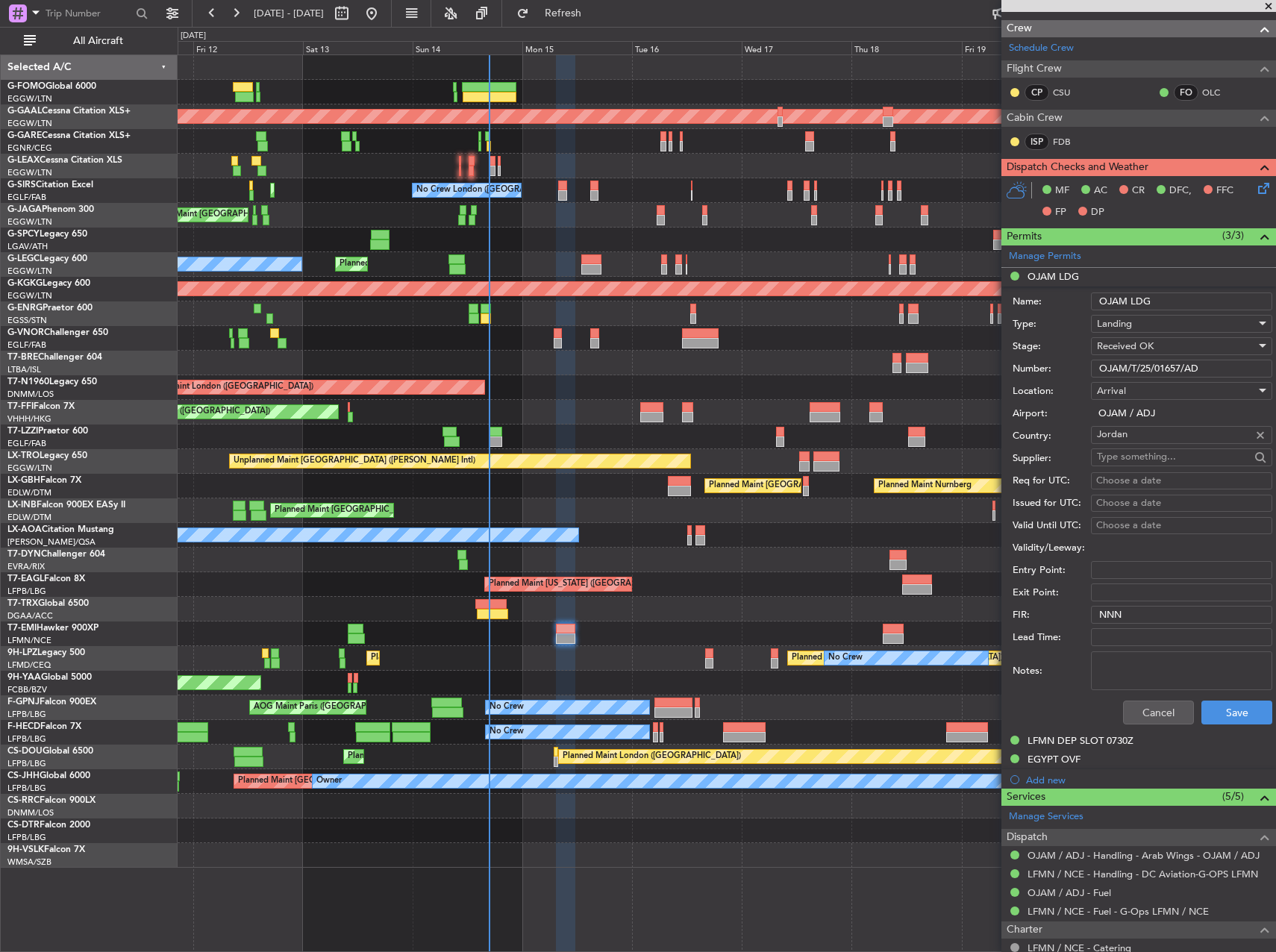
click at [1158, 363] on input "OJAM/T/25/01657/AD" at bounding box center [1182, 369] width 181 height 18
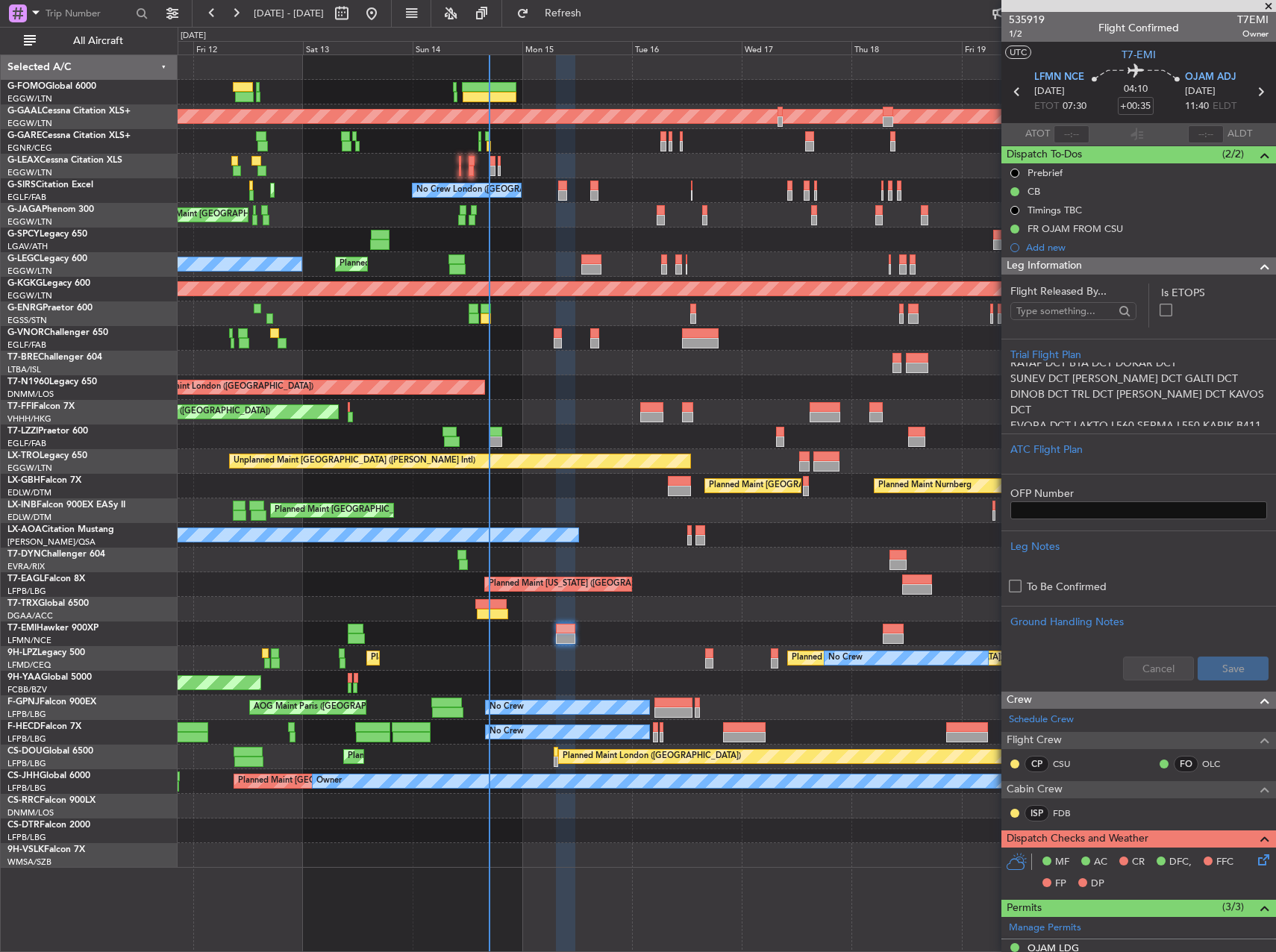
scroll to position [0, 0]
click at [1255, 860] on icon at bounding box center [1261, 857] width 12 height 12
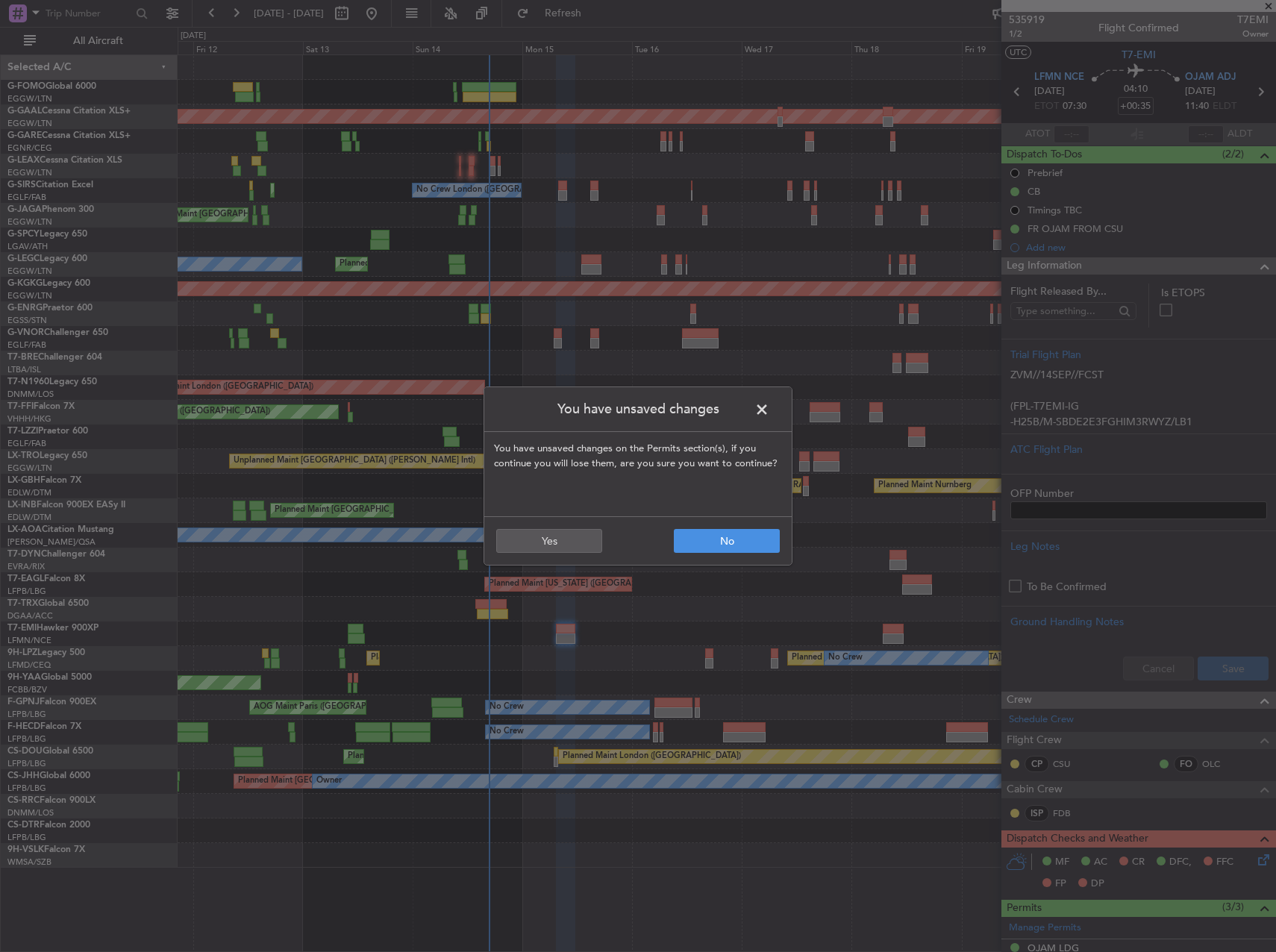
click at [769, 408] on span at bounding box center [769, 414] width 0 height 30
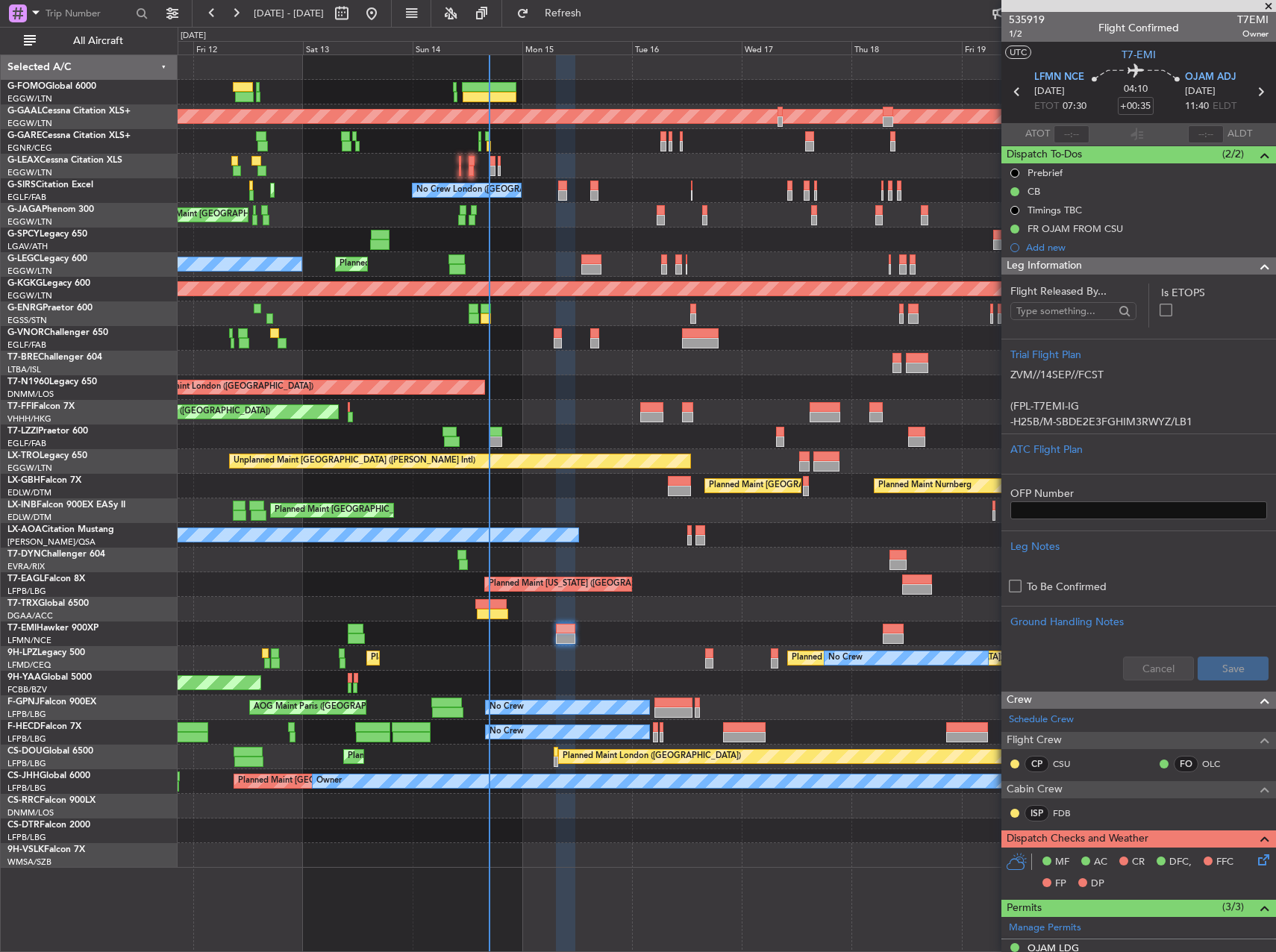
click at [1255, 861] on icon at bounding box center [1261, 857] width 12 height 12
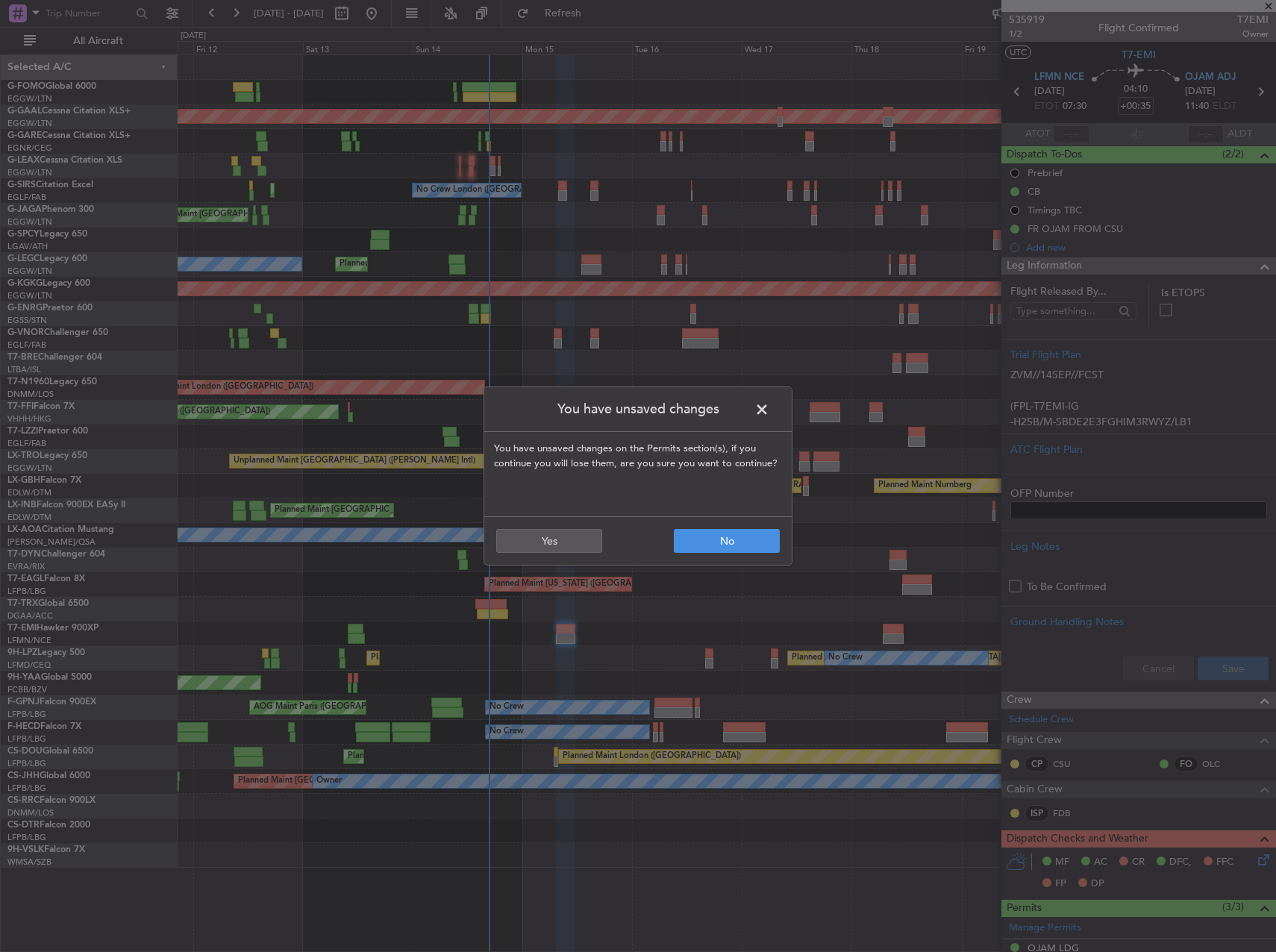
click at [769, 401] on span at bounding box center [769, 414] width 0 height 30
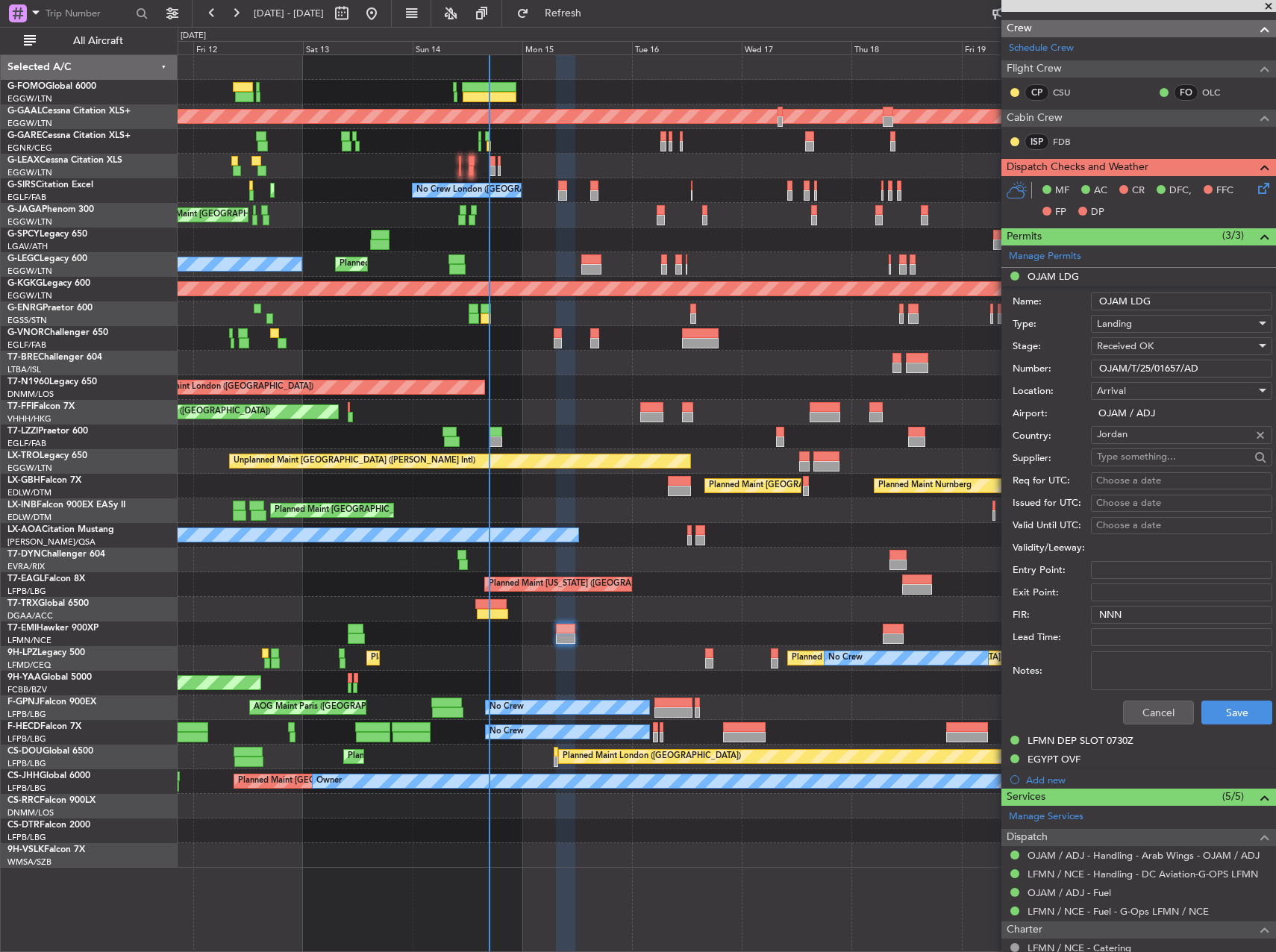
click at [1133, 728] on div "Cancel Save" at bounding box center [1143, 712] width 260 height 39
click at [1132, 718] on button "Cancel" at bounding box center [1158, 712] width 71 height 24
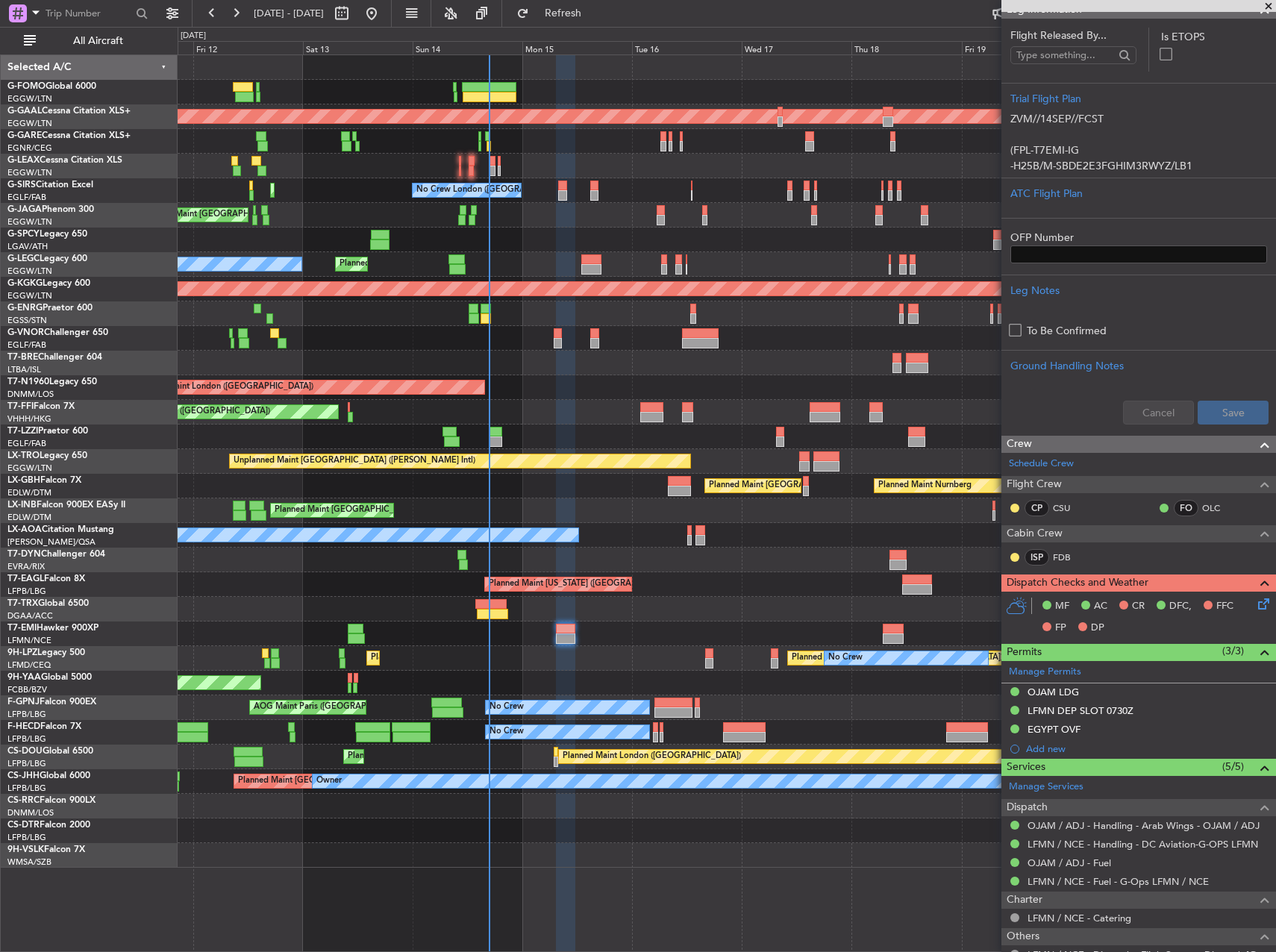
scroll to position [131, 0]
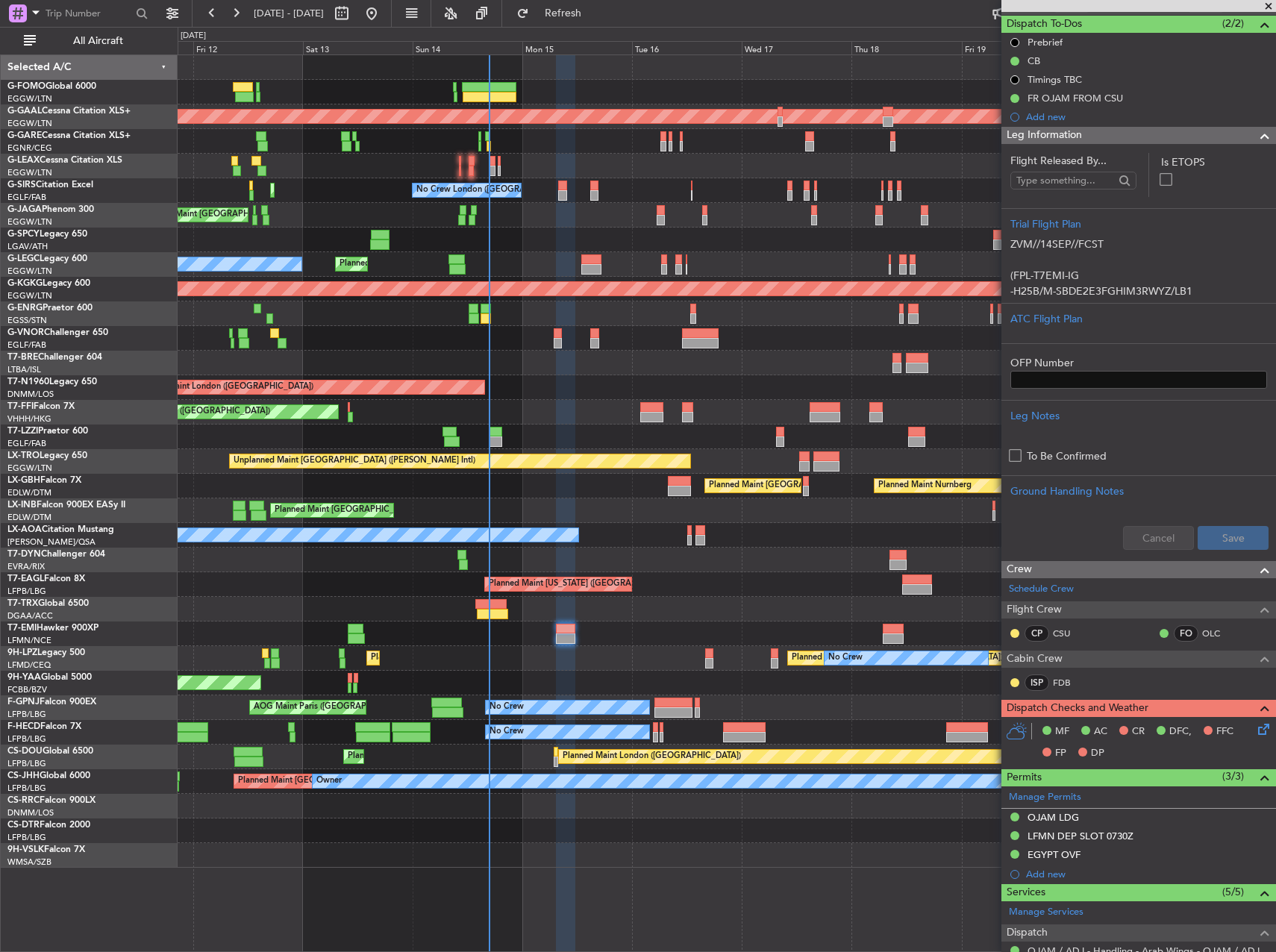
click at [1255, 730] on icon at bounding box center [1261, 726] width 12 height 12
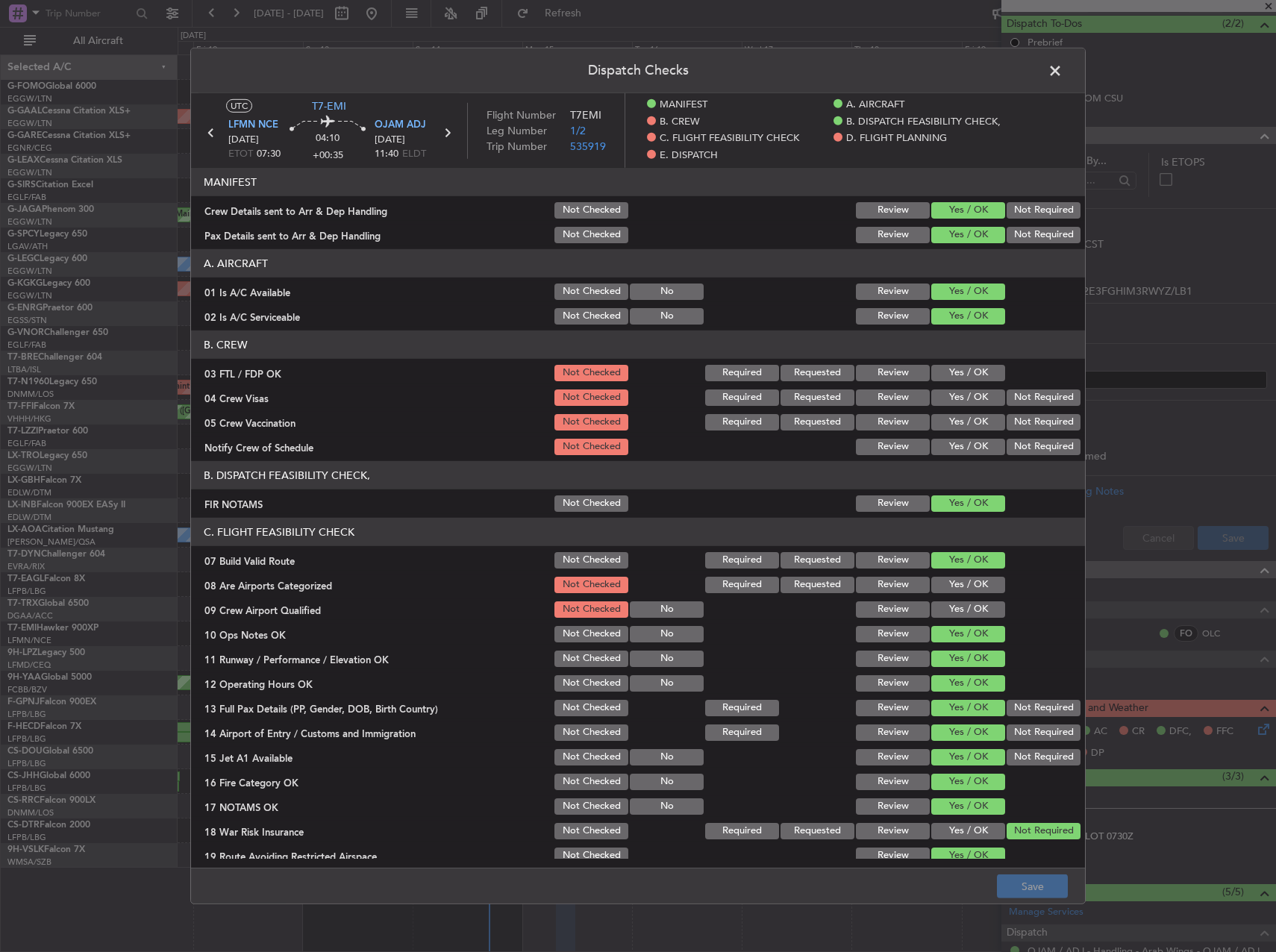
click at [959, 369] on button "Yes / OK" at bounding box center [968, 373] width 74 height 17
click at [1019, 399] on button "Not Required" at bounding box center [1044, 398] width 74 height 17
click at [1022, 412] on div "Not Required" at bounding box center [1042, 422] width 76 height 21
drag, startPoint x: 1015, startPoint y: 425, endPoint x: 981, endPoint y: 439, distance: 36.8
click at [1012, 425] on button "Not Required" at bounding box center [1044, 423] width 74 height 17
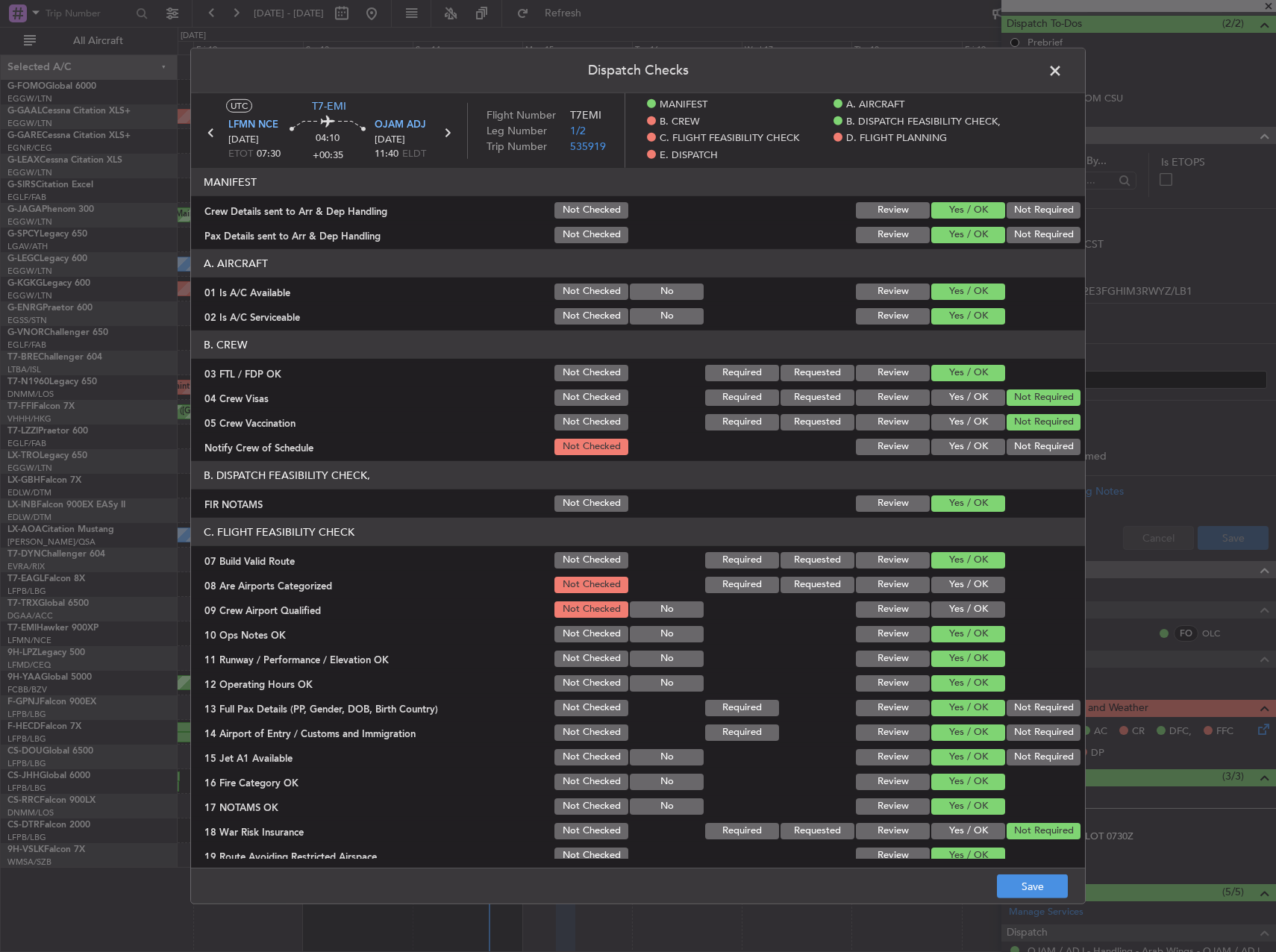
click at [980, 440] on button "Yes / OK" at bounding box center [968, 447] width 74 height 17
click at [956, 583] on button "Yes / OK" at bounding box center [968, 585] width 74 height 17
click at [956, 602] on button "Yes / OK" at bounding box center [968, 610] width 74 height 17
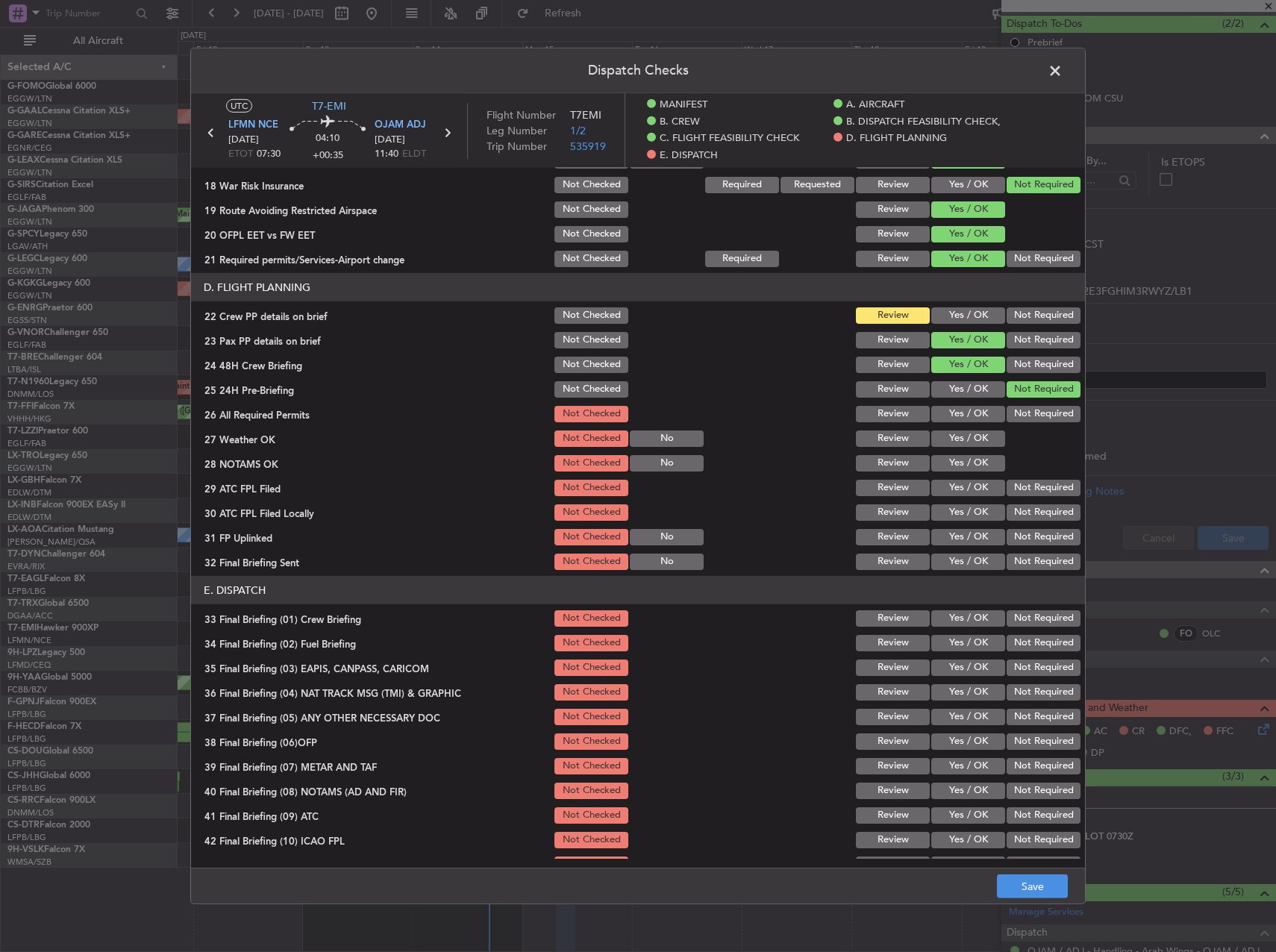
scroll to position [691, 0]
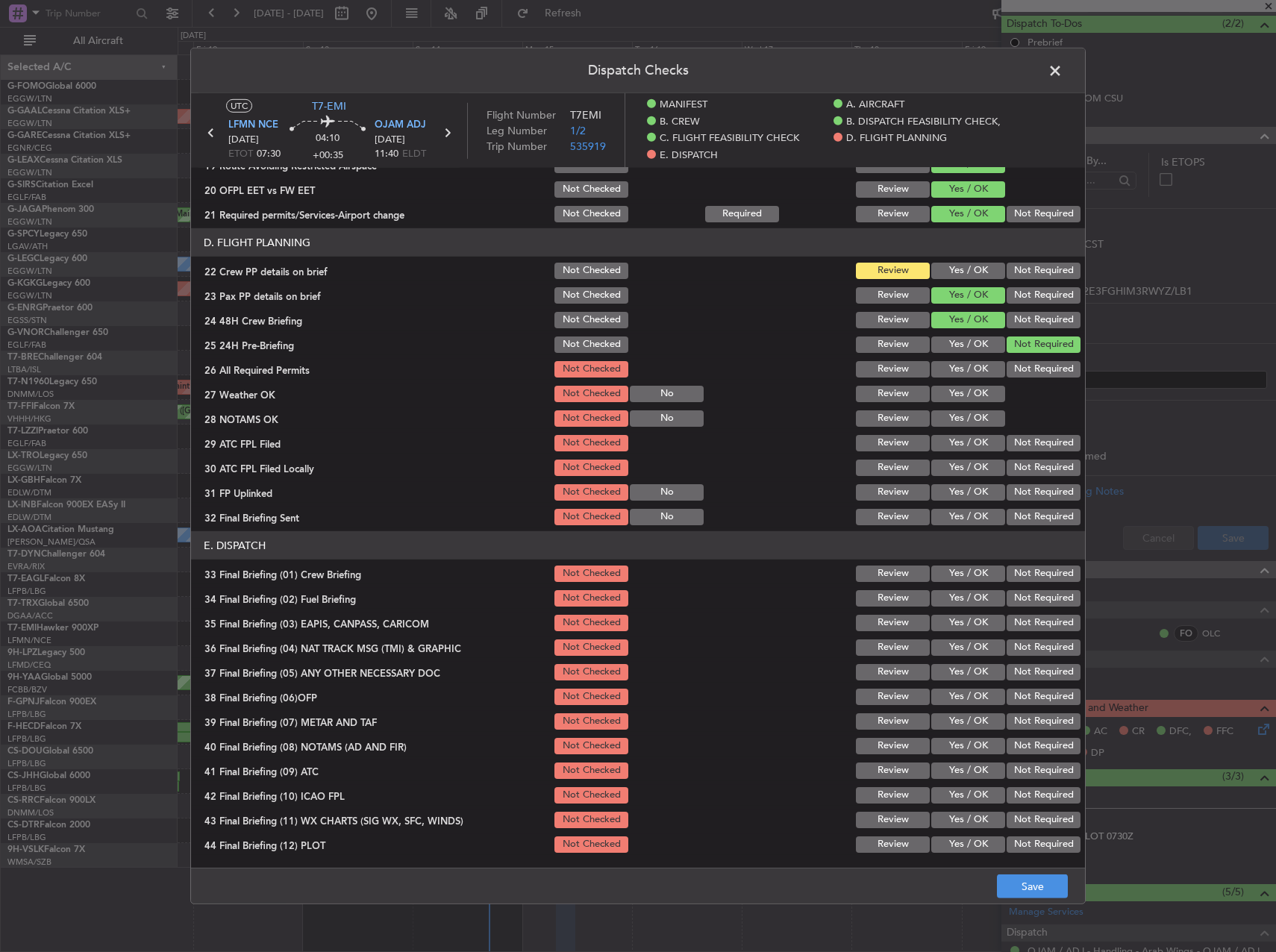
drag, startPoint x: 950, startPoint y: 261, endPoint x: 949, endPoint y: 269, distance: 8.1
click at [949, 262] on div "Yes / OK" at bounding box center [966, 270] width 76 height 21
click at [939, 263] on button "Yes / OK" at bounding box center [968, 271] width 74 height 17
click at [952, 368] on button "Yes / OK" at bounding box center [968, 369] width 74 height 17
click at [956, 391] on button "Yes / OK" at bounding box center [968, 394] width 74 height 17
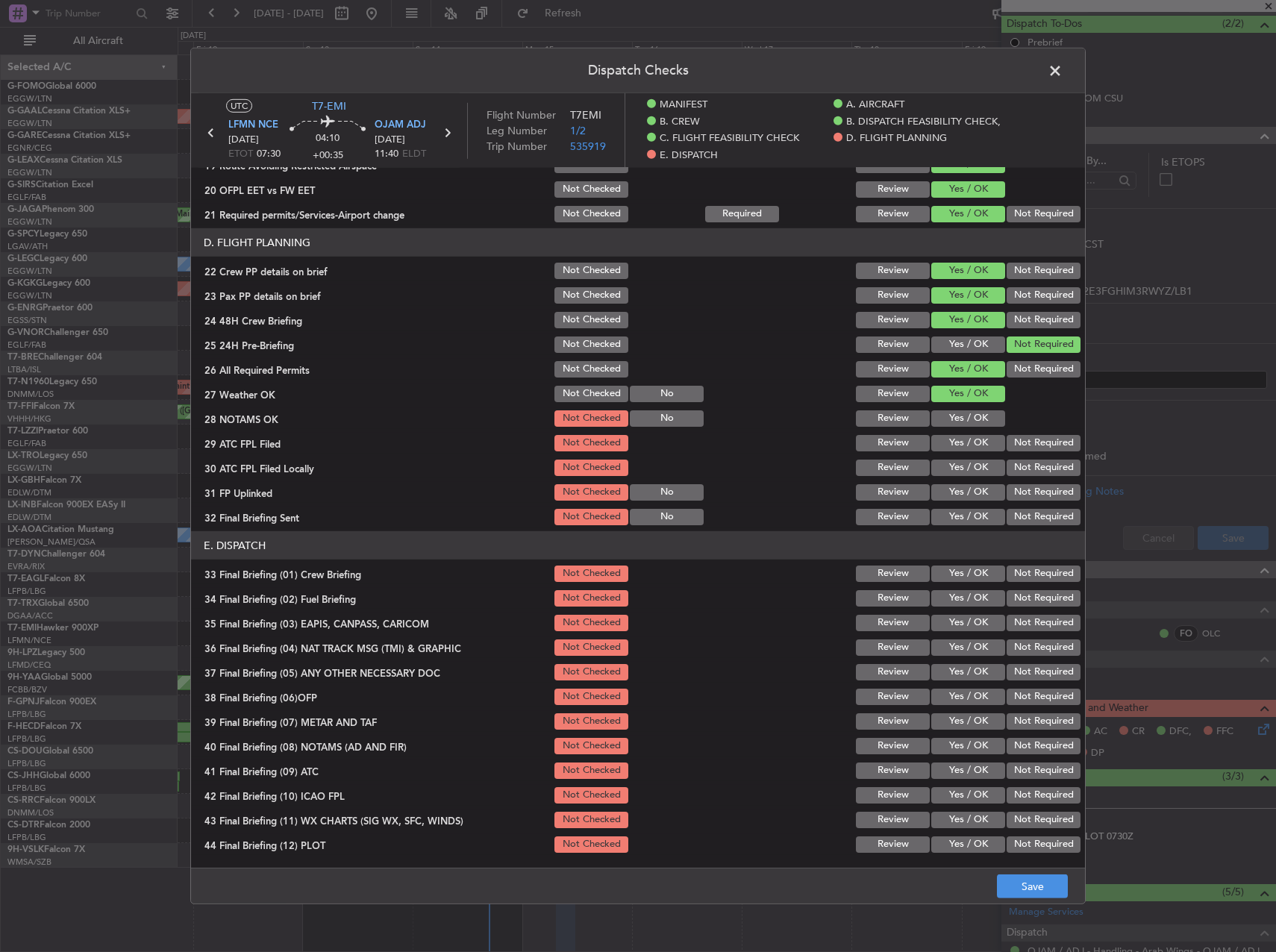
click at [957, 423] on button "Yes / OK" at bounding box center [968, 419] width 74 height 17
click at [958, 444] on button "Yes / OK" at bounding box center [968, 444] width 74 height 17
click at [1021, 474] on button "Not Required" at bounding box center [1044, 468] width 74 height 17
click at [986, 486] on button "Yes / OK" at bounding box center [968, 493] width 74 height 17
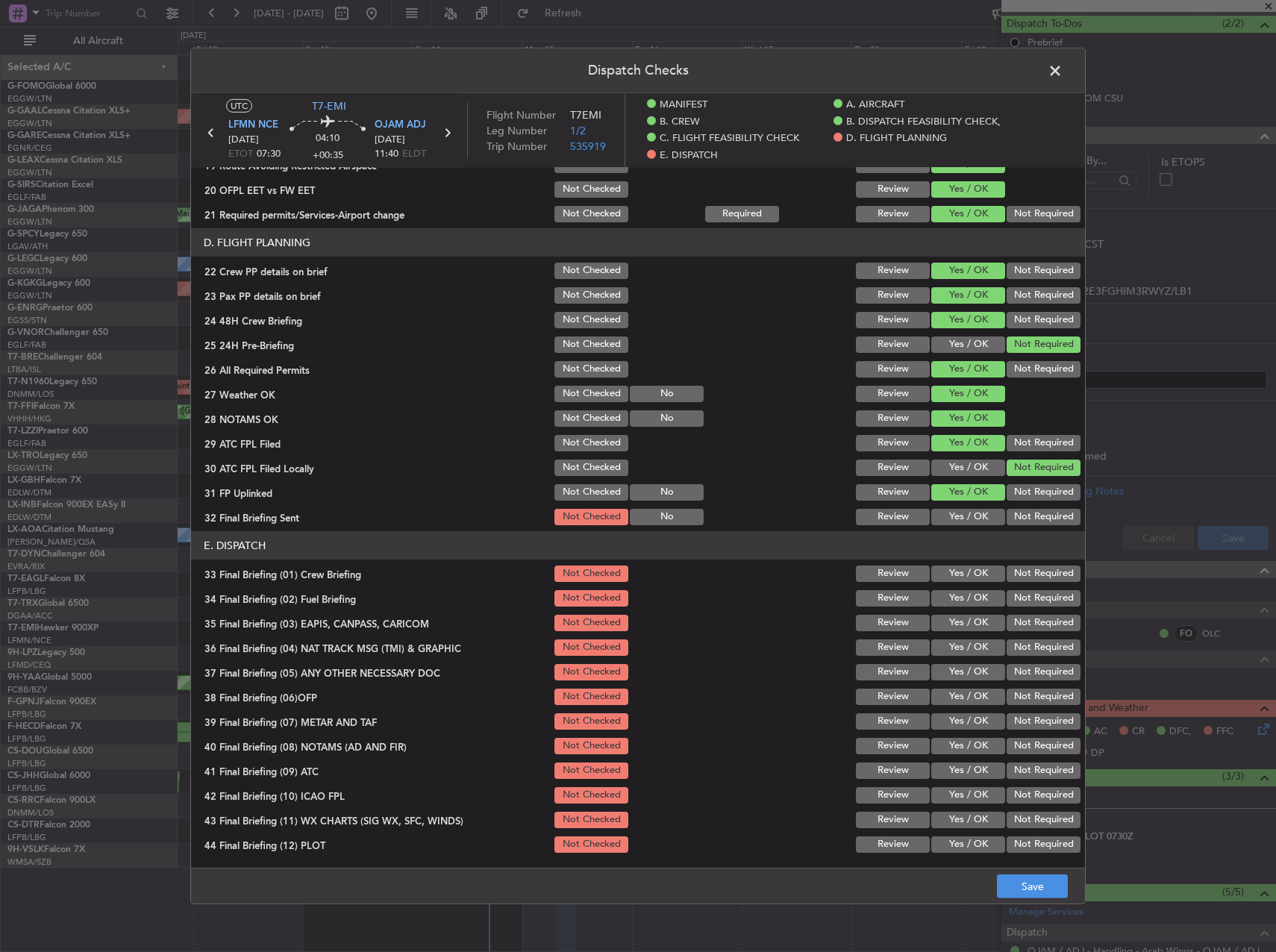
click at [1025, 519] on button "Not Required" at bounding box center [1044, 518] width 74 height 17
click at [961, 574] on button "Yes / OK" at bounding box center [968, 574] width 74 height 17
click at [962, 592] on button "Yes / OK" at bounding box center [968, 598] width 74 height 17
click at [1023, 610] on section "E. DISPATCH 33 Final Briefing (01) Crew Briefing Not Checked Review Yes / OK No…" at bounding box center [638, 692] width 894 height 324
click at [1029, 624] on button "Not Required" at bounding box center [1044, 623] width 74 height 17
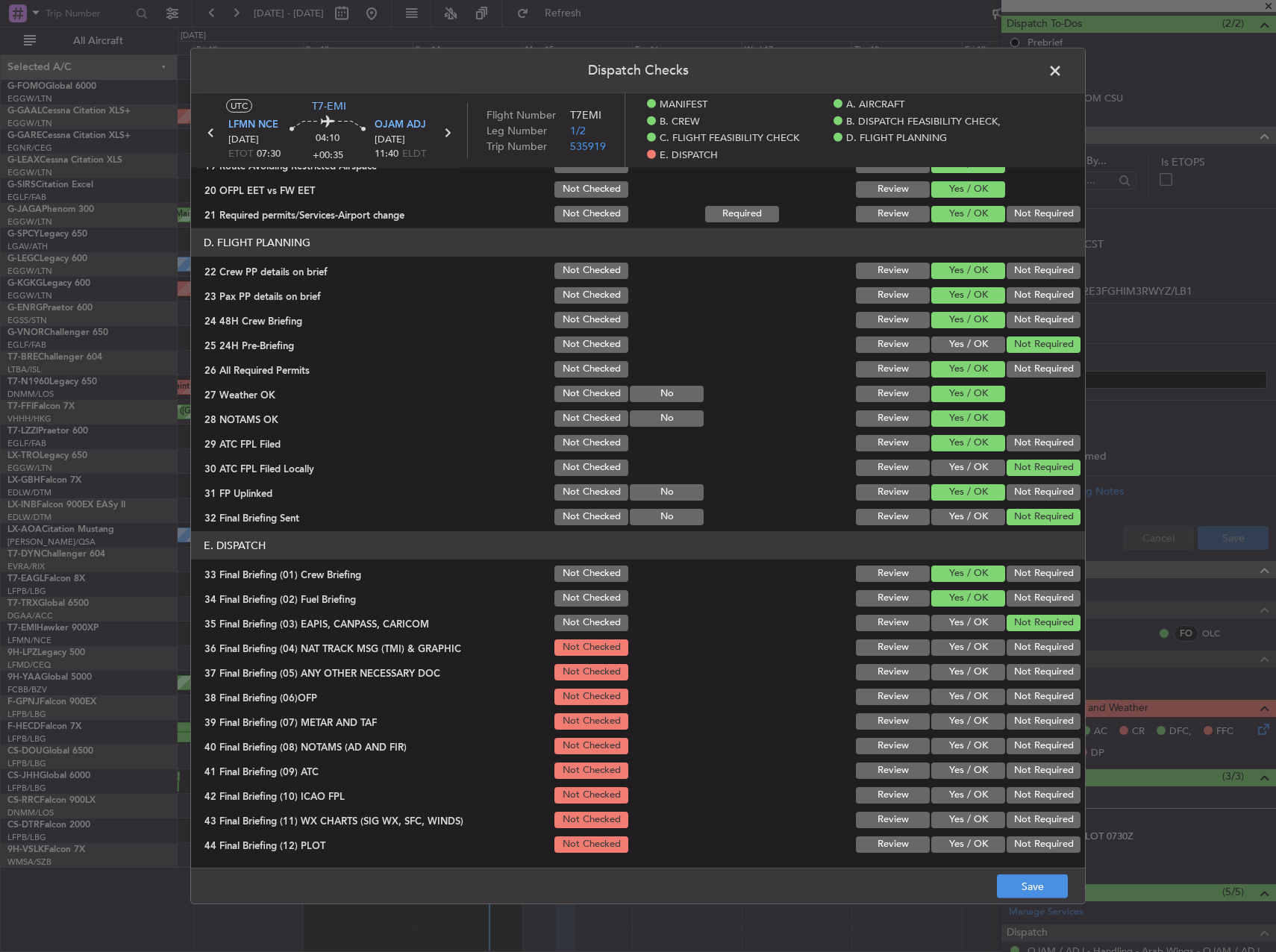
click at [1030, 640] on button "Not Required" at bounding box center [1044, 647] width 74 height 17
click at [1027, 668] on button "Not Required" at bounding box center [1044, 672] width 74 height 17
click at [977, 697] on button "Yes / OK" at bounding box center [968, 697] width 74 height 17
click at [972, 713] on button "Yes / OK" at bounding box center [968, 721] width 74 height 17
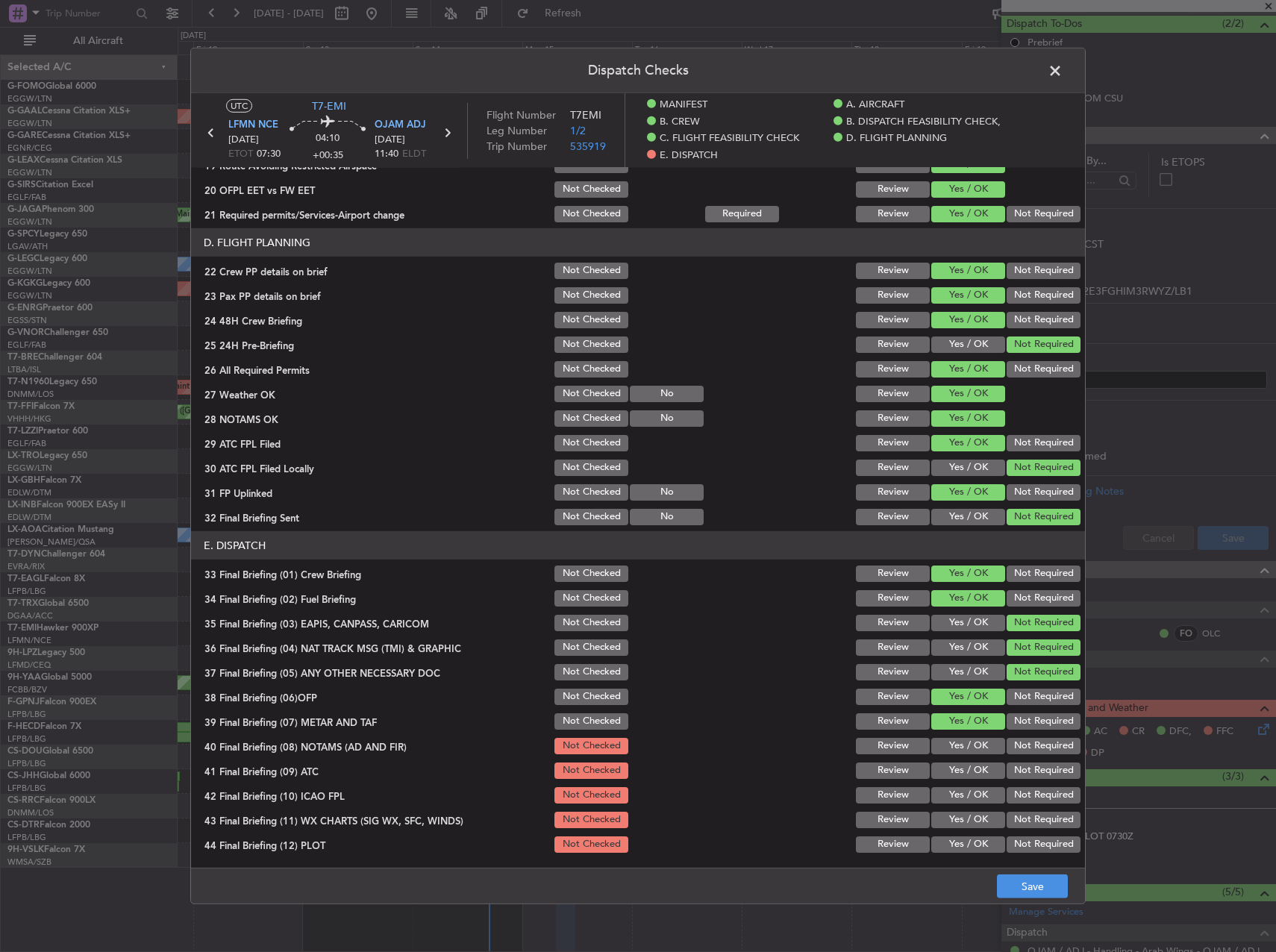
click at [971, 741] on button "Yes / OK" at bounding box center [968, 746] width 74 height 17
click at [971, 756] on section "E. DISPATCH 33 Final Briefing (01) Crew Briefing Not Checked Review Yes / OK No…" at bounding box center [638, 692] width 894 height 324
click at [971, 768] on button "Yes / OK" at bounding box center [968, 771] width 74 height 17
click at [1030, 791] on button "Not Required" at bounding box center [1044, 796] width 74 height 17
click at [978, 815] on button "Yes / OK" at bounding box center [968, 821] width 74 height 17
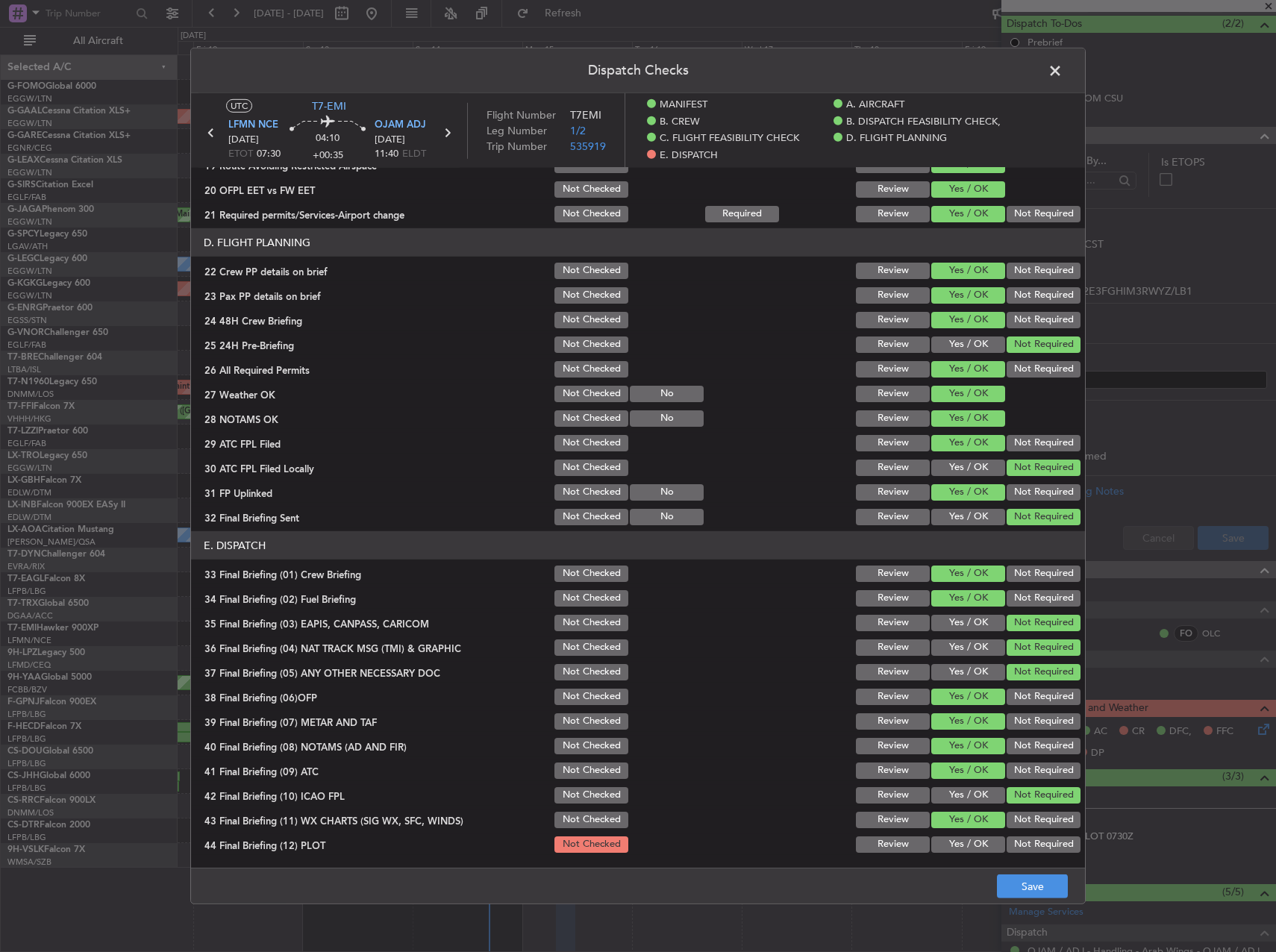
click at [976, 845] on button "Yes / OK" at bounding box center [968, 845] width 74 height 17
click at [1041, 885] on button "Save" at bounding box center [1032, 886] width 71 height 24
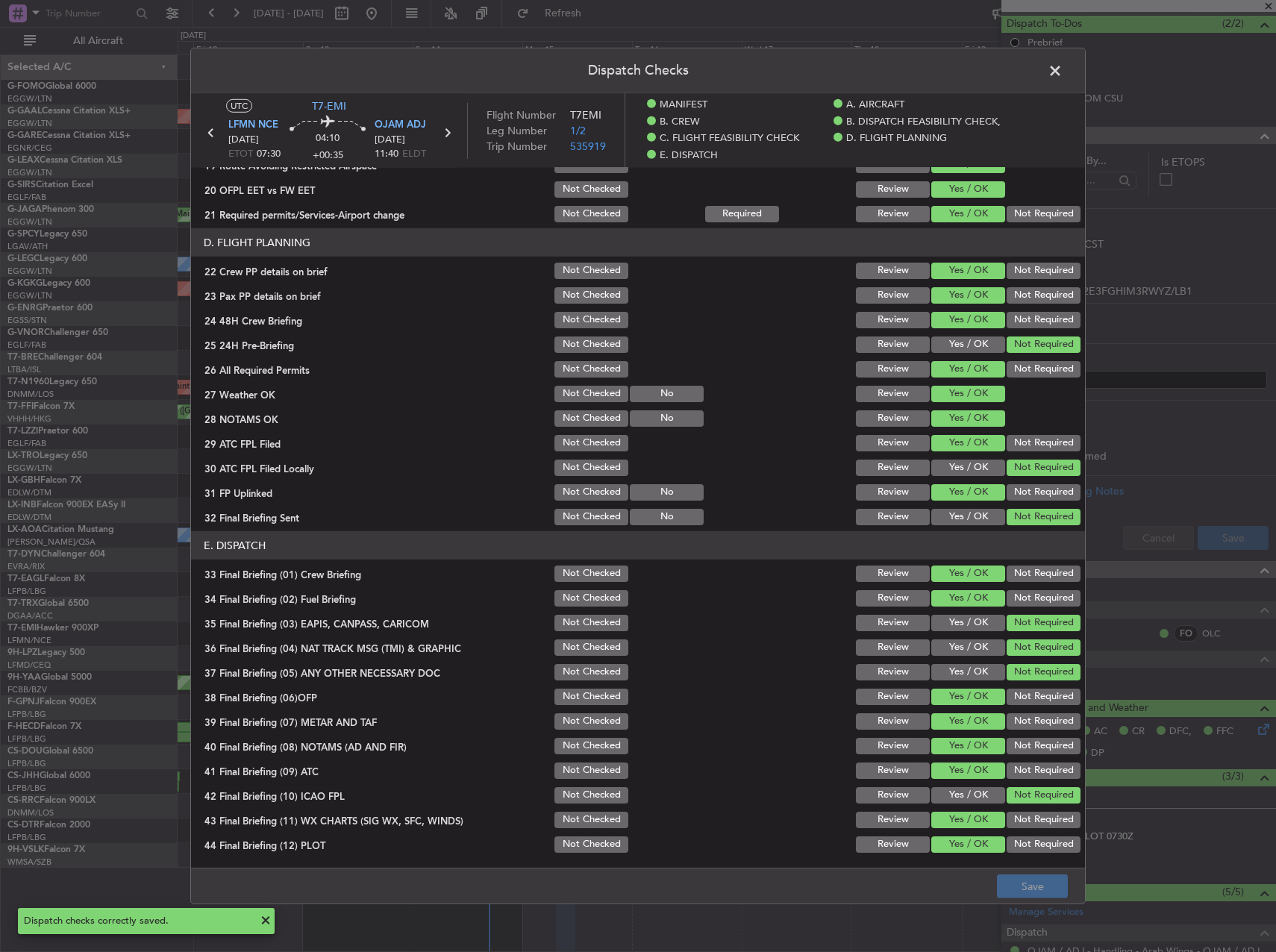
click at [1063, 70] on span at bounding box center [1063, 75] width 0 height 30
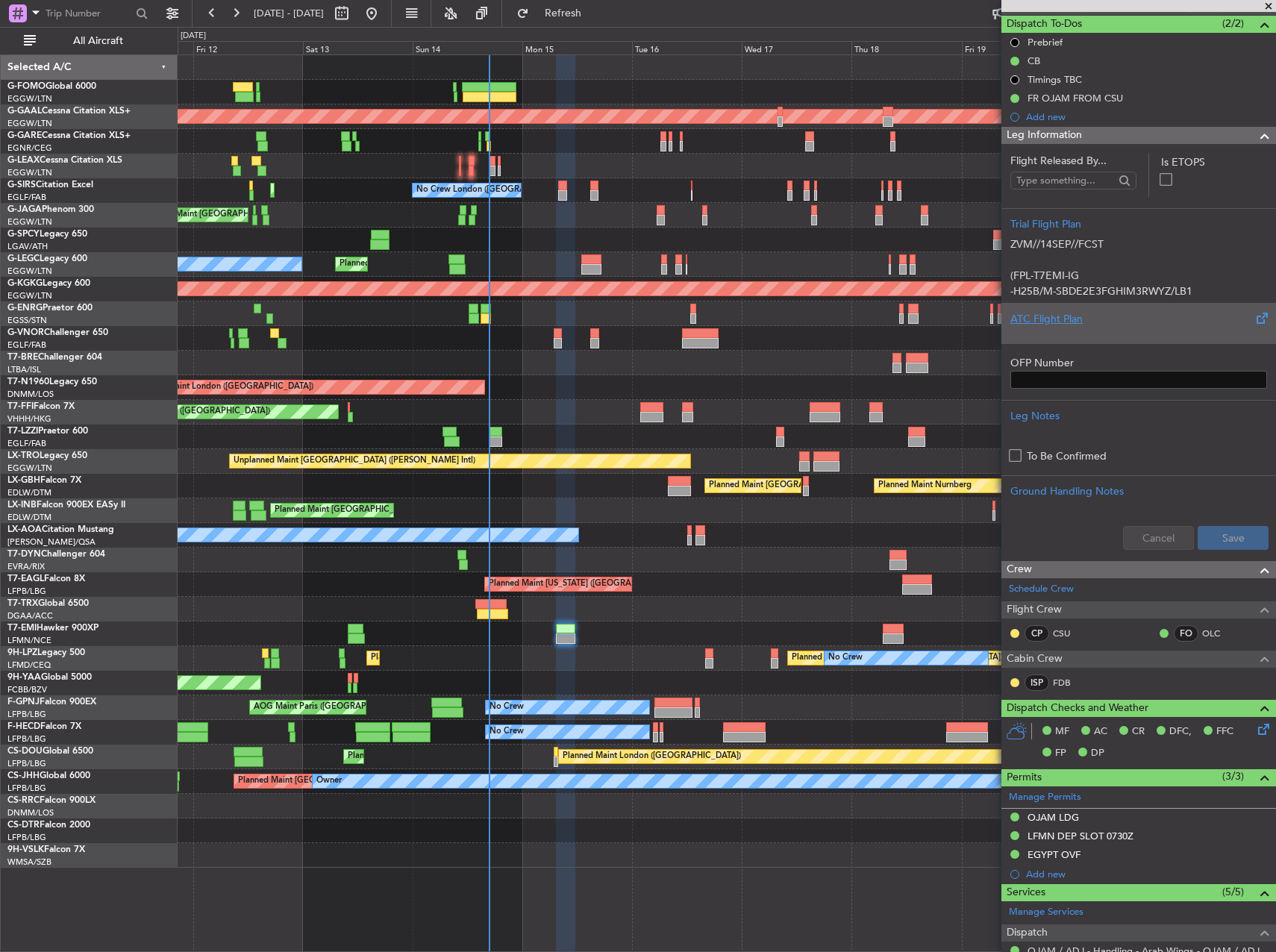
click at [1087, 322] on div "ATC Flight Plan" at bounding box center [1139, 319] width 256 height 16
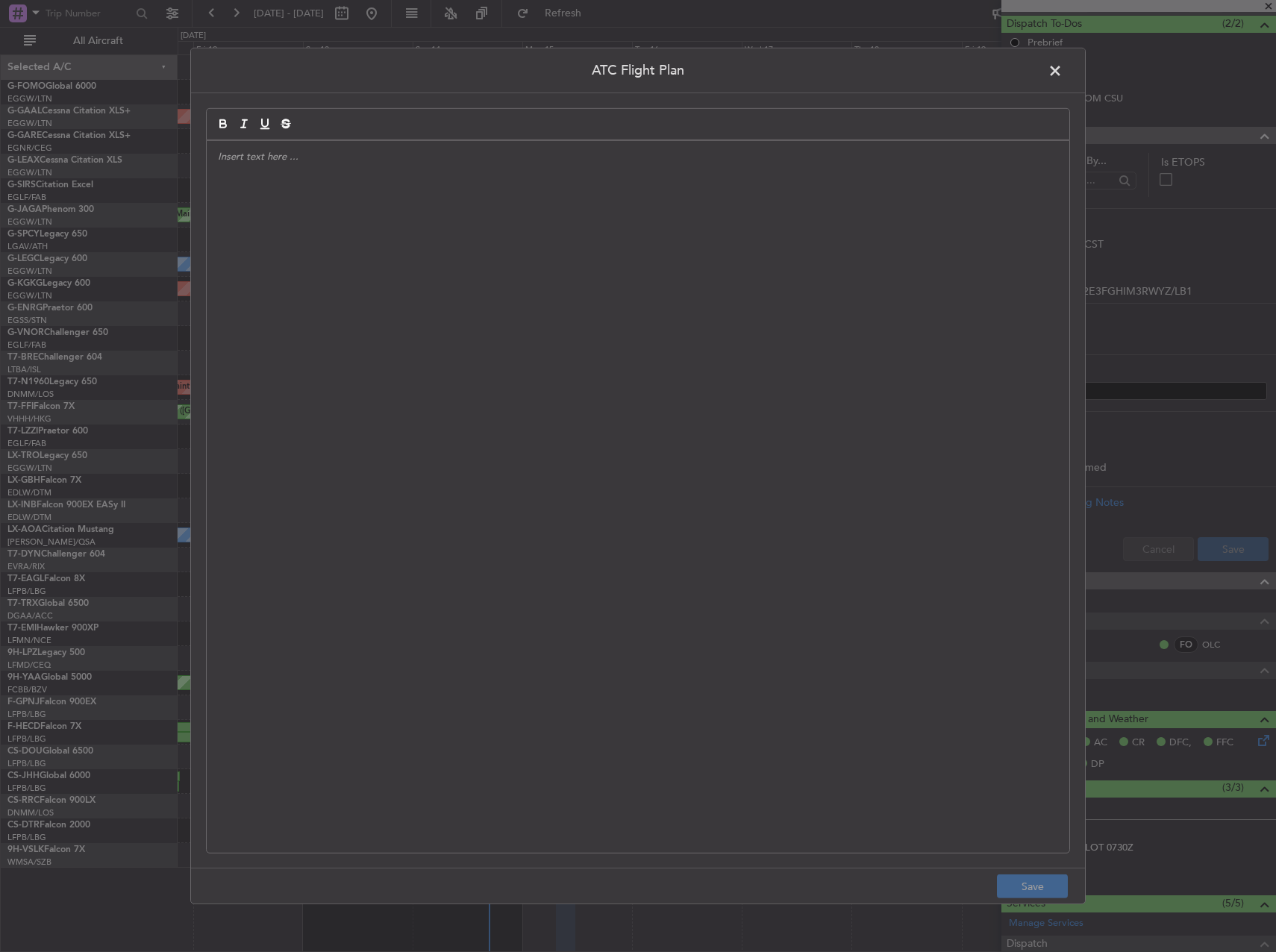
click at [690, 279] on div at bounding box center [638, 496] width 863 height 712
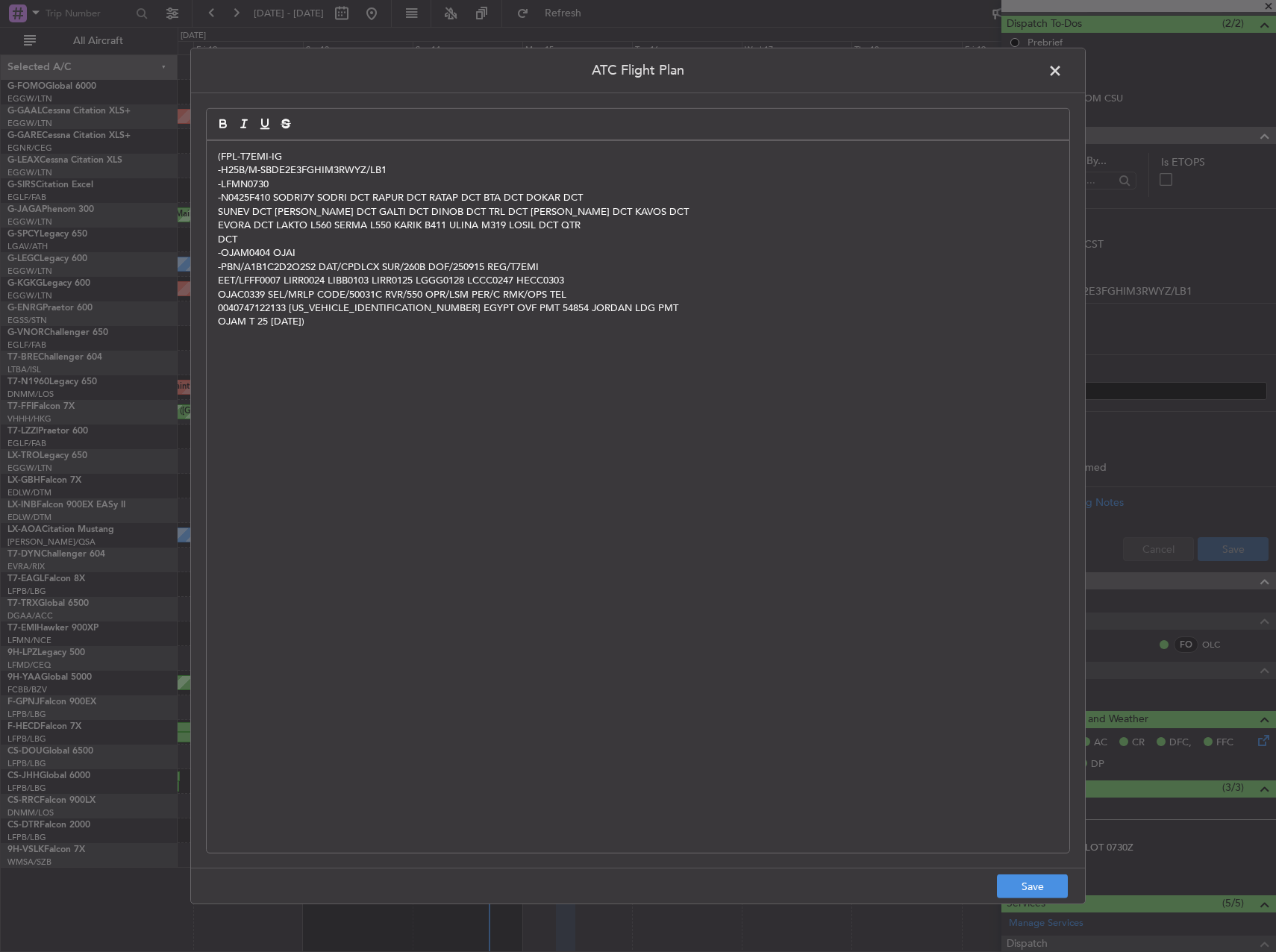
scroll to position [0, 0]
click at [1022, 885] on button "Save" at bounding box center [1032, 886] width 71 height 24
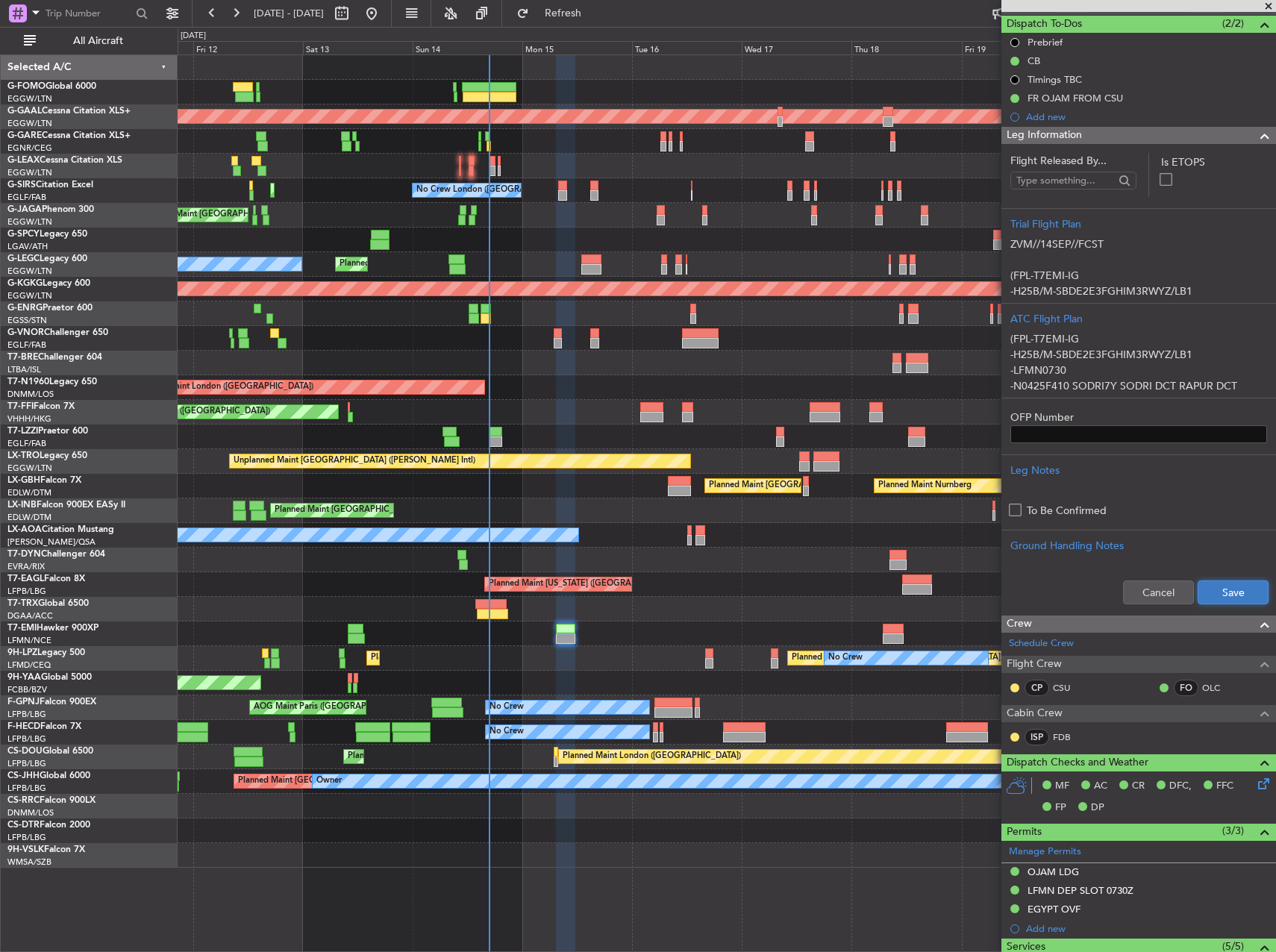
click at [1225, 585] on button "Save" at bounding box center [1233, 593] width 71 height 24
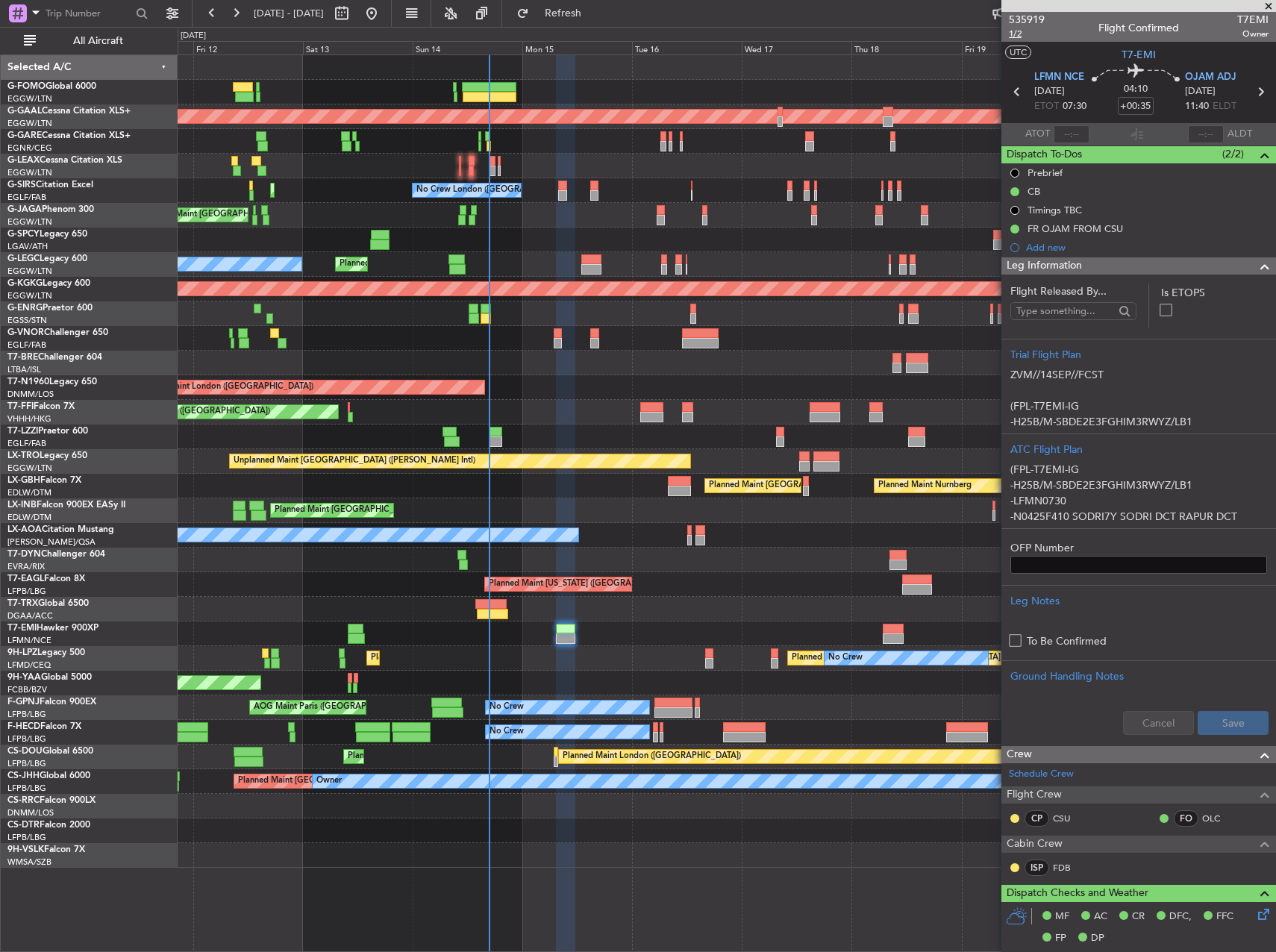
click at [1011, 37] on span "1/2" at bounding box center [1026, 33] width 36 height 12
click at [793, 609] on div "Planned Maint Berlin (Brandenburg)" at bounding box center [726, 609] width 1098 height 25
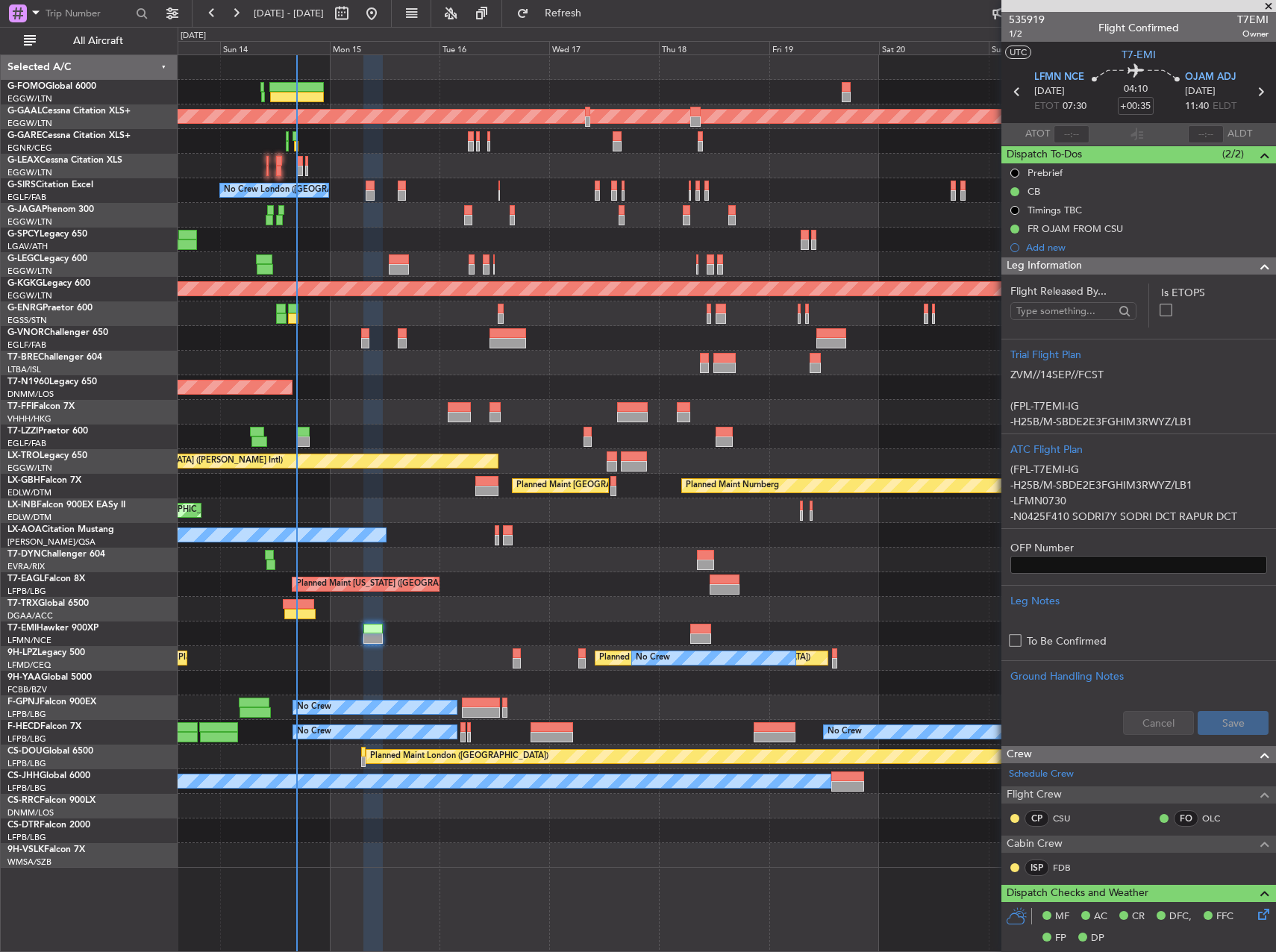
click at [653, 554] on div "Planned Maint London (Luton) Planned Maint Dusseldorf No Crew London (Farnborou…" at bounding box center [726, 461] width 1098 height 812
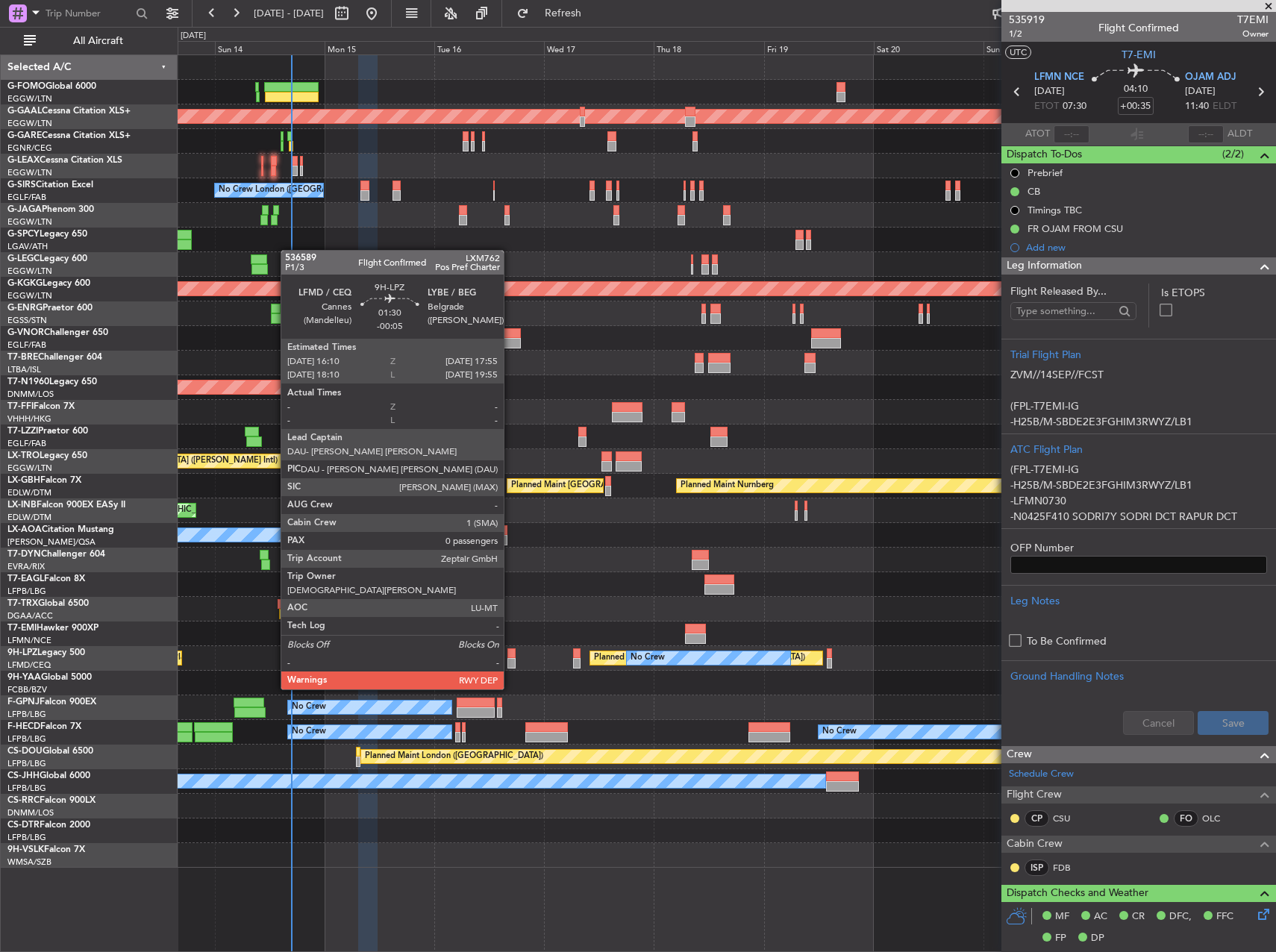
click at [510, 661] on div at bounding box center [512, 663] width 8 height 11
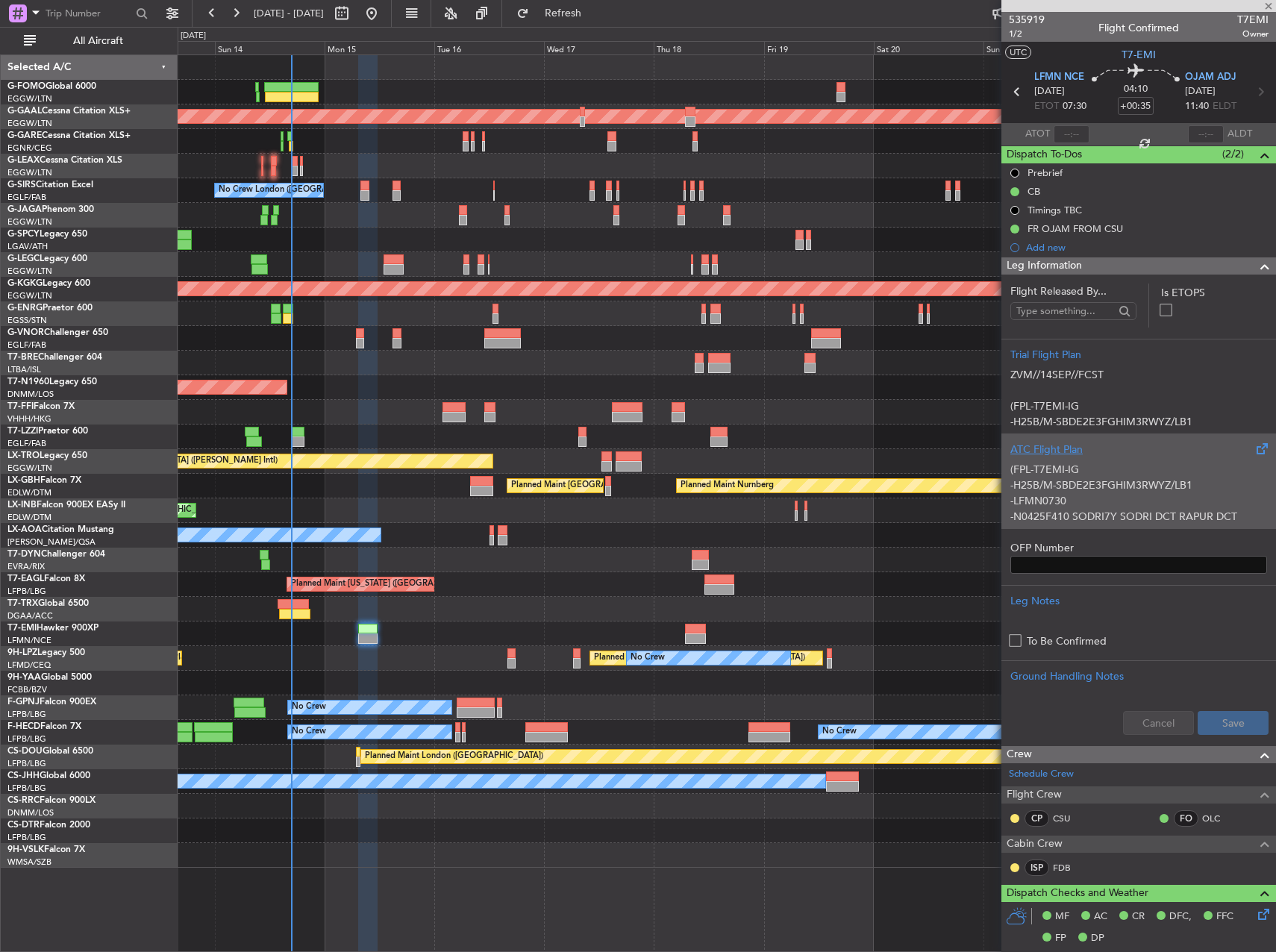
type input "-00:05"
type input "0"
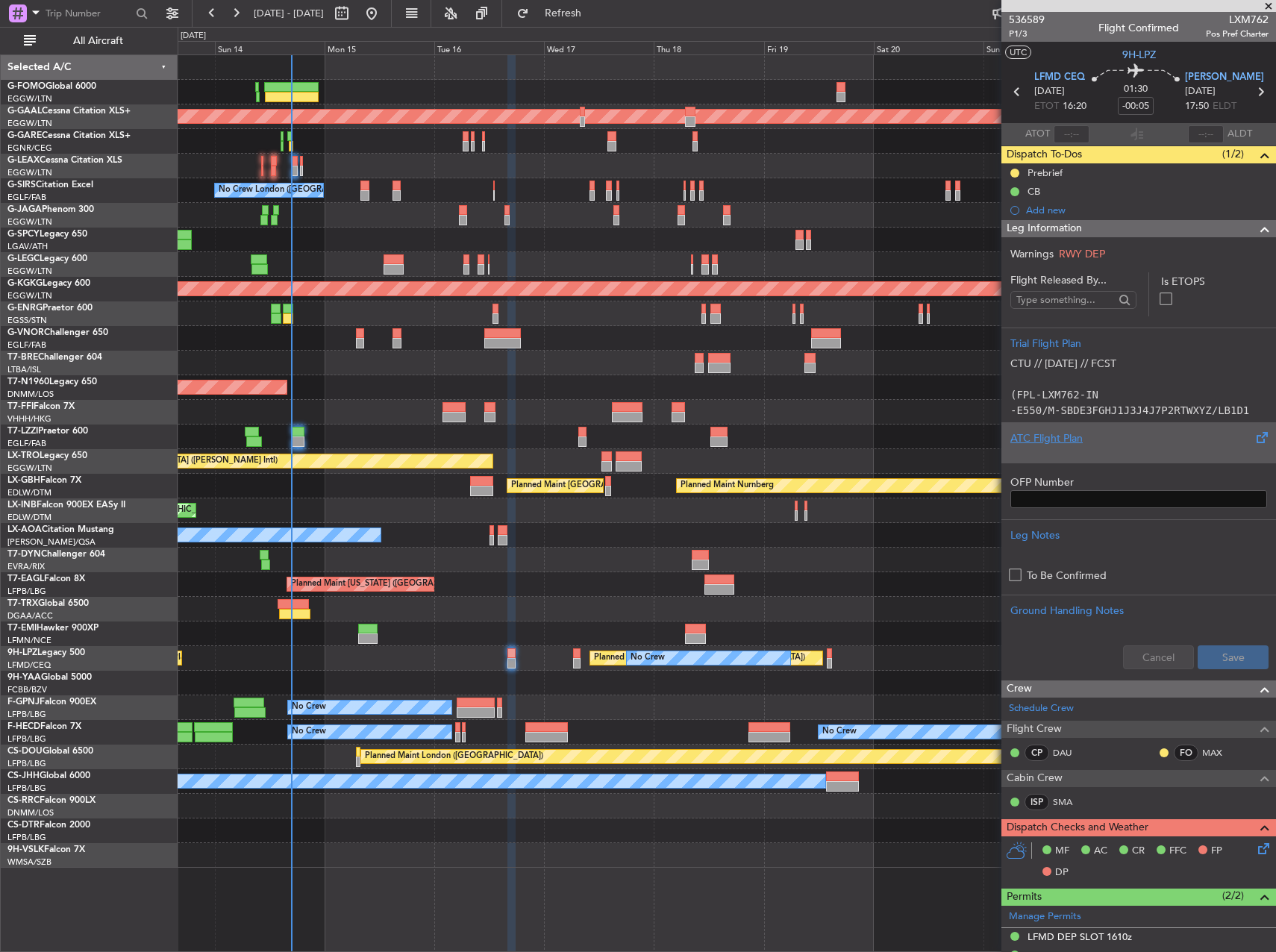
click at [573, 662] on div "Planned Maint Paris (Le Bourget) Planned Maint St Gallen (Altenrhein) No Crew N…" at bounding box center [726, 658] width 1098 height 25
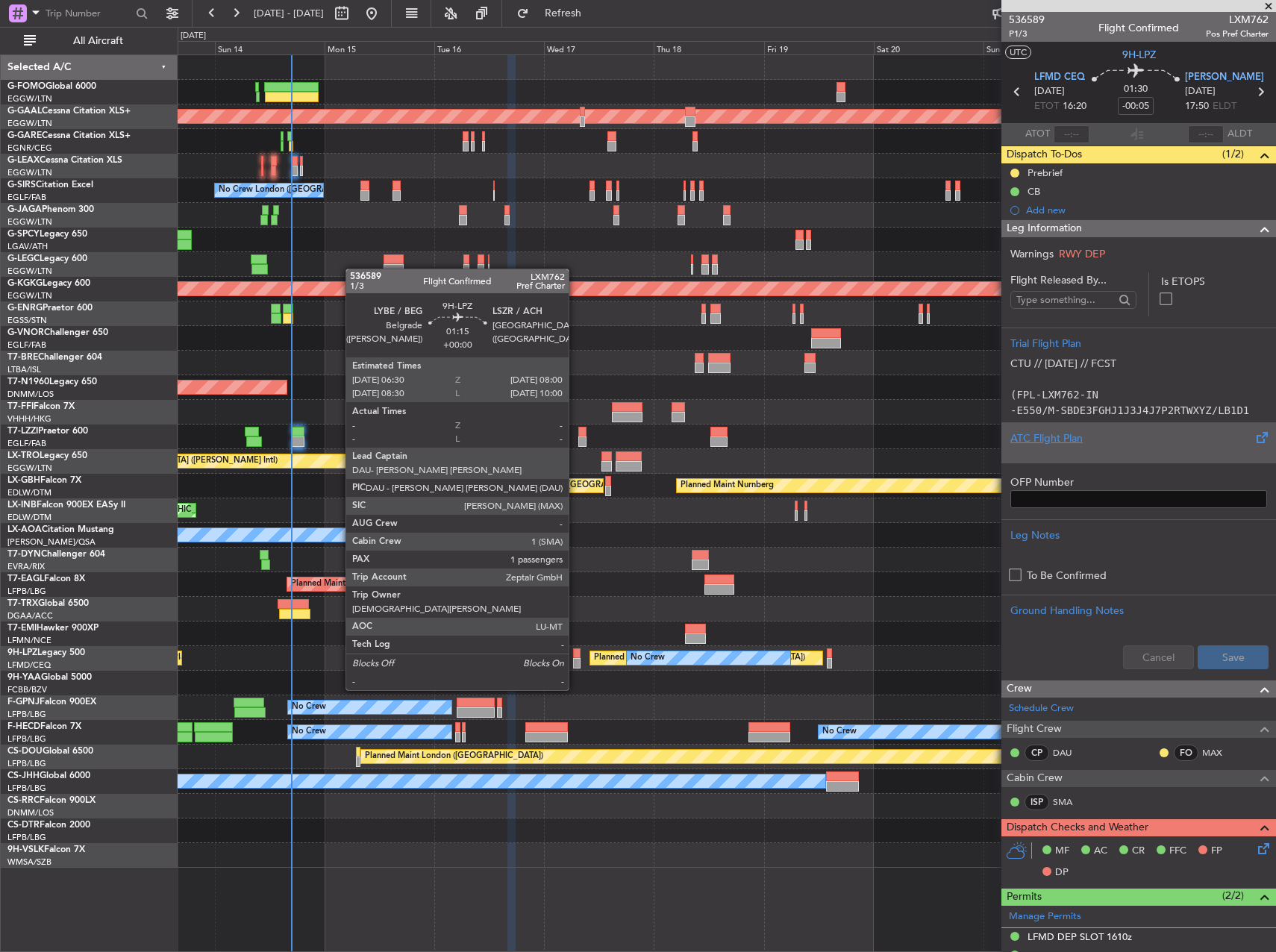
click at [575, 662] on div at bounding box center [577, 663] width 7 height 11
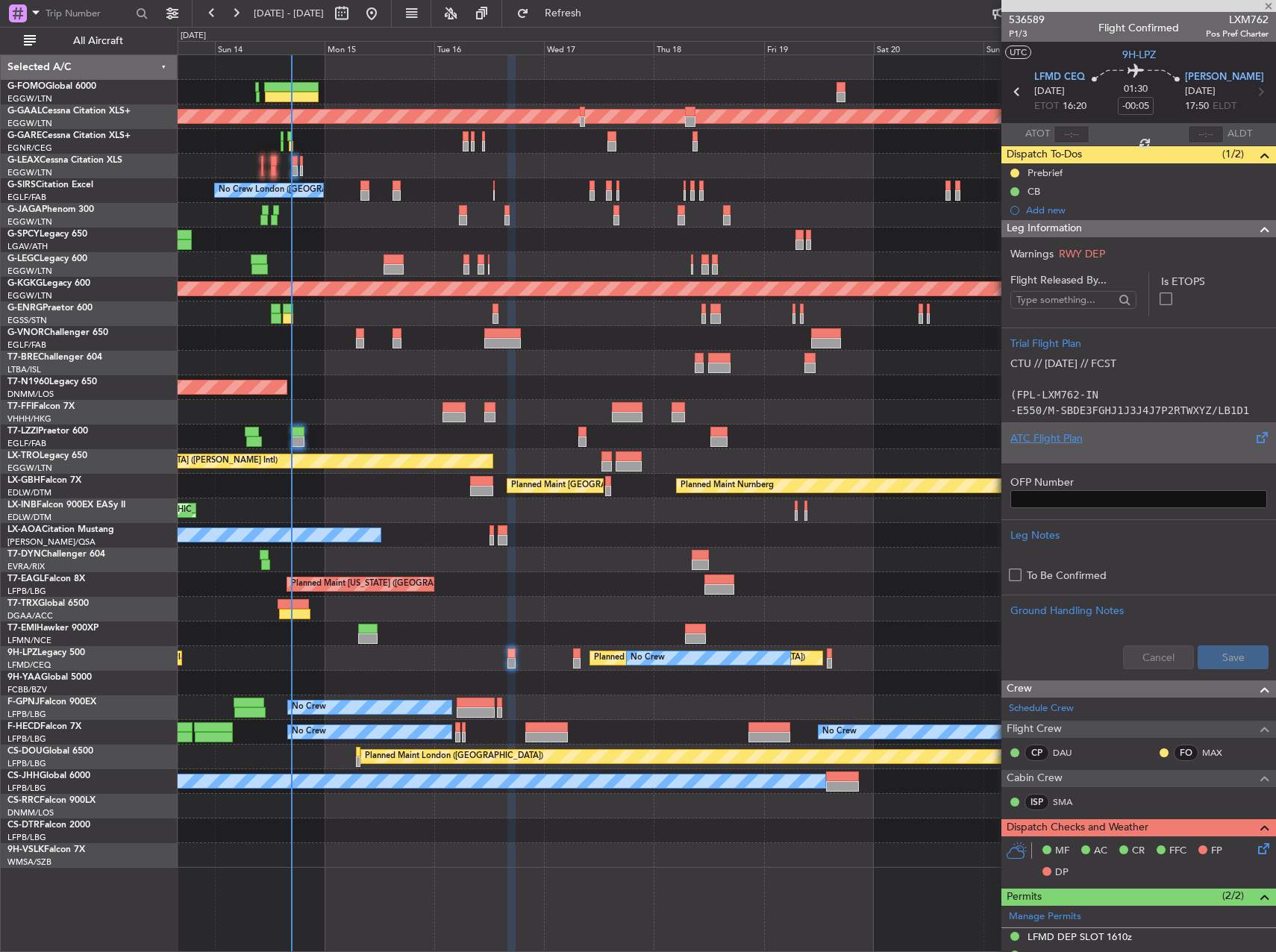
type input "1"
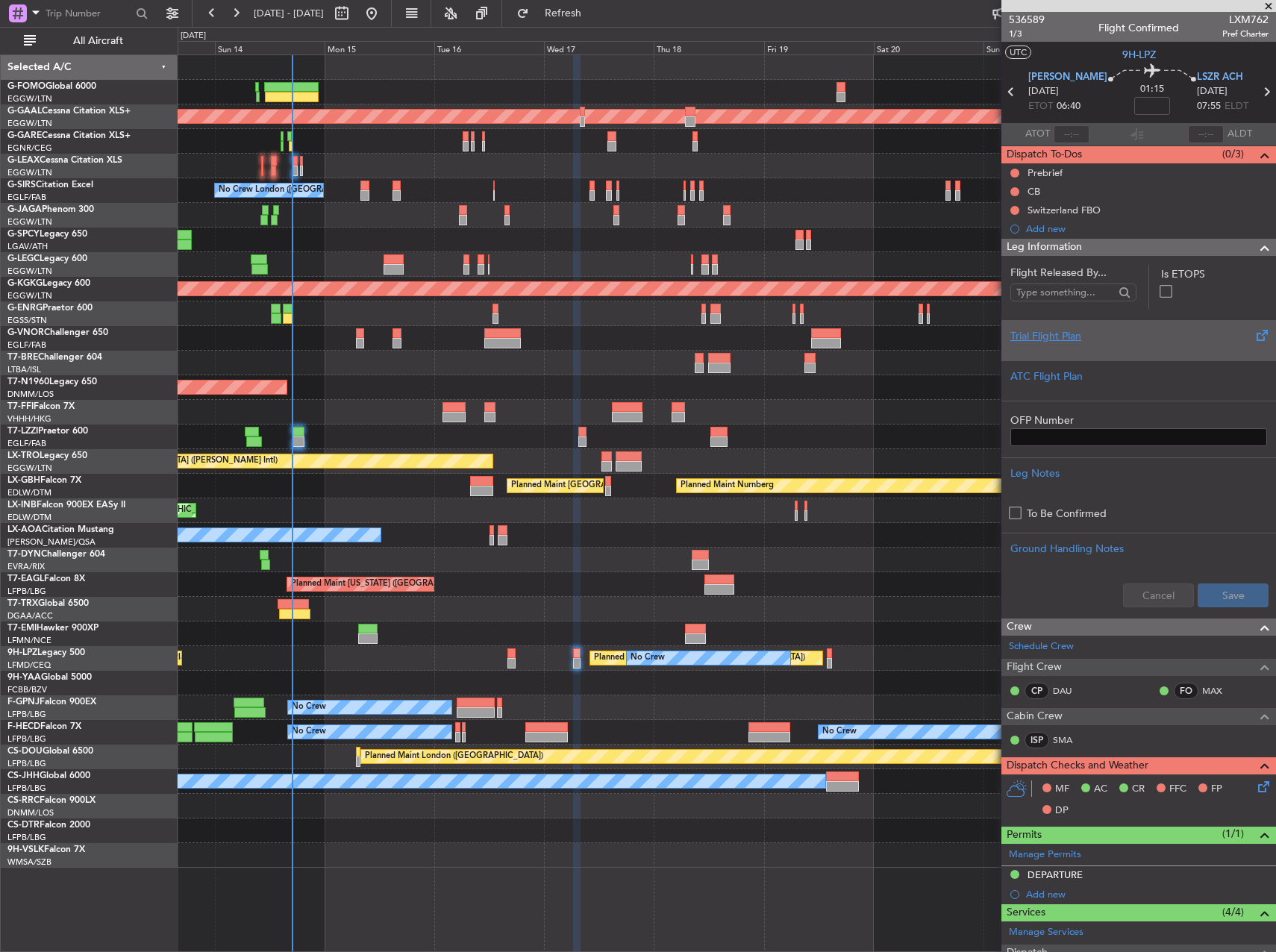
click at [1114, 342] on div "Trial Flight Plan" at bounding box center [1139, 340] width 275 height 40
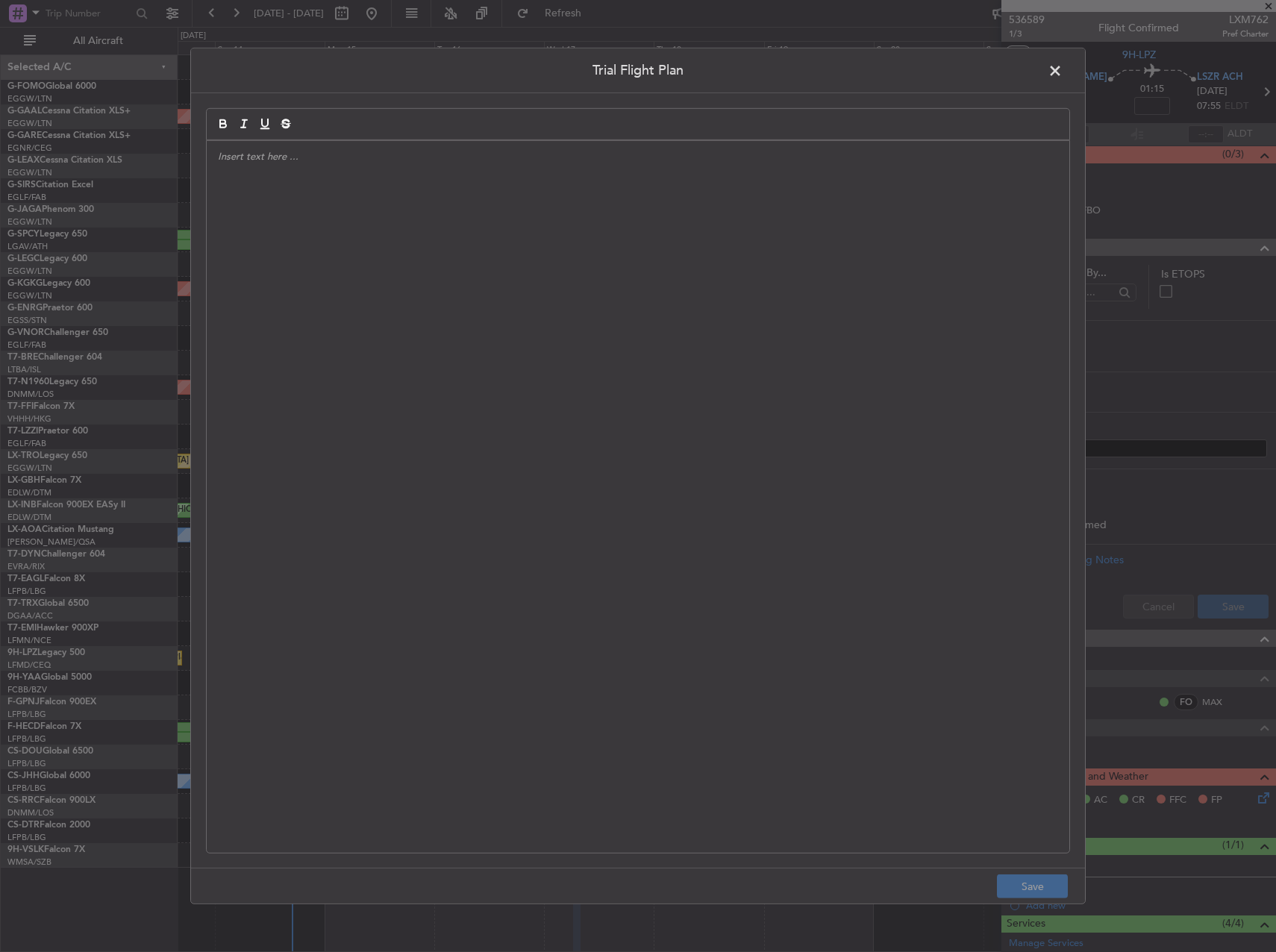
click at [525, 325] on div at bounding box center [638, 496] width 863 height 712
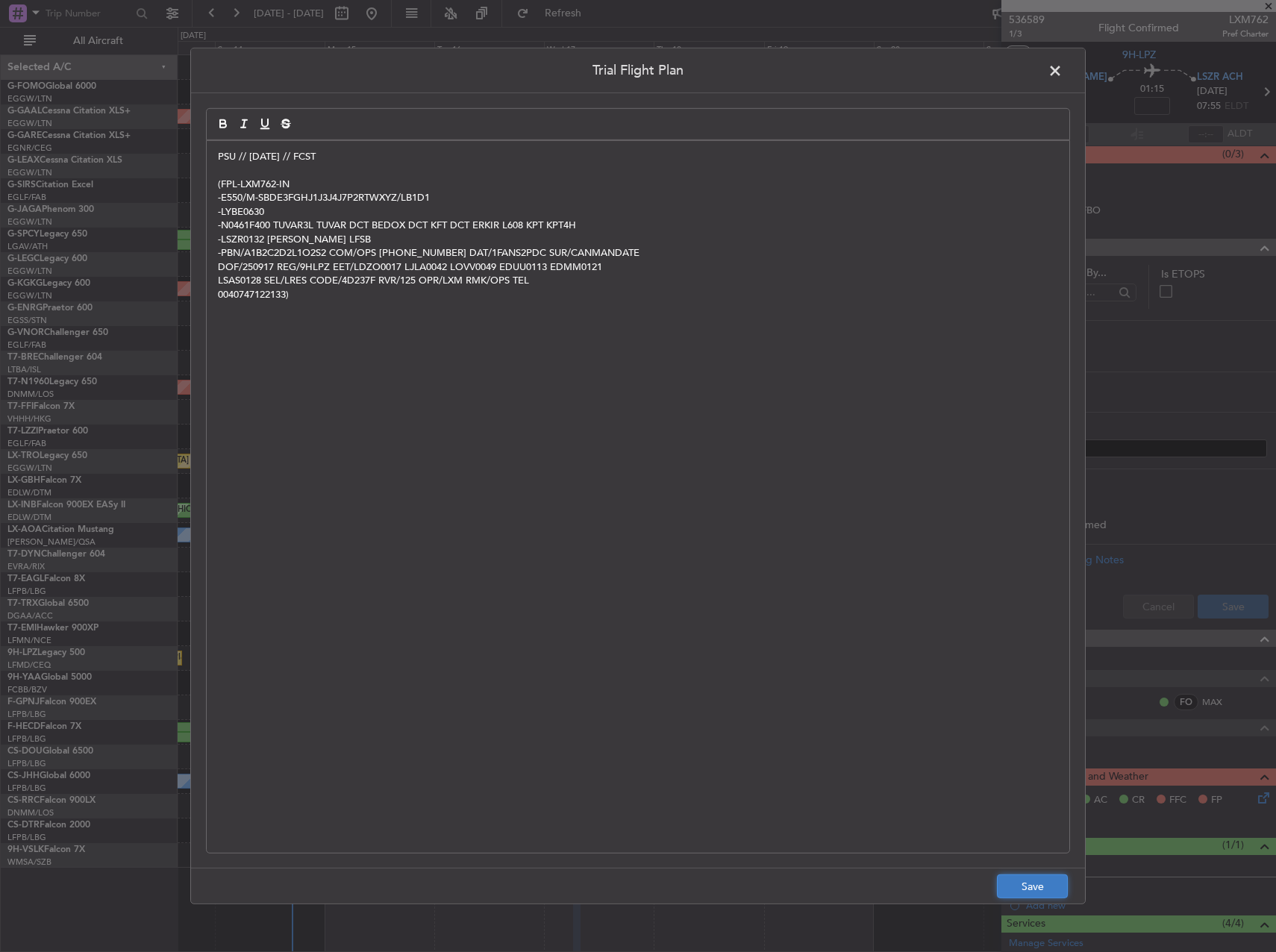
click at [1028, 888] on button "Save" at bounding box center [1032, 886] width 71 height 24
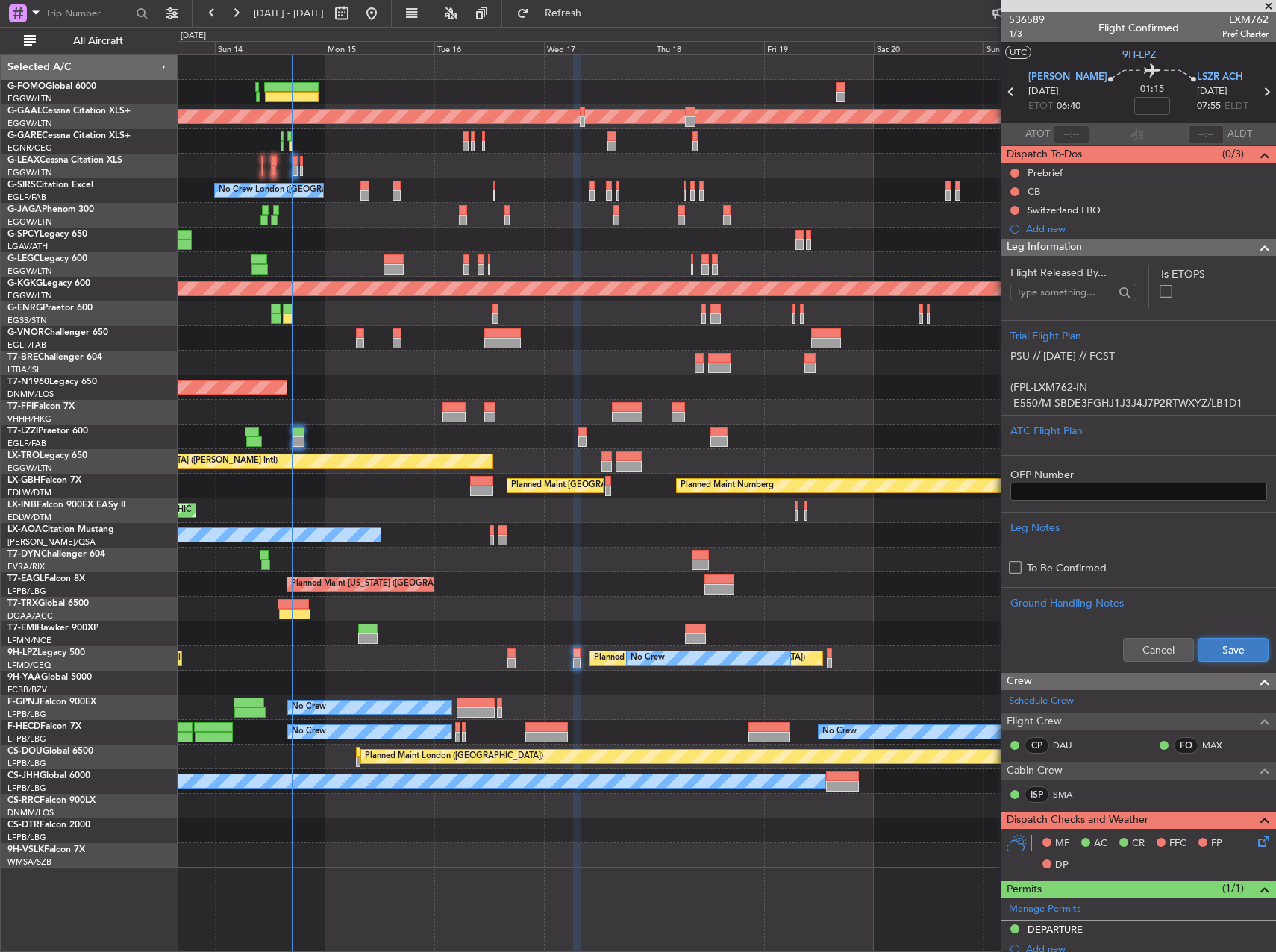
click at [1217, 649] on button "Save" at bounding box center [1233, 650] width 71 height 24
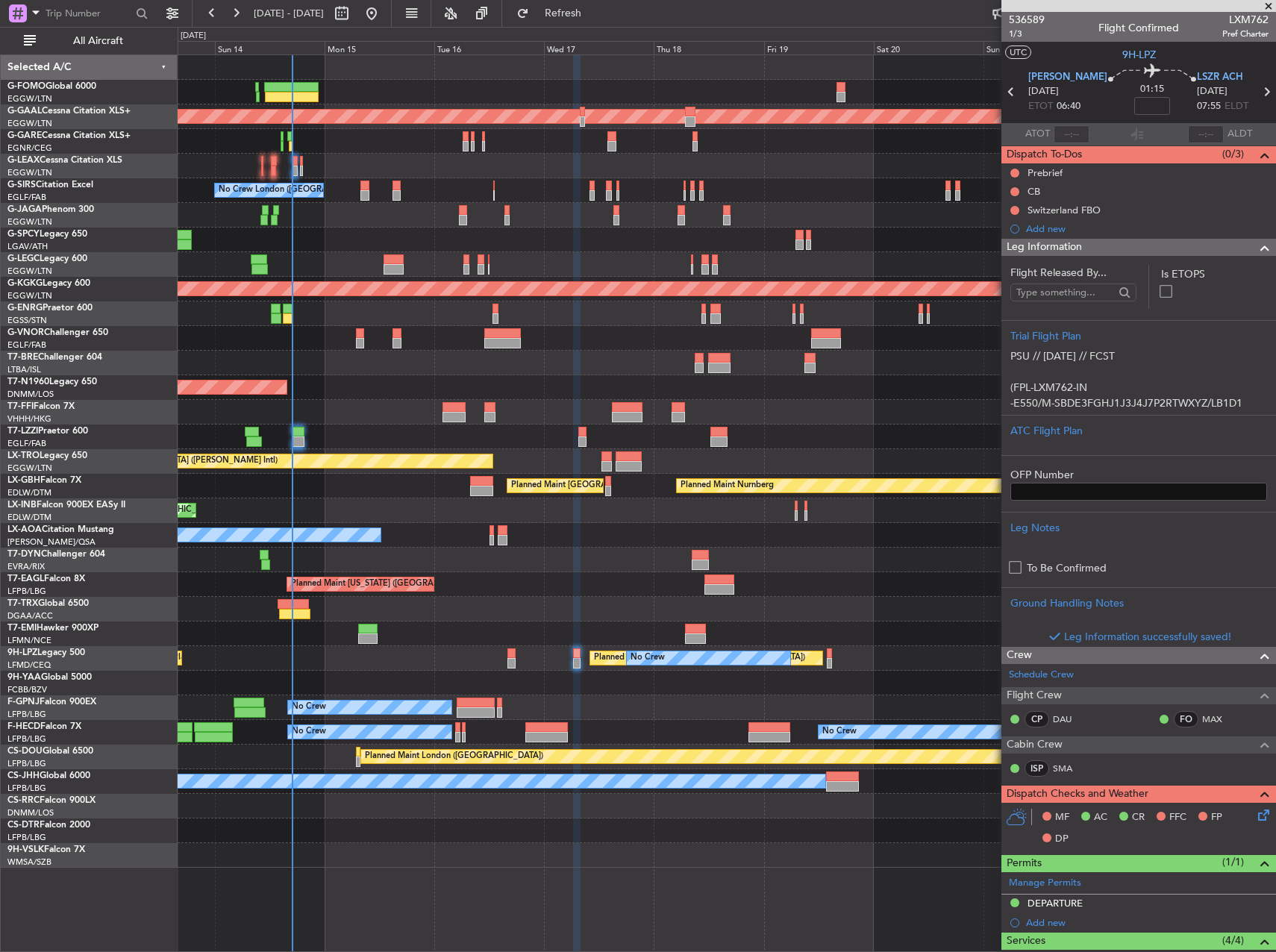
click at [802, 695] on div "AOG Maint Brazzaville (Maya-maya)" at bounding box center [726, 683] width 1098 height 25
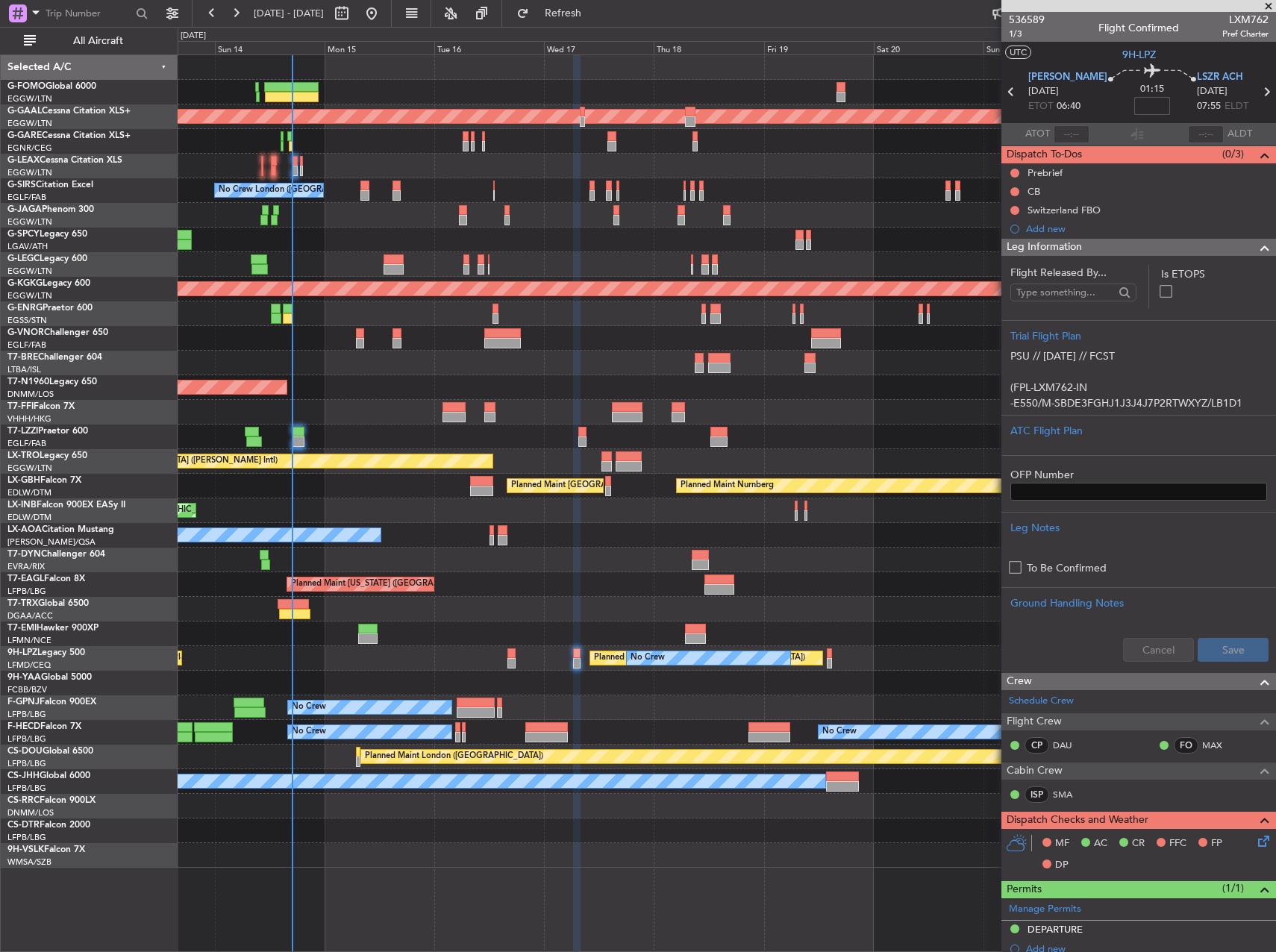
click at [1134, 109] on input at bounding box center [1152, 107] width 36 height 18
click at [957, 363] on div at bounding box center [726, 363] width 1098 height 25
type input "+00:15"
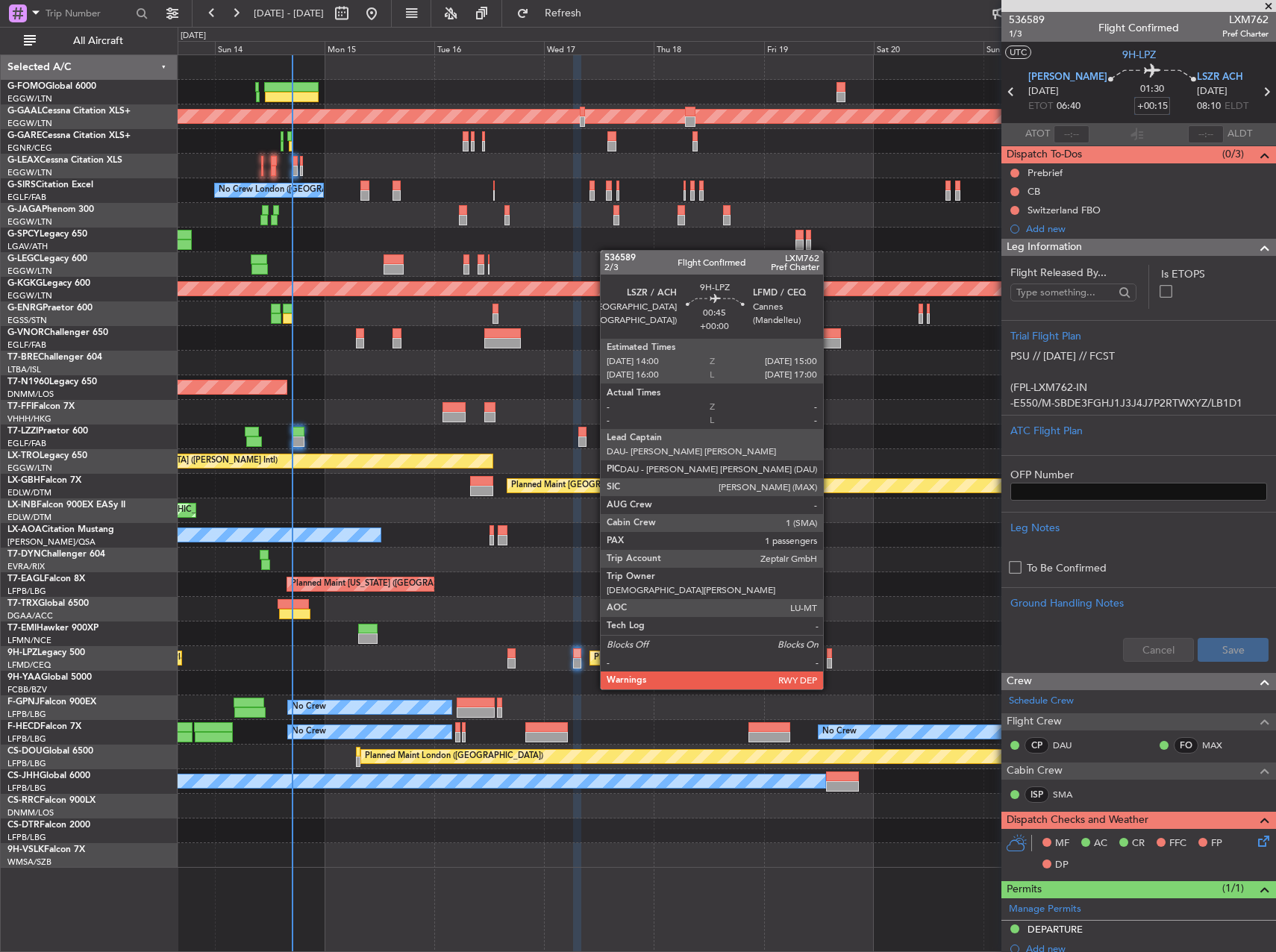
click at [830, 661] on div at bounding box center [829, 663] width 5 height 11
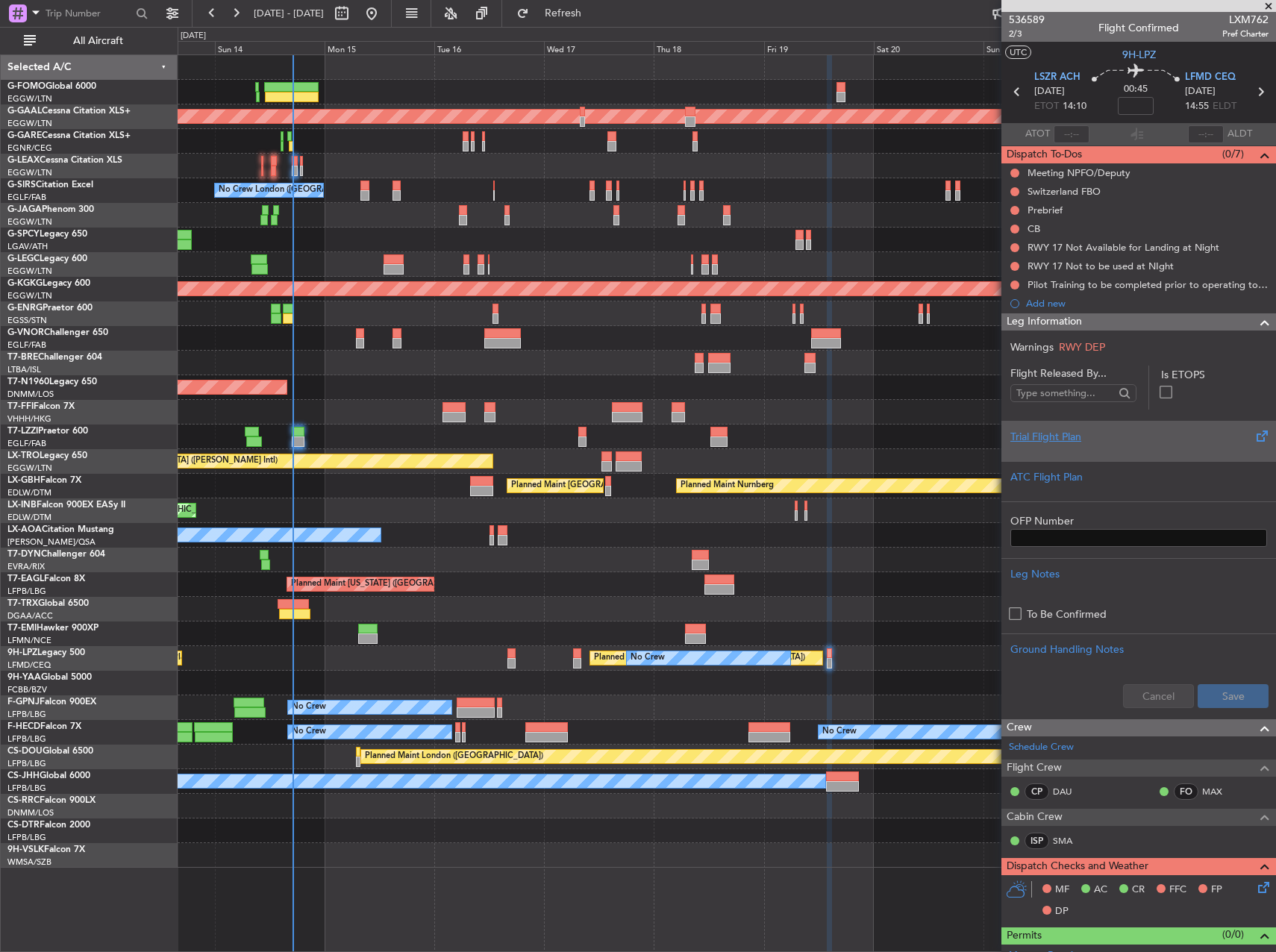
click at [1119, 428] on div "Trial Flight Plan" at bounding box center [1139, 441] width 275 height 40
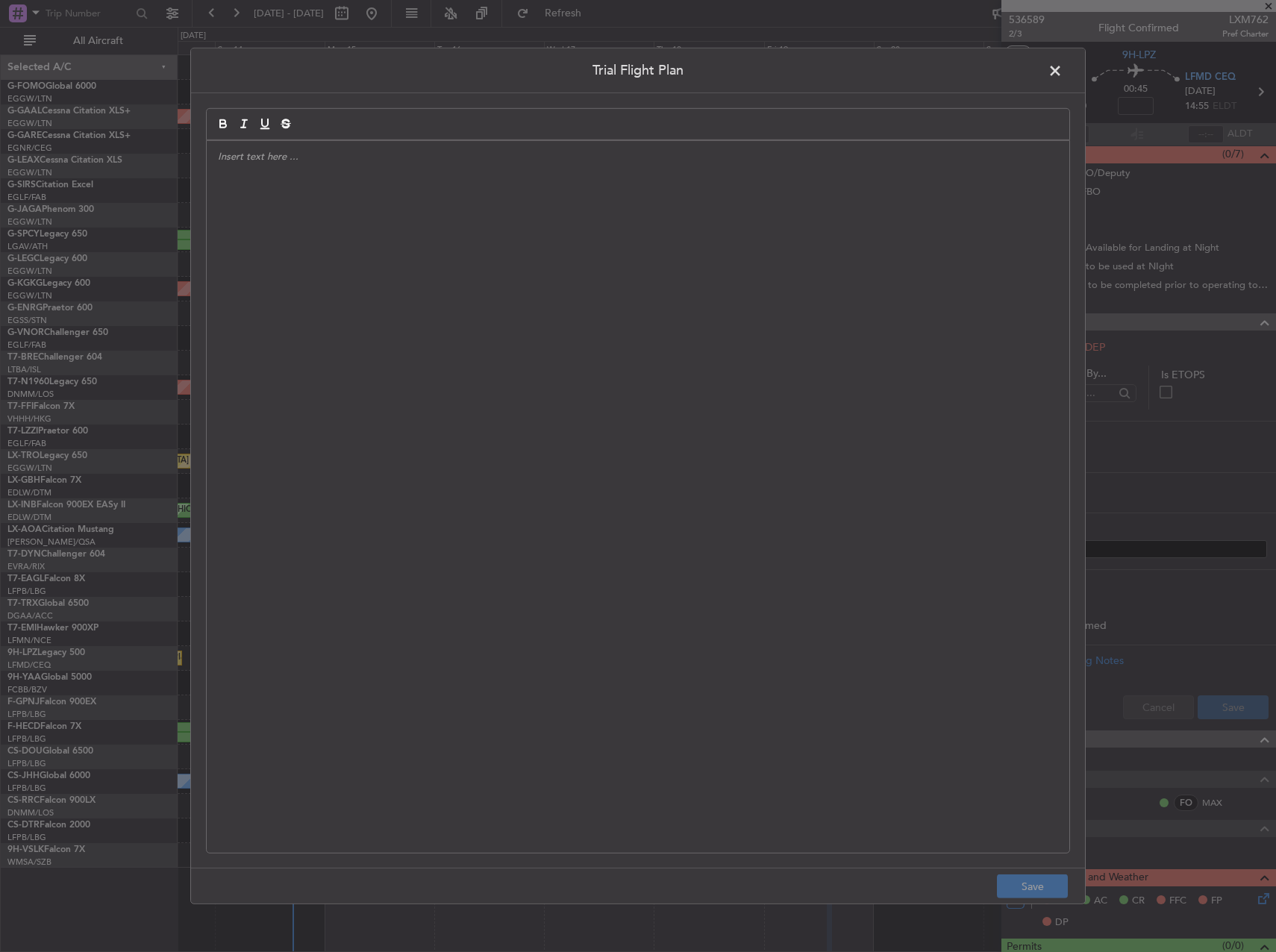
click at [727, 281] on div at bounding box center [638, 496] width 863 height 712
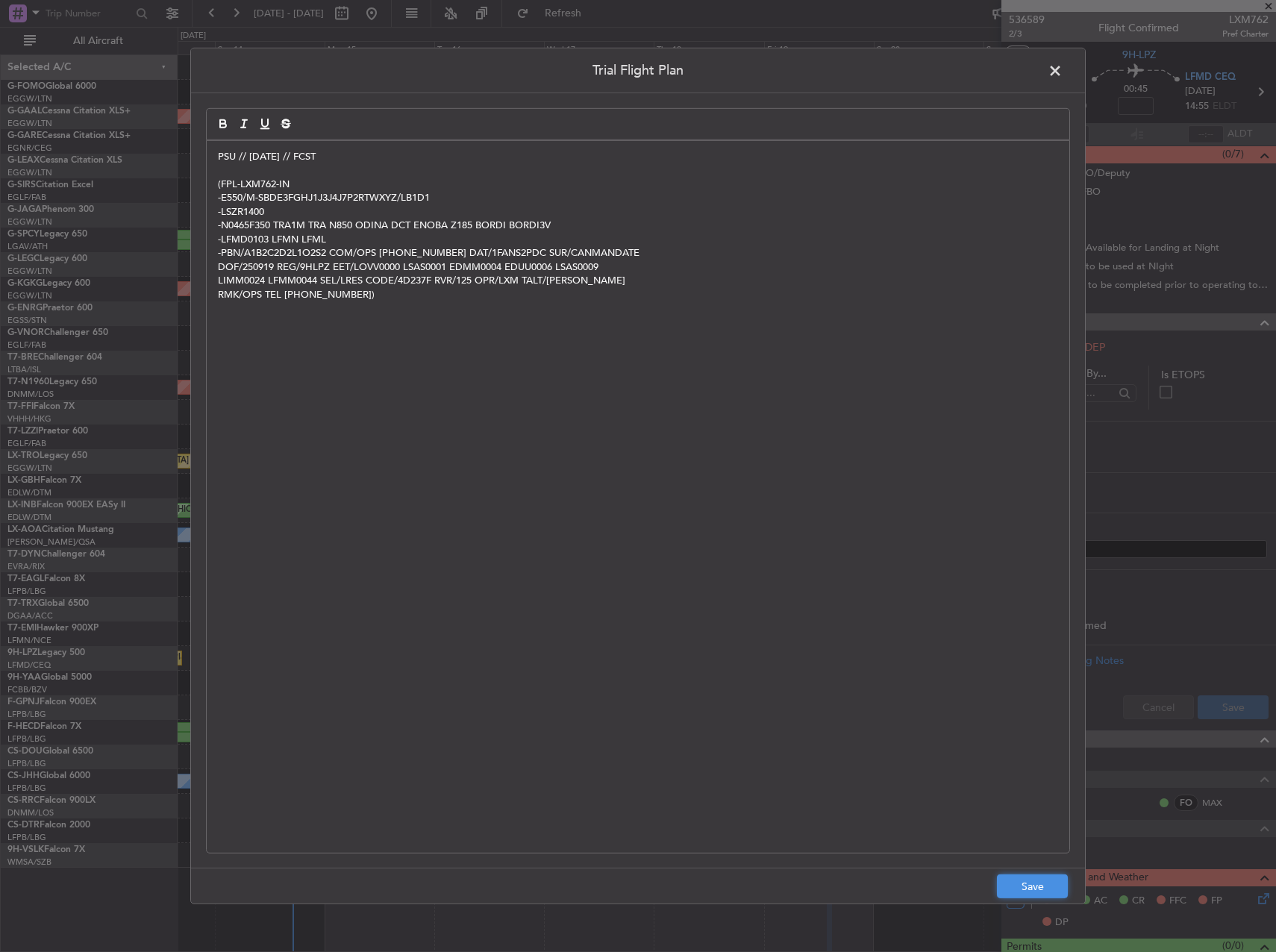
click at [1049, 877] on button "Save" at bounding box center [1032, 886] width 71 height 24
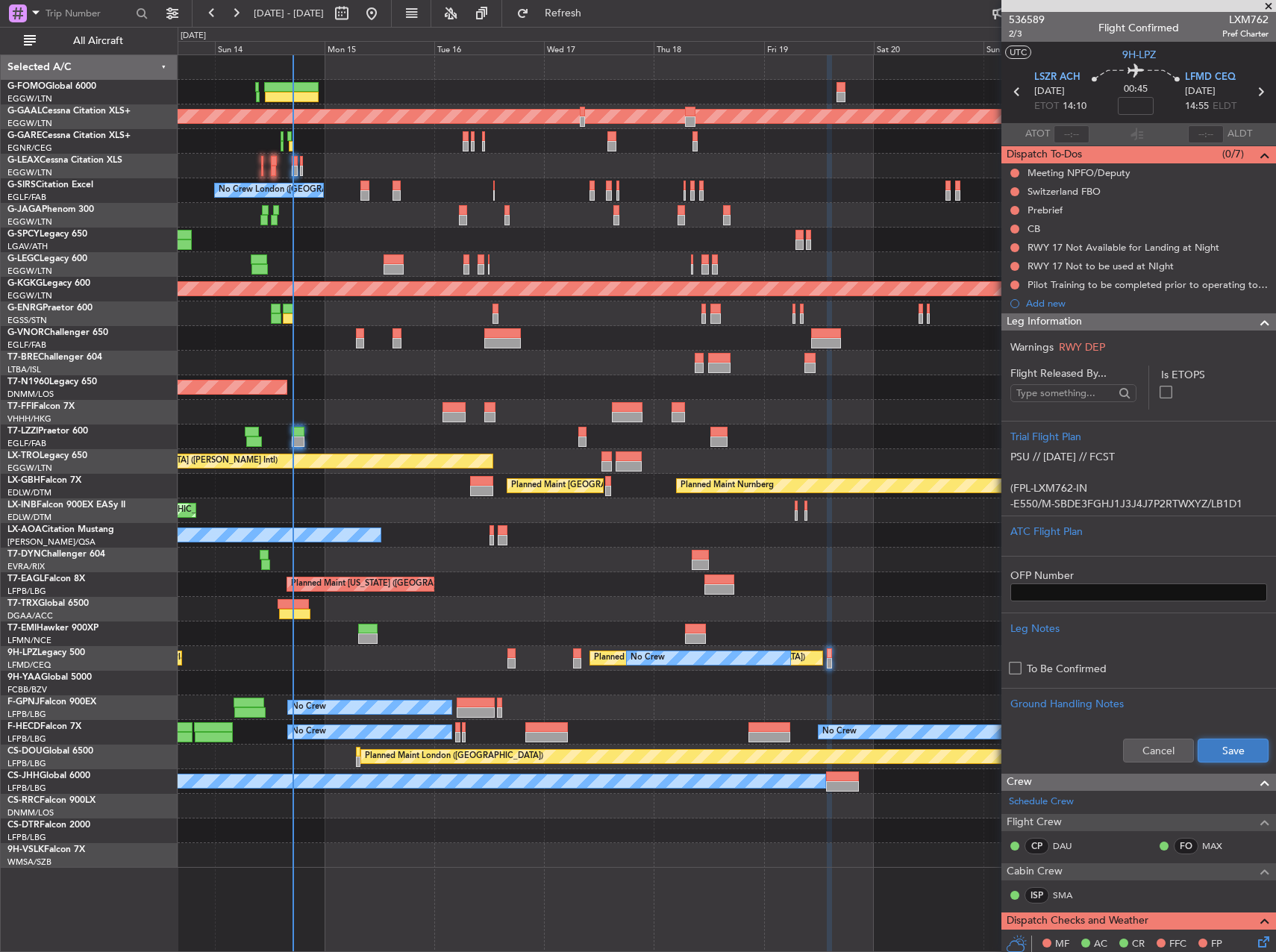
click at [1205, 757] on button "Save" at bounding box center [1233, 751] width 71 height 24
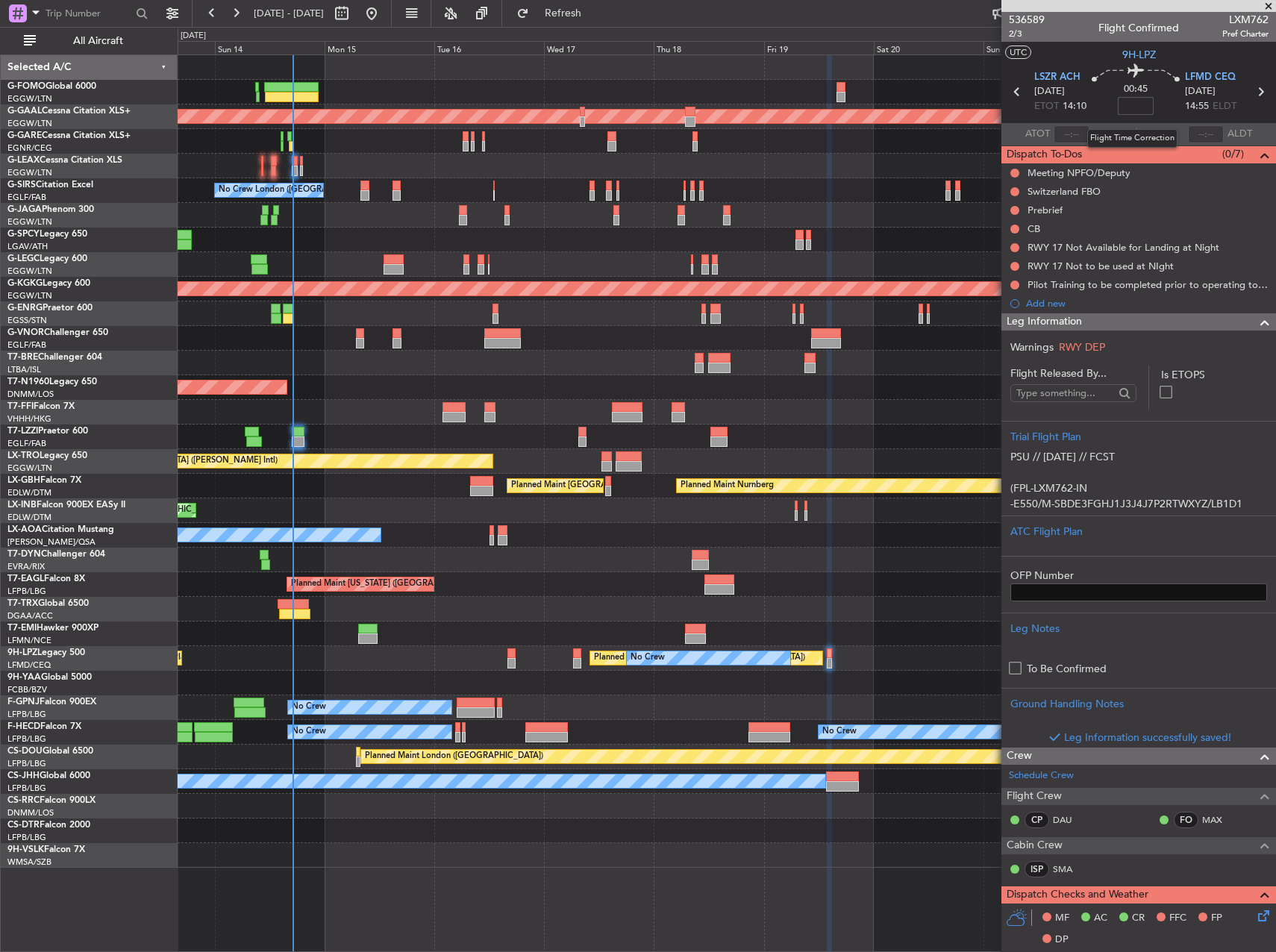
click at [1129, 112] on input at bounding box center [1135, 107] width 36 height 18
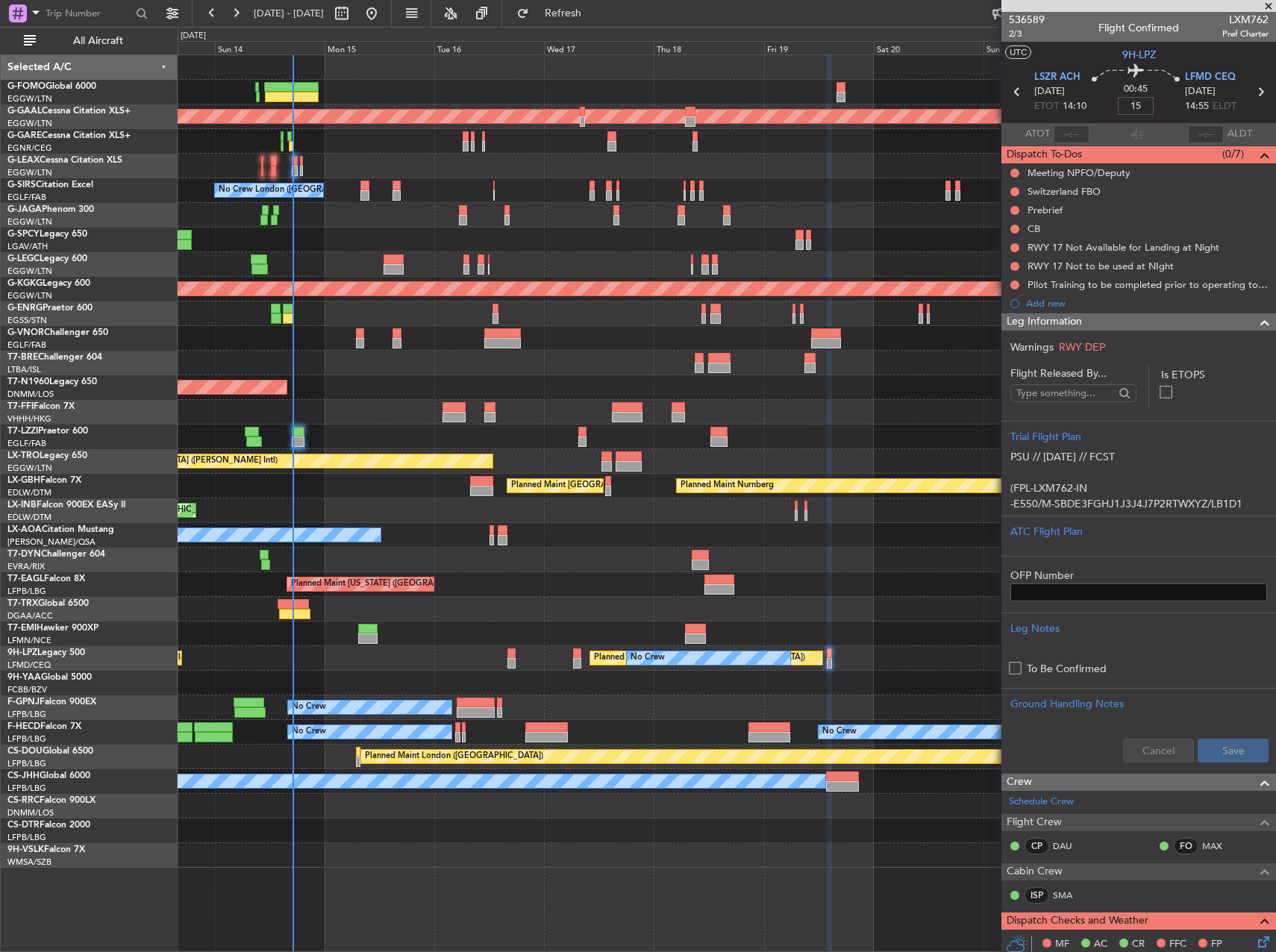
click at [848, 221] on div "Planned Maint [GEOGRAPHIC_DATA] ([GEOGRAPHIC_DATA])" at bounding box center [726, 216] width 1098 height 25
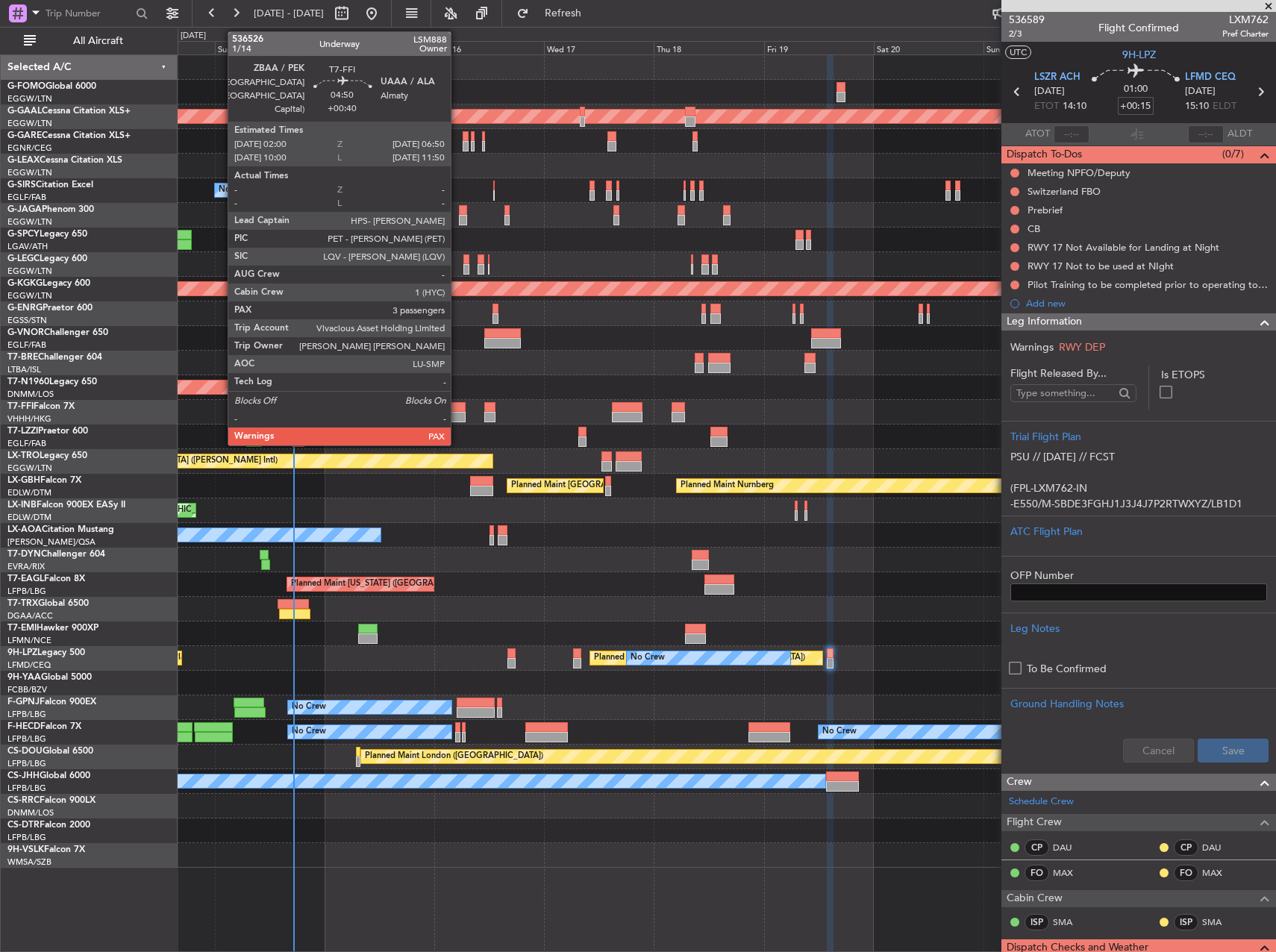
click at [457, 417] on div at bounding box center [454, 417] width 22 height 11
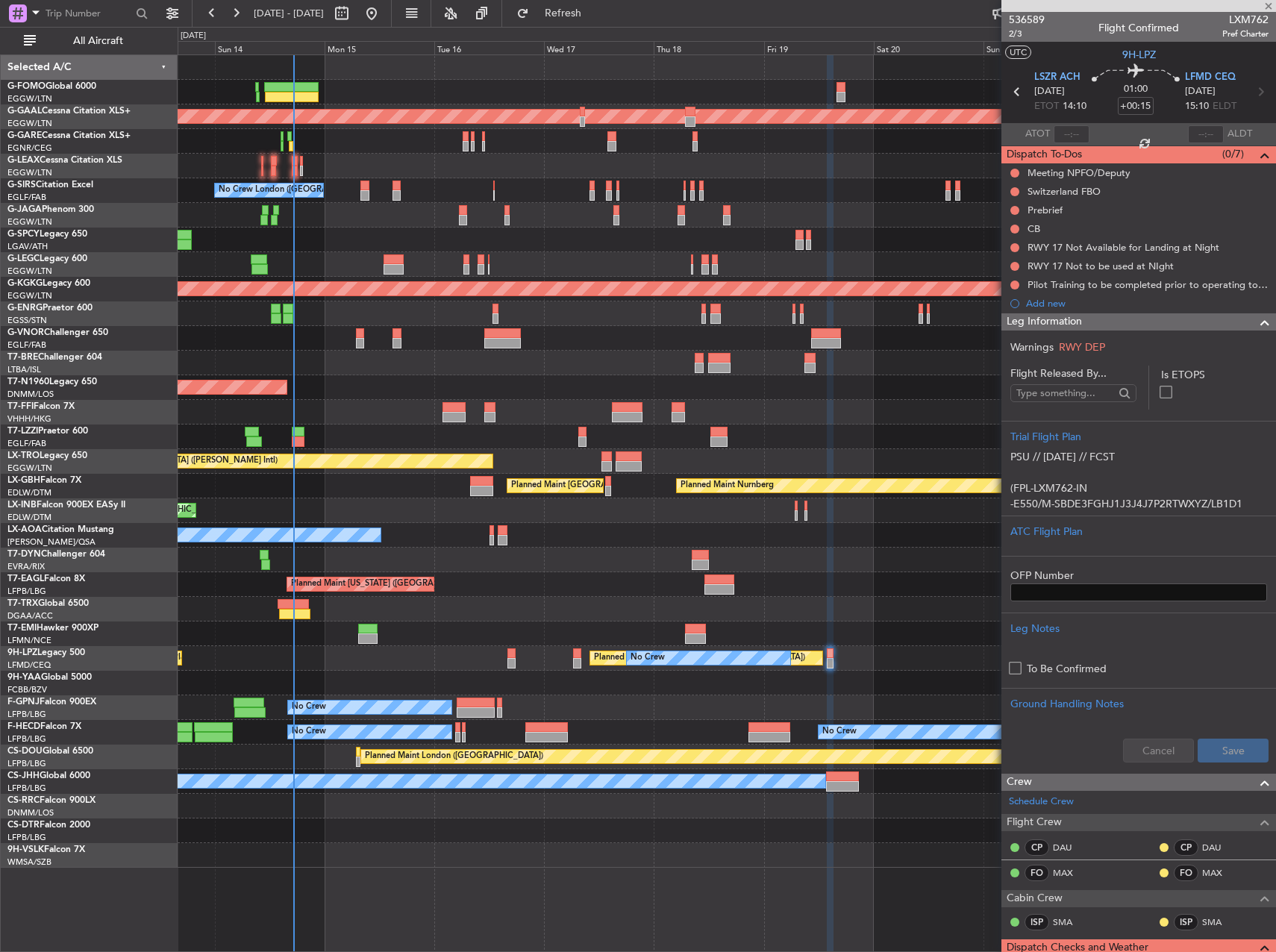
type input "+00:40"
type input "3"
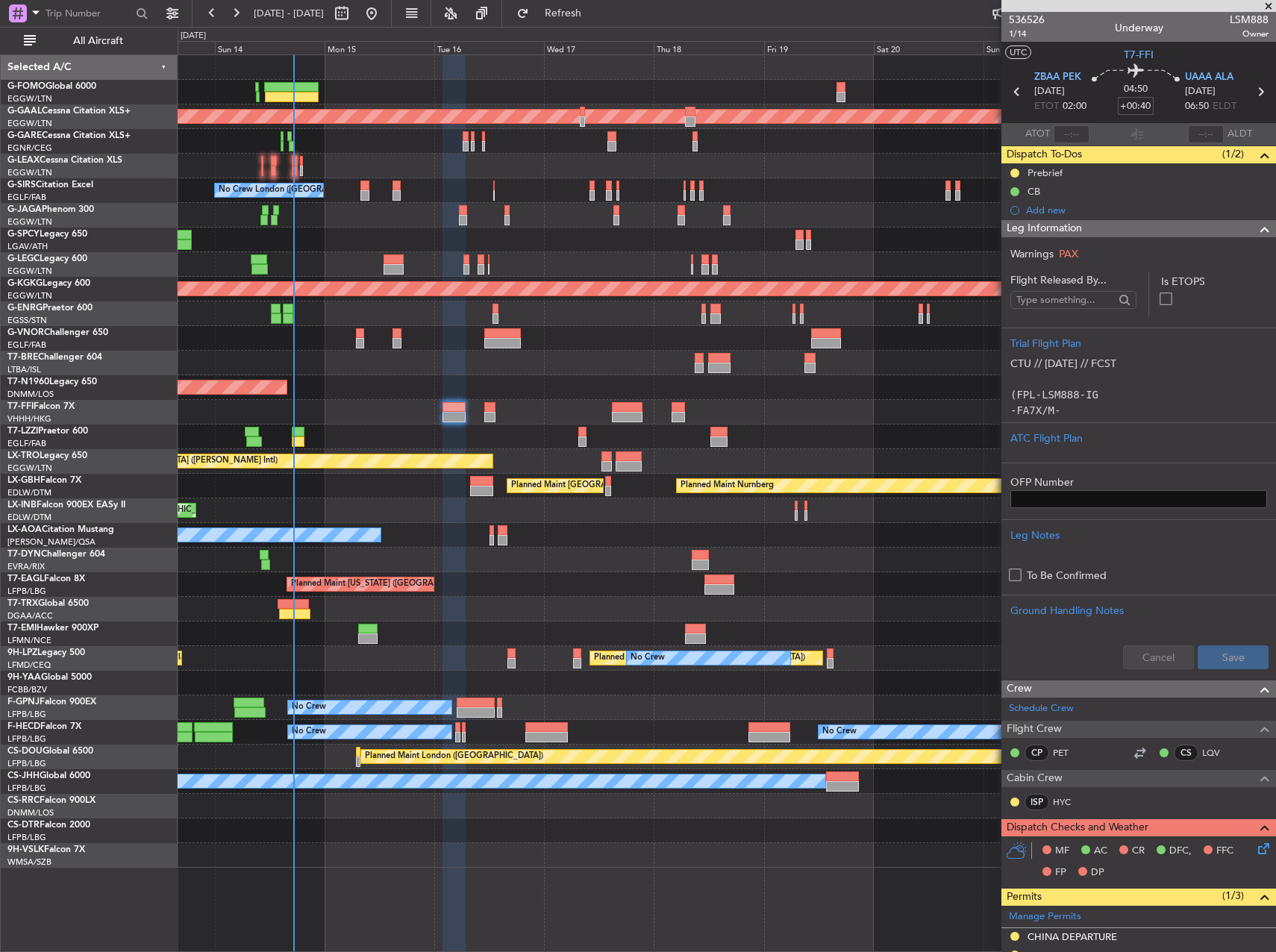
click at [489, 591] on div "Planned Maint [US_STATE] ([GEOGRAPHIC_DATA])" at bounding box center [726, 585] width 1098 height 25
click at [518, 662] on div "Planned Maint St Gallen (Altenrhein) No Crew Planned Maint Paris (Le Bourget) N…" at bounding box center [726, 658] width 1098 height 25
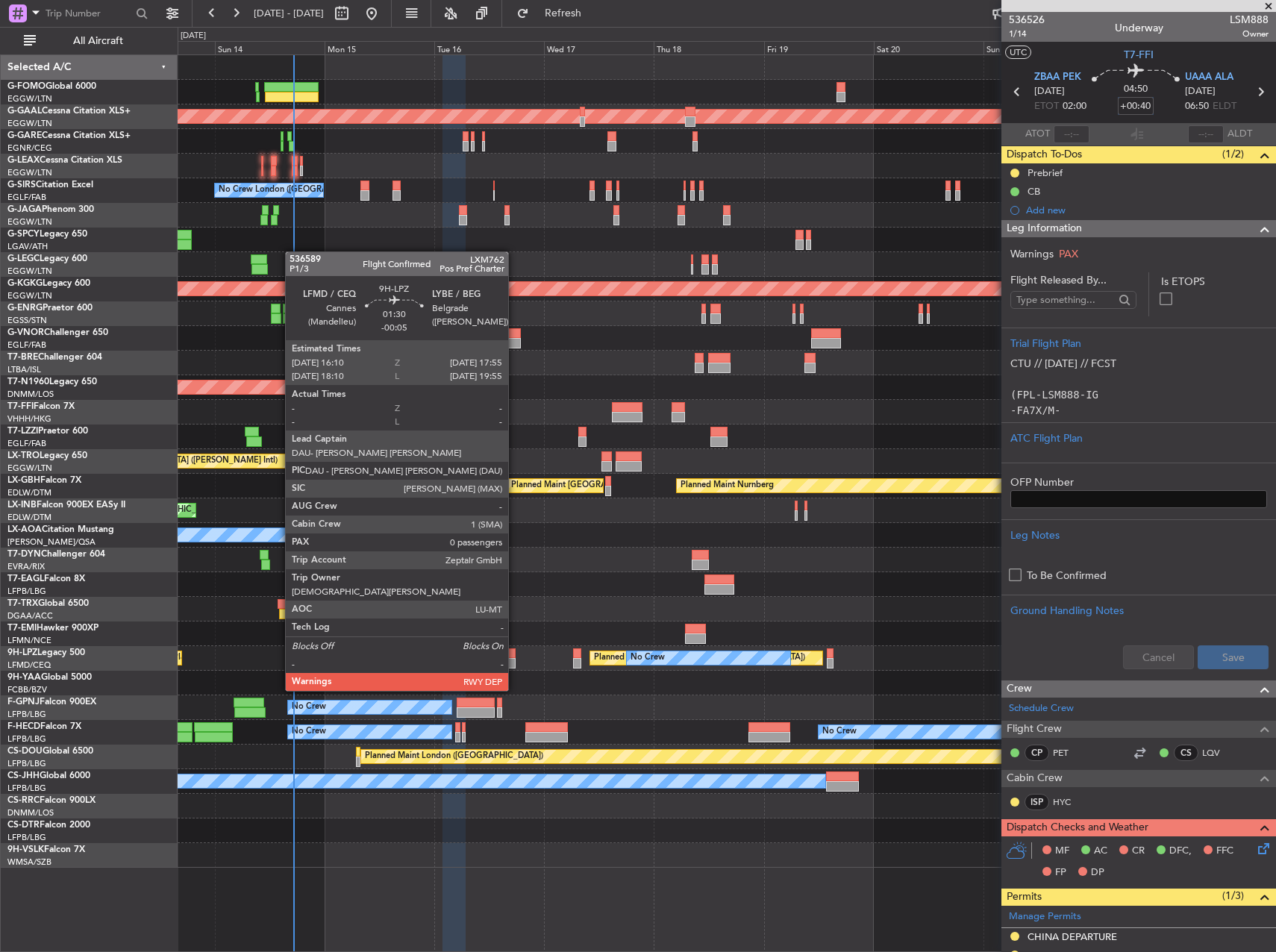
click at [515, 662] on div at bounding box center [512, 663] width 8 height 11
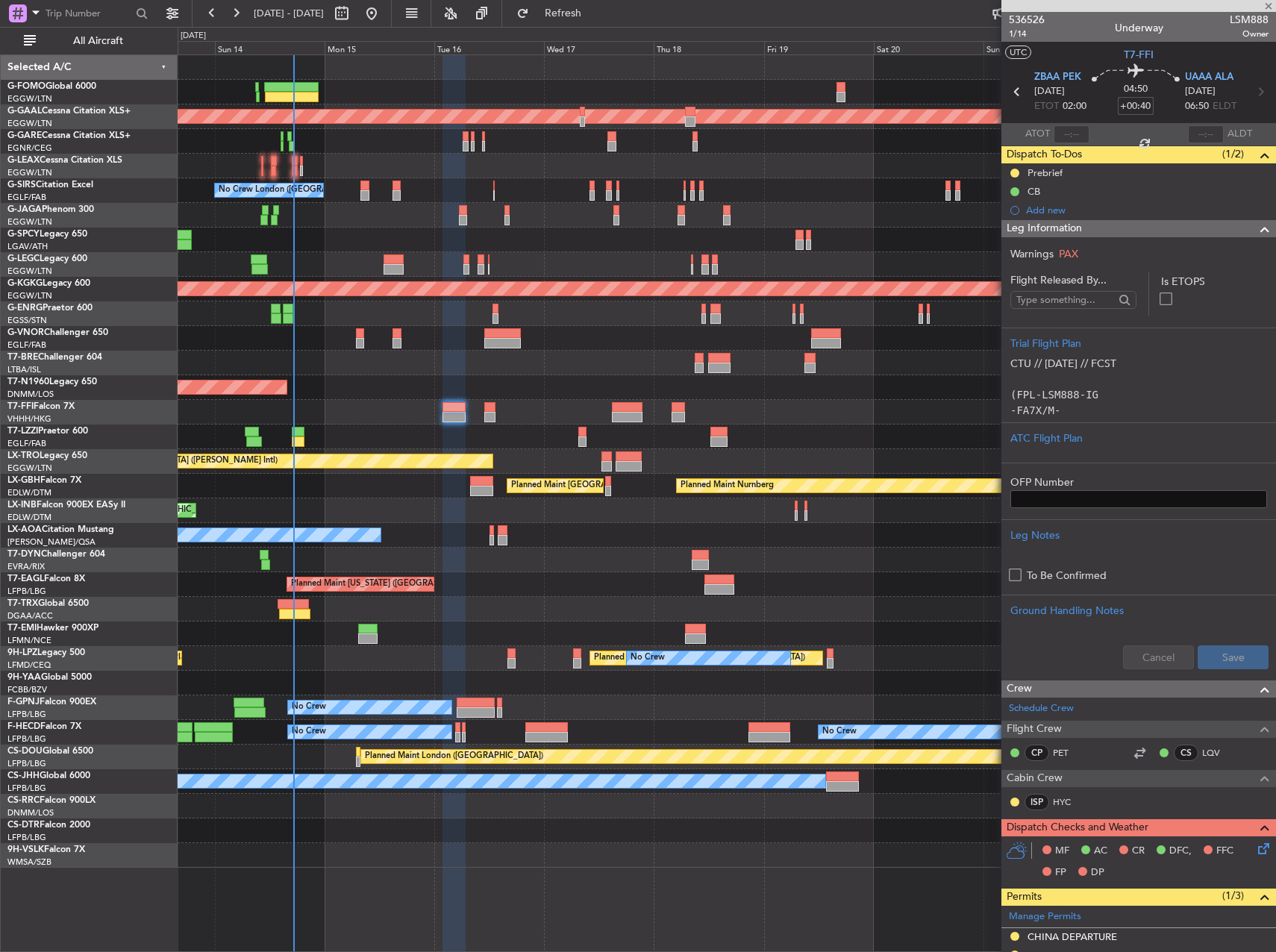
type input "-00:05"
type input "0"
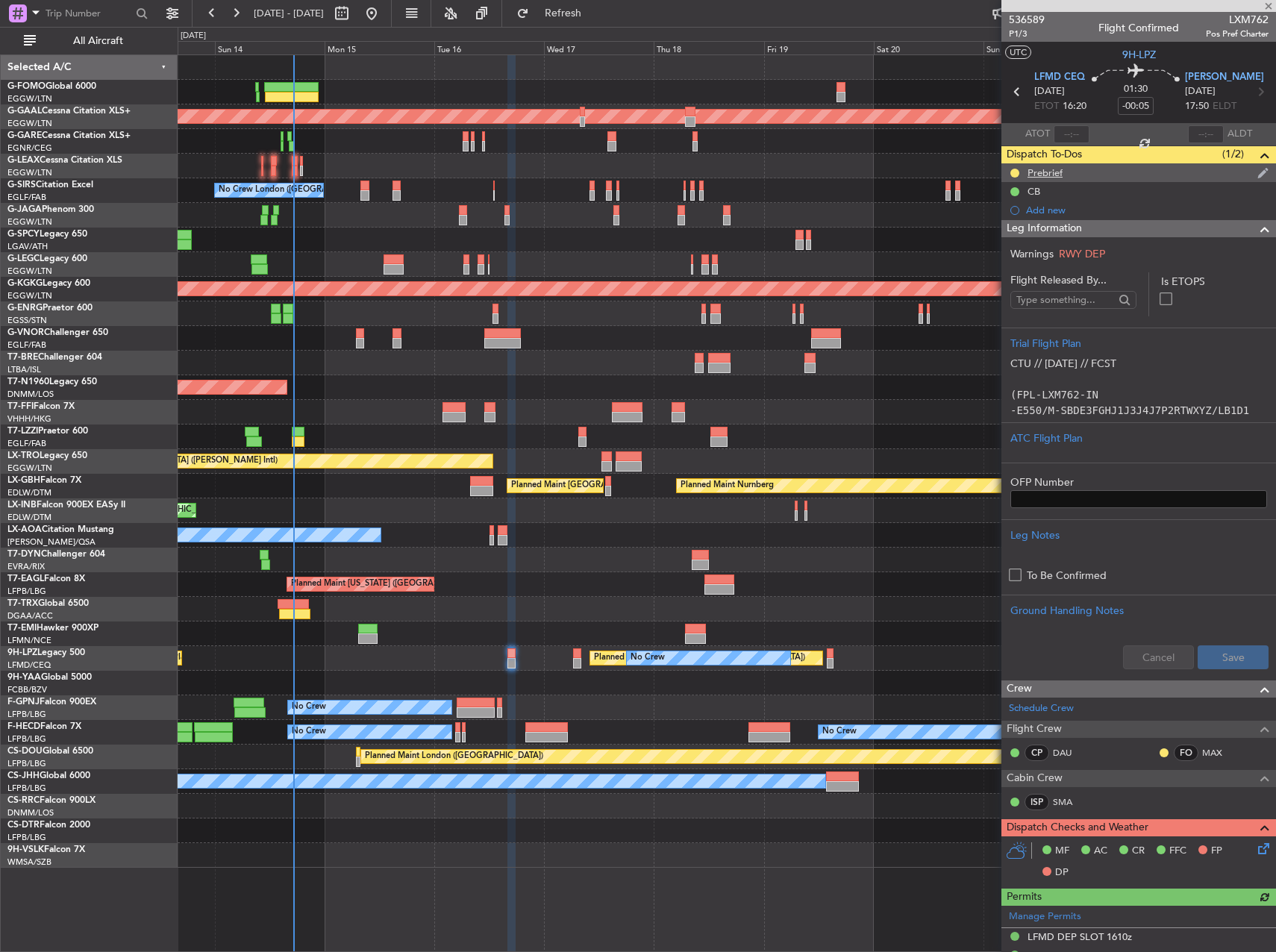
click at [1041, 172] on div "Prebrief" at bounding box center [1045, 172] width 35 height 12
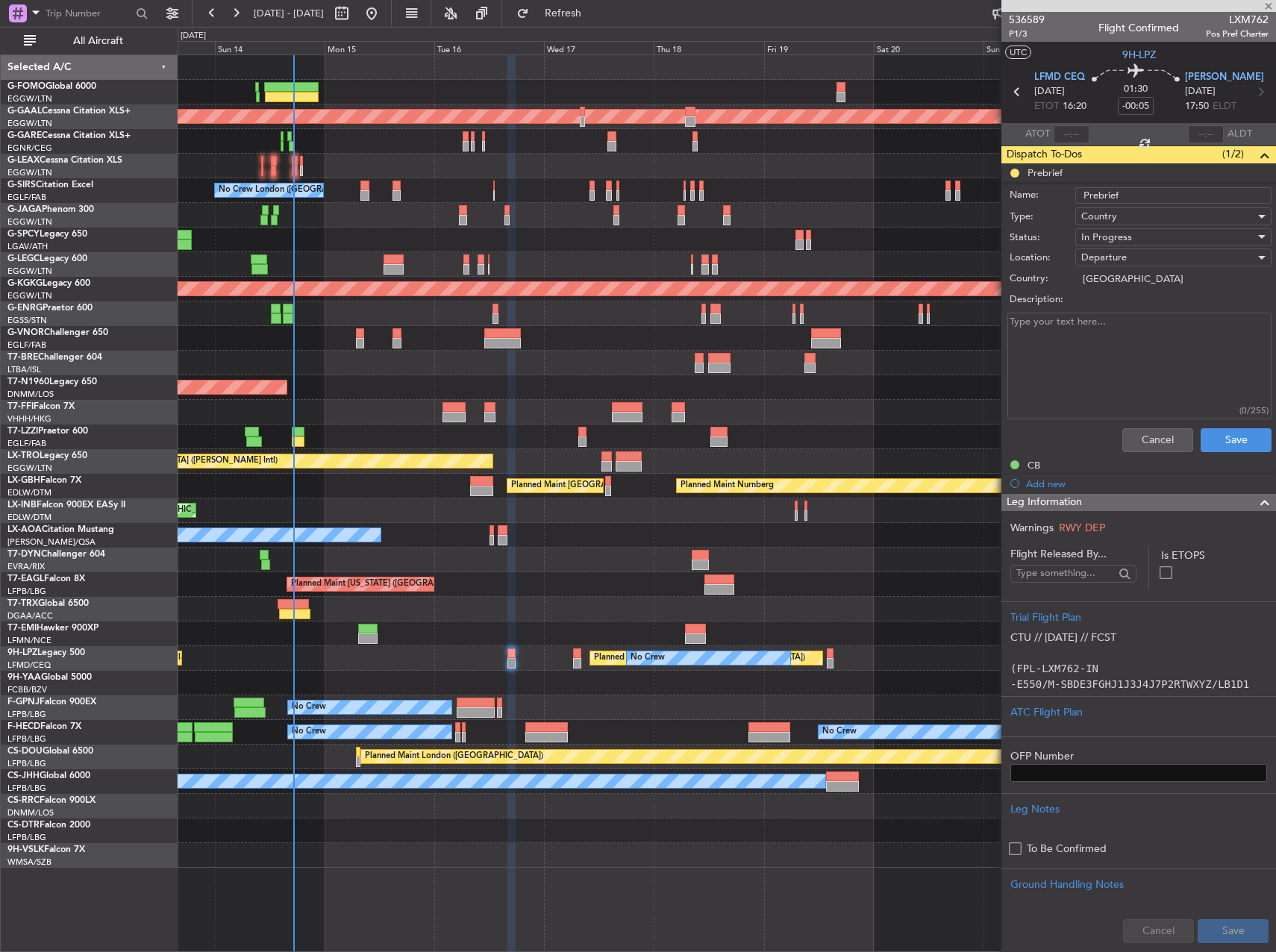
click at [1069, 332] on textarea "Description:" at bounding box center [1139, 366] width 264 height 107
paste textarea "LFMD LYBE 5500Kgs LYBE LSZR remaining LSZR LFMD remaining"
type textarea "LFMD LYBE 5500Kgs LYBE LSZR remaining LSZR LFMD remaining"
click at [1095, 236] on span "In Progress" at bounding box center [1106, 237] width 51 height 13
click at [1115, 305] on span "Completed" at bounding box center [1167, 311] width 175 height 22
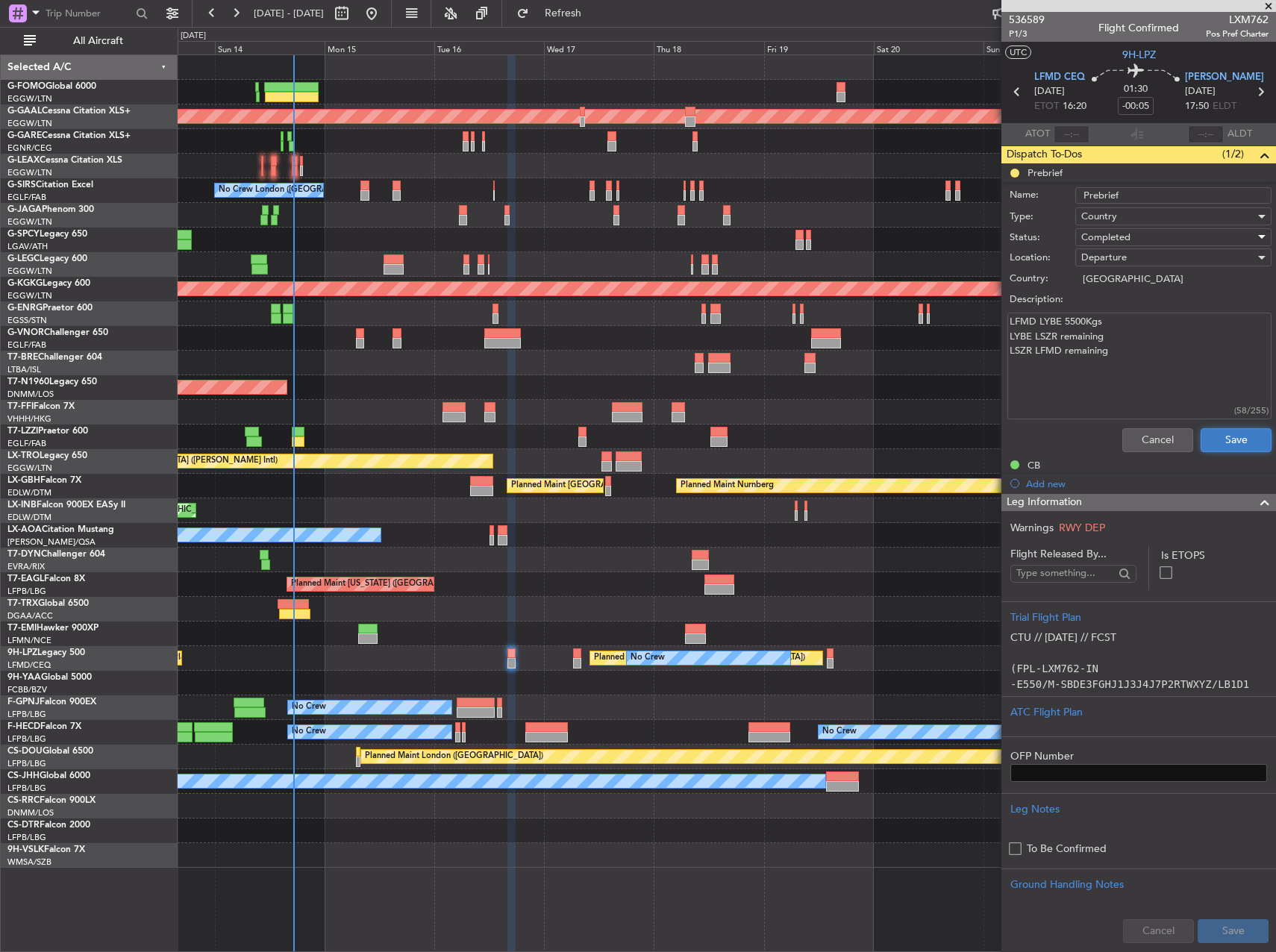
click at [1217, 444] on button "Save" at bounding box center [1236, 440] width 71 height 24
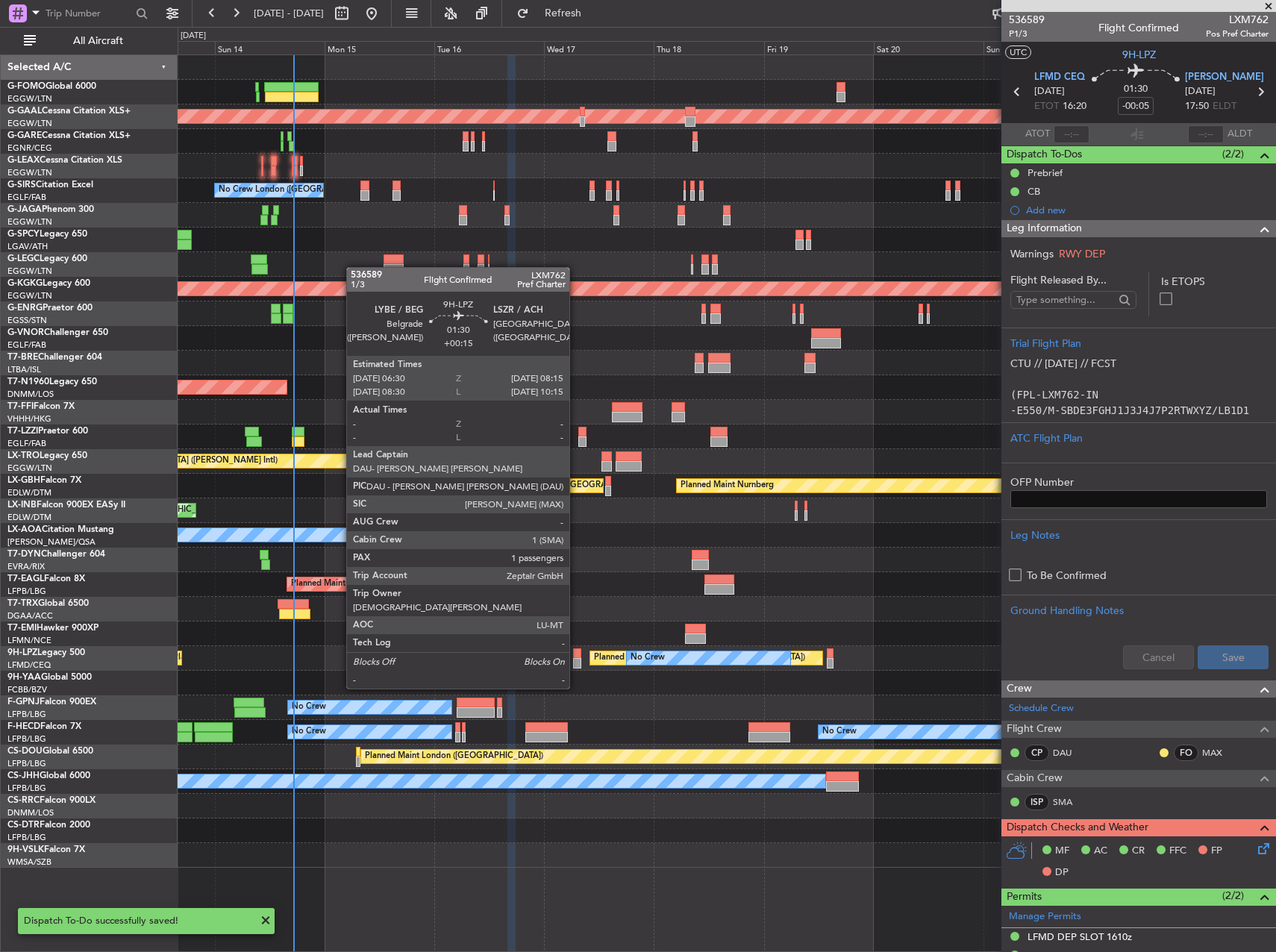
click at [576, 661] on div at bounding box center [578, 663] width 8 height 11
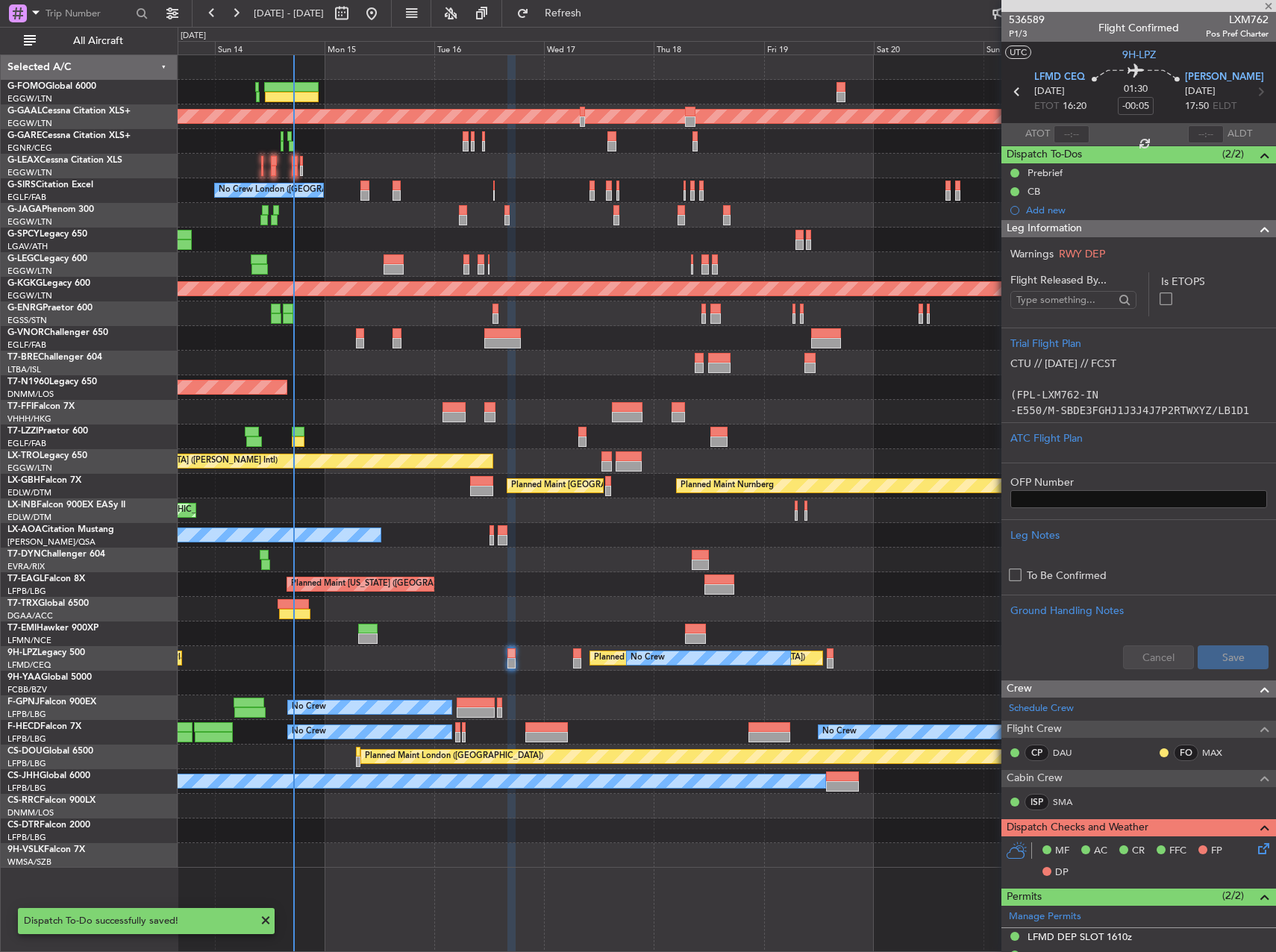
type input "+00:15"
type input "1"
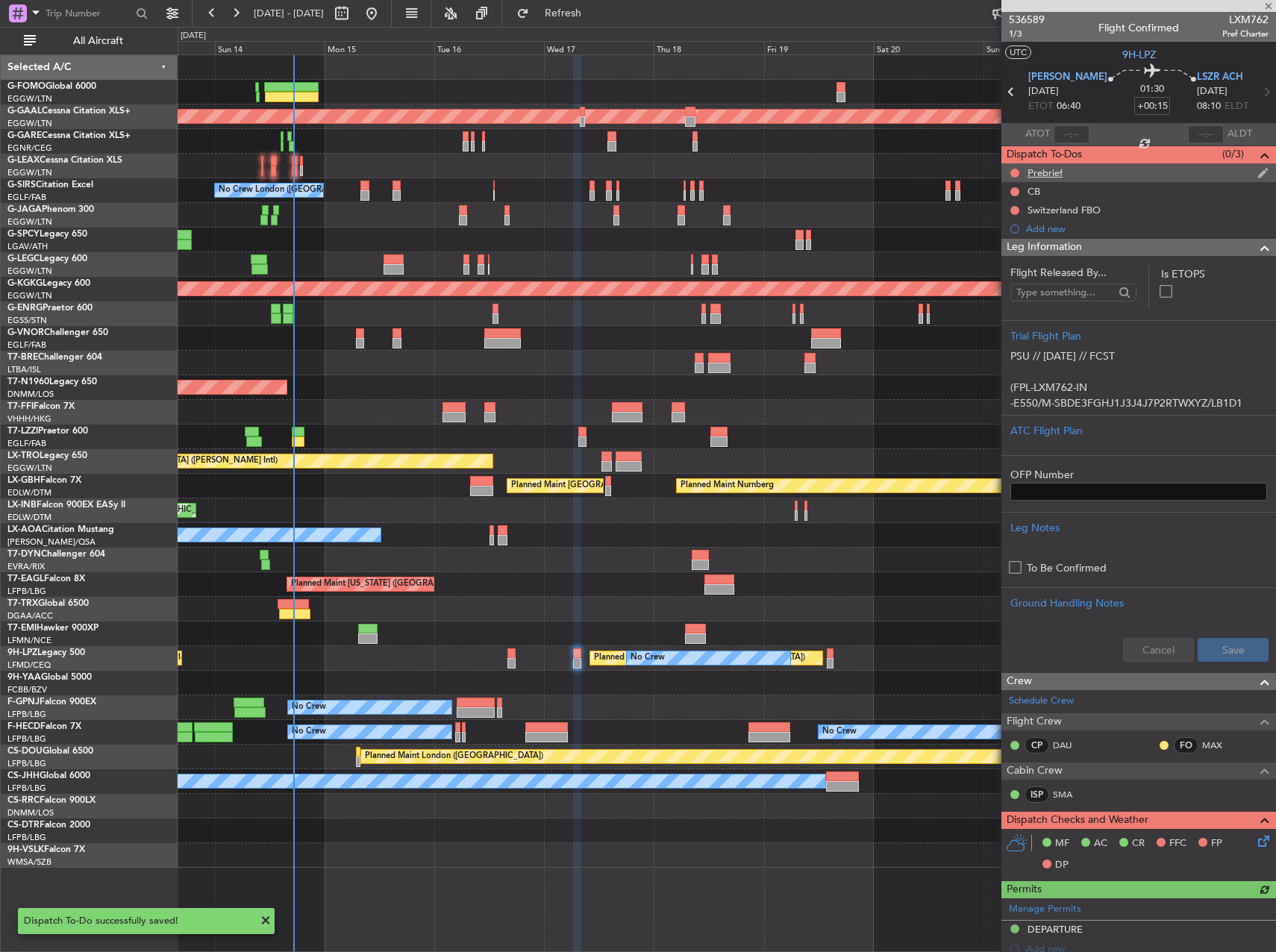
click at [1047, 173] on div "Prebrief" at bounding box center [1045, 172] width 35 height 12
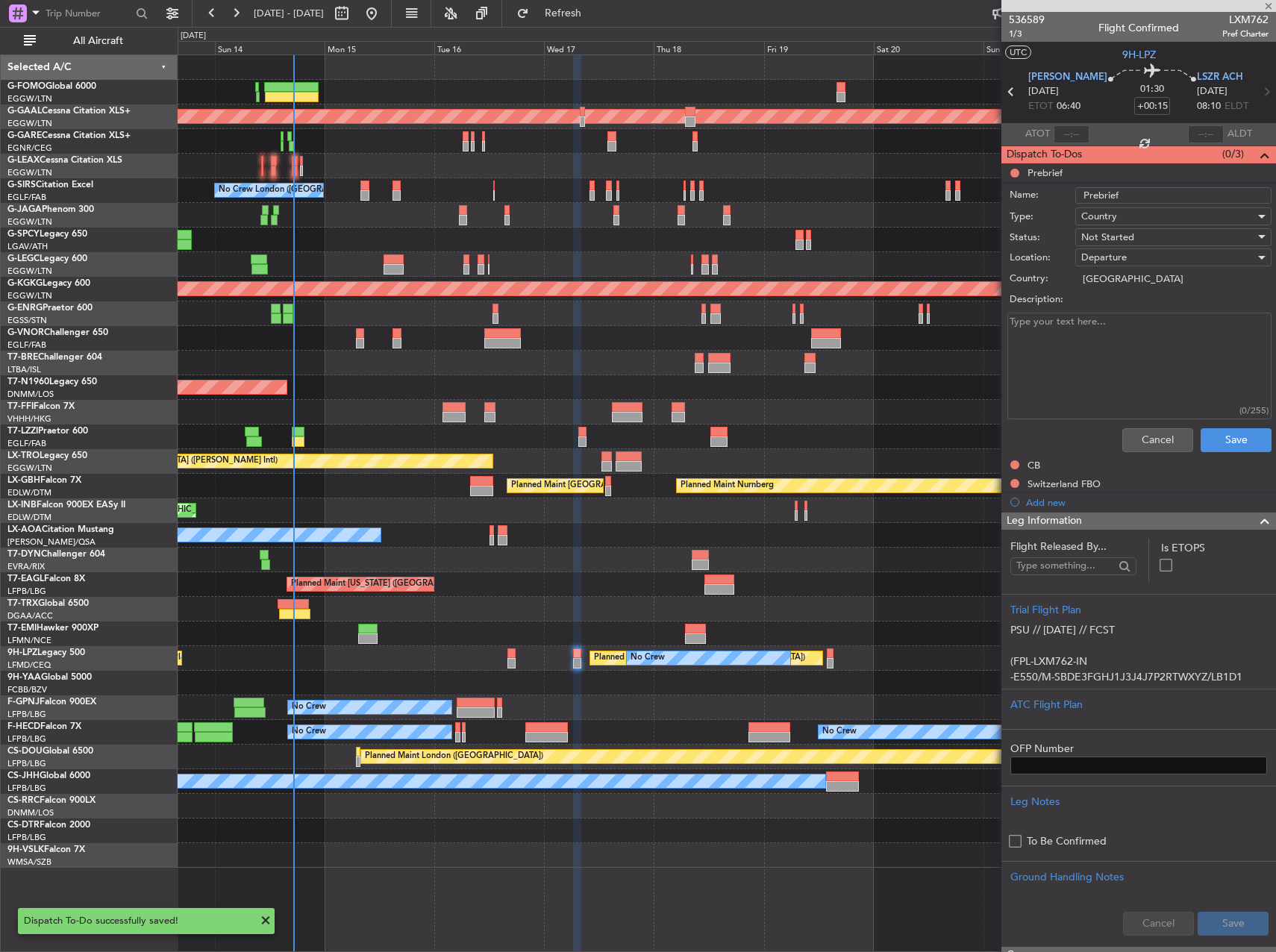
click at [1087, 329] on textarea "Description:" at bounding box center [1139, 366] width 264 height 107
paste textarea "LFMD LYBE 5500Kgs LYBE LSZR remaining LSZR LFMD remaining"
type textarea "LFMD LYBE 5500Kgs LYBE LSZR remaining LSZR LFMD remaining"
click at [1125, 238] on span "Not Started" at bounding box center [1108, 237] width 53 height 13
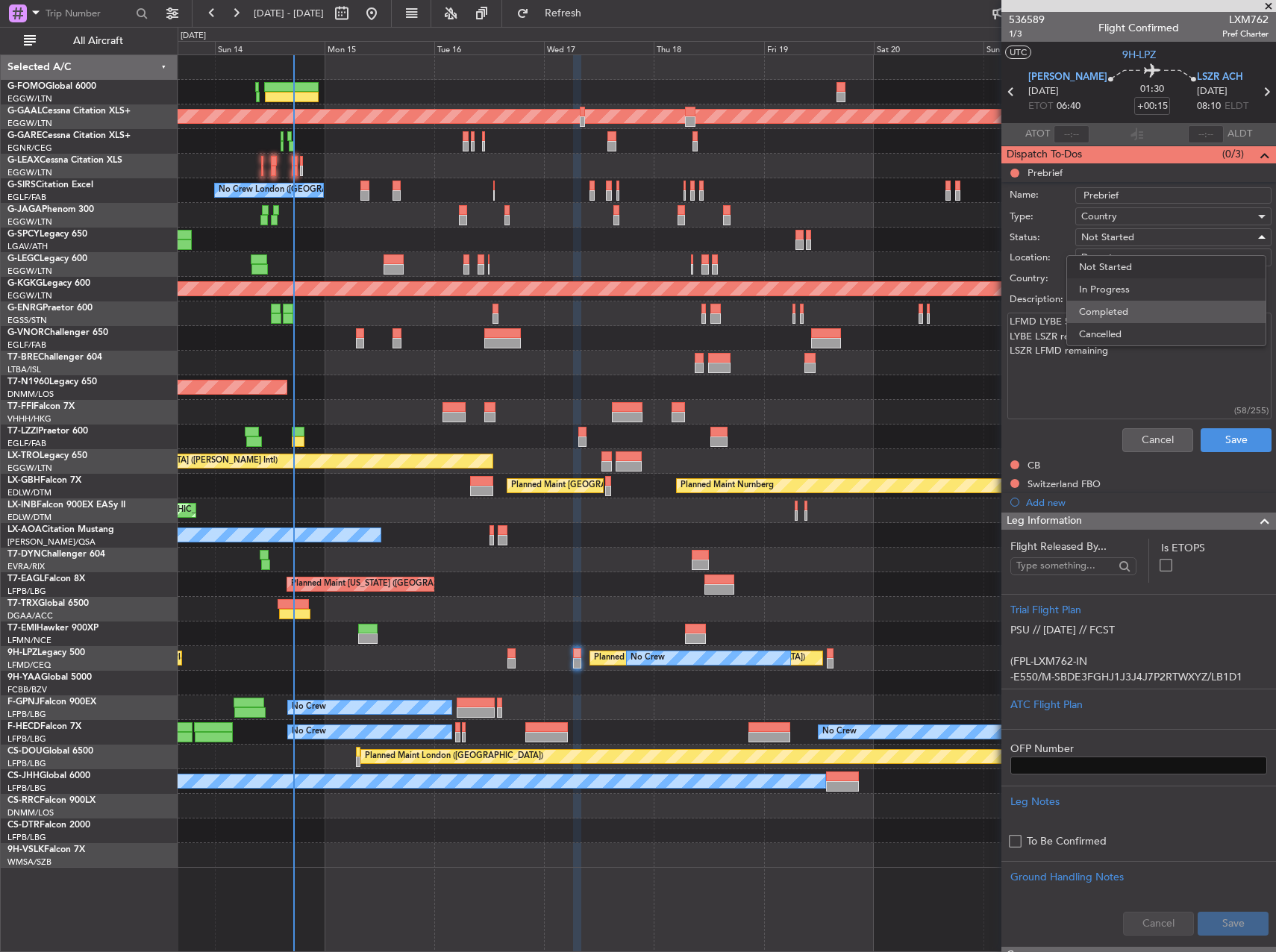
click at [1115, 315] on span "Completed" at bounding box center [1167, 311] width 175 height 22
click at [1228, 439] on button "Save" at bounding box center [1236, 440] width 71 height 24
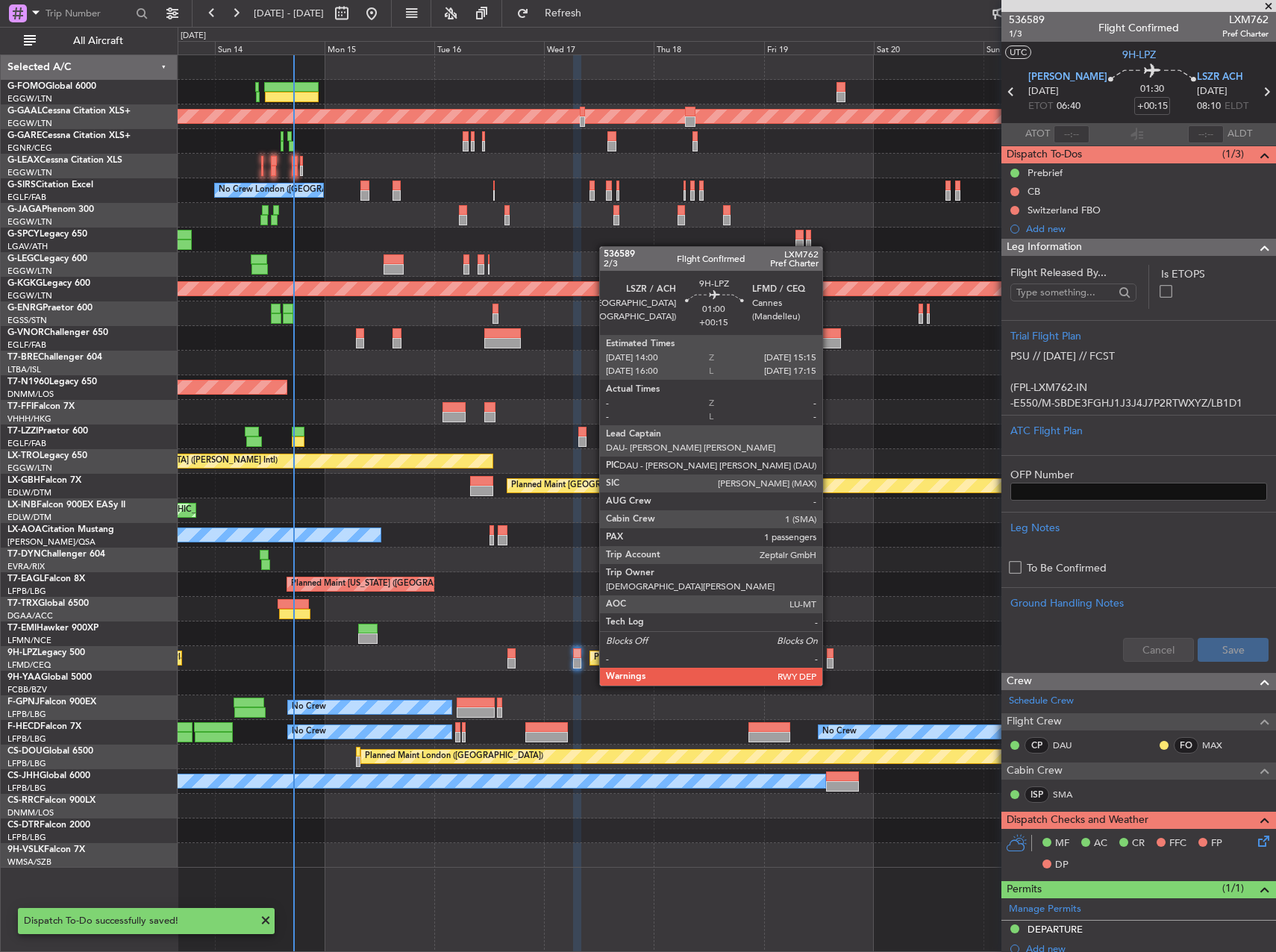
click at [829, 657] on div at bounding box center [829, 653] width 6 height 11
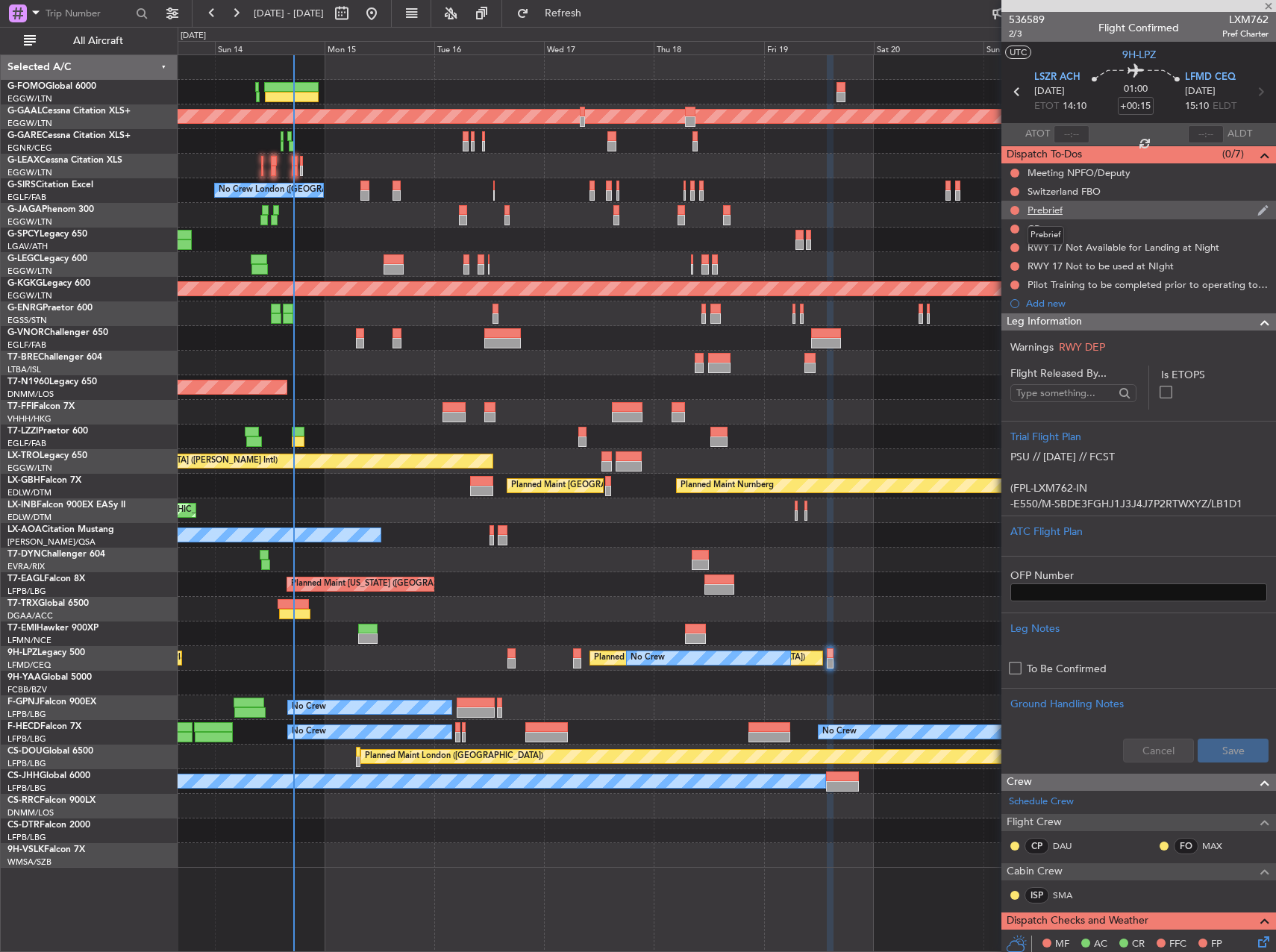
click at [1045, 211] on div "Prebrief" at bounding box center [1045, 210] width 35 height 12
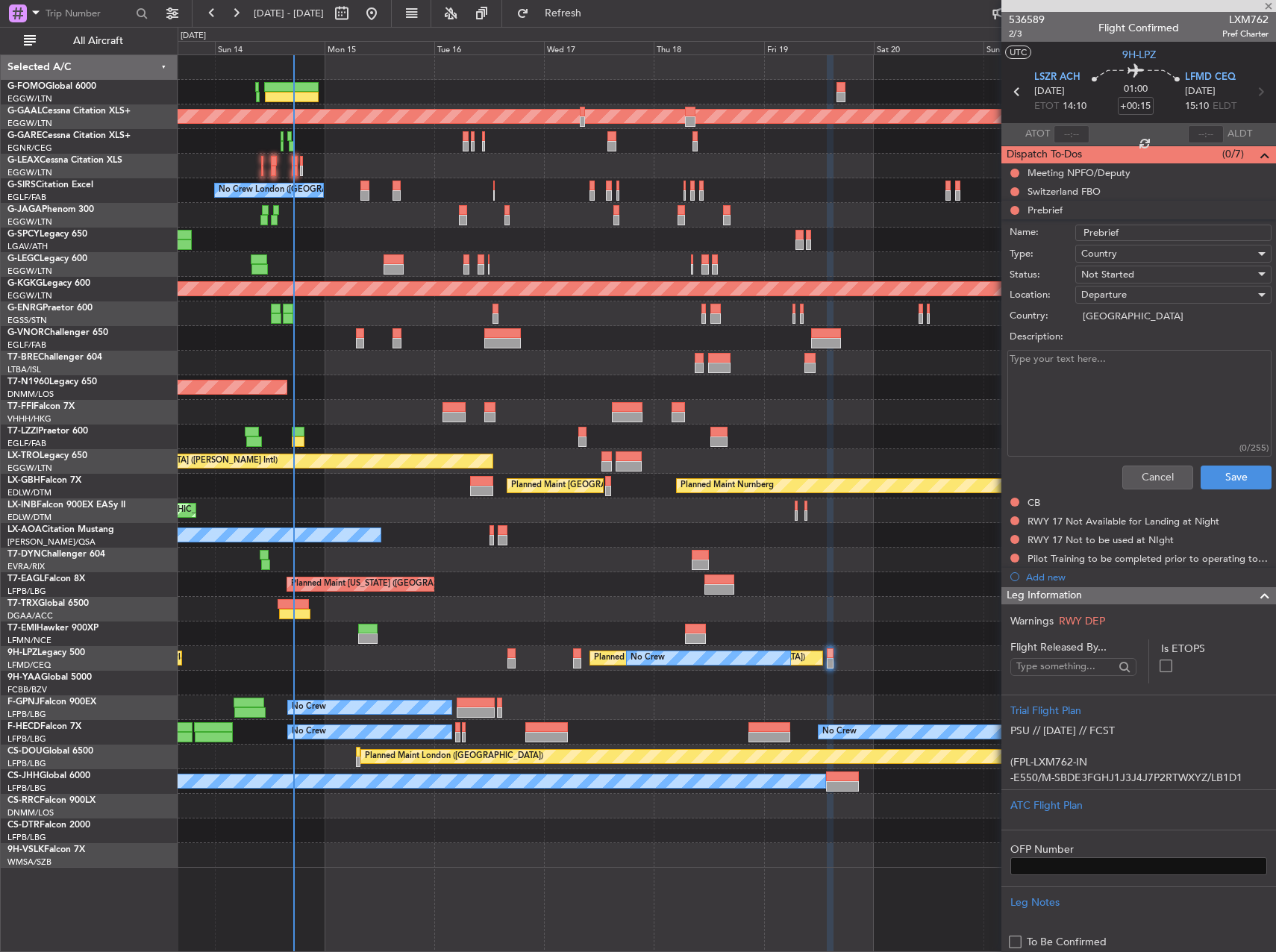
click at [1085, 357] on textarea "Description:" at bounding box center [1139, 404] width 264 height 107
paste textarea "LFMD LYBE 5500Kgs LYBE LSZR remaining LSZR LFMD remaining"
type textarea "LFMD LYBE 5500Kgs LYBE LSZR remaining LSZR LFMD remaining"
click at [1112, 275] on span "Not Started" at bounding box center [1108, 275] width 53 height 13
click at [1120, 348] on span "Completed" at bounding box center [1167, 349] width 175 height 22
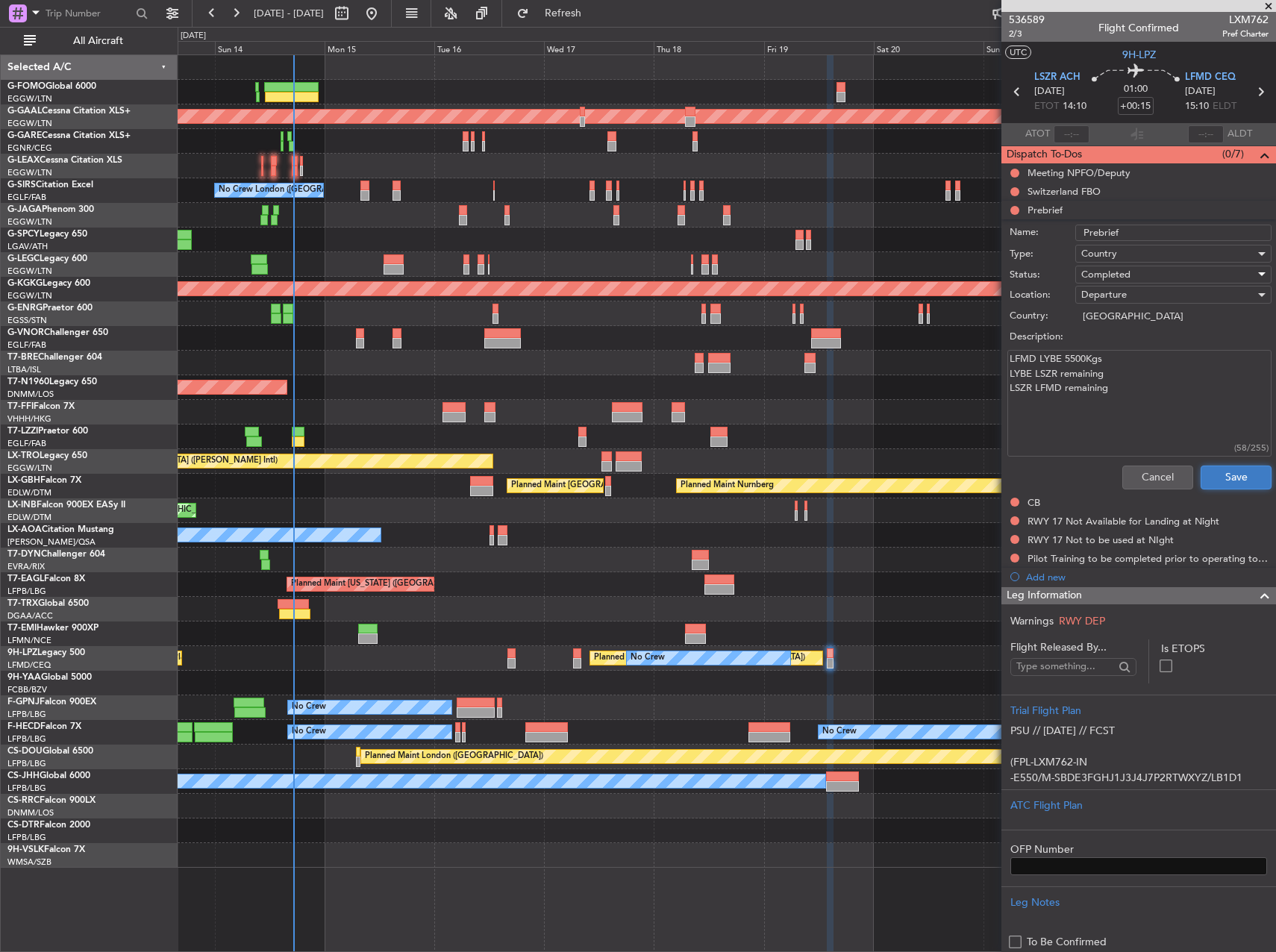
click at [1220, 488] on button "Save" at bounding box center [1236, 478] width 71 height 24
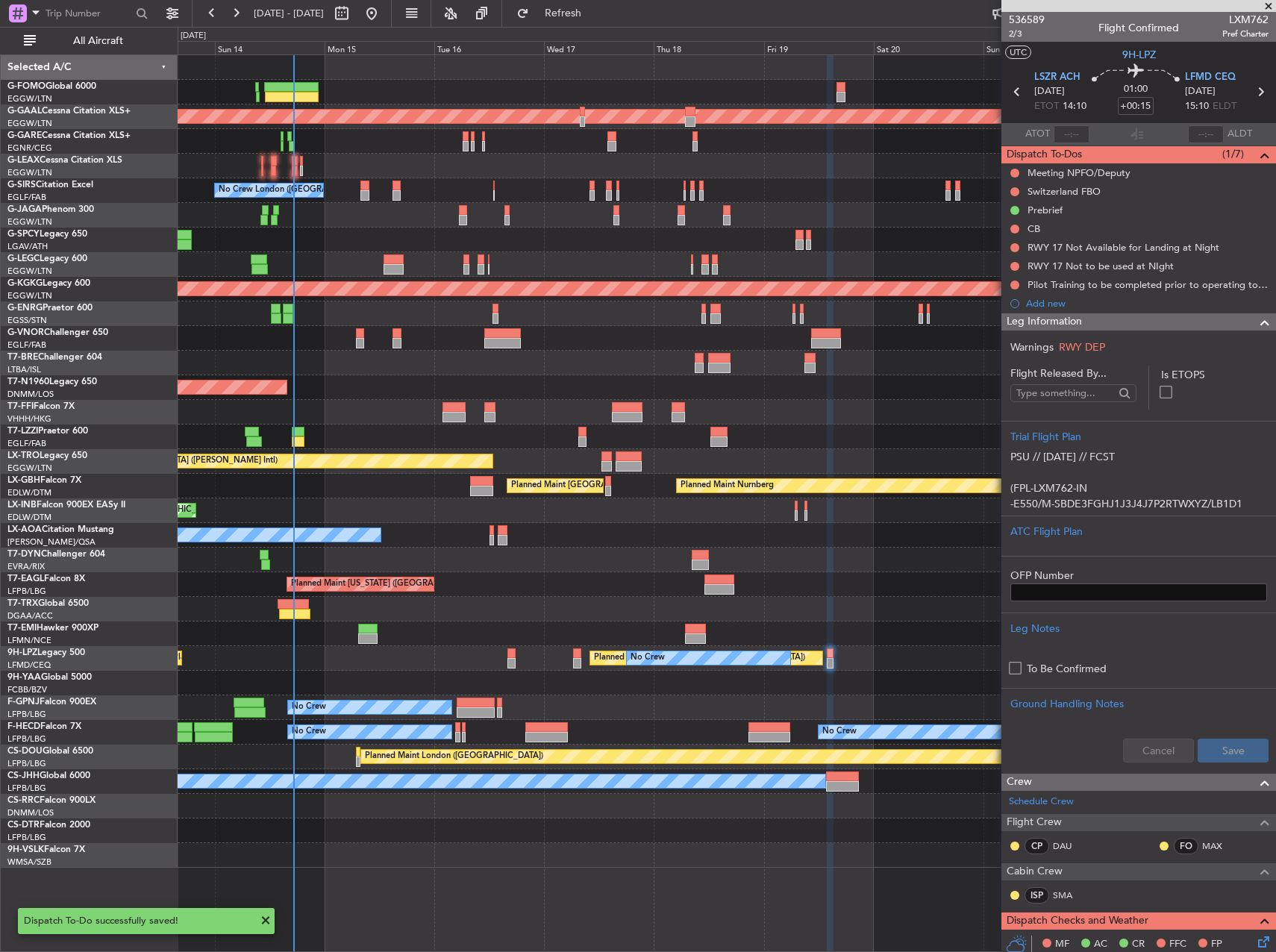
click at [946, 584] on div "Planned Maint [US_STATE] ([GEOGRAPHIC_DATA])" at bounding box center [726, 585] width 1098 height 25
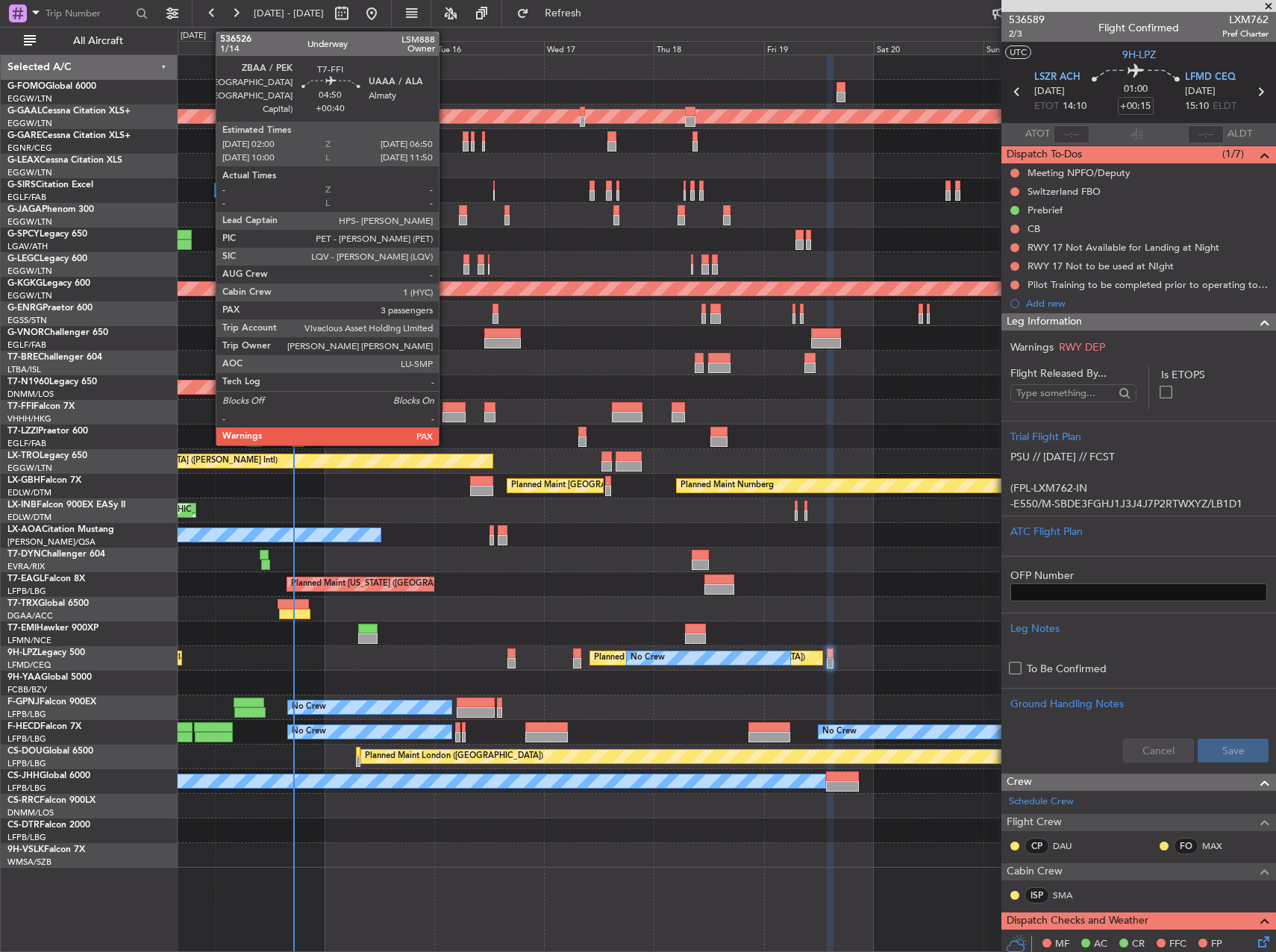
click at [445, 415] on div at bounding box center [454, 417] width 22 height 11
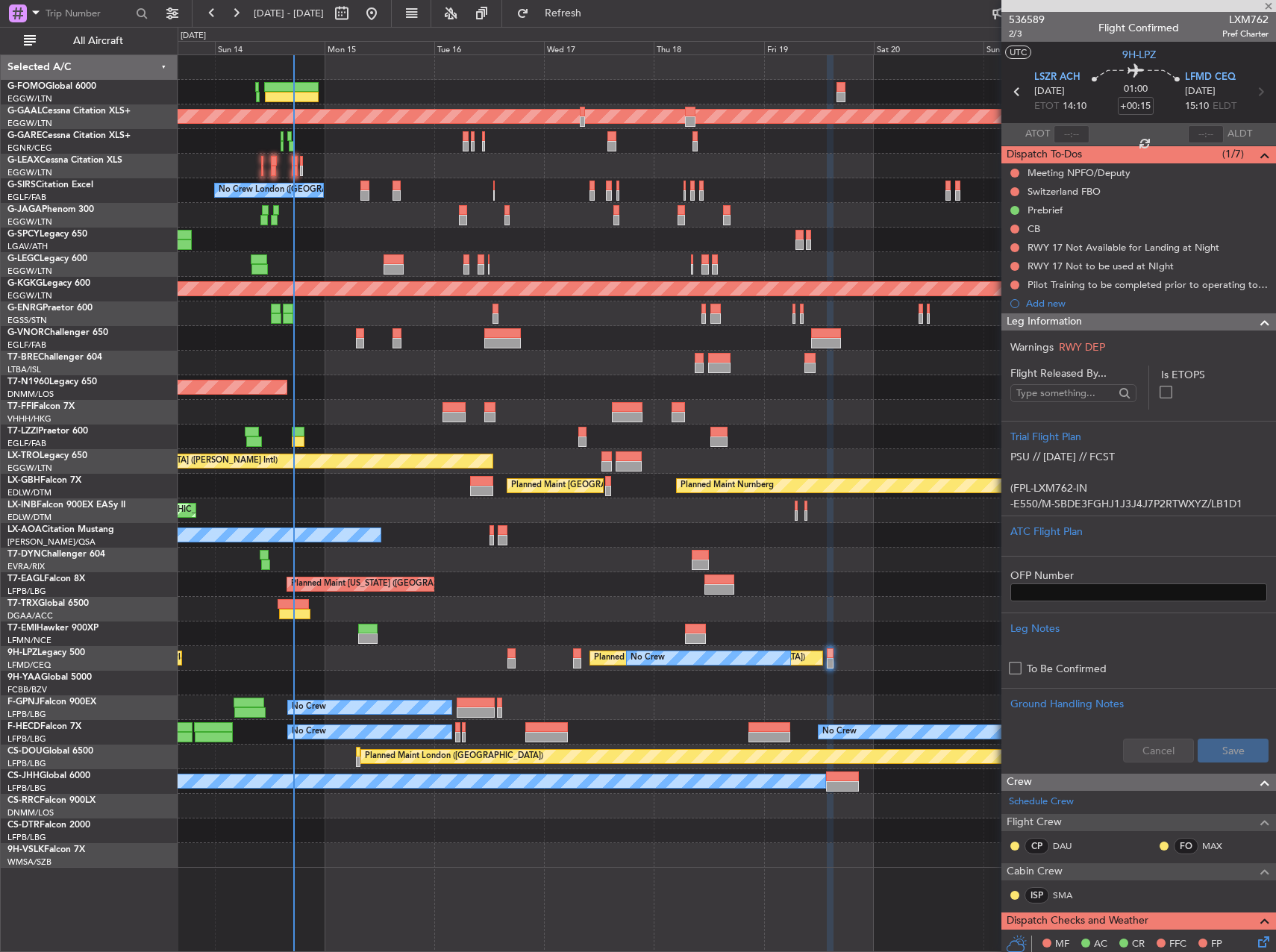
type input "+00:40"
type input "3"
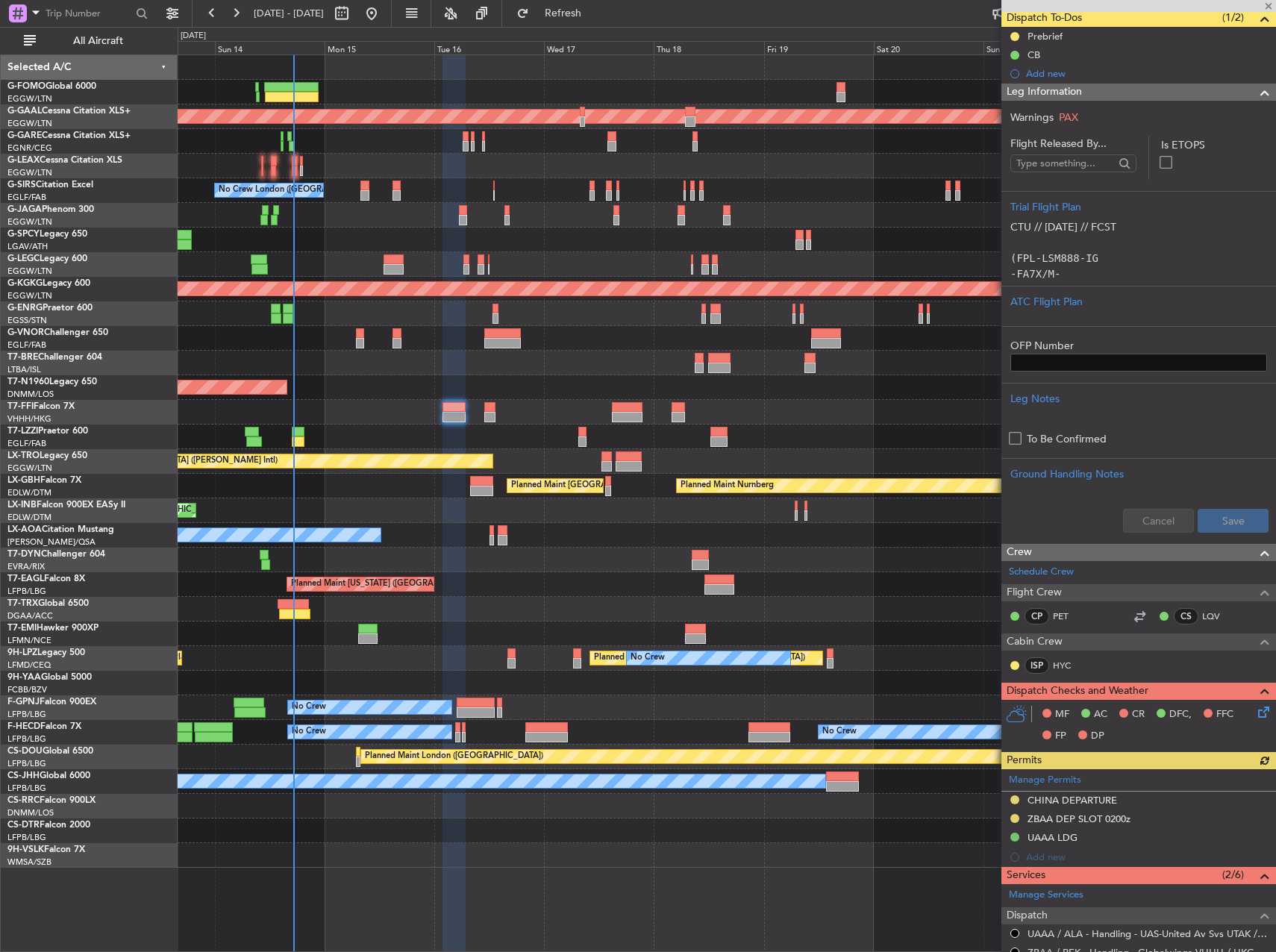
scroll to position [373, 0]
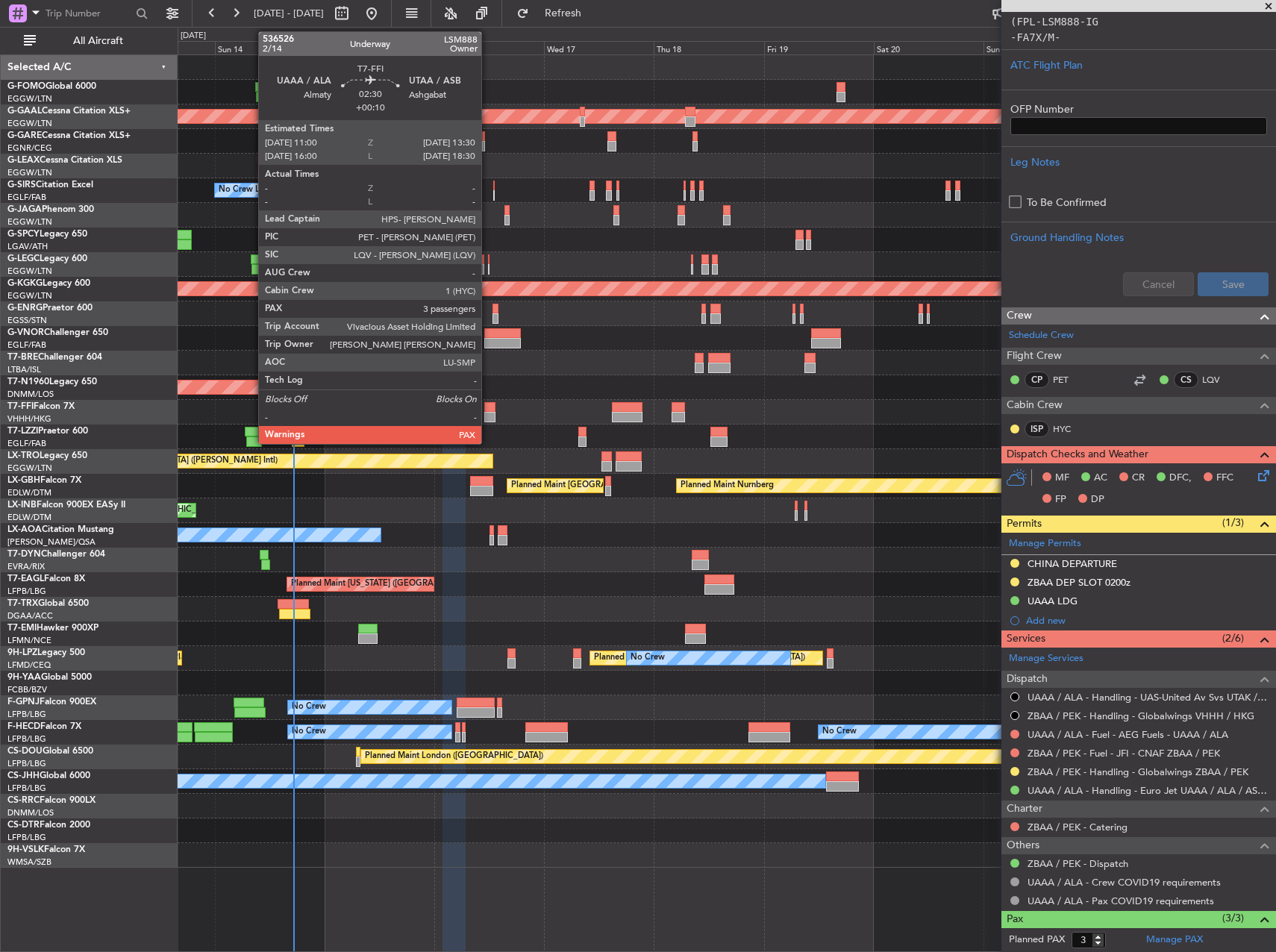
click at [488, 416] on div at bounding box center [490, 417] width 12 height 11
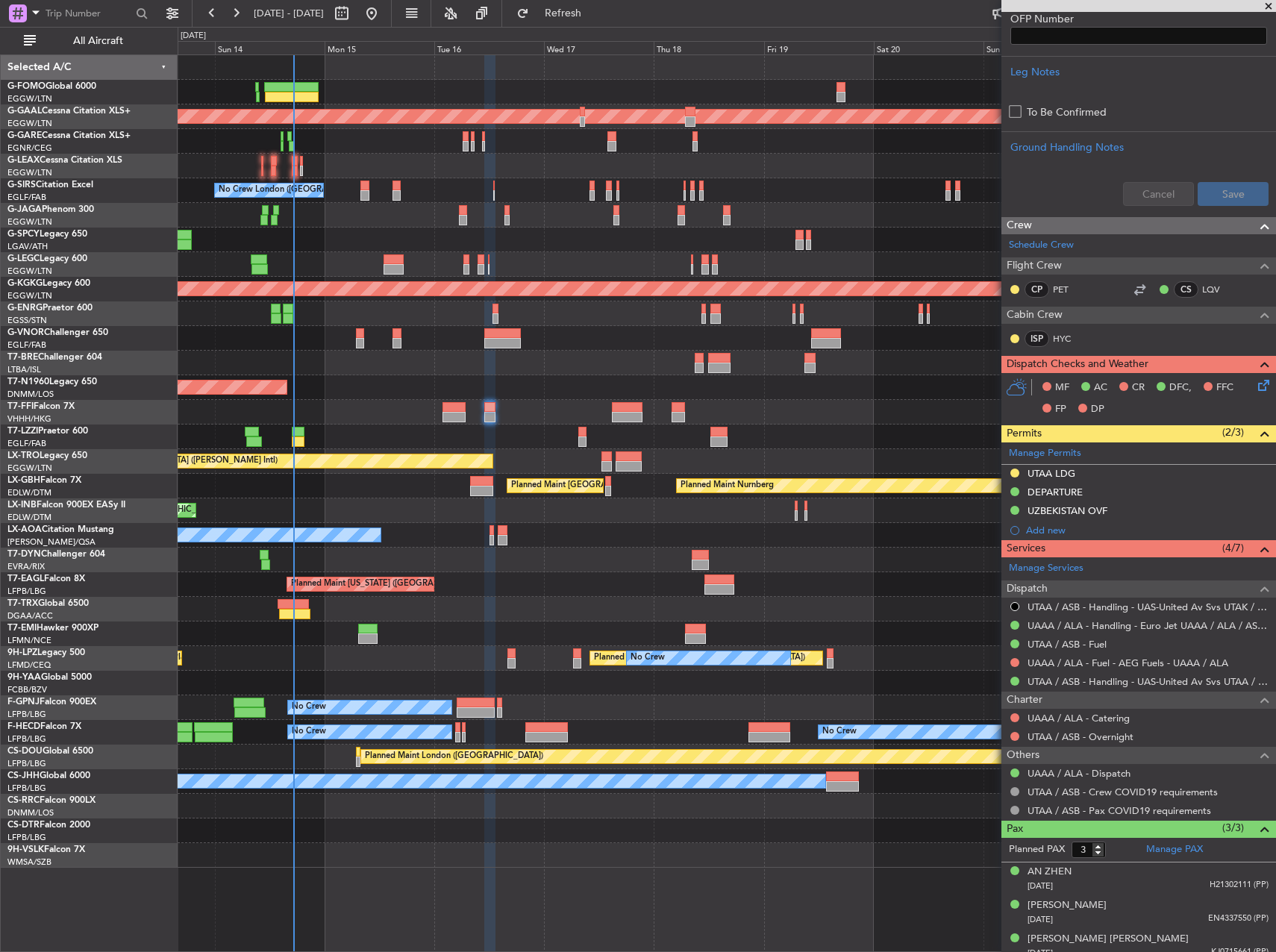
scroll to position [493, 0]
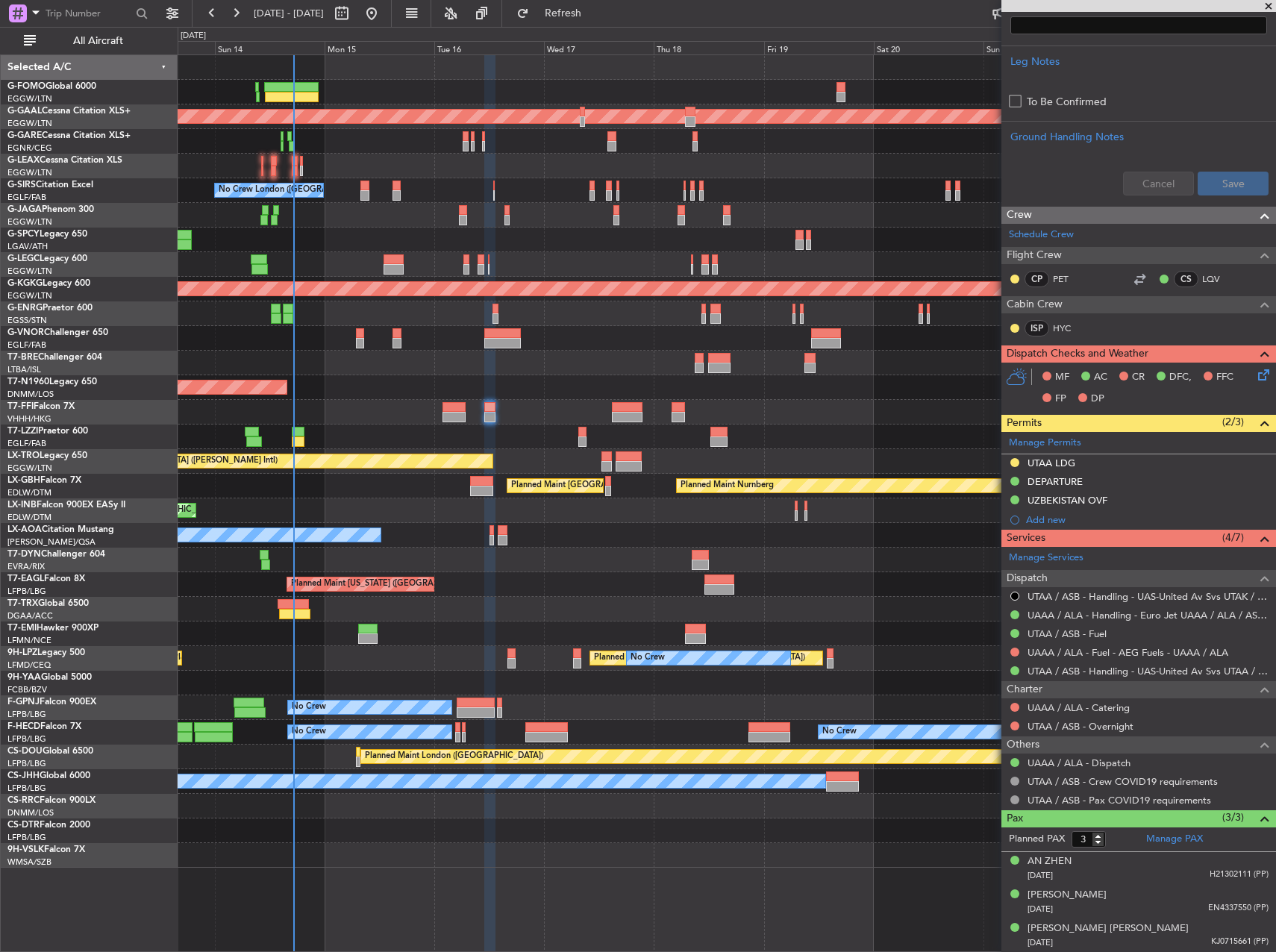
click at [860, 649] on div "Planned Maint St Gallen (Altenrhein) No Crew Planned Maint Paris (Le Bourget) N…" at bounding box center [726, 658] width 1098 height 25
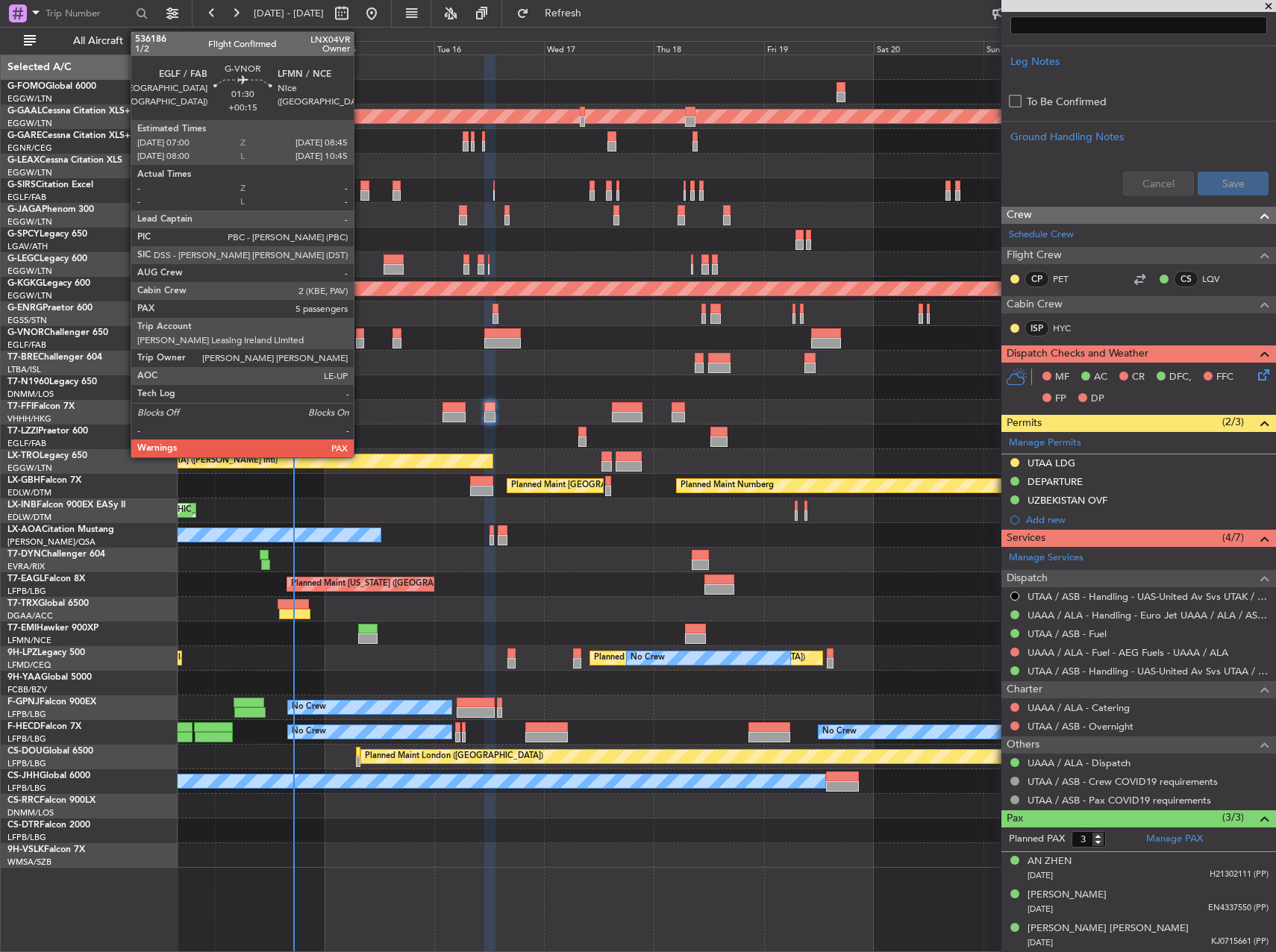
click at [360, 341] on div at bounding box center [360, 343] width 8 height 11
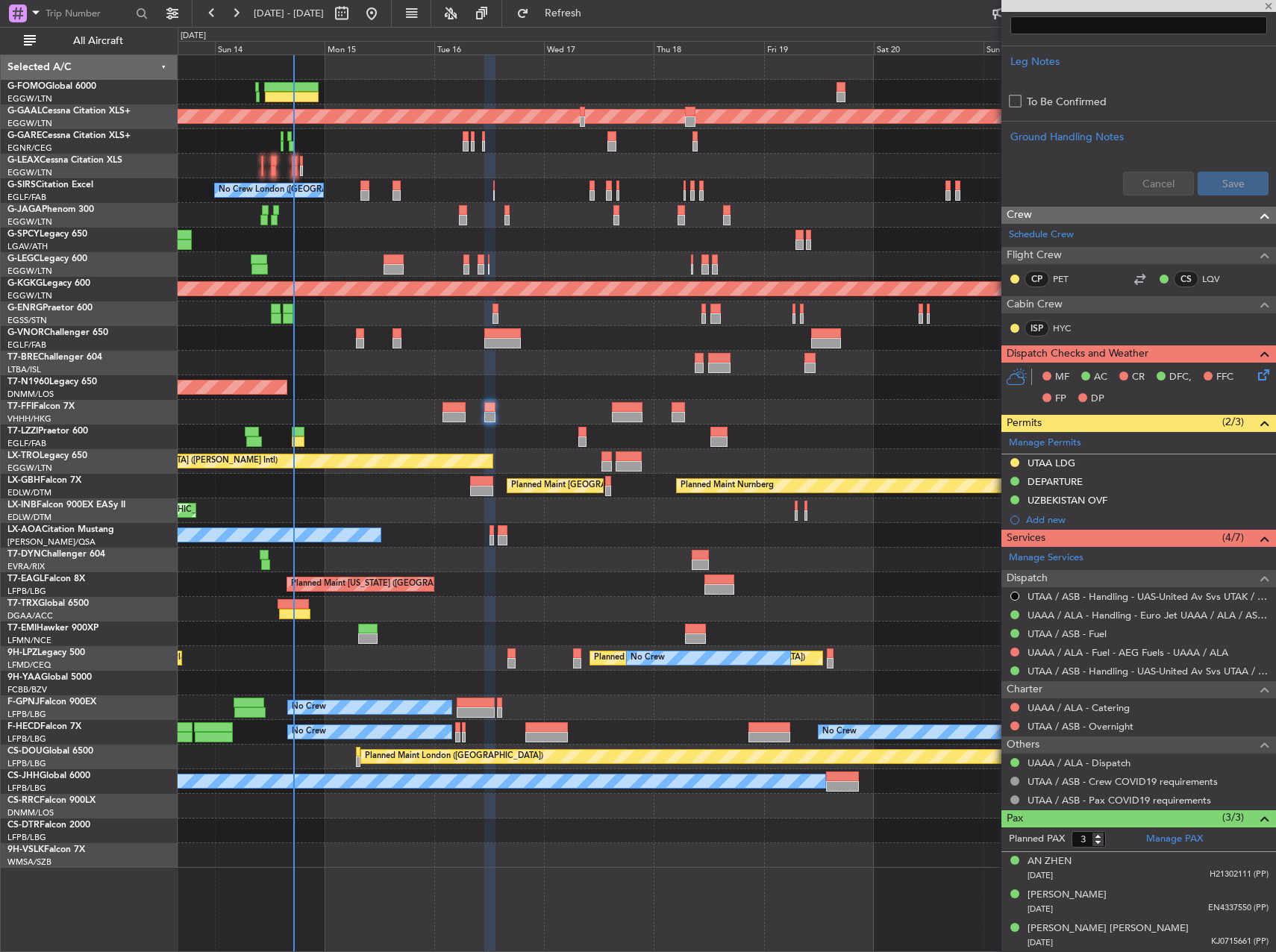
type input "+00:15"
type input "5"
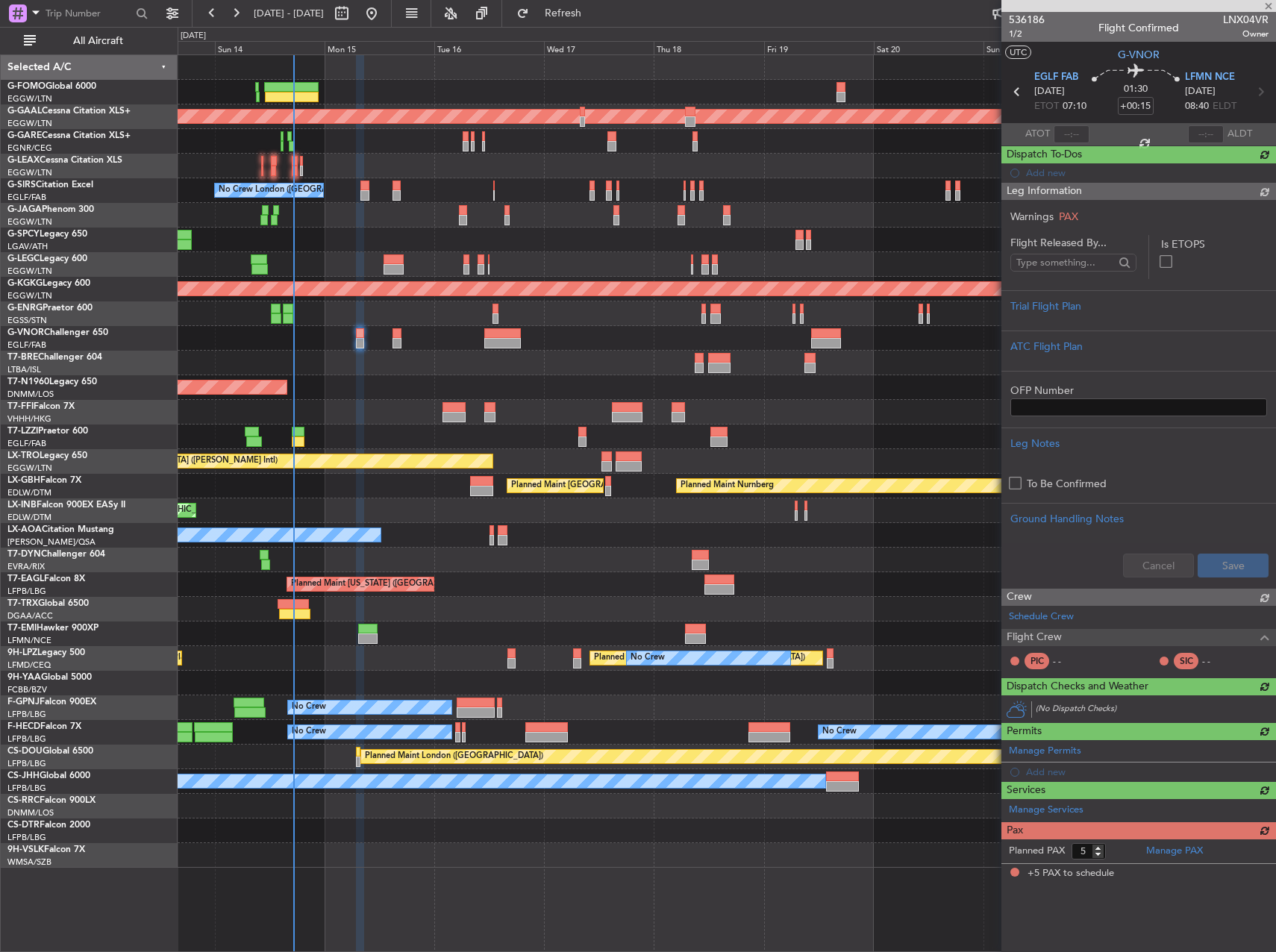
scroll to position [0, 0]
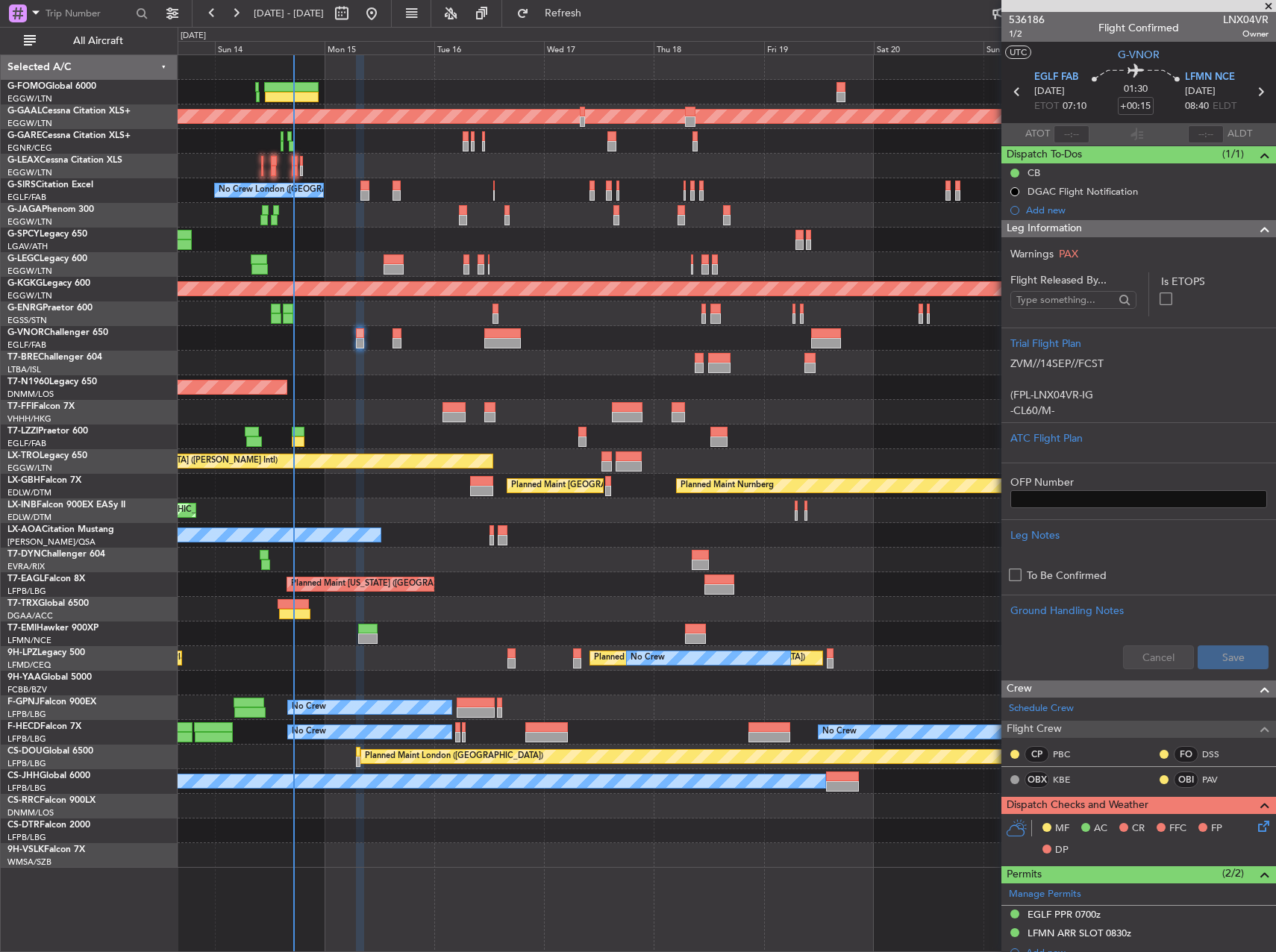
click at [395, 388] on div "AOG Maint London (Stansted) AOG Maint London (Stansted)" at bounding box center [726, 388] width 1098 height 25
click at [483, 589] on div "Planned Maint [US_STATE] ([GEOGRAPHIC_DATA])" at bounding box center [726, 585] width 1098 height 25
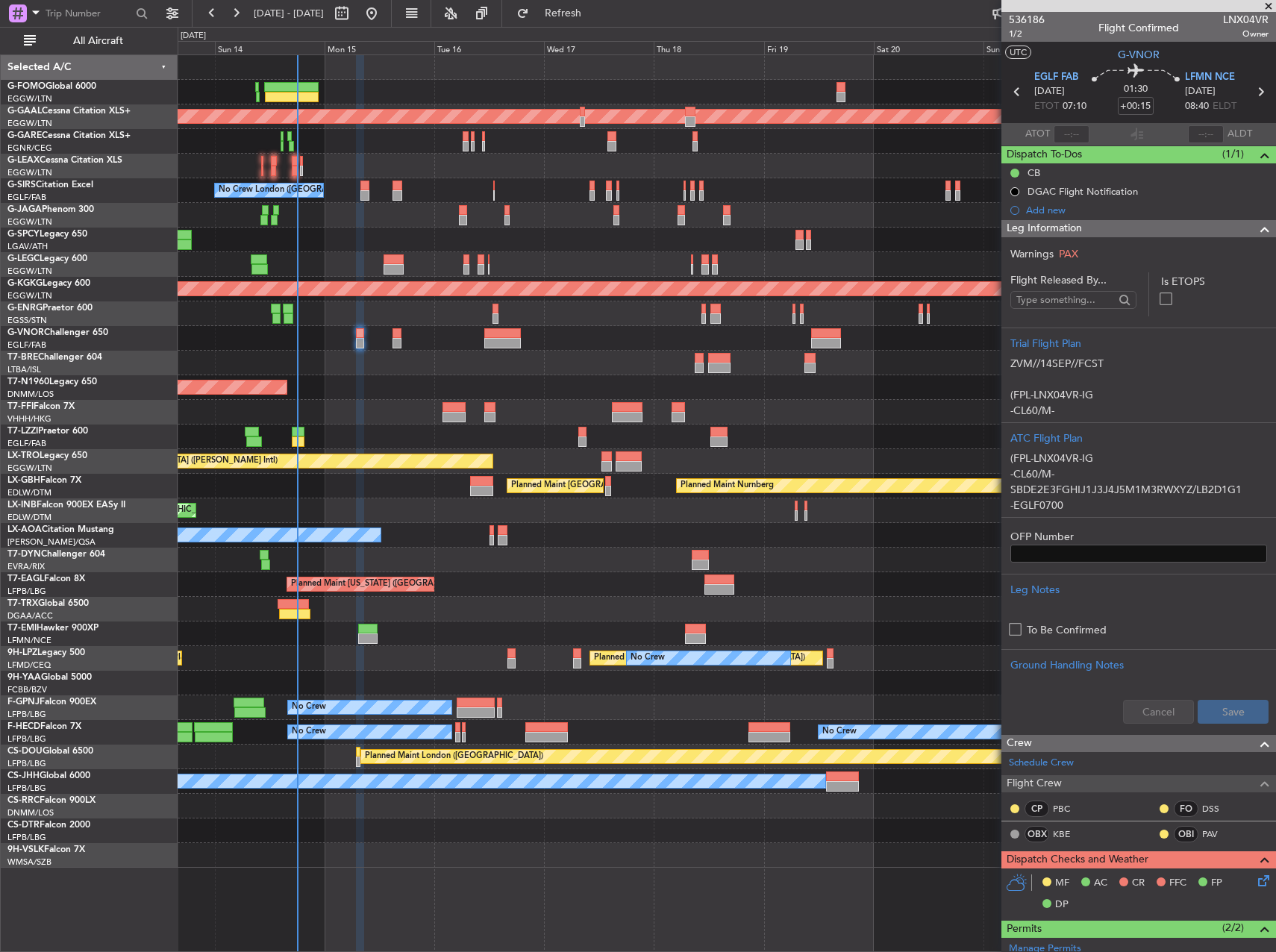
click at [380, 408] on div "Planned Maint Tianjin ([GEOGRAPHIC_DATA])" at bounding box center [726, 413] width 1098 height 25
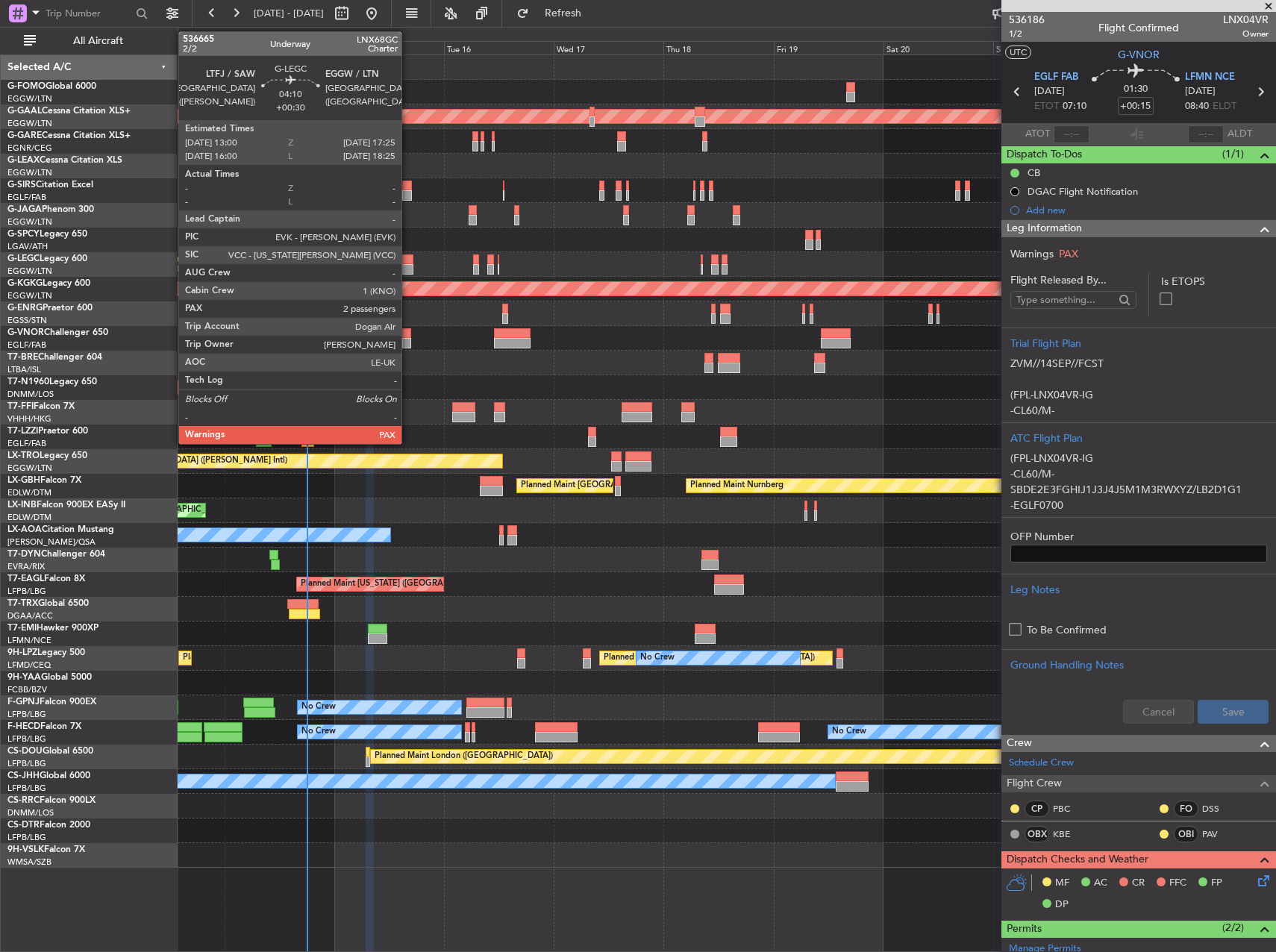
click at [408, 266] on div at bounding box center [404, 269] width 21 height 11
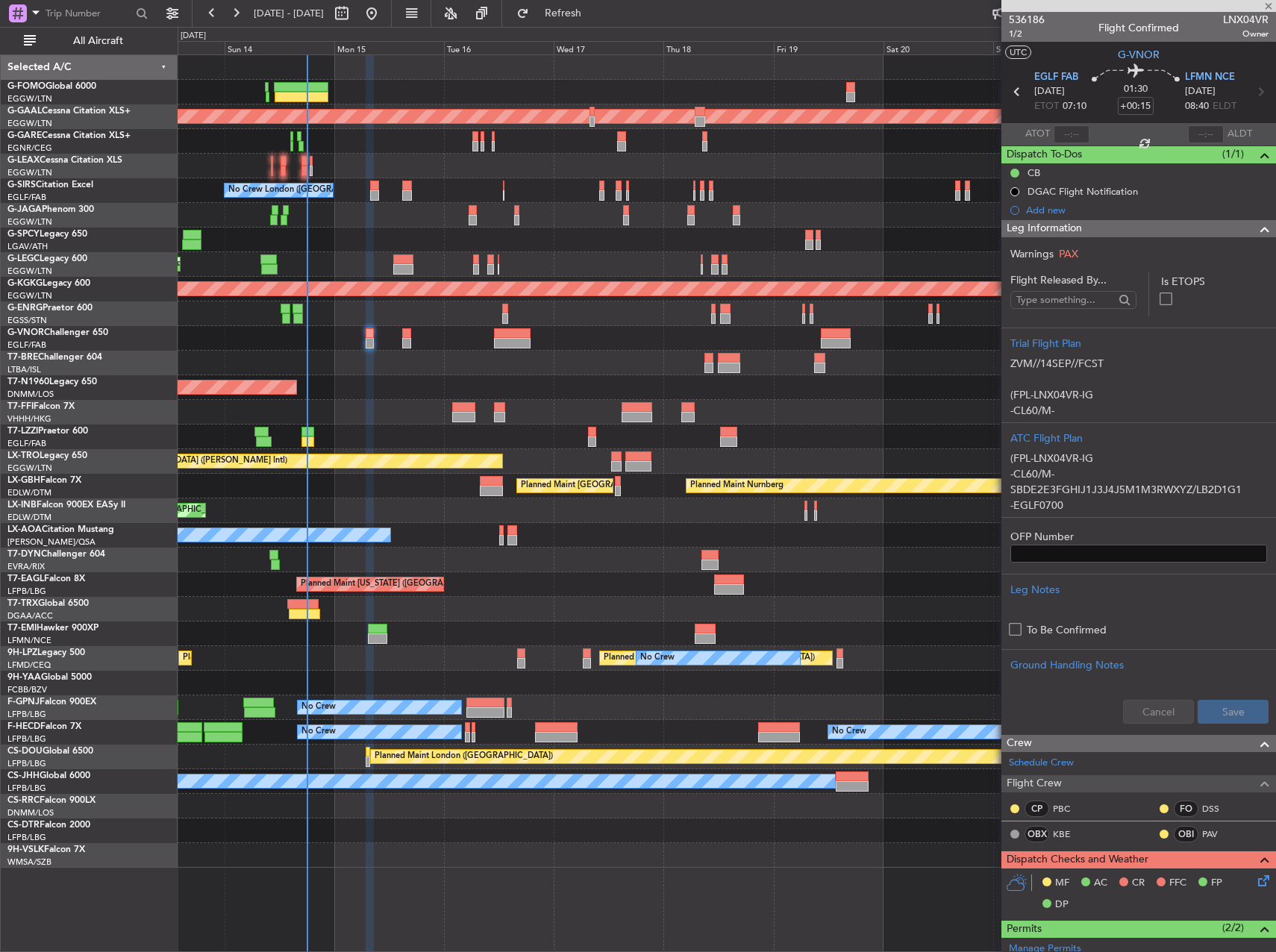
type input "+00:30"
type input "2"
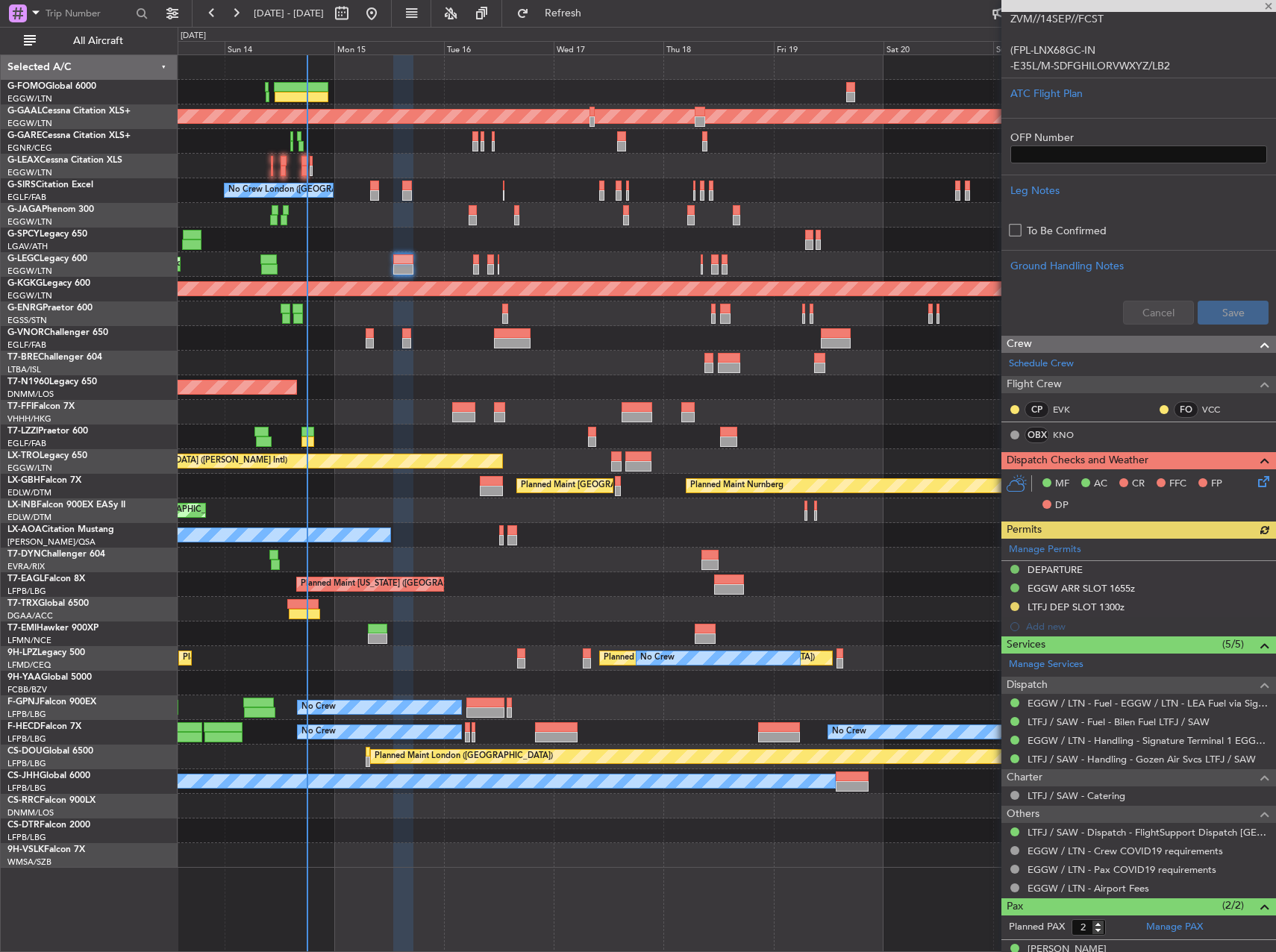
scroll to position [399, 0]
